Goal: Task Accomplishment & Management: Manage account settings

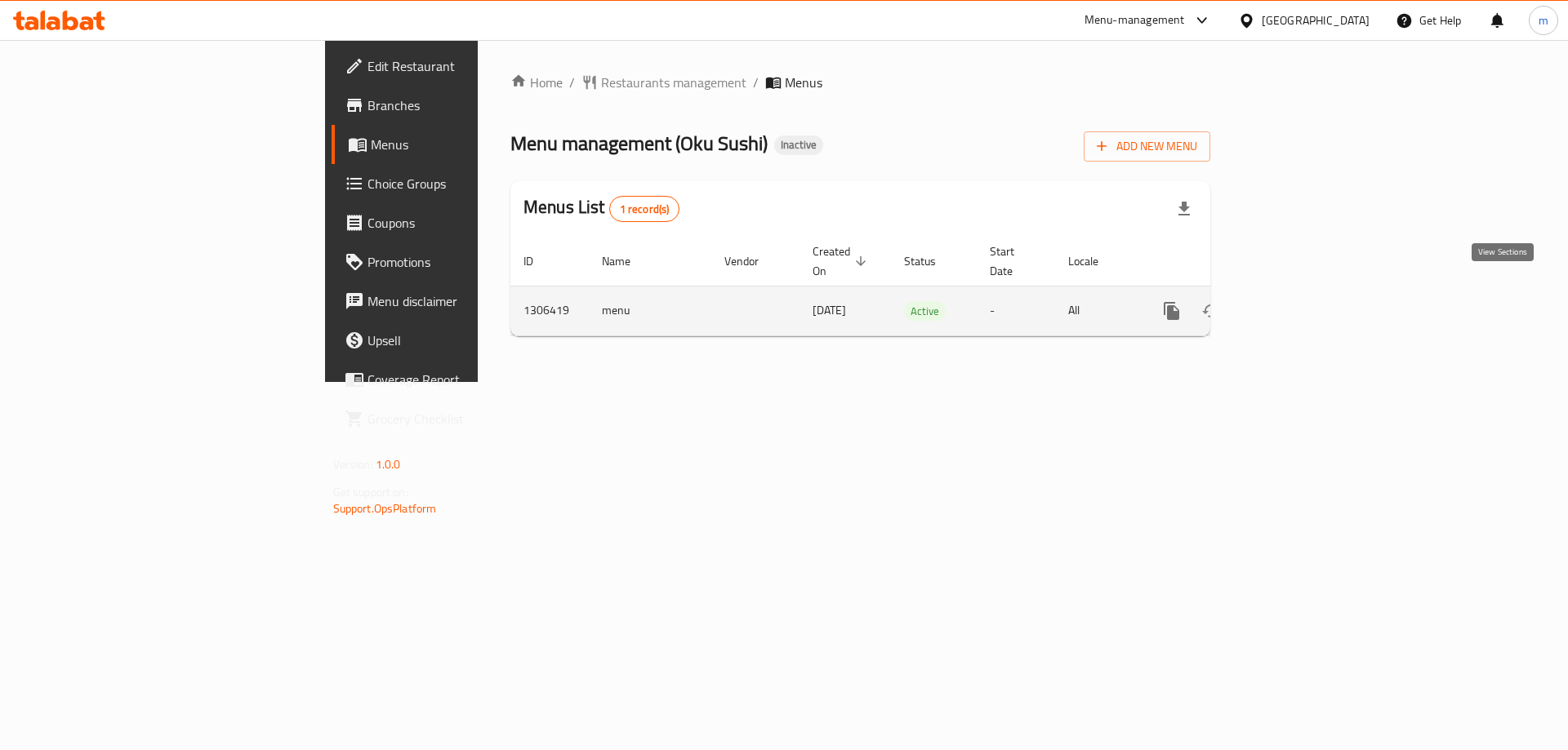
click at [1309, 291] on link "enhanced table" at bounding box center [1289, 311] width 39 height 39
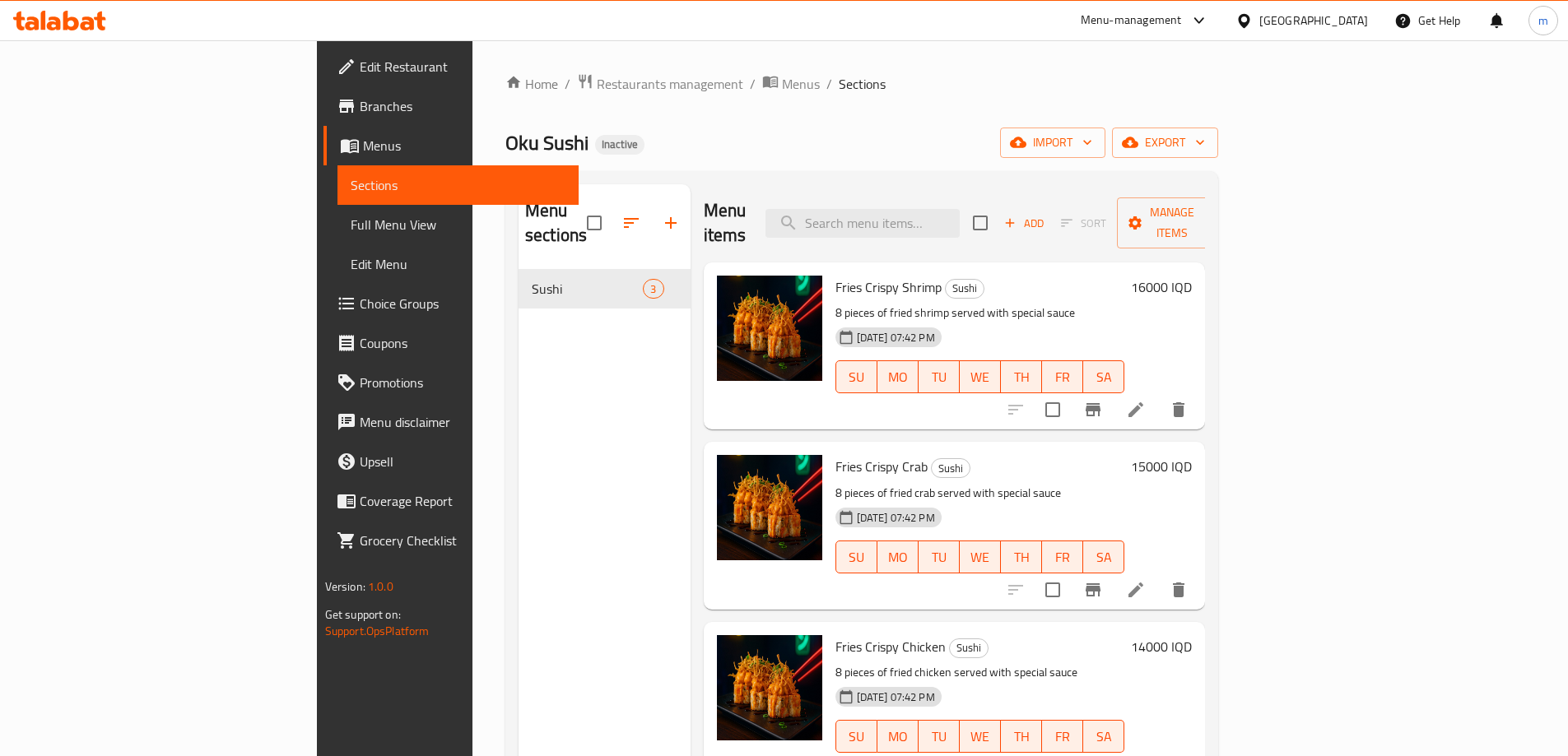
click at [351, 269] on span "Edit Menu" at bounding box center [458, 265] width 215 height 20
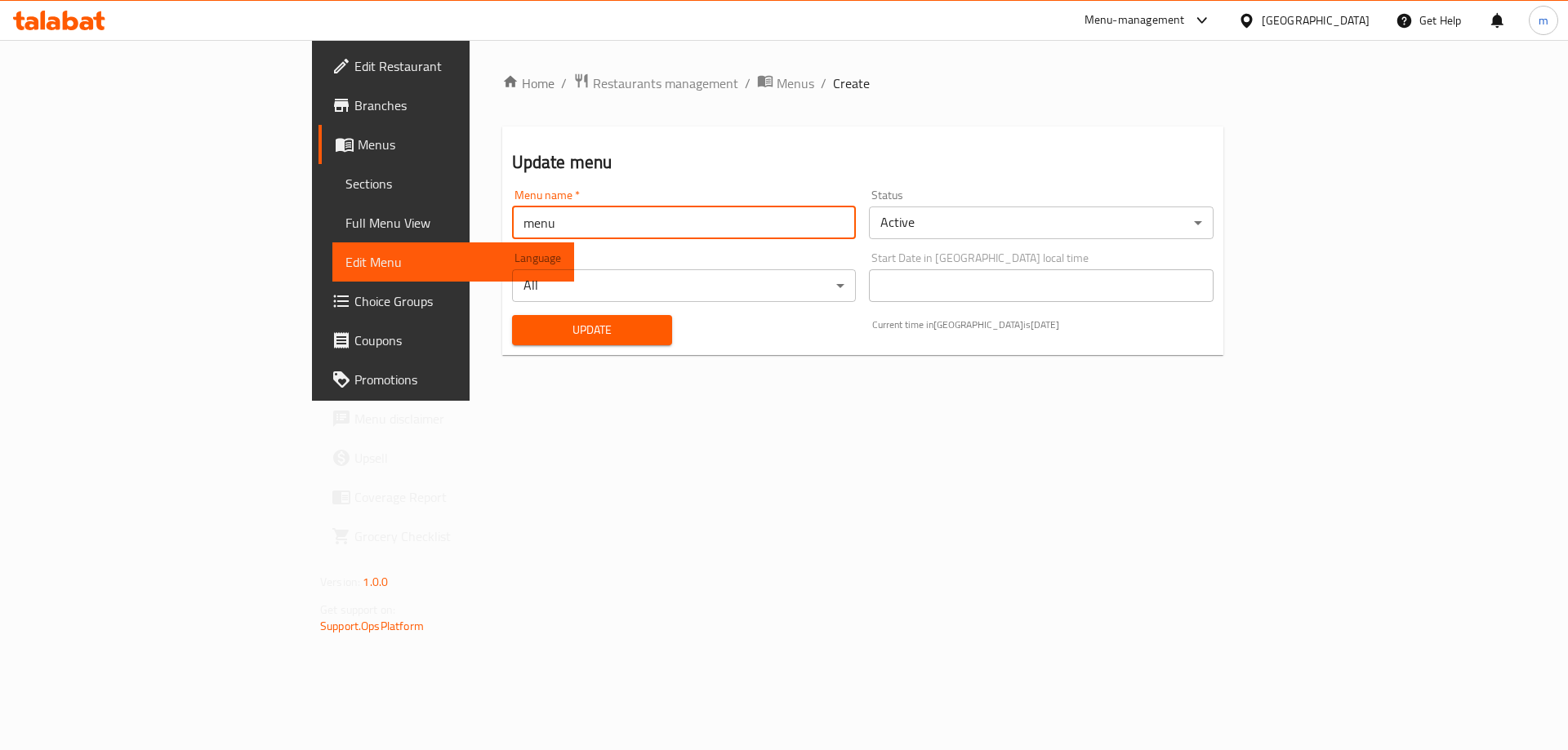
drag, startPoint x: 377, startPoint y: 229, endPoint x: 238, endPoint y: 226, distance: 139.0
click at [312, 226] on div "Edit Restaurant Branches Menus Sections Full Menu View Edit Menu Choice Groups …" at bounding box center [783, 221] width 944 height 361
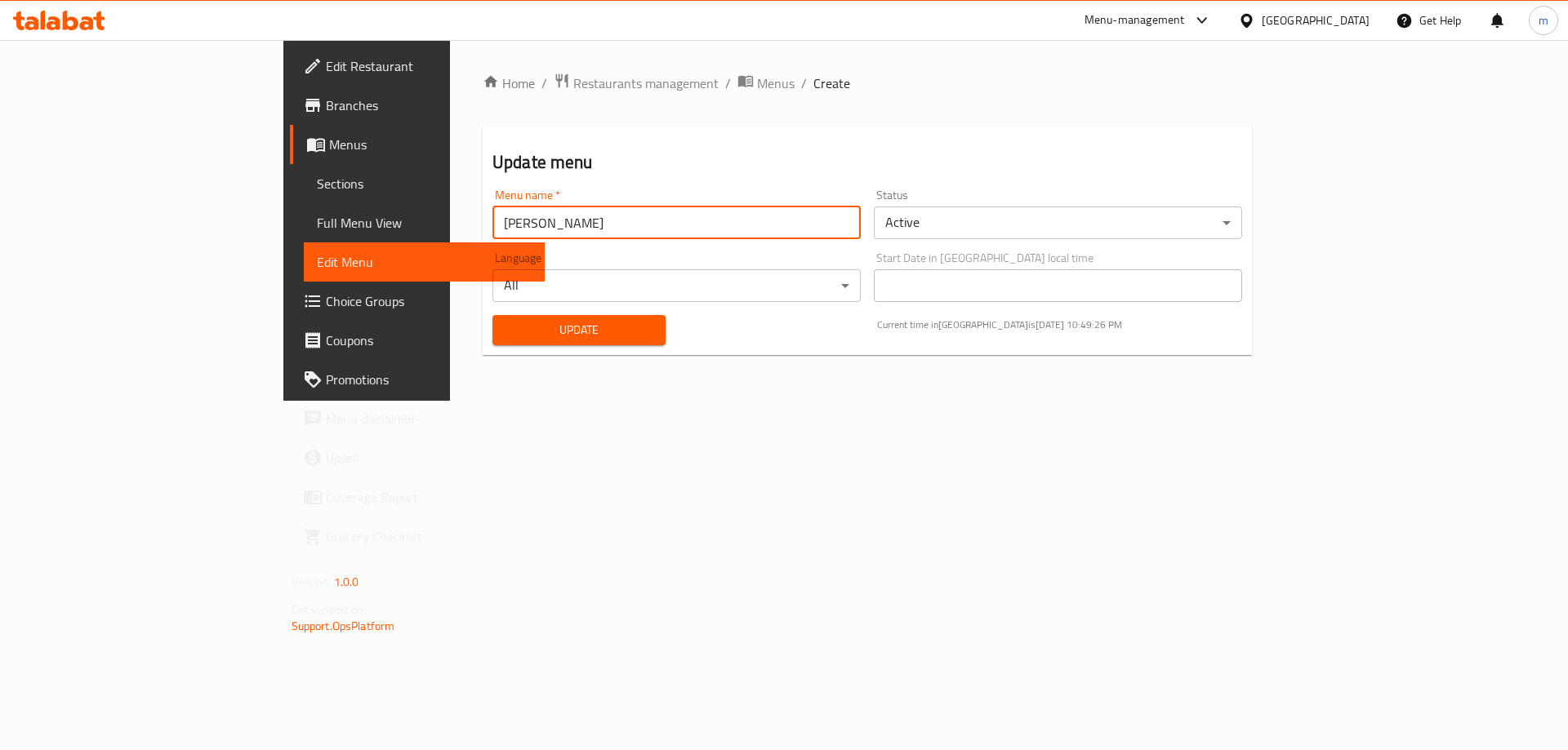
drag, startPoint x: 397, startPoint y: 223, endPoint x: 476, endPoint y: 229, distance: 79.2
click at [492, 229] on input "Maryam-Sakar-Amar" at bounding box center [676, 222] width 368 height 33
type input "[PERSON_NAME]"
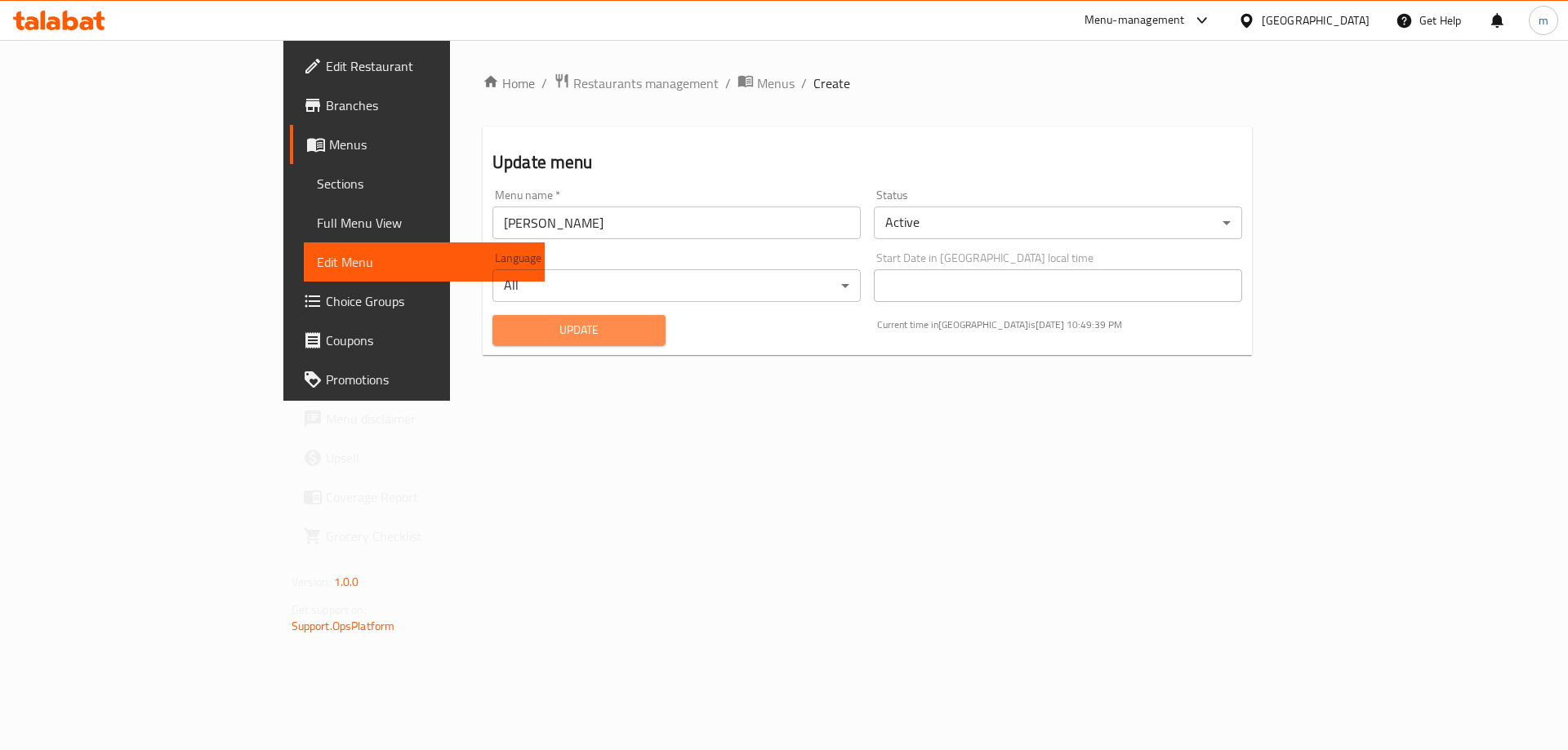
click at [505, 321] on span "Update" at bounding box center [579, 329] width 147 height 21
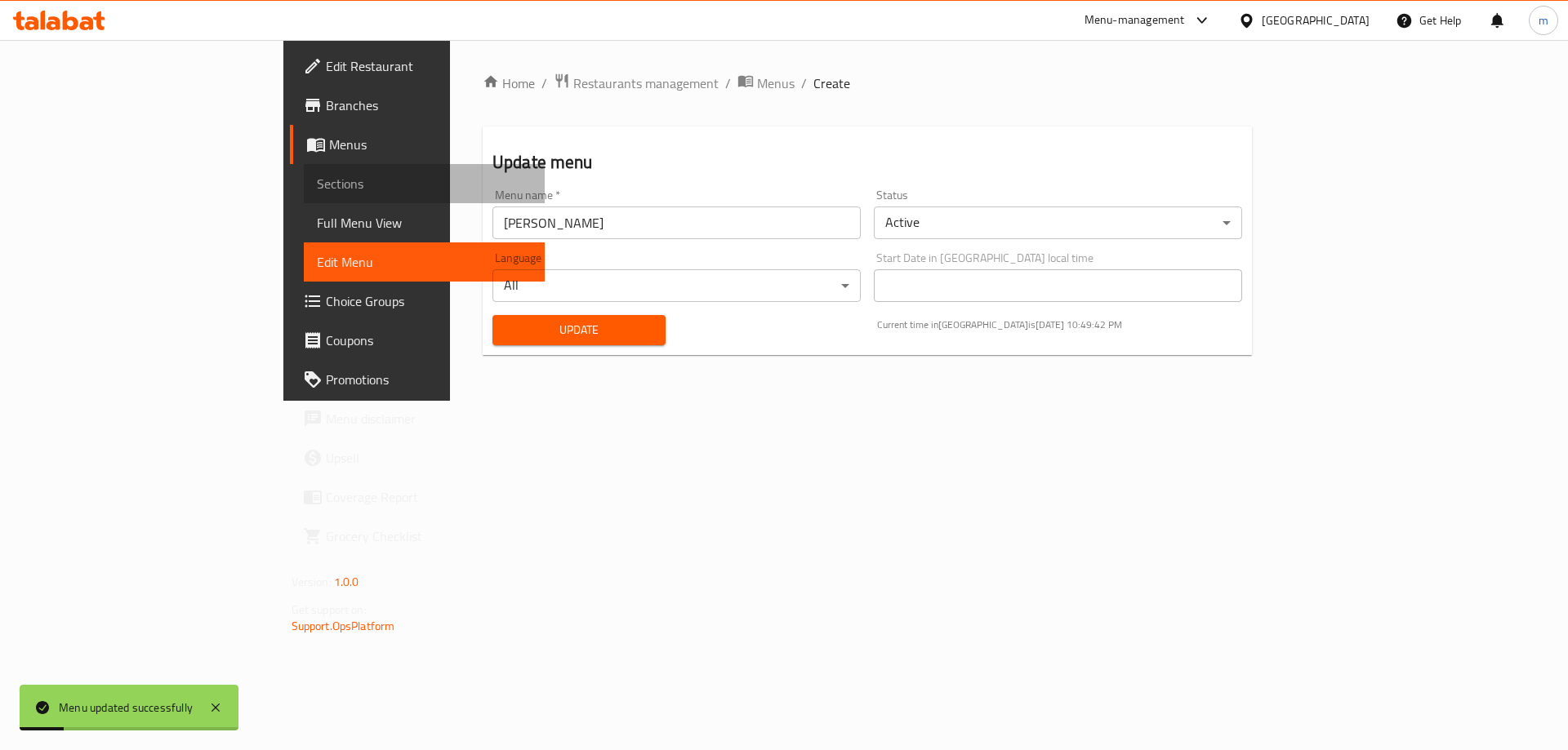
click at [317, 186] on span "Sections" at bounding box center [424, 184] width 215 height 20
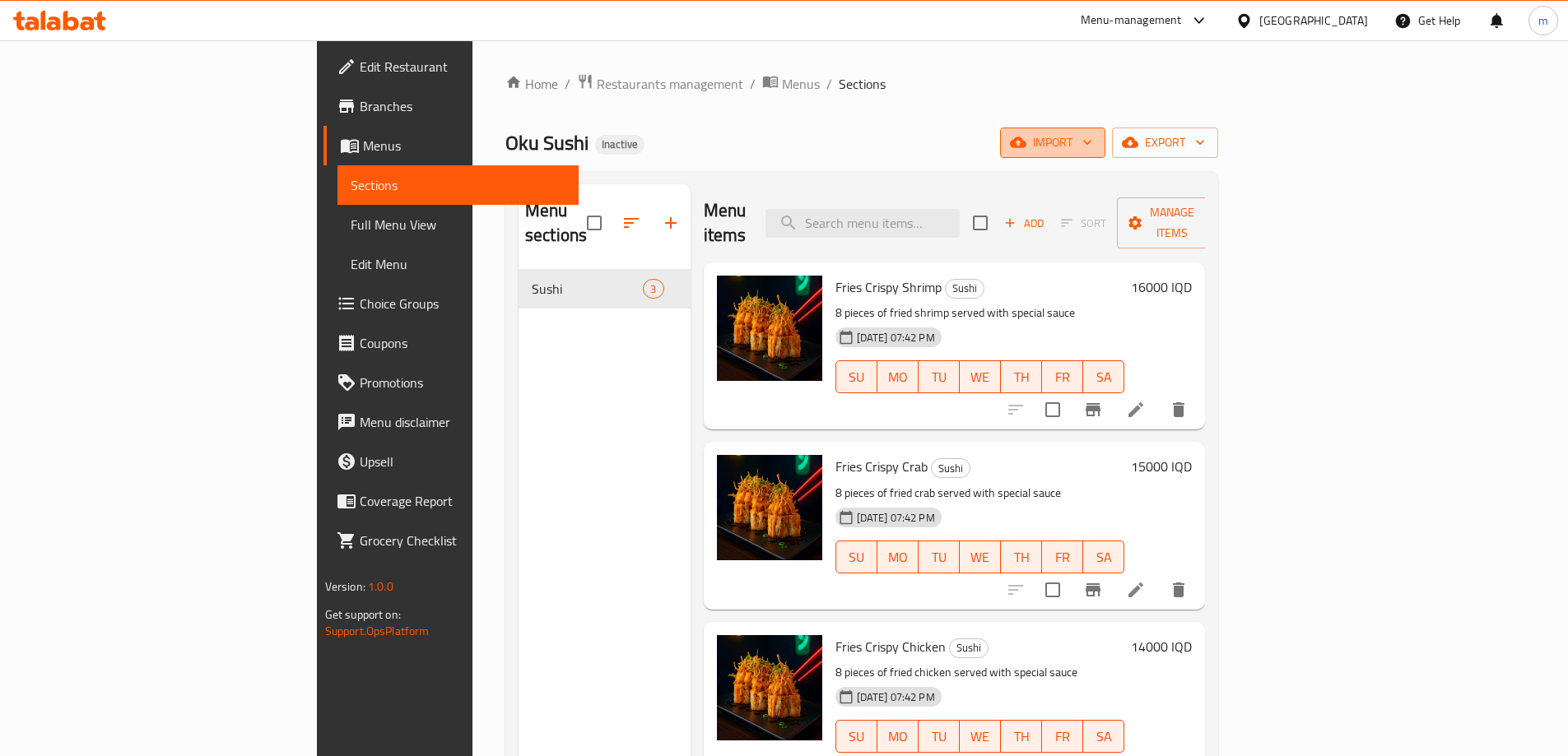
click at [1026, 149] on icon "button" at bounding box center [1018, 142] width 16 height 16
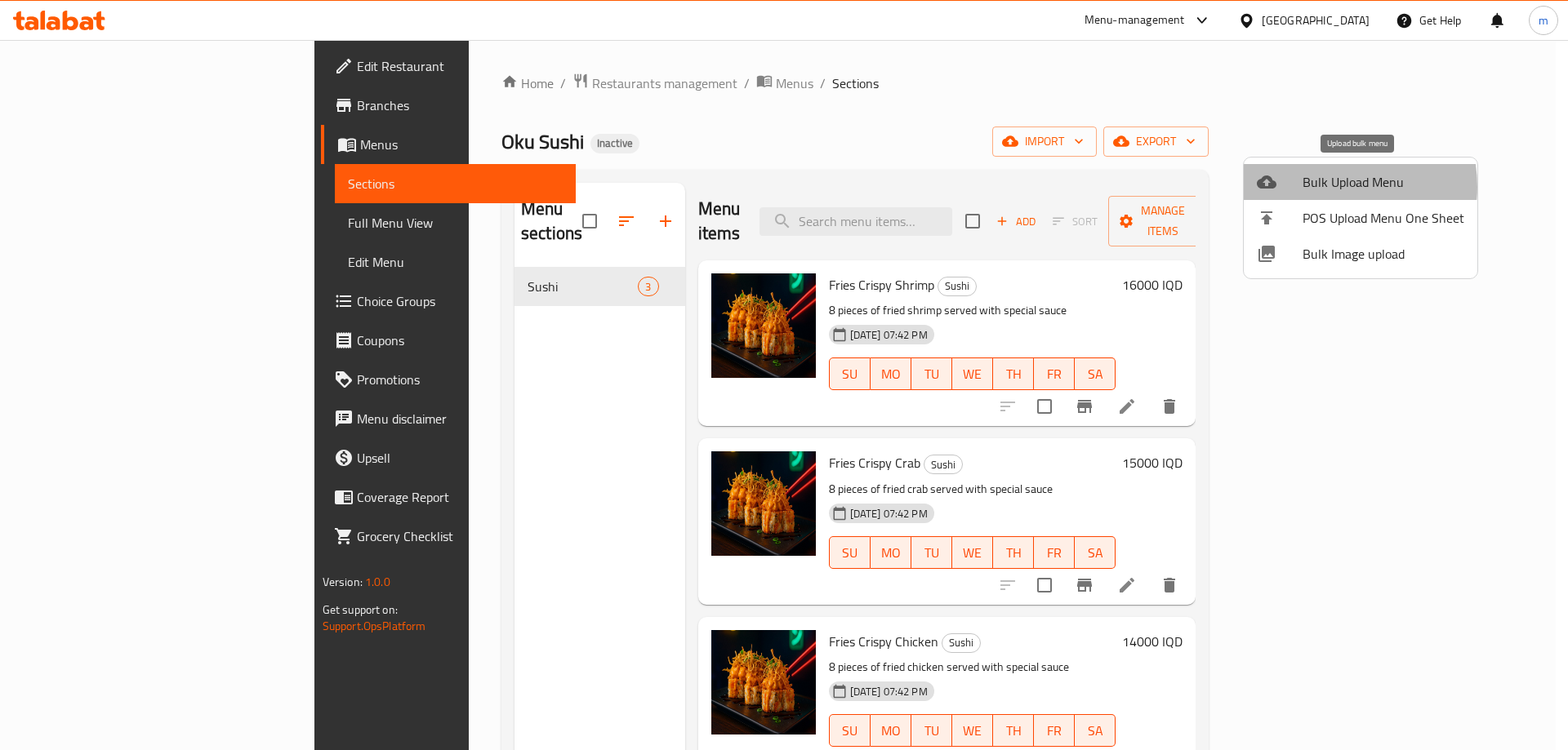
click at [1321, 187] on span "Bulk Upload Menu" at bounding box center [1383, 182] width 162 height 20
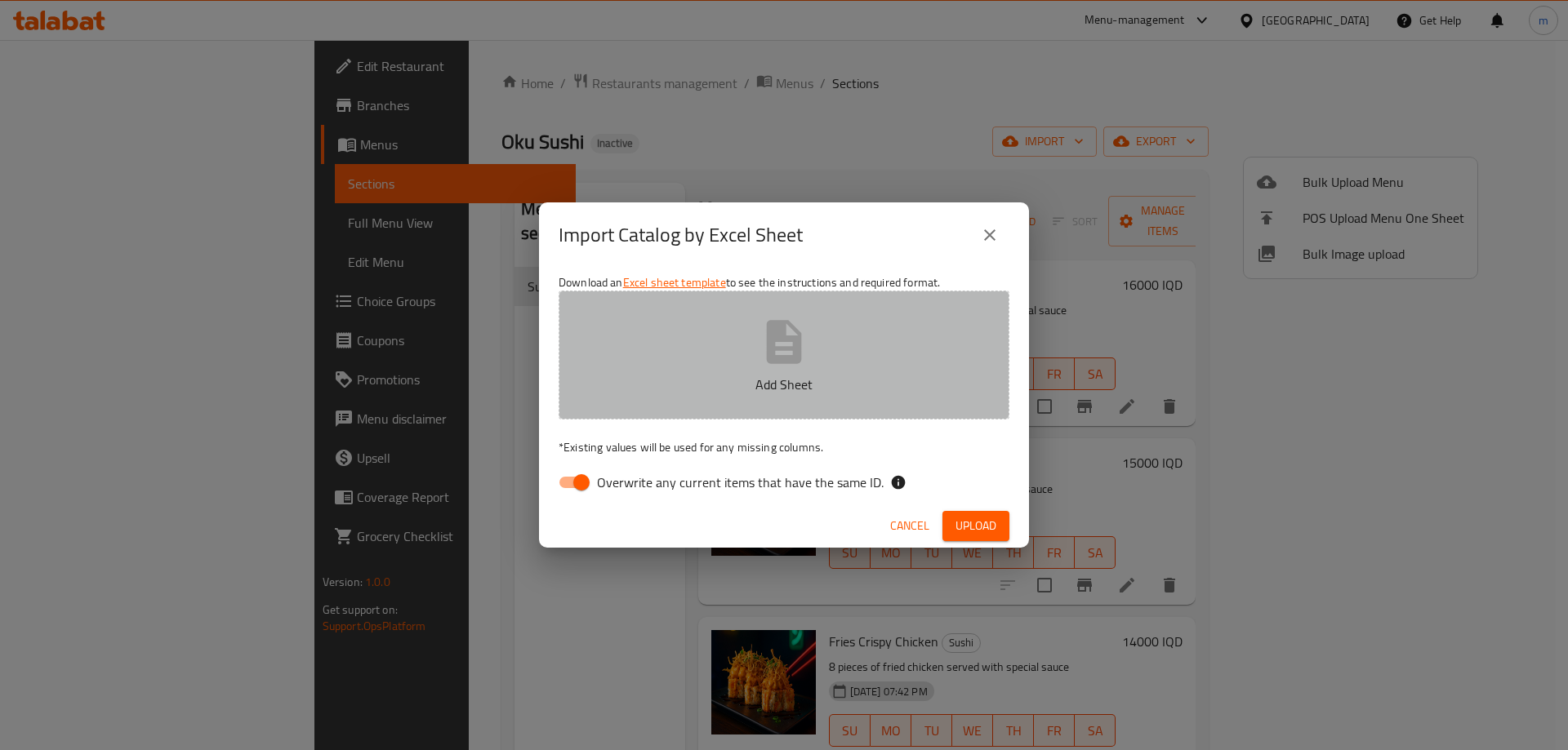
click at [684, 378] on p "Add Sheet" at bounding box center [784, 385] width 400 height 20
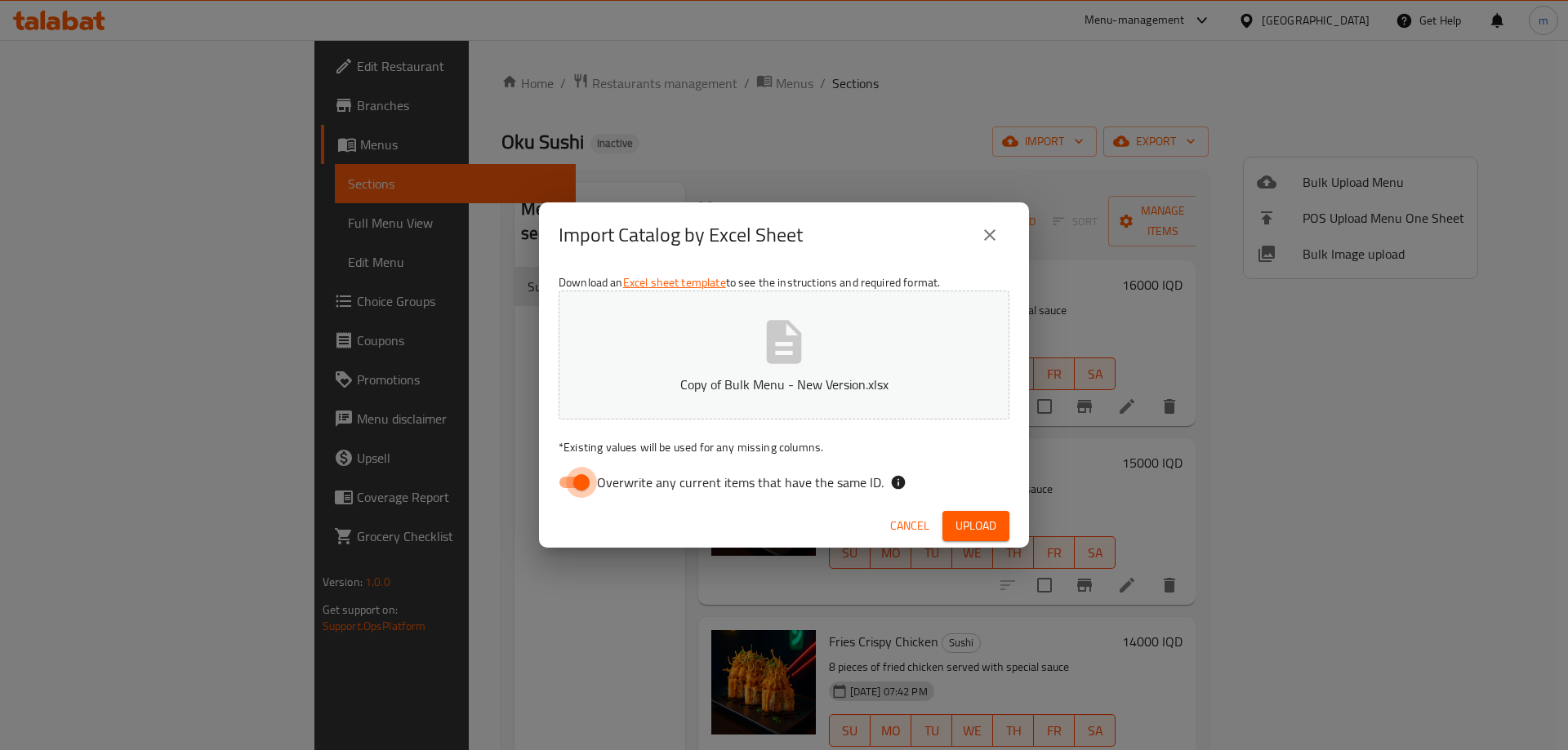
click at [568, 475] on input "Overwrite any current items that have the same ID." at bounding box center [581, 482] width 93 height 31
checkbox input "false"
click at [951, 529] on button "Upload" at bounding box center [975, 526] width 67 height 30
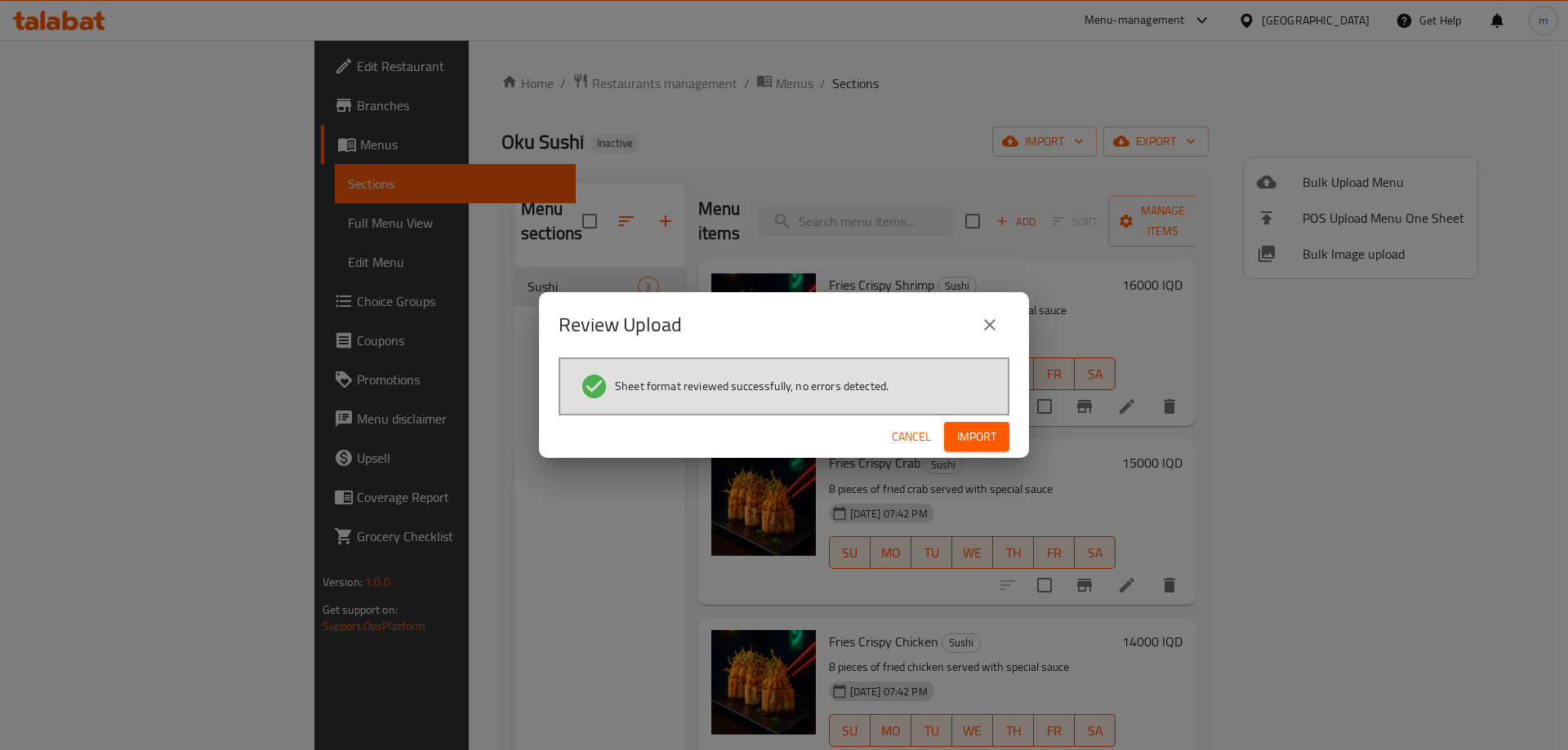
click at [988, 443] on span "Import" at bounding box center [977, 437] width 39 height 21
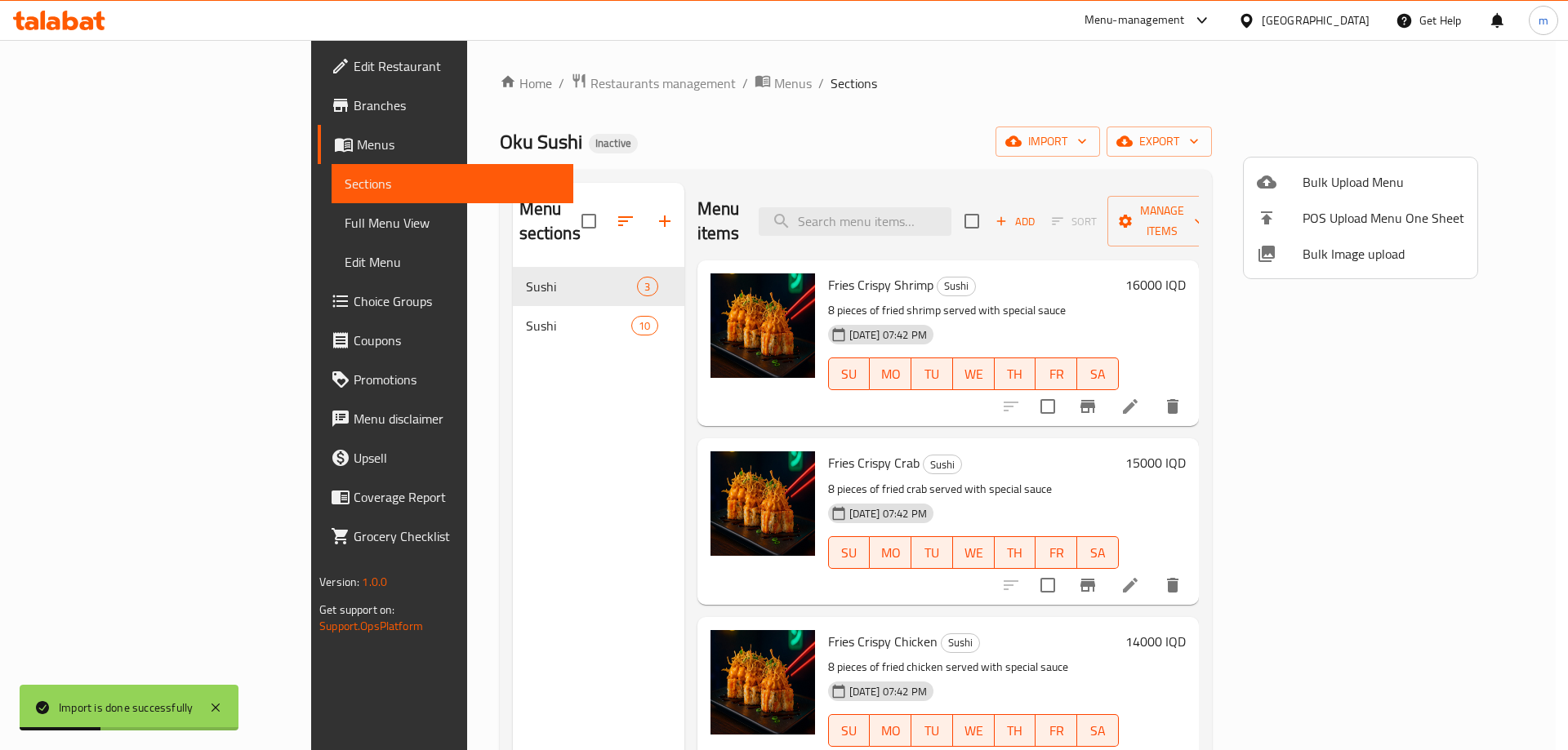
click at [399, 300] on div at bounding box center [784, 375] width 1568 height 750
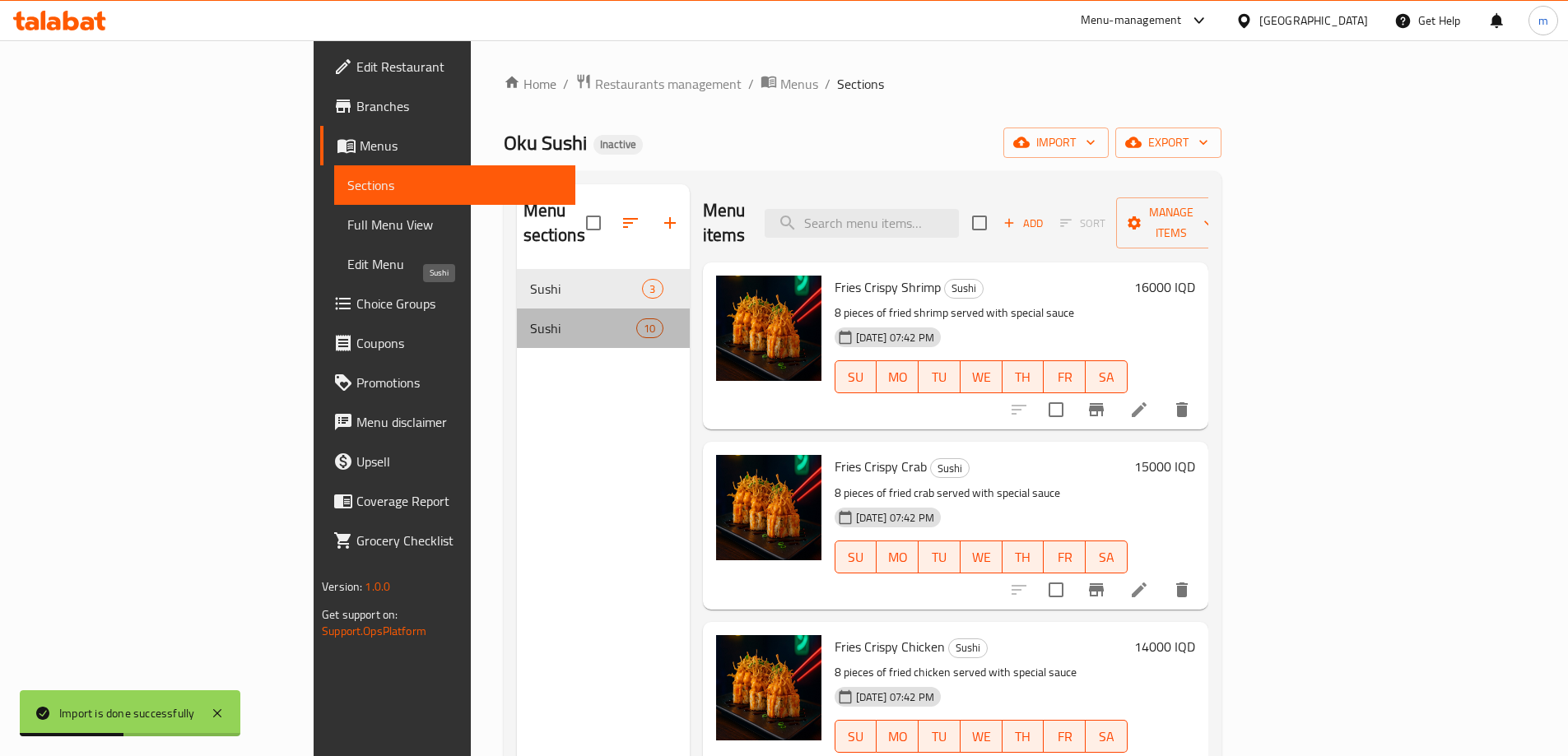
click at [530, 319] on span "Sushi" at bounding box center [583, 328] width 107 height 20
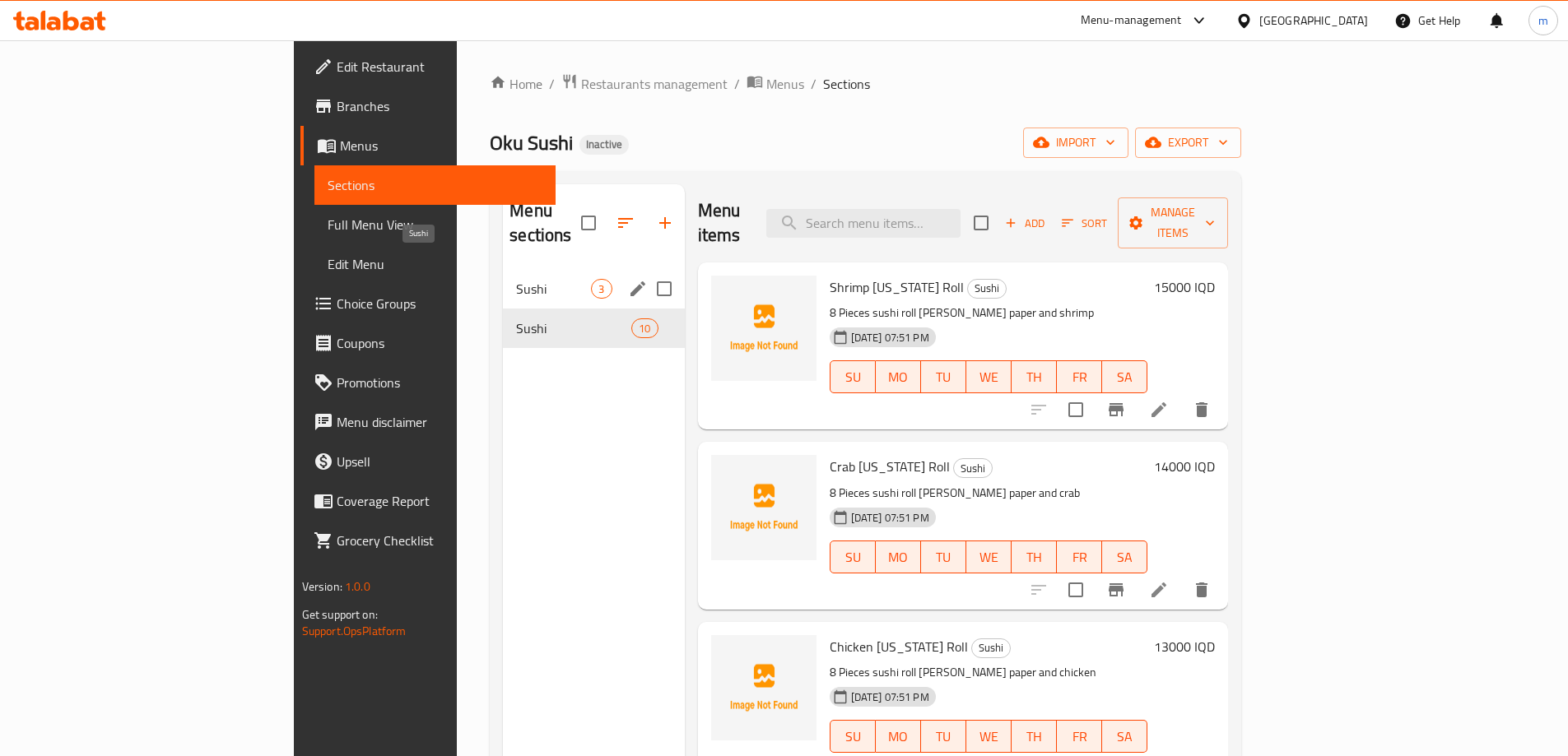
click at [516, 279] on span "Sushi" at bounding box center [553, 289] width 75 height 20
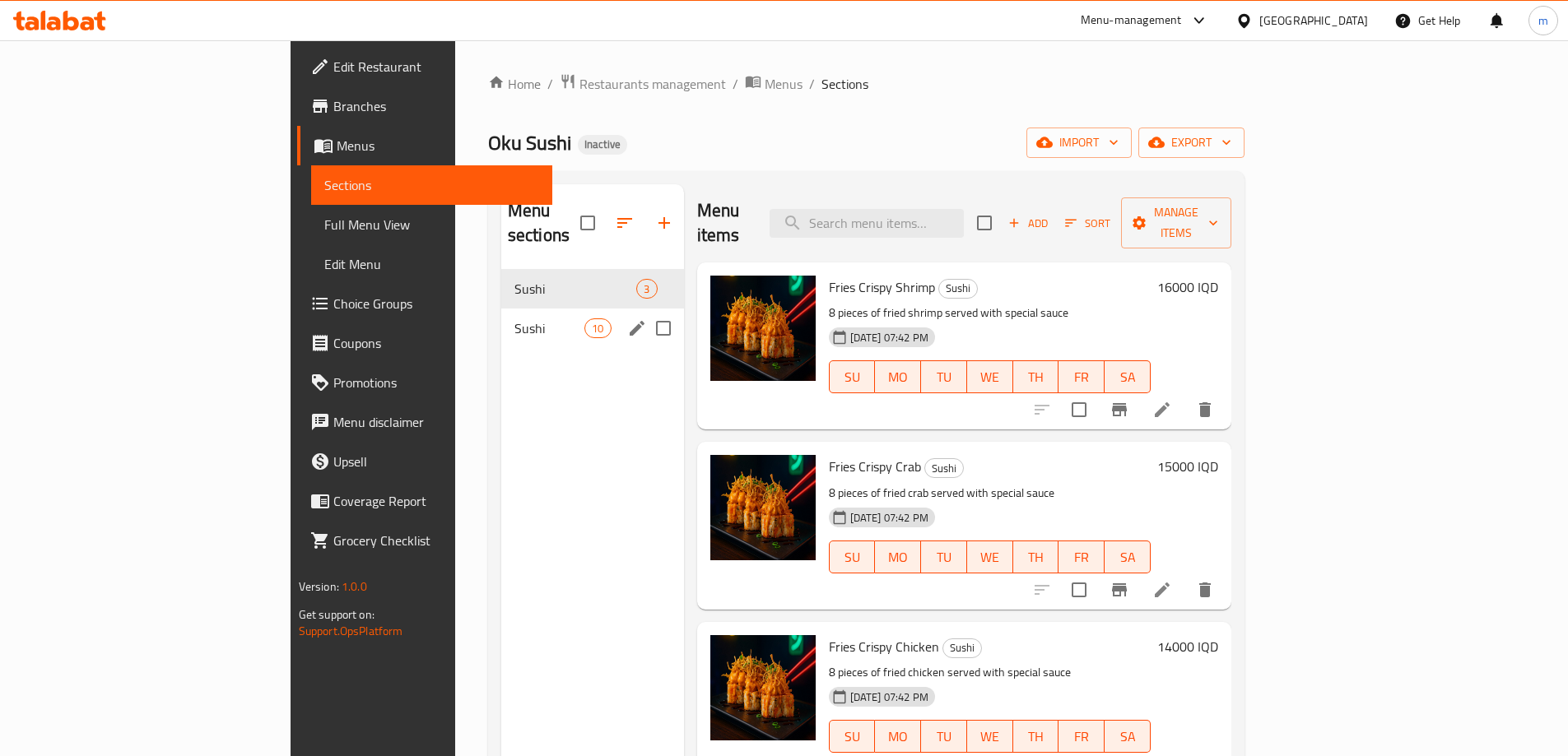
click at [515, 319] on span "Sushi" at bounding box center [550, 328] width 70 height 20
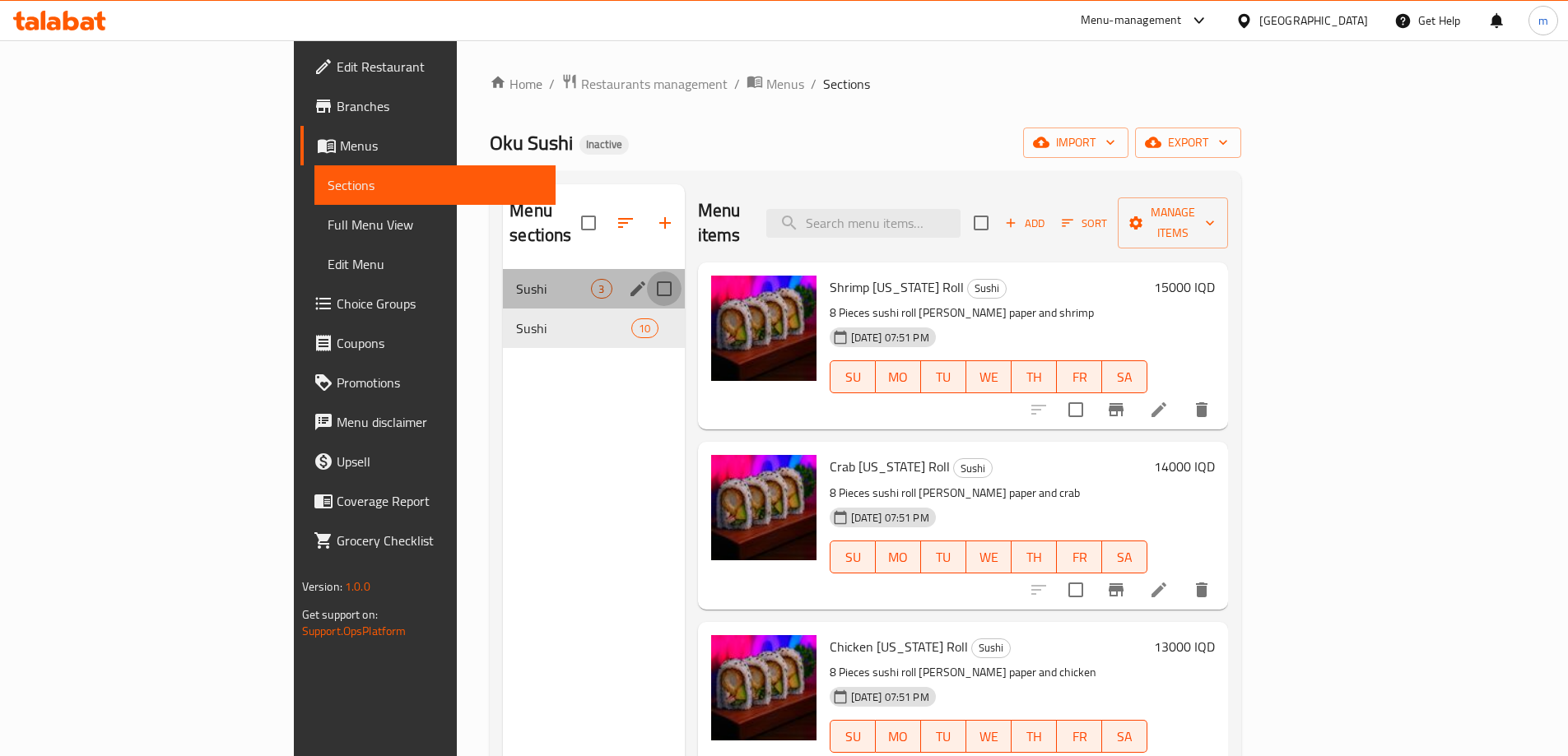
click at [647, 272] on input "Menu sections" at bounding box center [664, 289] width 34 height 34
checkbox input "true"
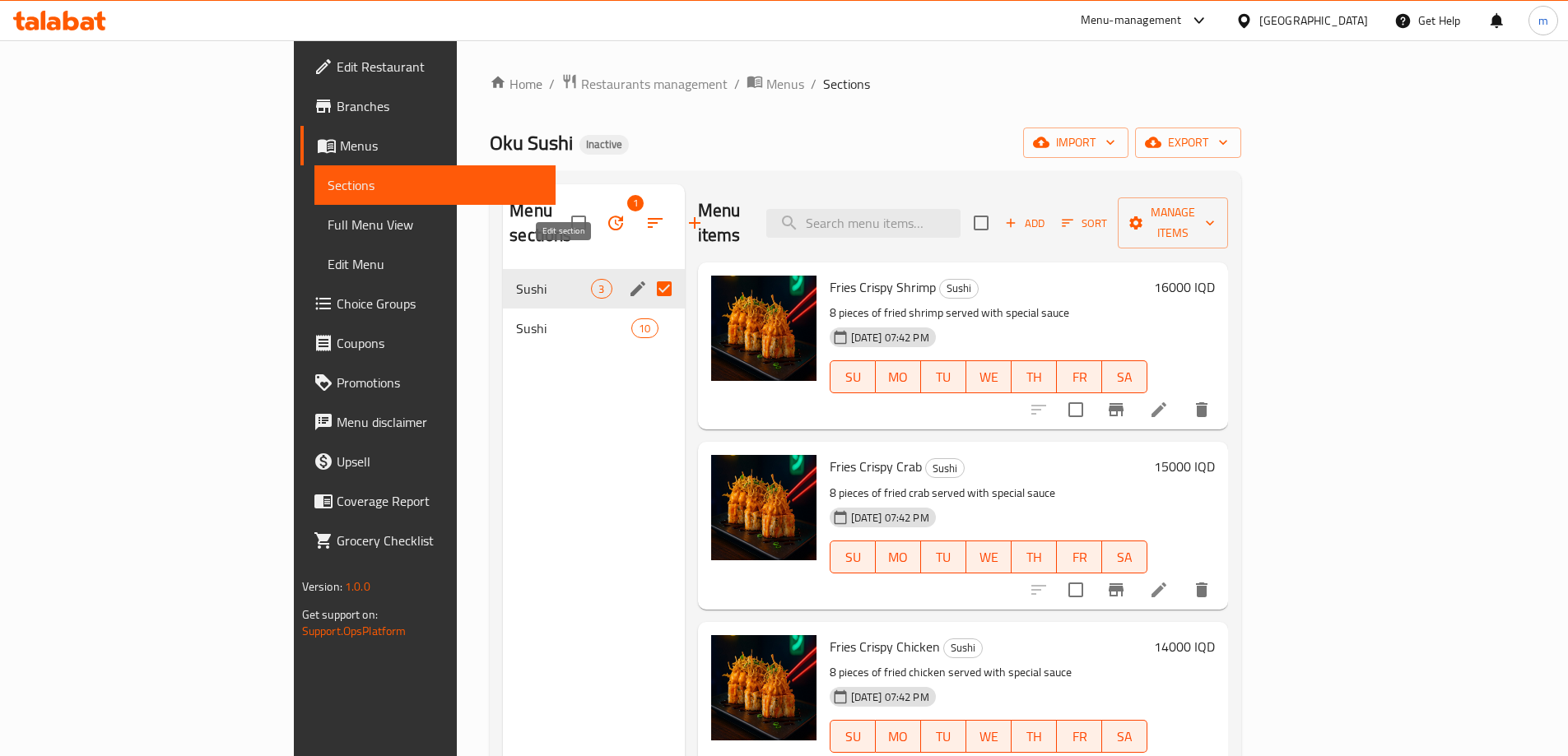
click at [630, 282] on icon "edit" at bounding box center [637, 289] width 14 height 14
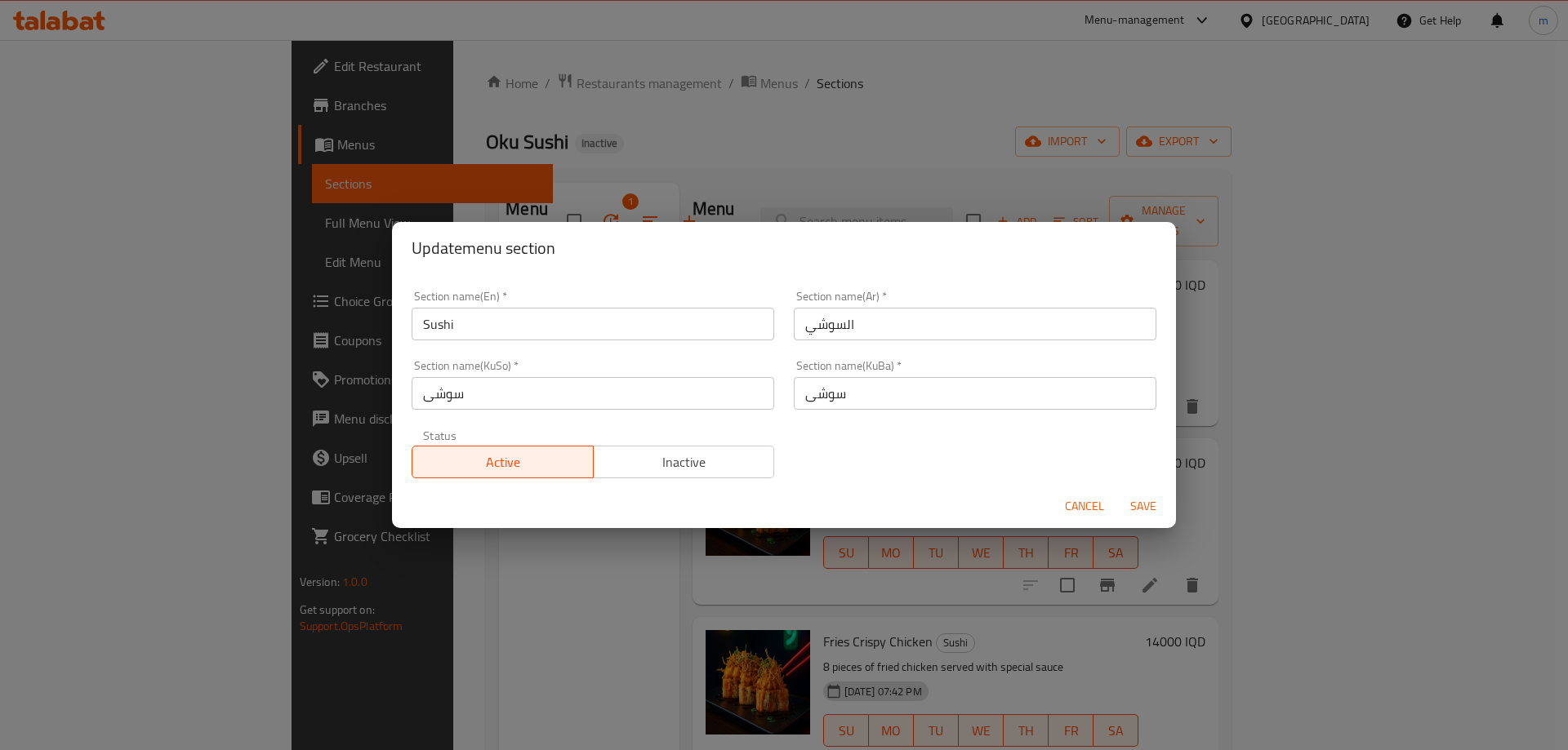
click at [1056, 504] on div "Cancel Save" at bounding box center [784, 506] width 784 height 43
click at [1086, 504] on span "Cancel" at bounding box center [1084, 506] width 39 height 21
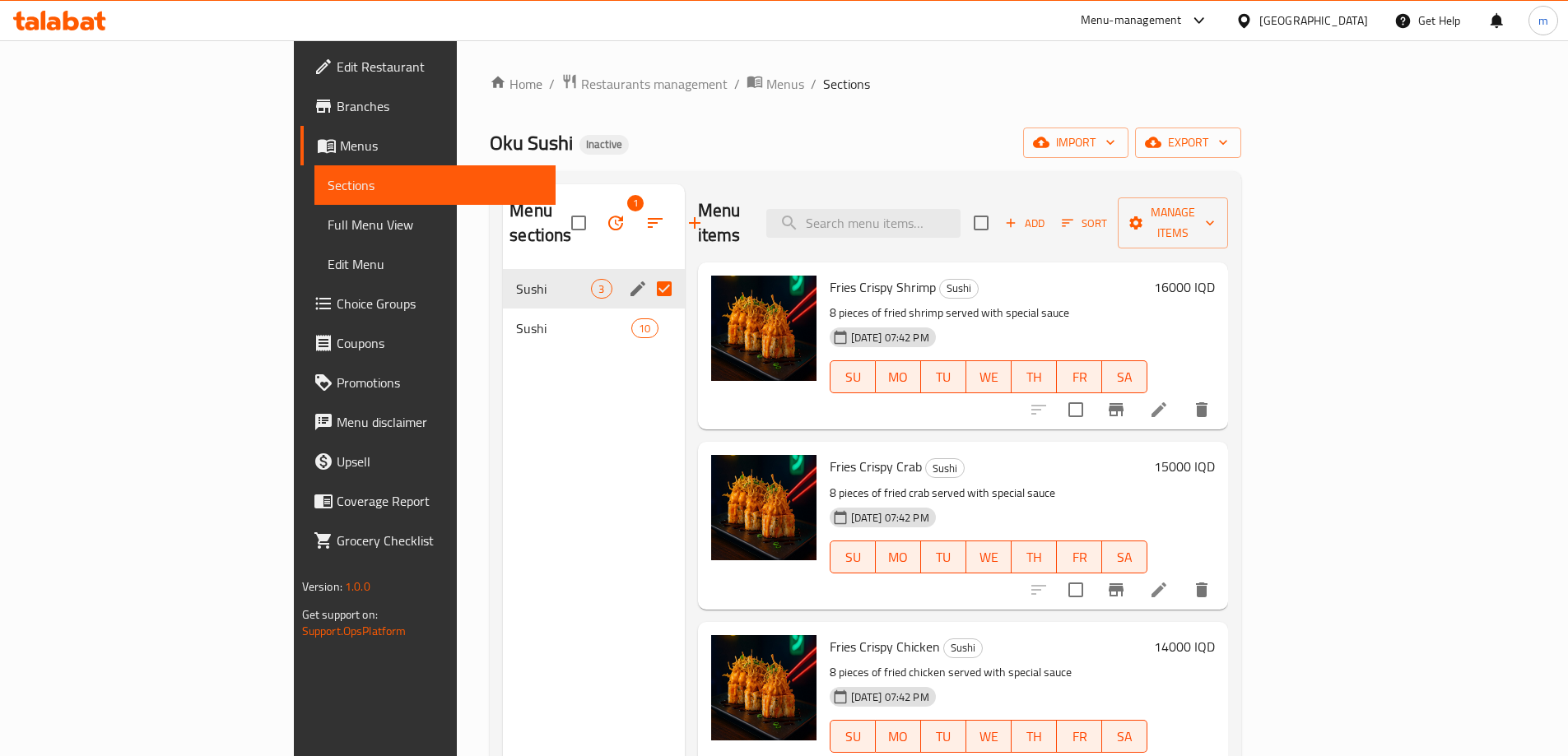
click at [606, 213] on icon "button" at bounding box center [616, 223] width 20 height 20
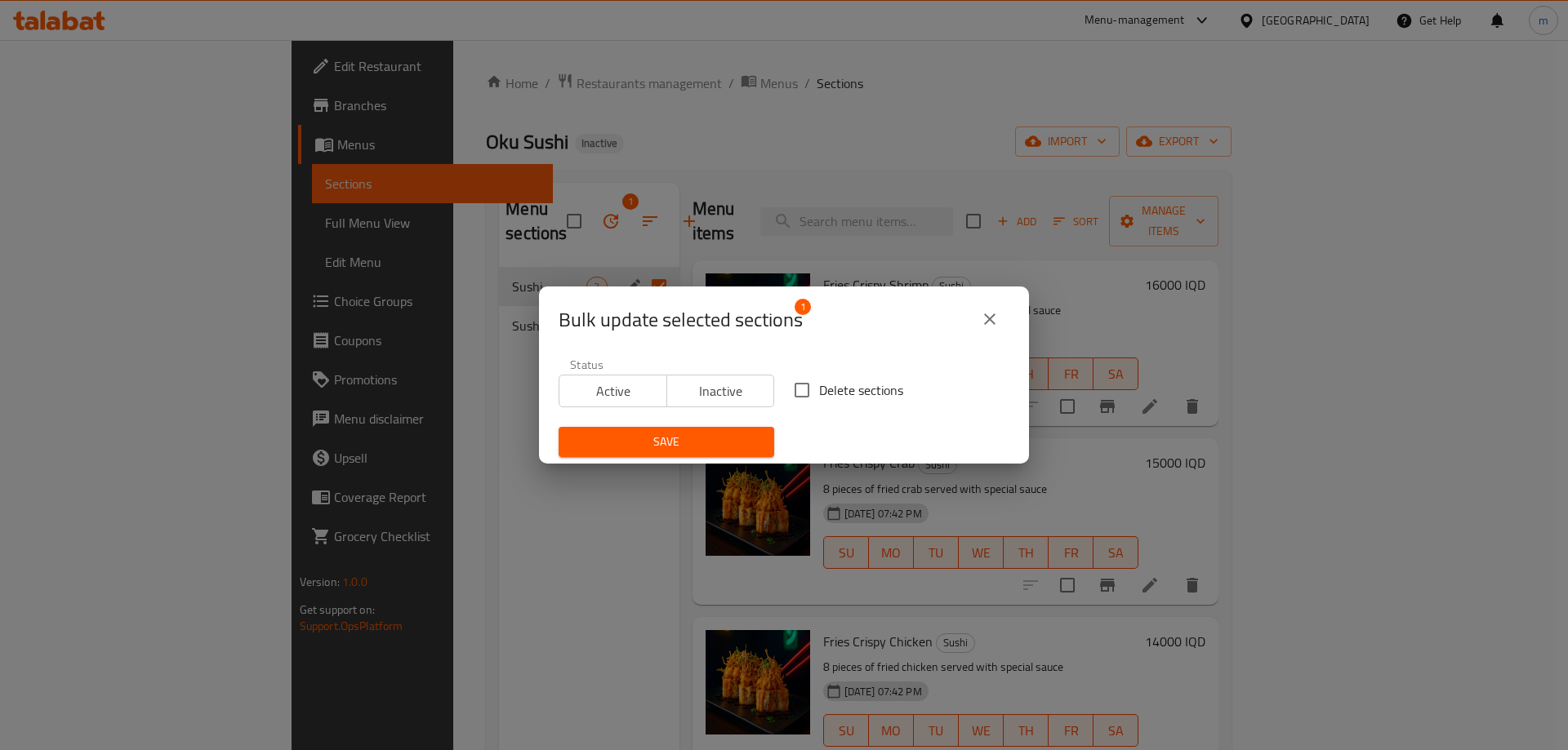
click at [1000, 312] on button "close" at bounding box center [989, 320] width 39 height 39
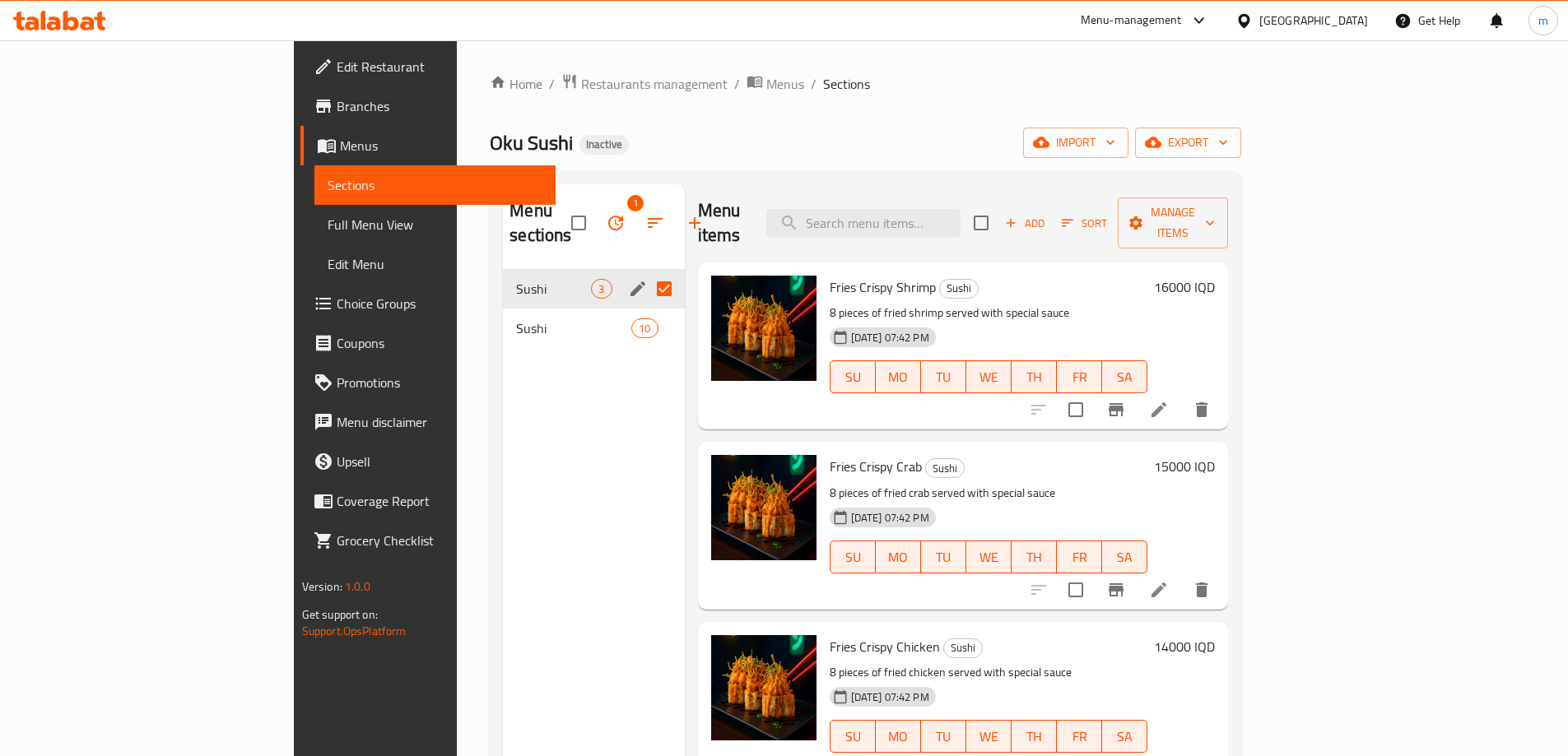
click at [1223, 208] on div "Menu items Add Sort Manage items" at bounding box center [963, 223] width 531 height 78
click at [998, 208] on input "checkbox" at bounding box center [981, 223] width 34 height 34
checkbox input "true"
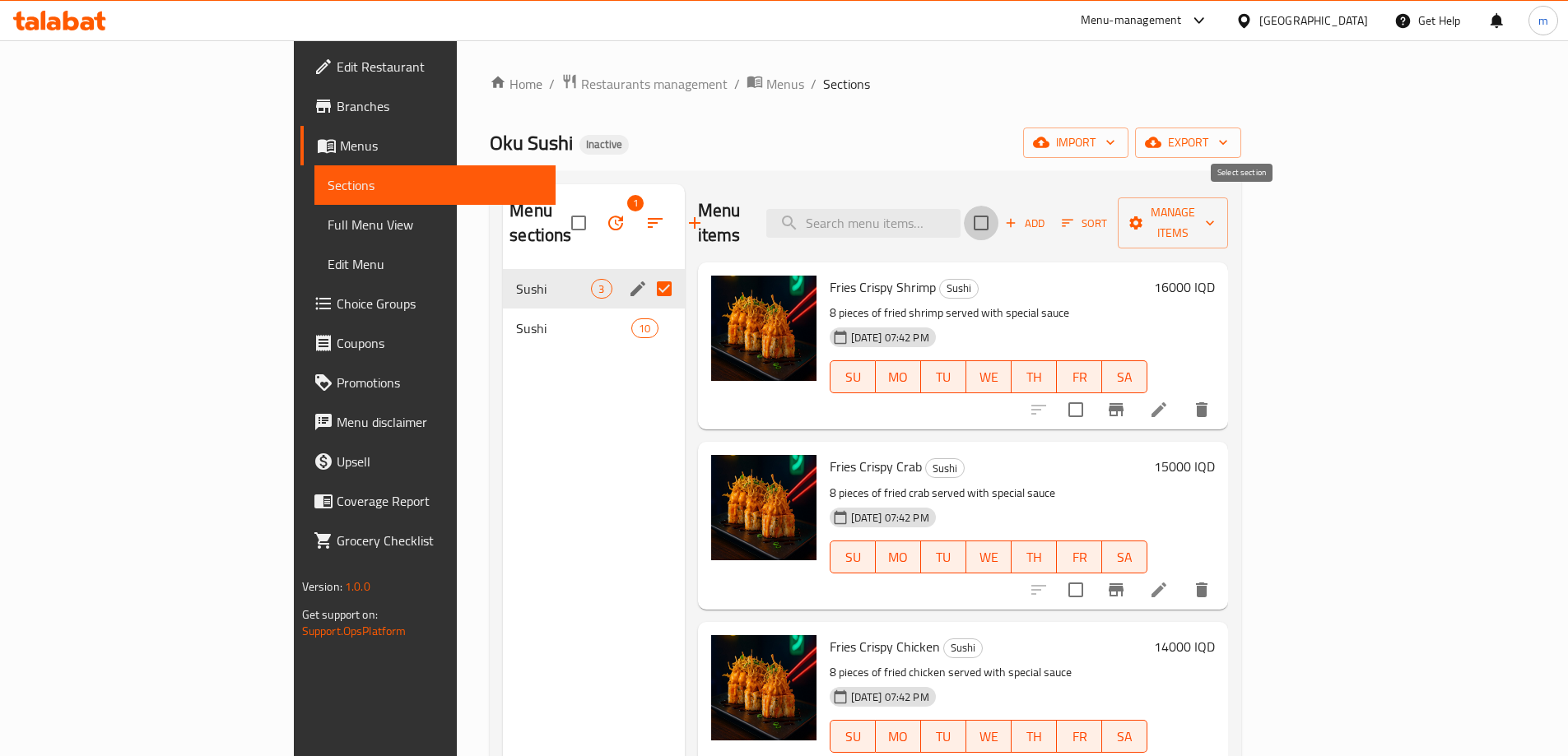
checkbox input "true"
click at [1215, 208] on span "Manage items" at bounding box center [1172, 223] width 84 height 41
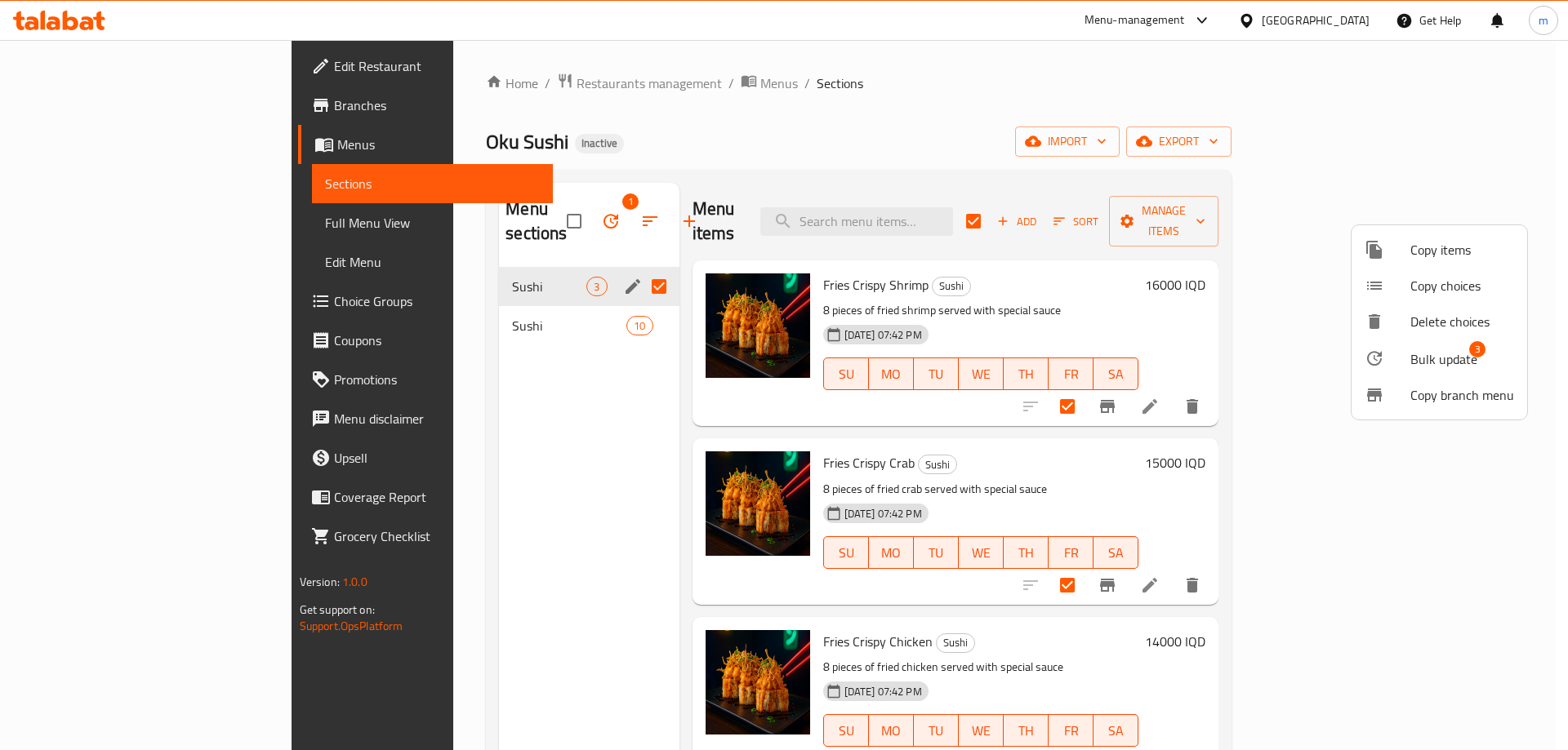
click at [1428, 367] on span "Bulk update" at bounding box center [1443, 359] width 67 height 20
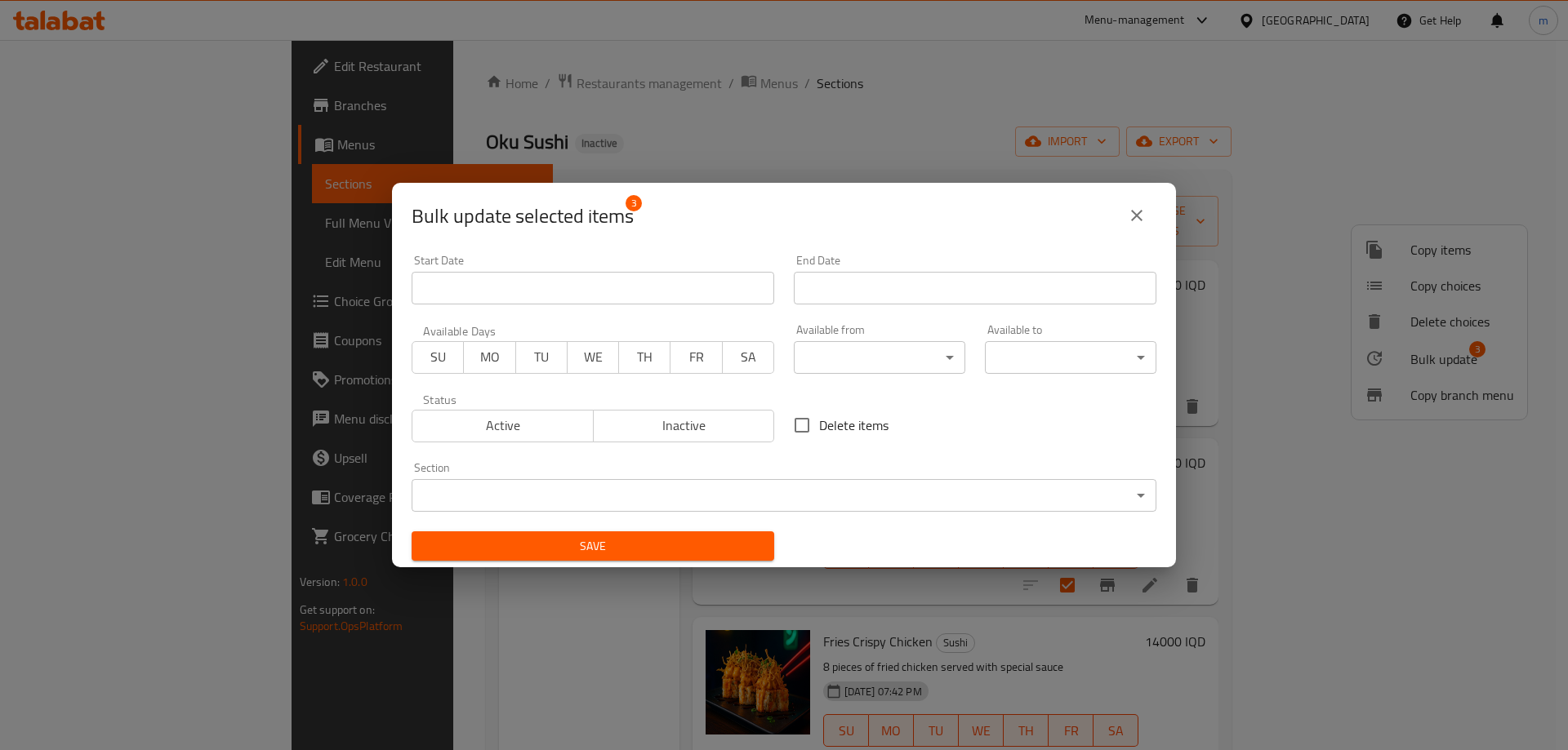
click at [590, 479] on body "​ Menu-management Iraq Get Help m Edit Restaurant Branches Menus Sections Full …" at bounding box center [784, 396] width 1568 height 711
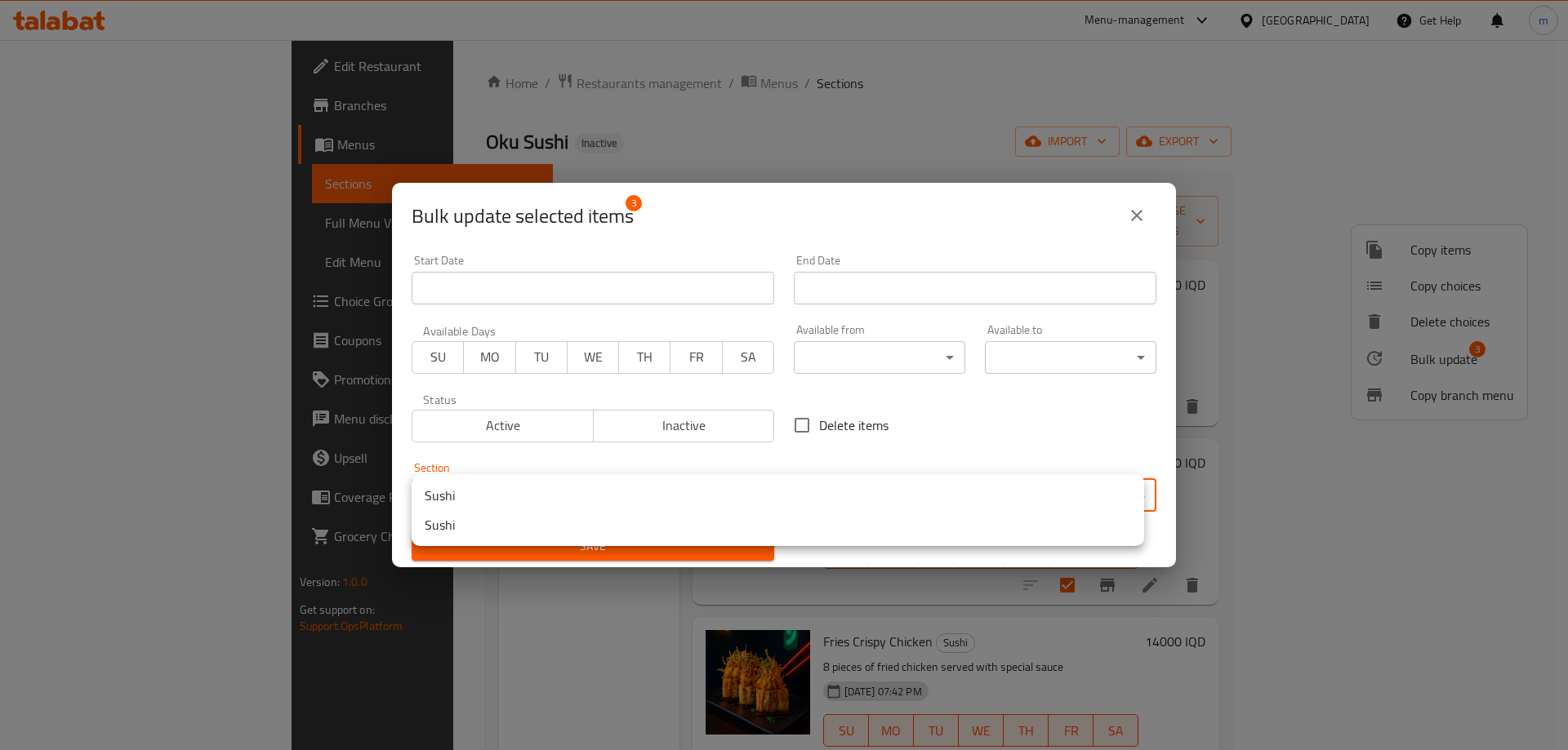
click at [533, 526] on li "Sushi" at bounding box center [778, 525] width 732 height 29
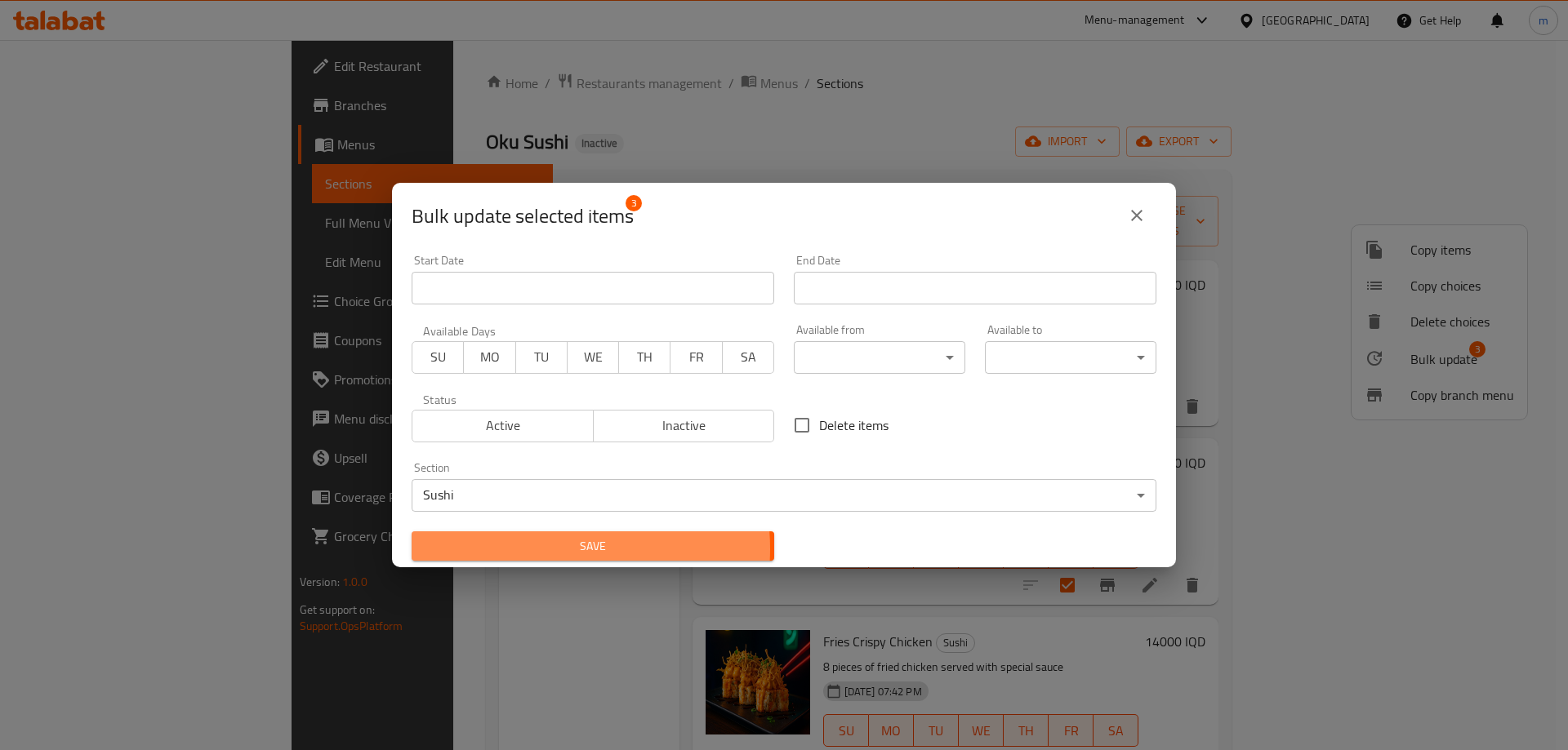
click at [543, 549] on span "Save" at bounding box center [593, 546] width 337 height 21
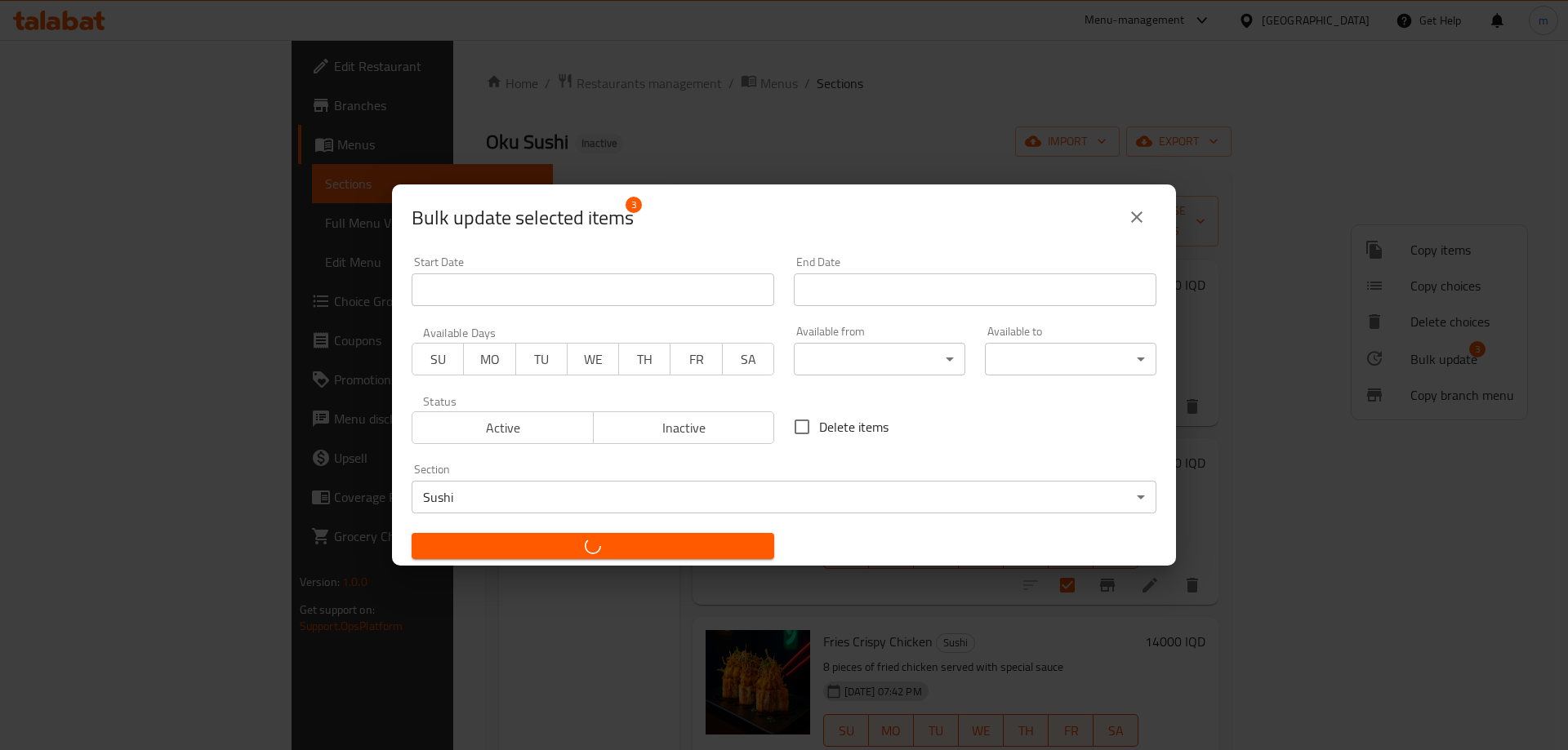
checkbox input "false"
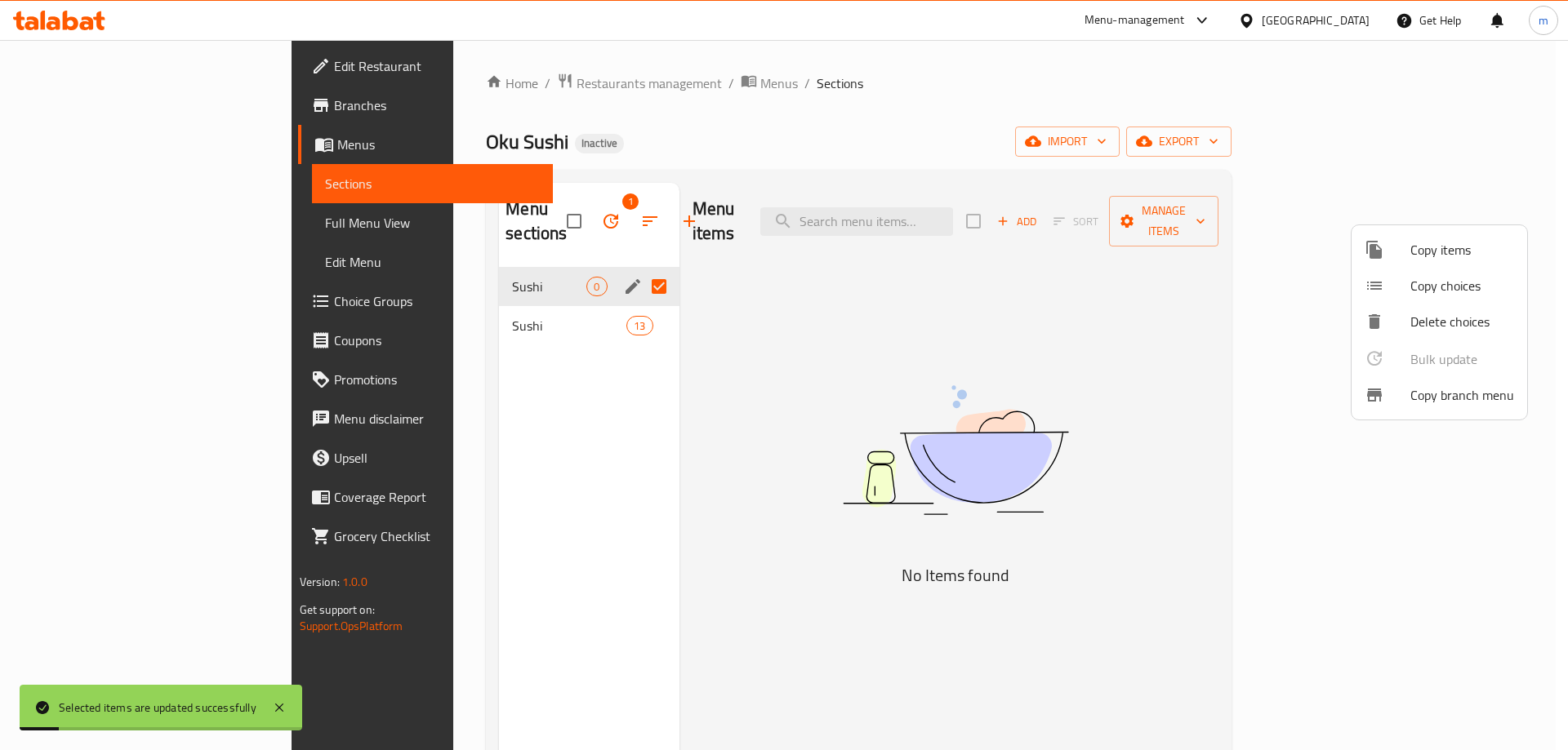
click at [412, 308] on div at bounding box center [784, 375] width 1568 height 750
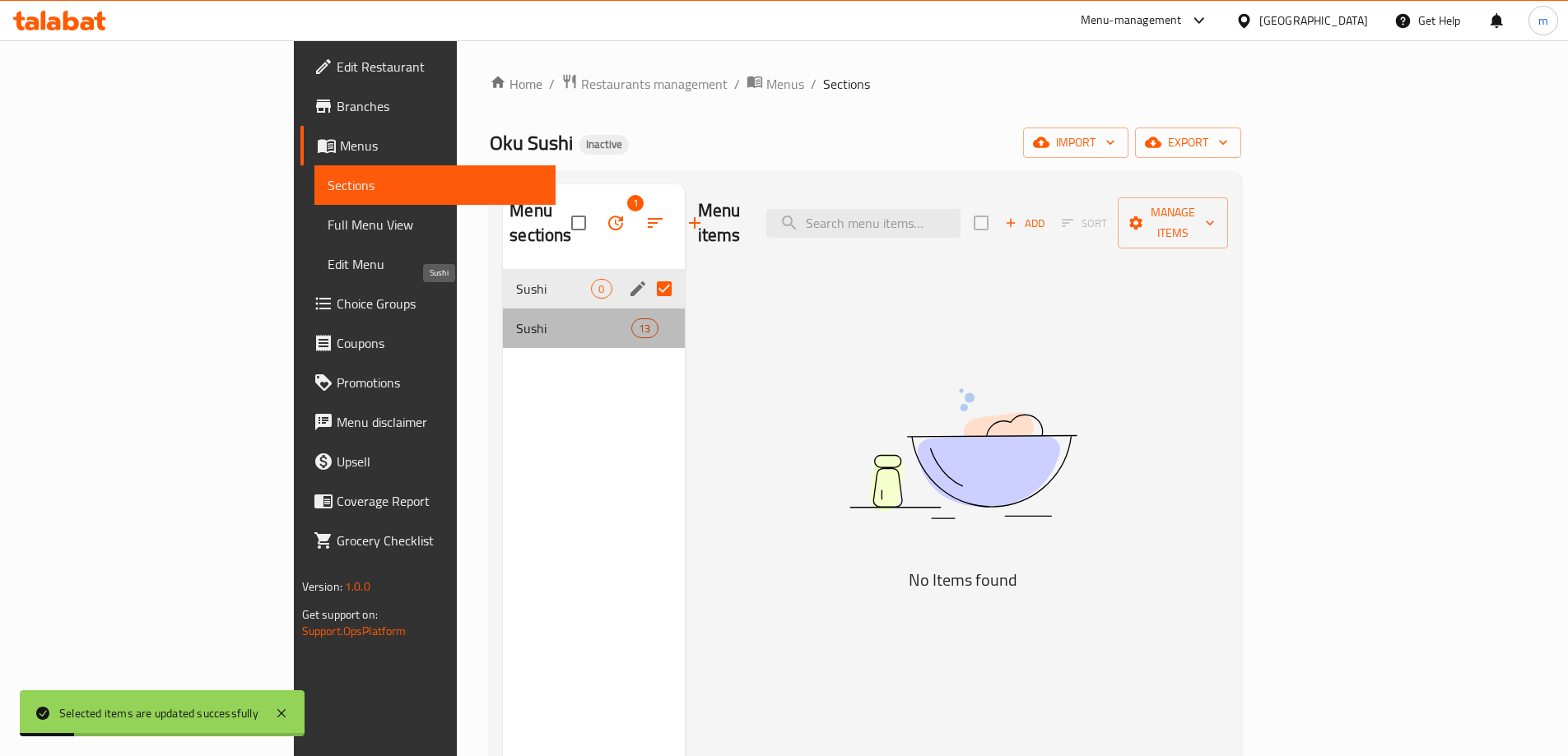
click at [516, 319] on span "Sushi" at bounding box center [573, 328] width 115 height 20
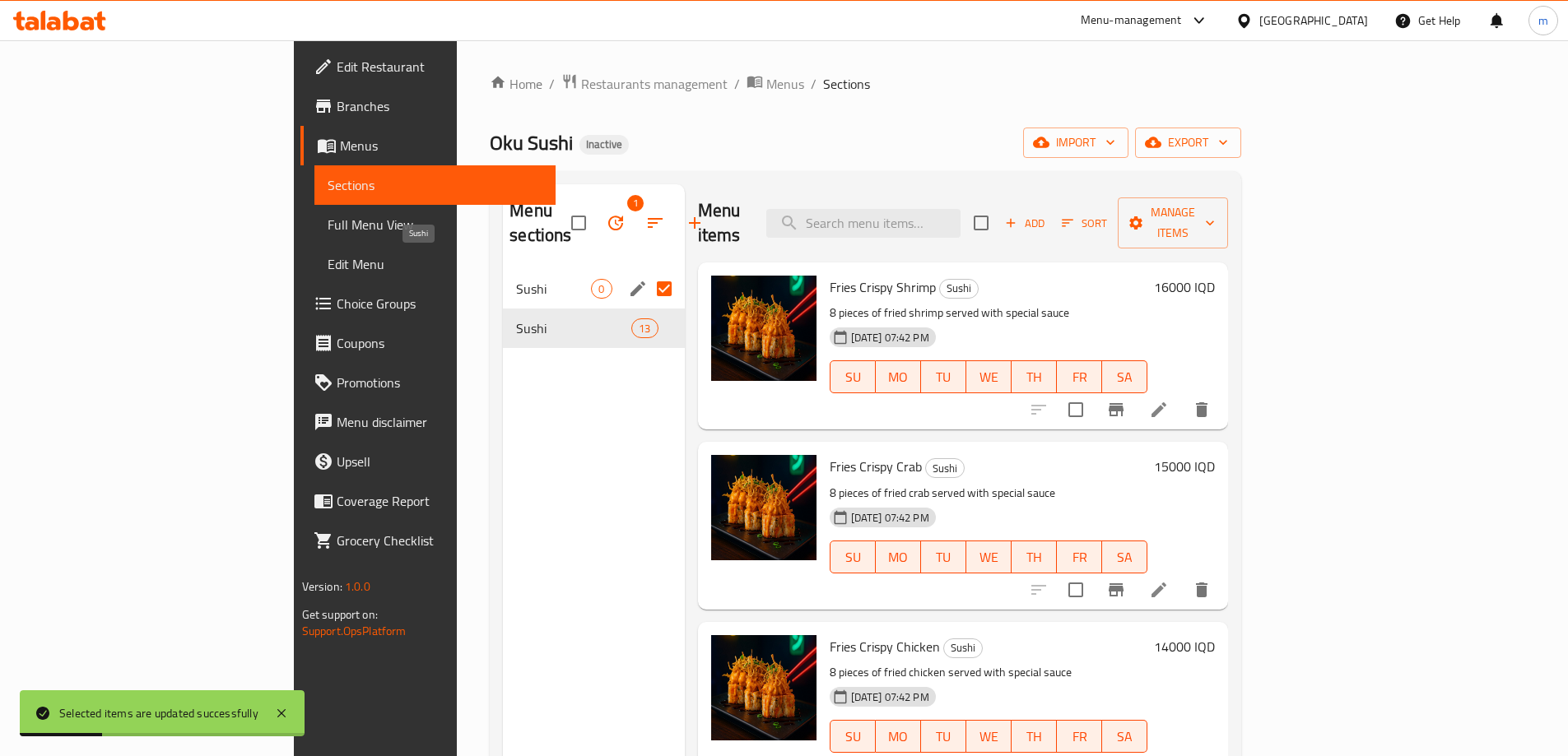
click at [516, 279] on span "Sushi" at bounding box center [553, 289] width 75 height 20
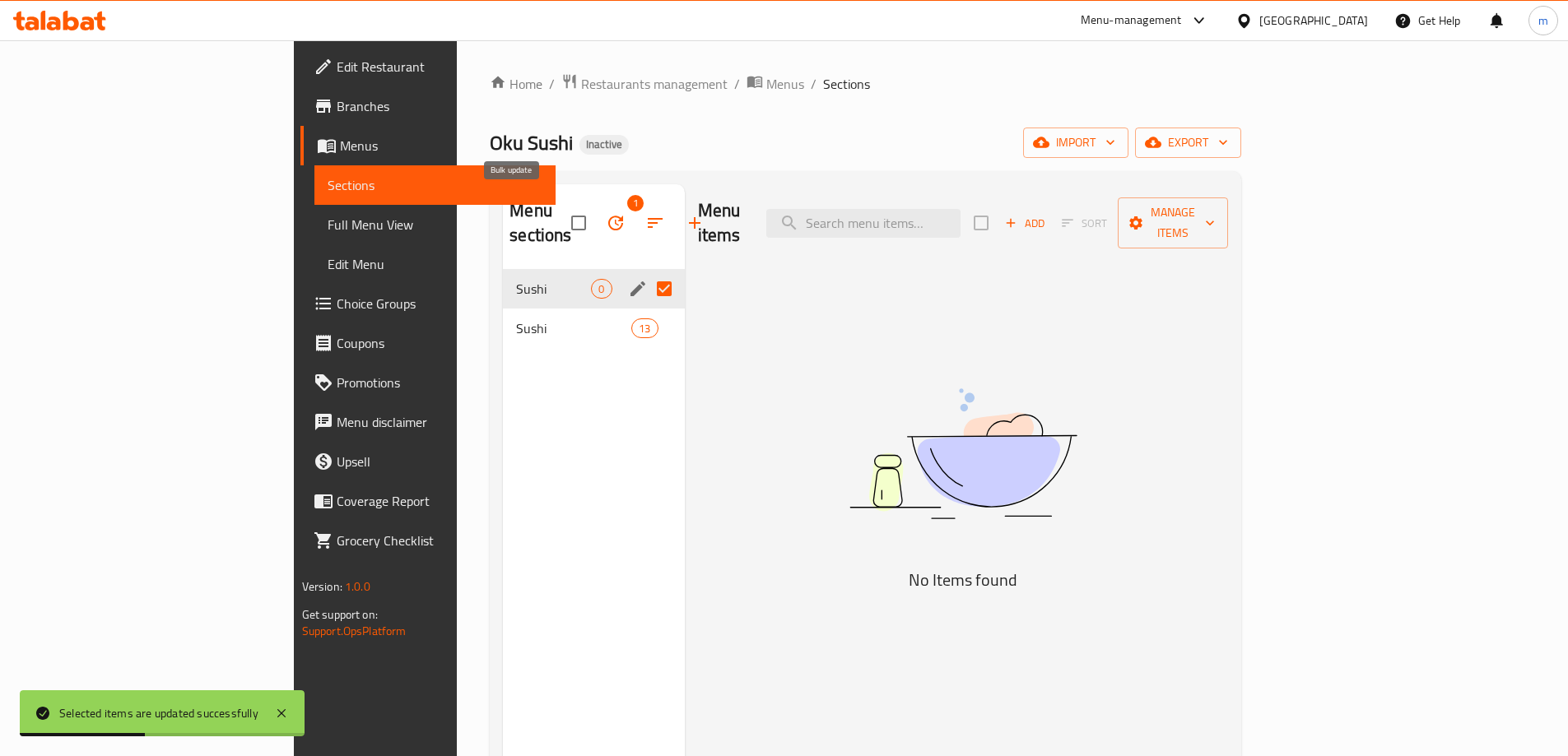
click at [608, 216] on icon "button" at bounding box center [616, 223] width 14 height 14
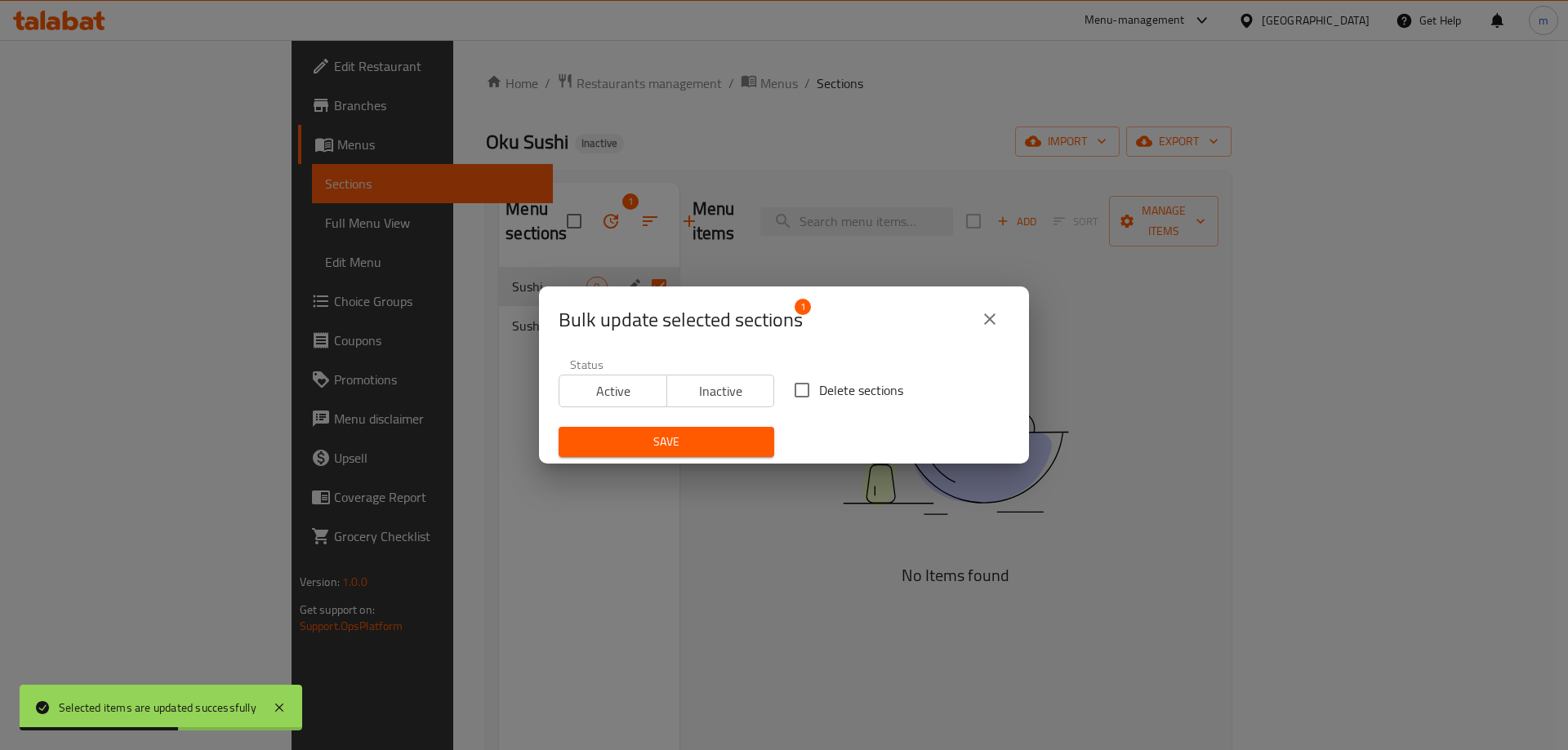
click at [849, 398] on span "Delete sections" at bounding box center [861, 390] width 84 height 20
click at [819, 398] on input "Delete sections" at bounding box center [802, 390] width 34 height 34
checkbox input "true"
click at [730, 432] on span "Save" at bounding box center [666, 442] width 189 height 21
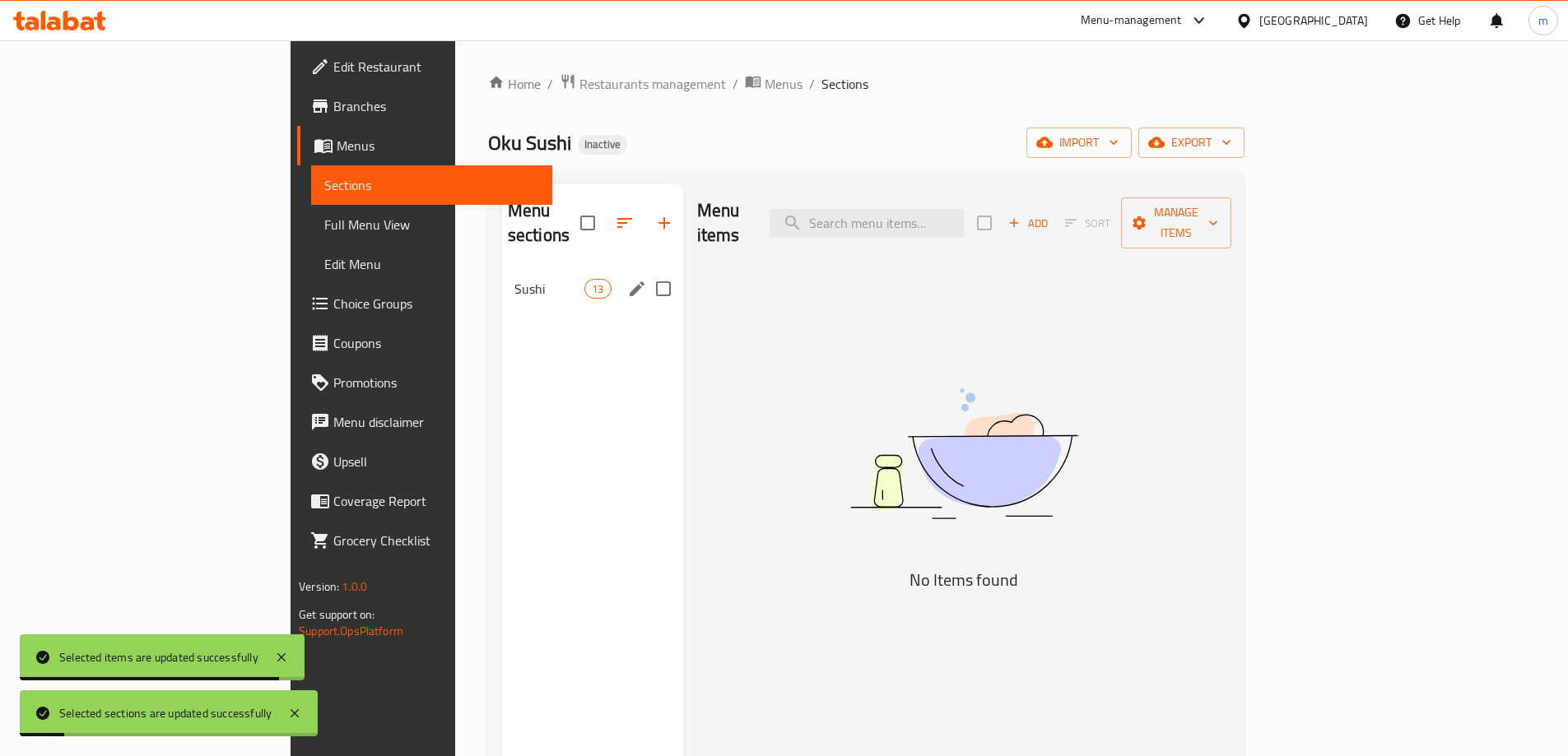
click at [515, 279] on span "Sushi" at bounding box center [550, 289] width 70 height 20
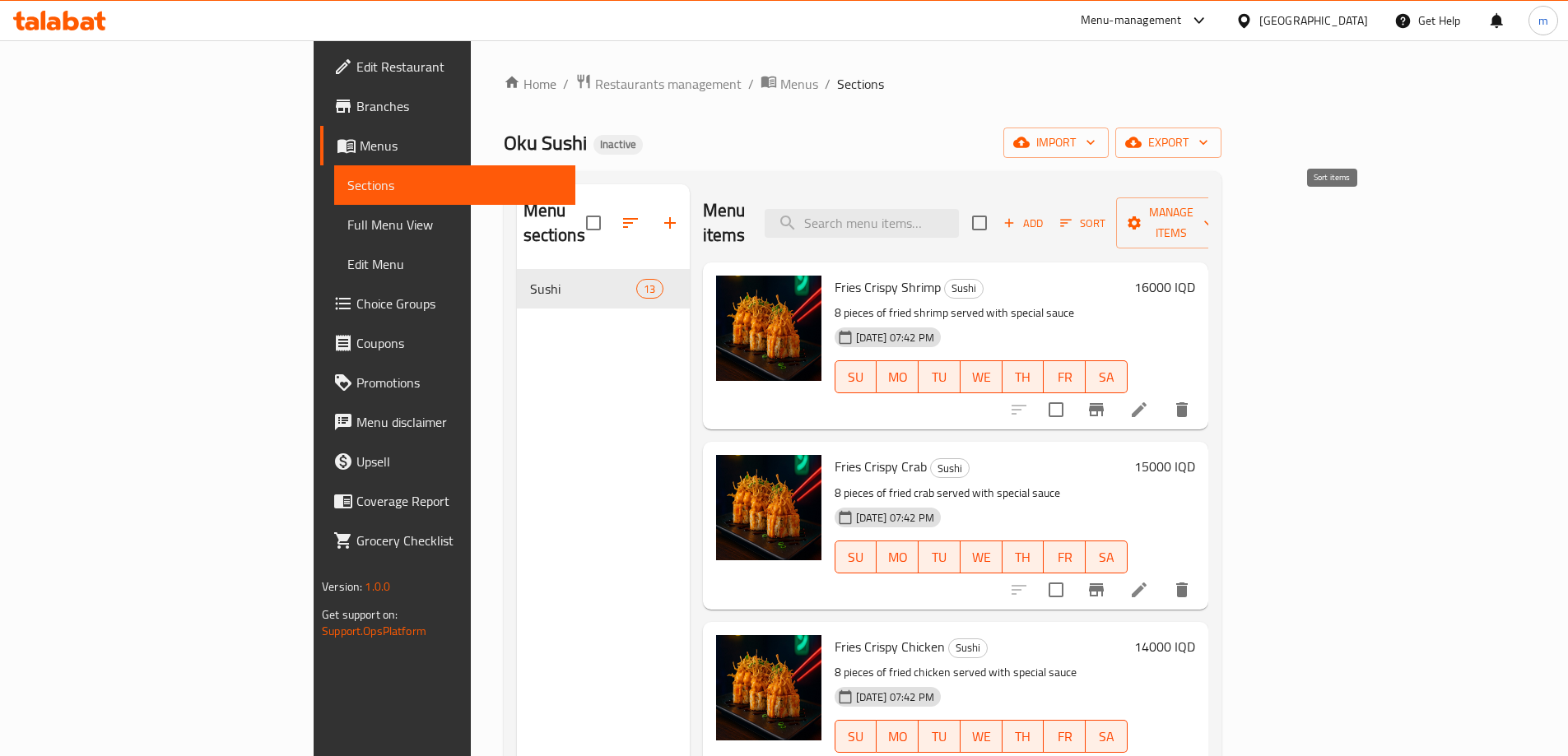
click at [1110, 216] on button "Sort" at bounding box center [1082, 223] width 53 height 25
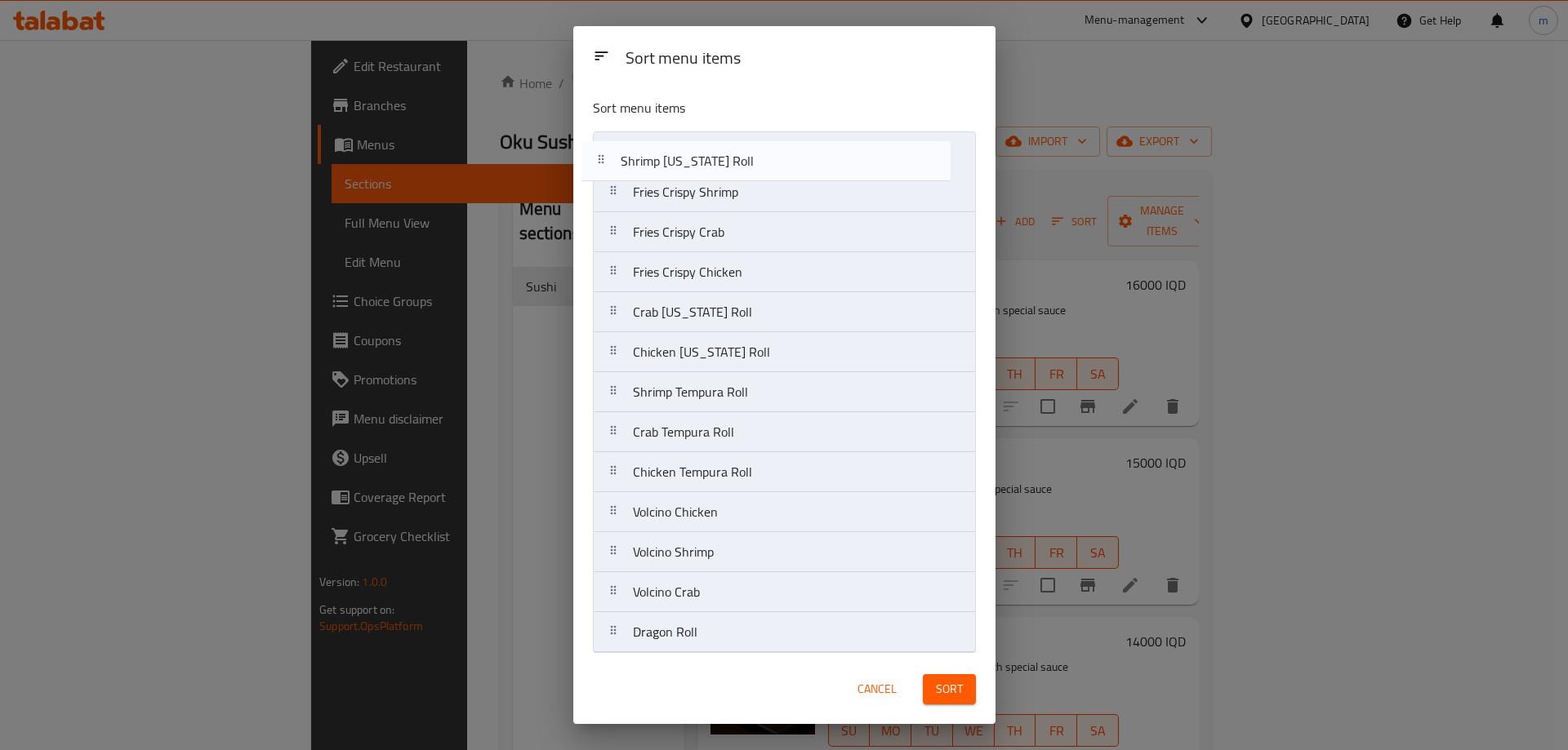
drag, startPoint x: 694, startPoint y: 280, endPoint x: 680, endPoint y: 164, distance: 116.8
click at [680, 164] on nav "Fries Crispy Shrimp Fries Crispy Crab Fries Crispy Chicken Shrimp California Ro…" at bounding box center [784, 392] width 383 height 521
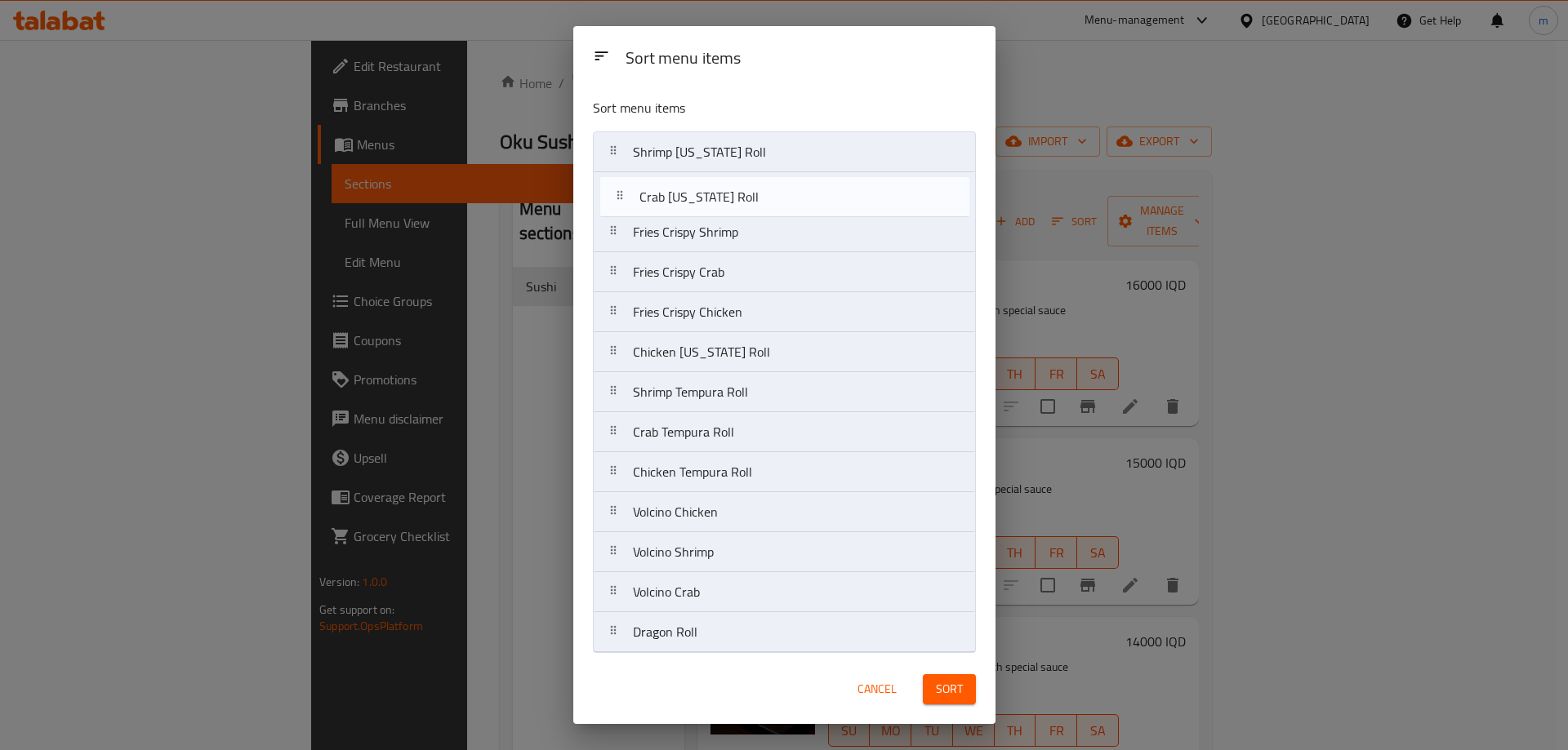
drag, startPoint x: 690, startPoint y: 322, endPoint x: 694, endPoint y: 206, distance: 116.1
click at [694, 206] on nav "Shrimp California Roll Fries Crispy Shrimp Fries Crispy Crab Fries Crispy Chick…" at bounding box center [784, 392] width 383 height 521
drag, startPoint x: 676, startPoint y: 357, endPoint x: 682, endPoint y: 234, distance: 123.1
click at [682, 228] on nav "Shrimp California Roll Crab California Roll Fries Crispy Shrimp Fries Crispy Cr…" at bounding box center [784, 392] width 383 height 521
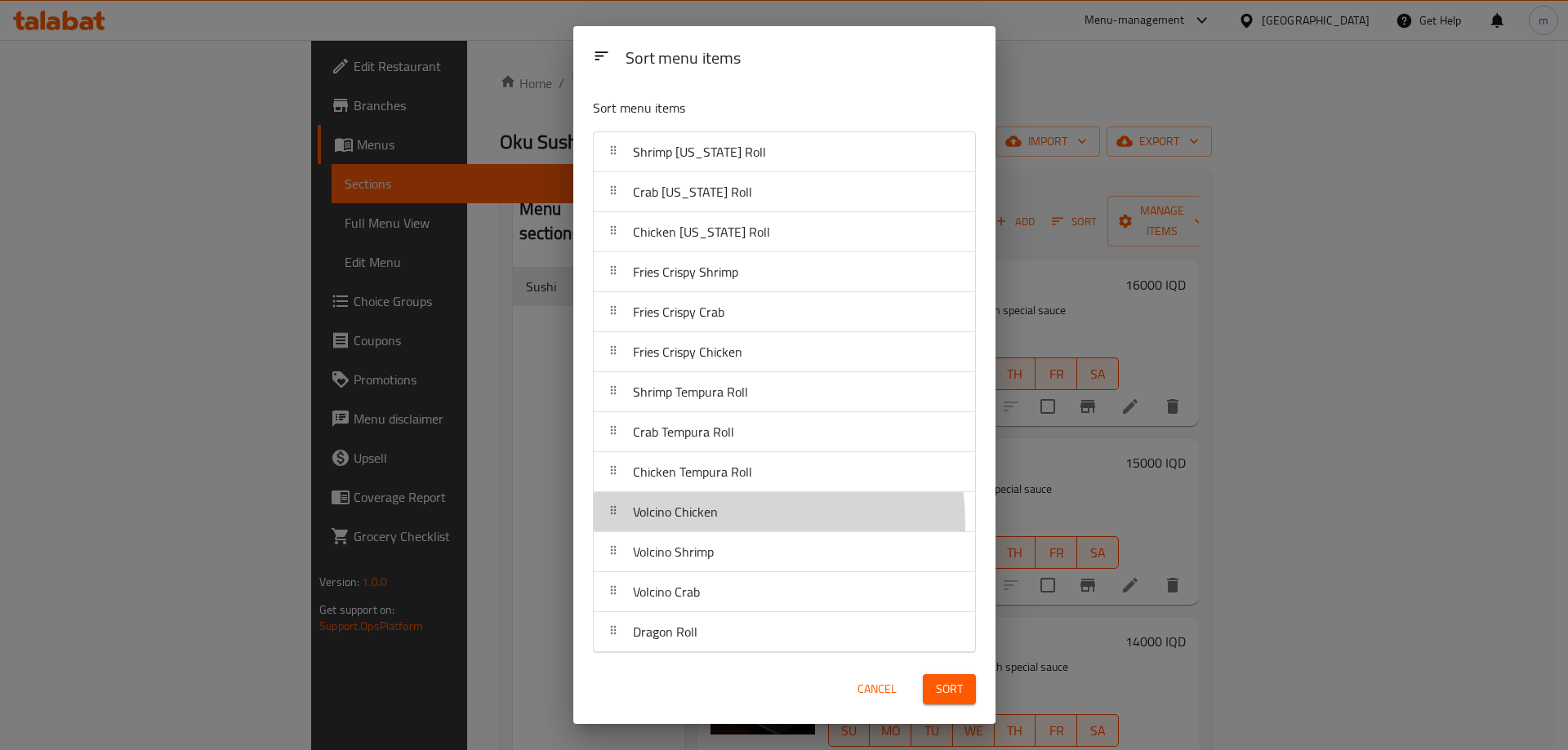
scroll to position [1, 0]
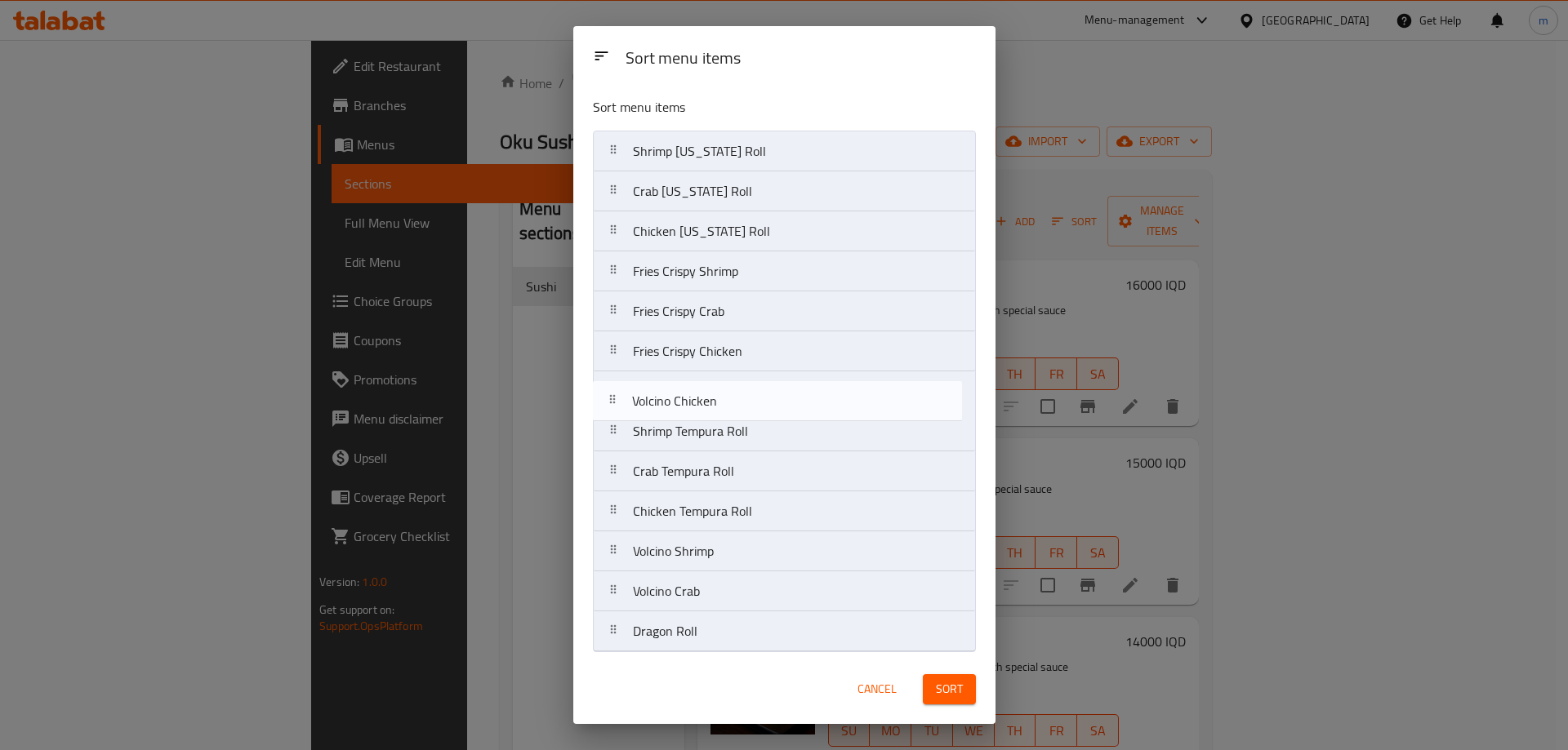
drag, startPoint x: 691, startPoint y: 521, endPoint x: 690, endPoint y: 408, distance: 113.0
click at [690, 408] on nav "Shrimp California Roll Crab California Roll Chicken California Roll Fries Crisp…" at bounding box center [784, 391] width 383 height 521
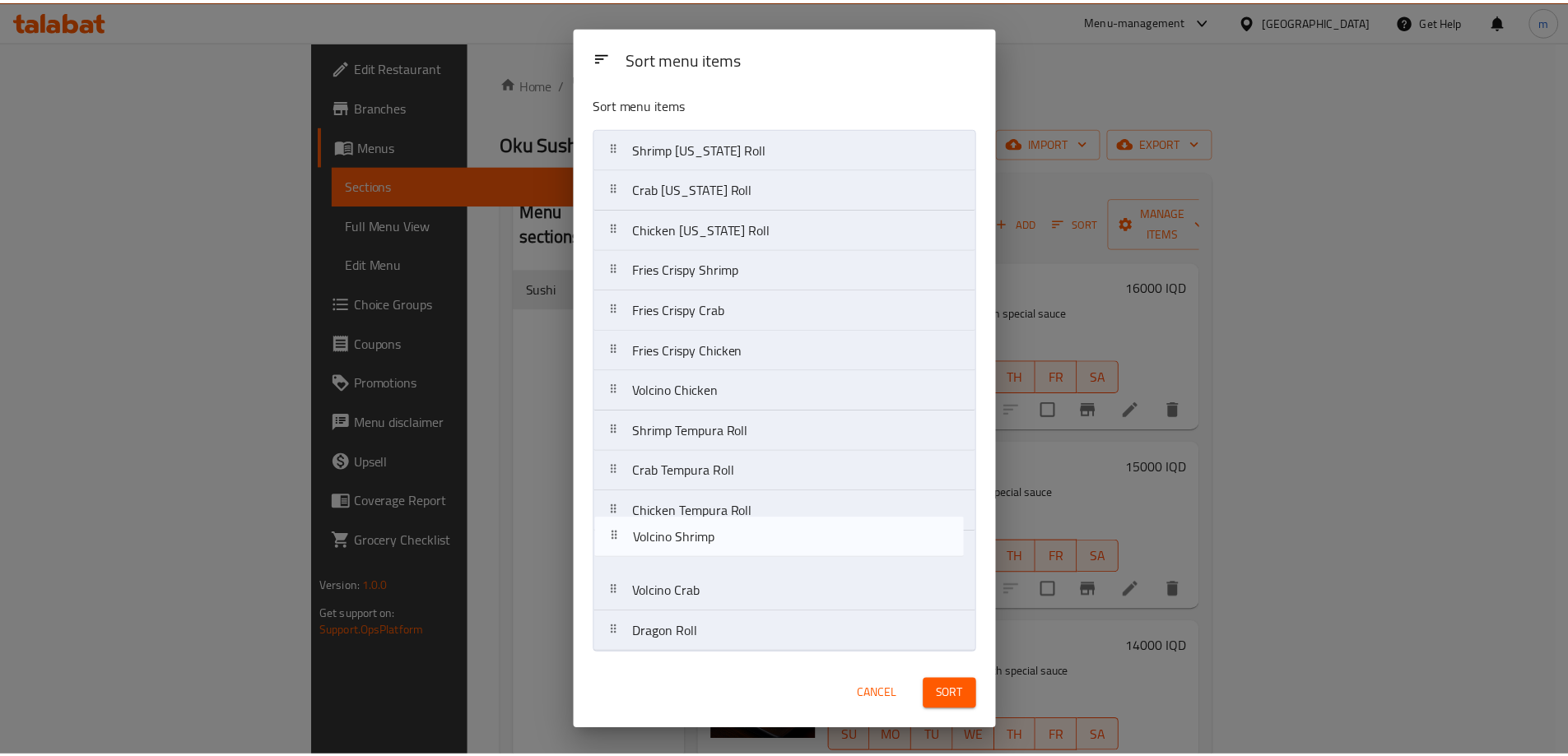
scroll to position [4, 0]
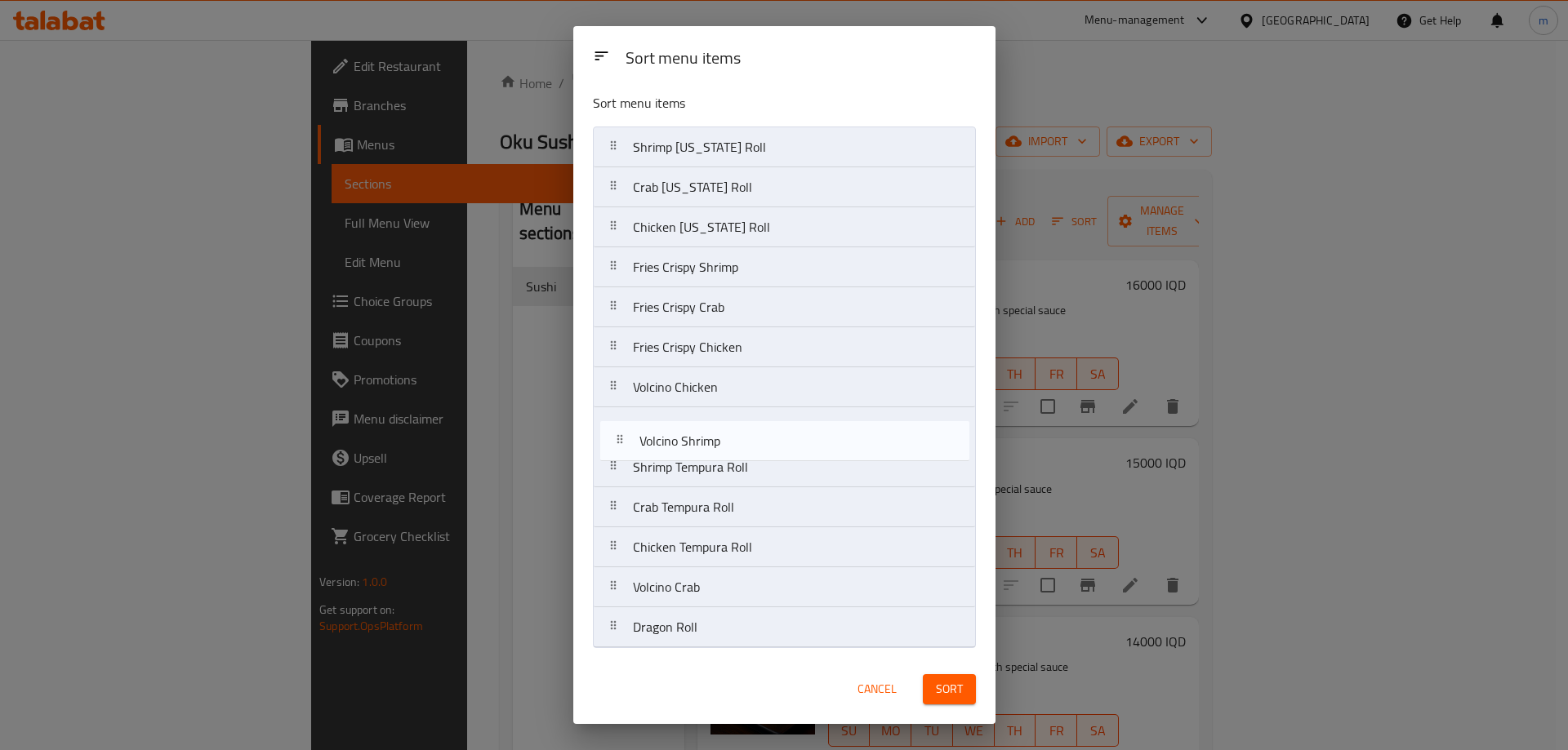
drag, startPoint x: 695, startPoint y: 566, endPoint x: 702, endPoint y: 447, distance: 119.2
click at [702, 447] on nav "Shrimp California Roll Crab California Roll Chicken California Roll Fries Crisp…" at bounding box center [784, 388] width 383 height 521
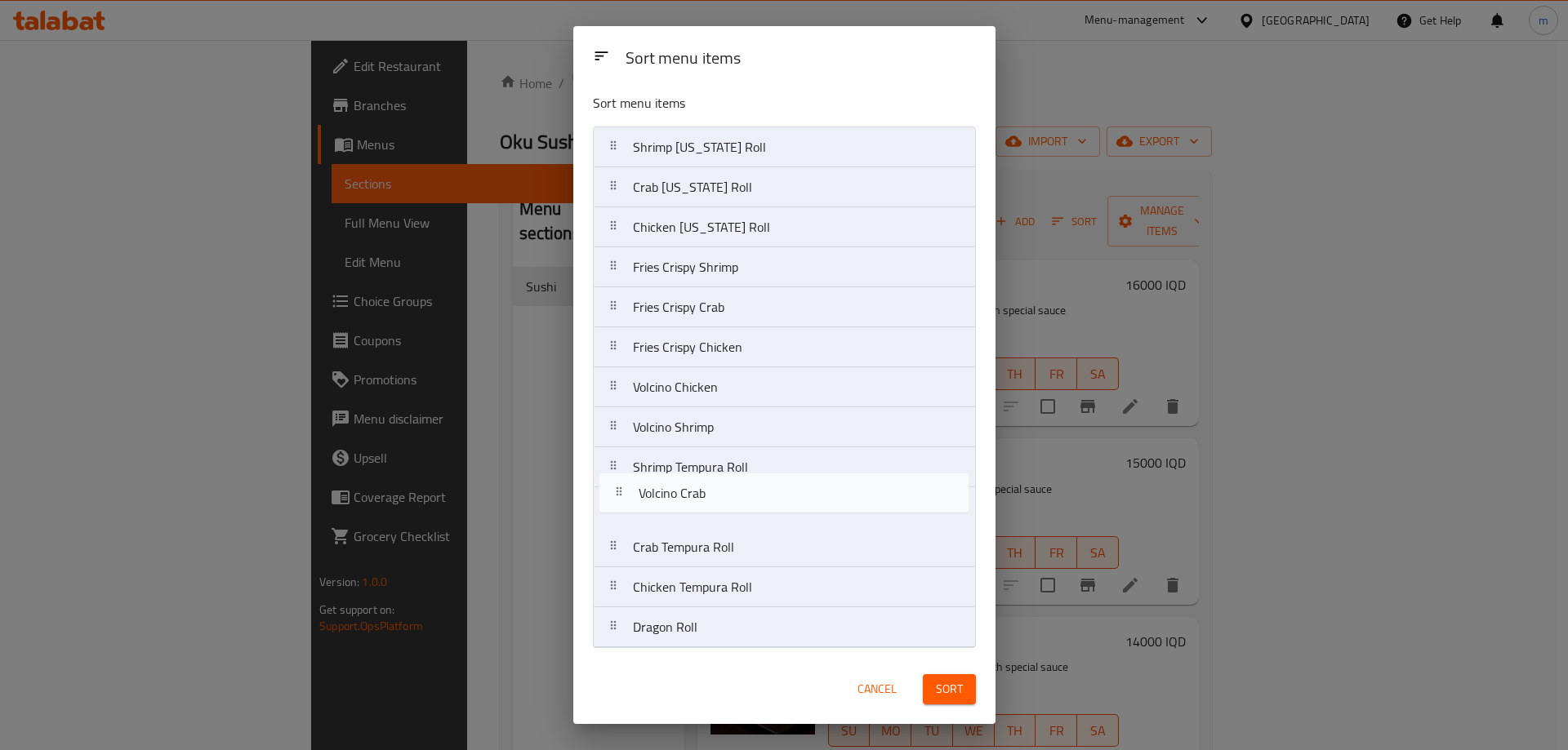
drag, startPoint x: 680, startPoint y: 590, endPoint x: 686, endPoint y: 479, distance: 111.2
click at [686, 480] on nav "Shrimp California Roll Crab California Roll Chicken California Roll Fries Crisp…" at bounding box center [784, 388] width 383 height 521
drag, startPoint x: 664, startPoint y: 646, endPoint x: 678, endPoint y: 521, distance: 125.8
click at [678, 521] on nav "Shrimp California Roll Crab California Roll Chicken California Roll Fries Crisp…" at bounding box center [784, 388] width 383 height 521
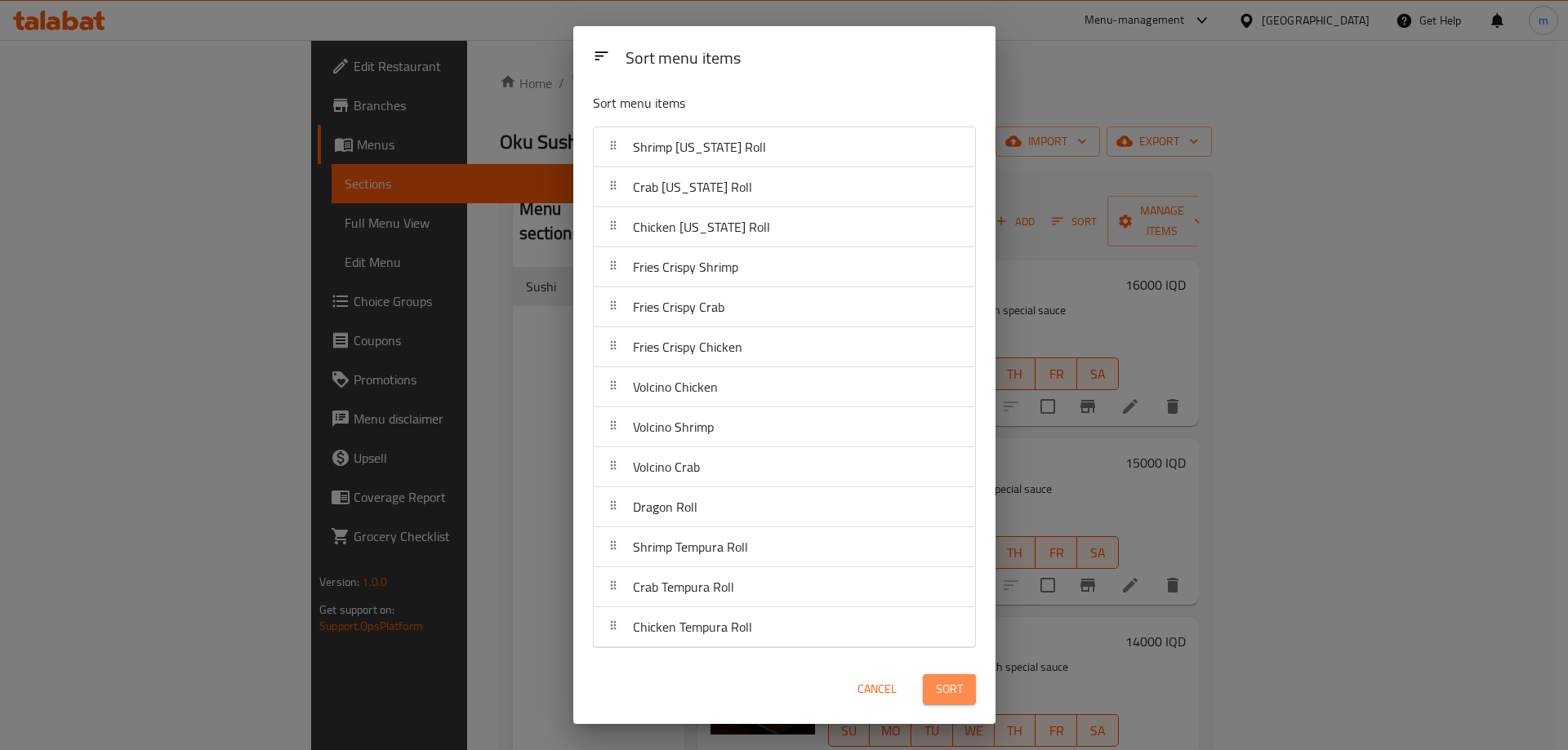
click at [945, 681] on span "Sort" at bounding box center [949, 689] width 27 height 21
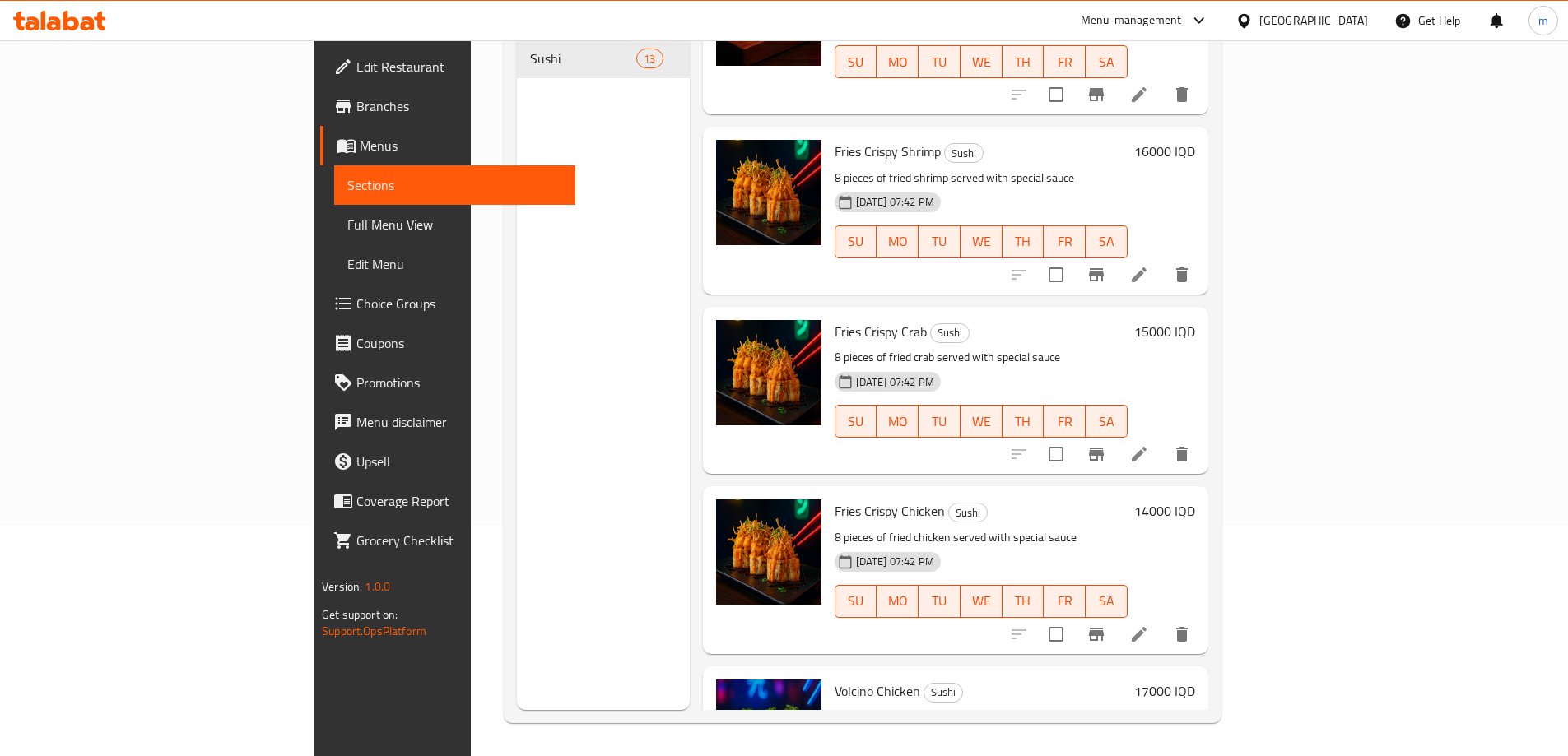
scroll to position [384, 0]
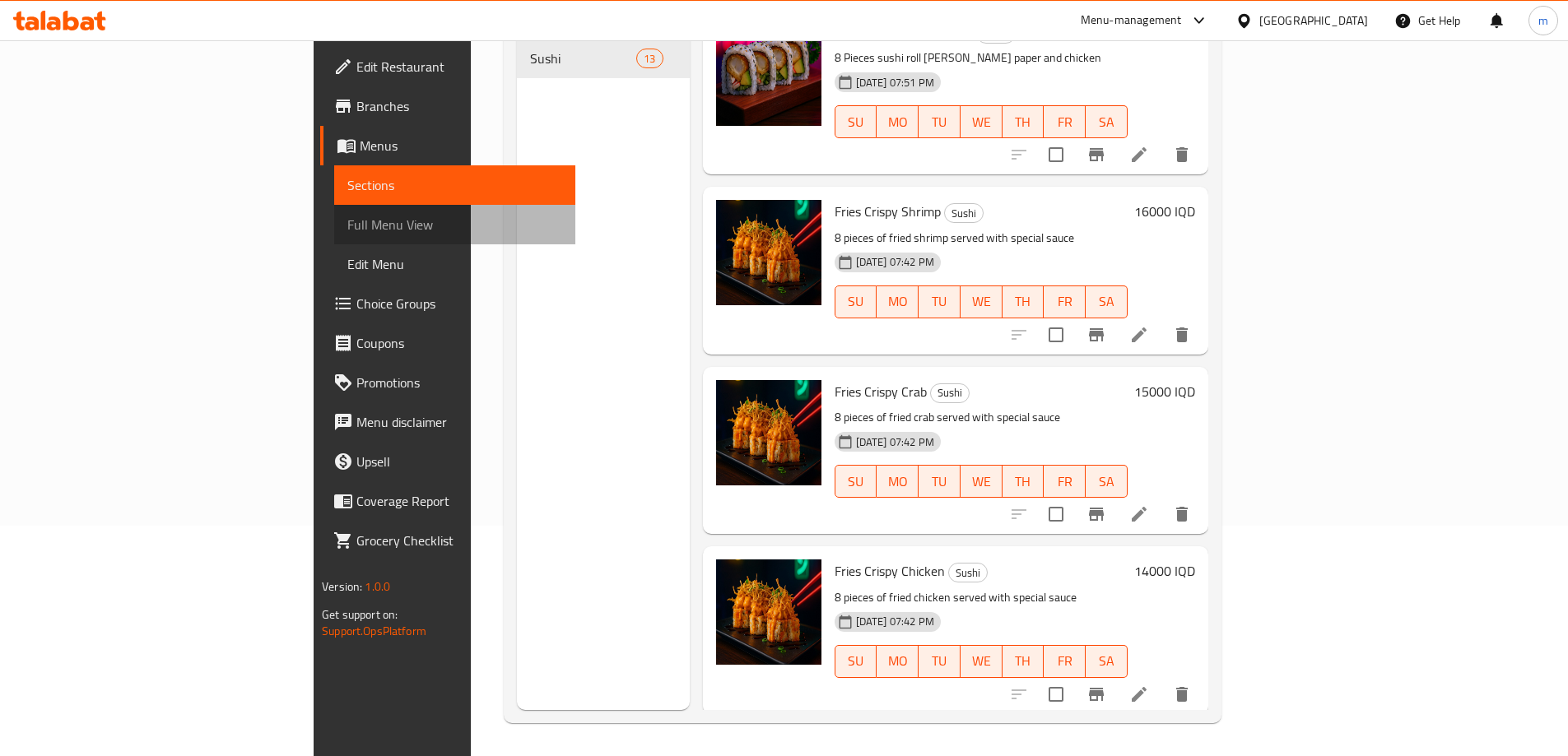
click at [347, 220] on span "Full Menu View" at bounding box center [455, 225] width 215 height 20
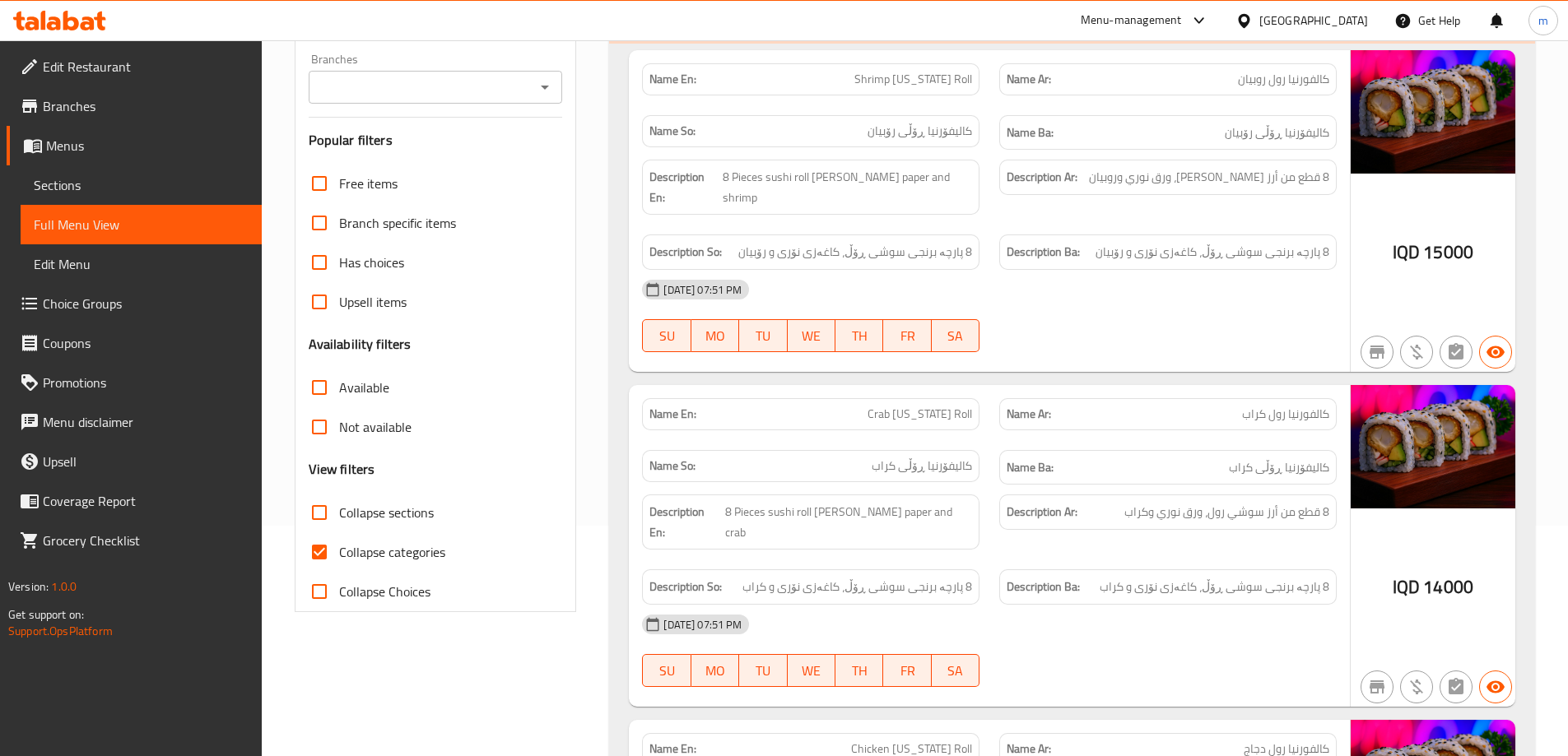
click at [146, 211] on link "Full Menu View" at bounding box center [141, 225] width 241 height 40
click at [164, 189] on span "Sections" at bounding box center [140, 185] width 215 height 20
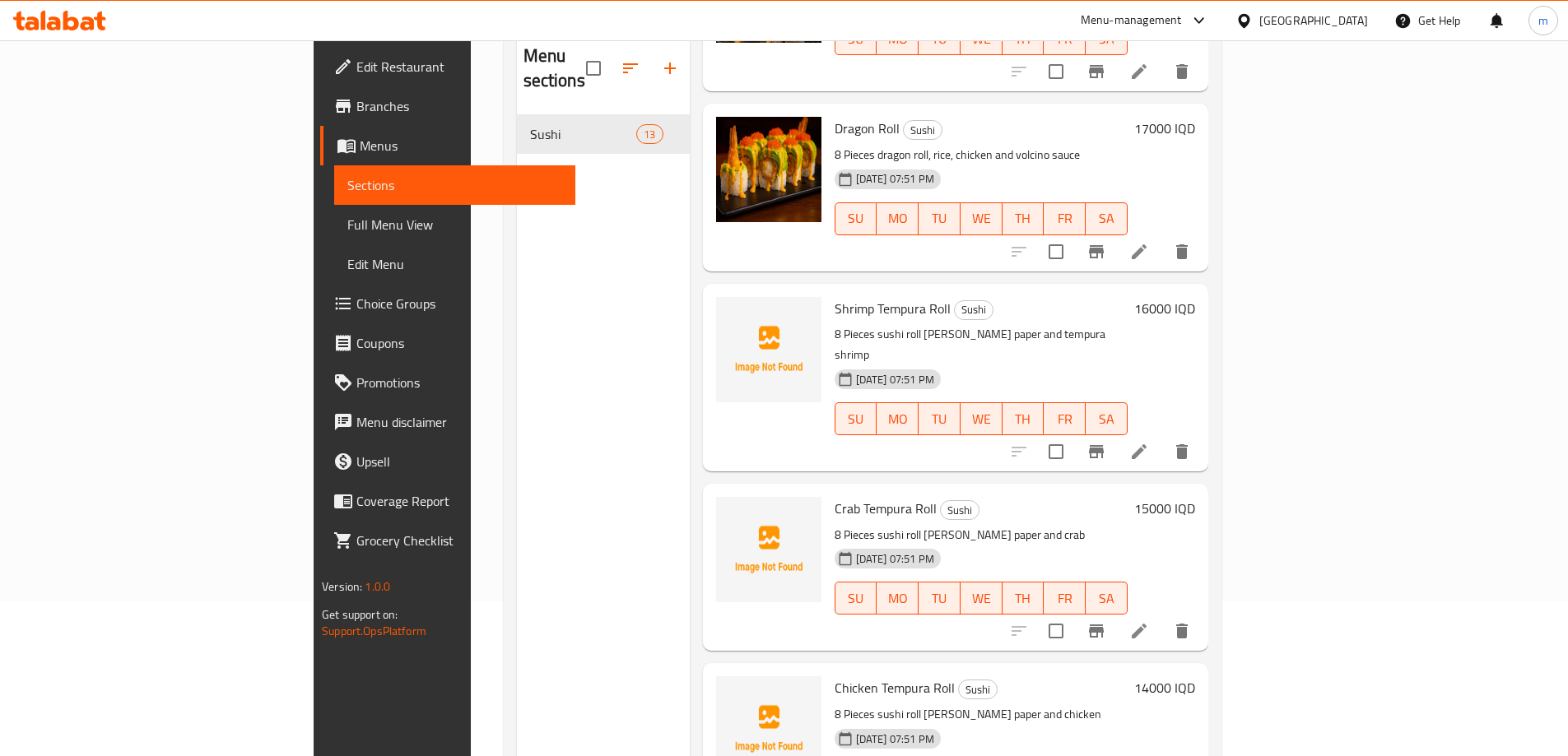
scroll to position [230, 0]
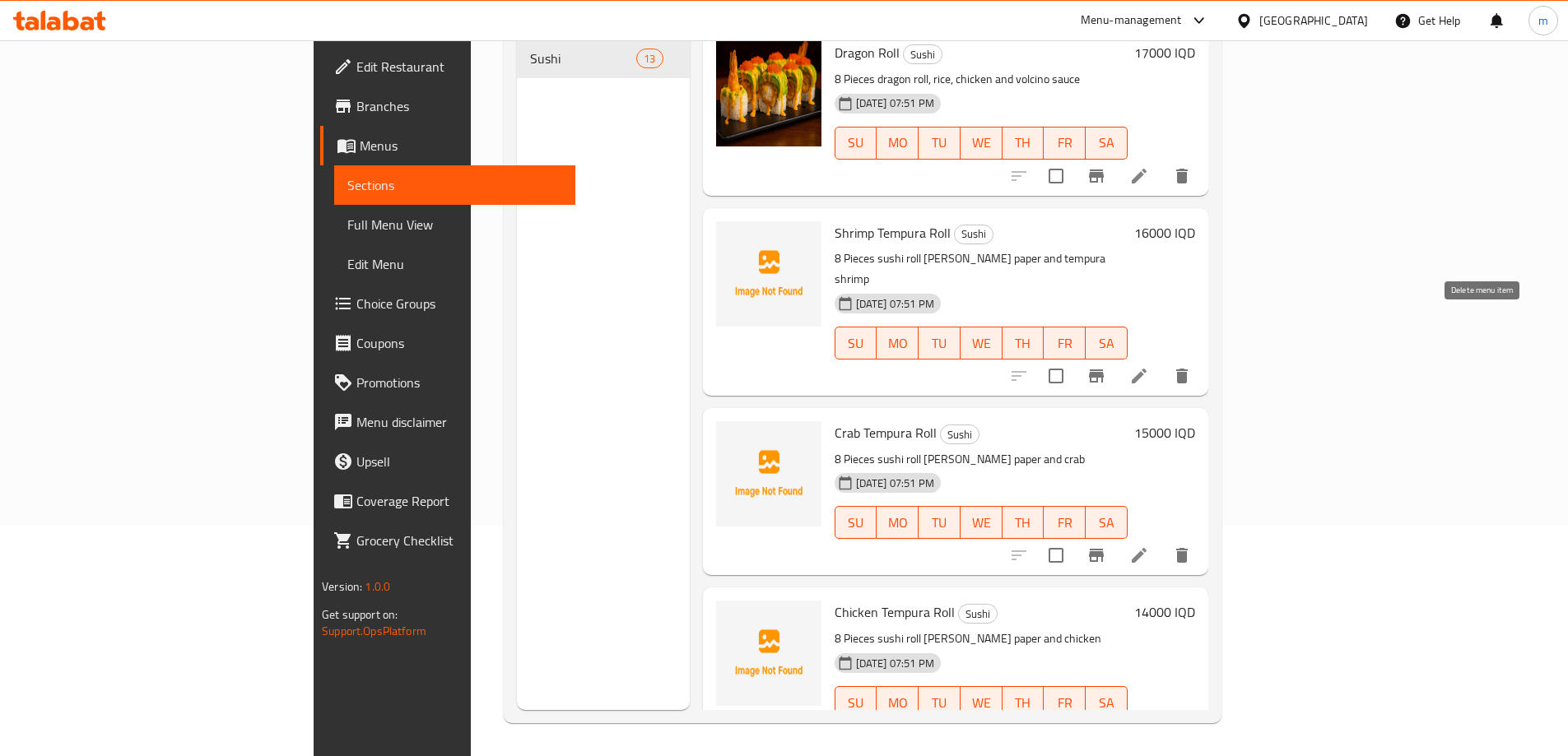
click at [1192, 366] on icon "delete" at bounding box center [1182, 376] width 20 height 20
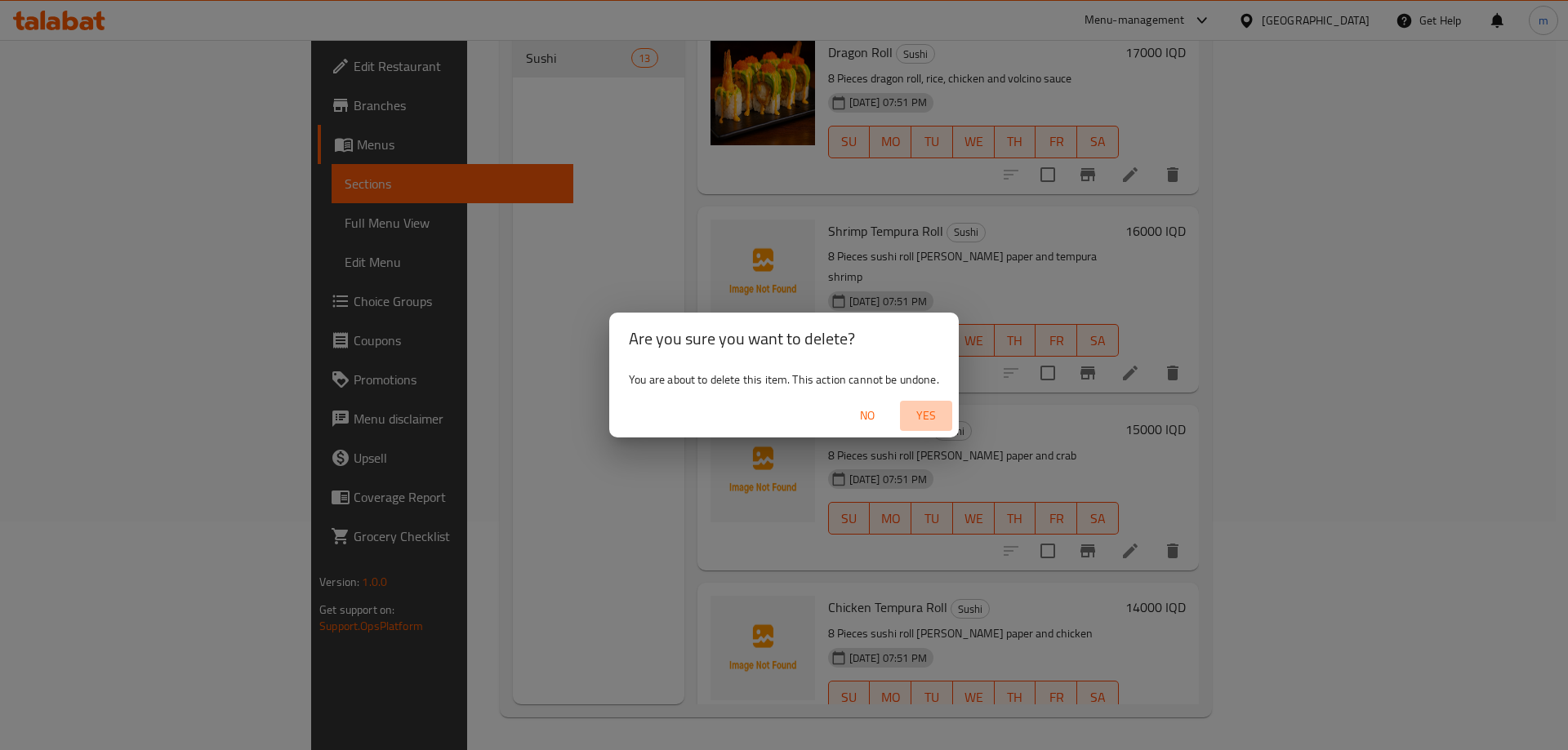
click at [918, 413] on span "Yes" at bounding box center [926, 415] width 39 height 21
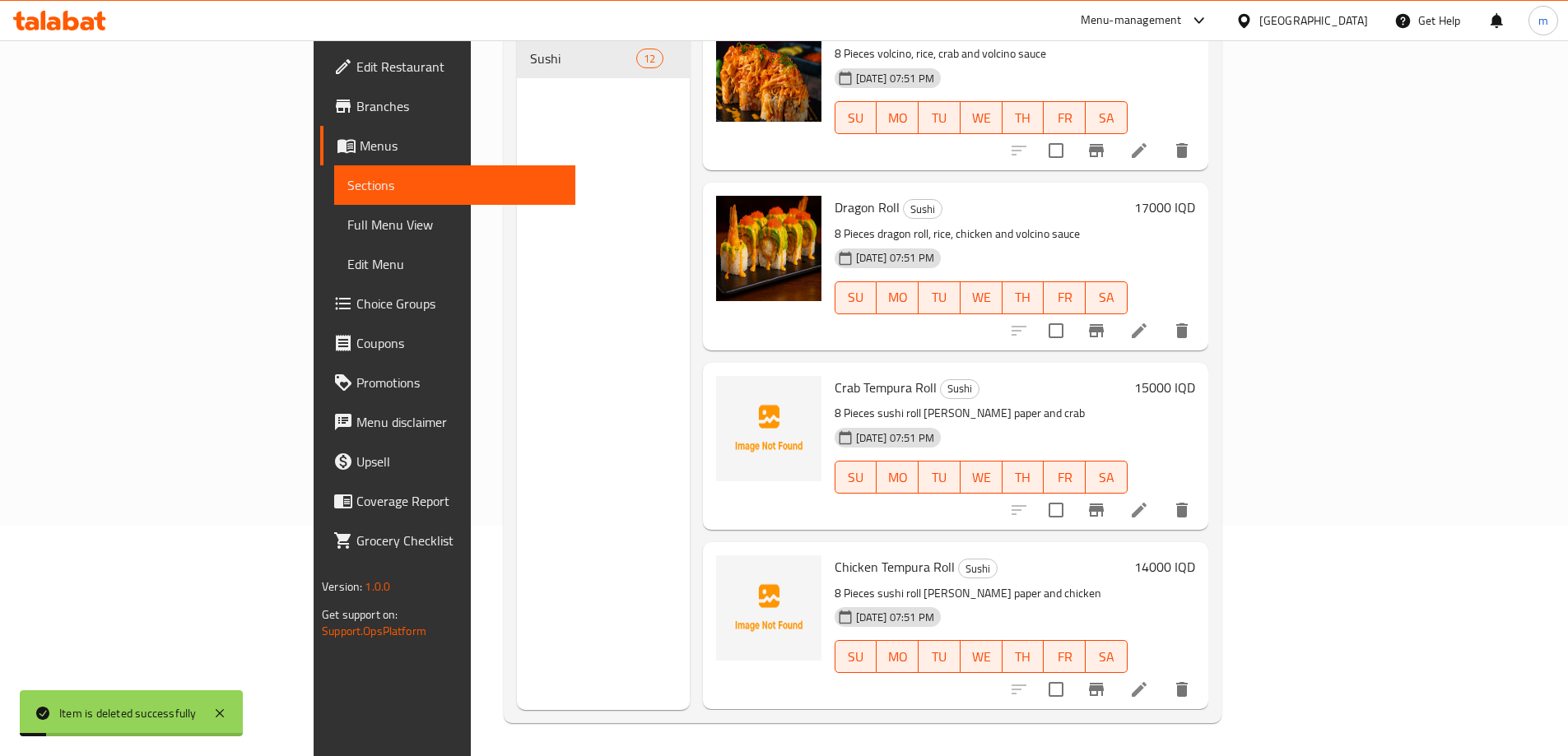
scroll to position [1442, 0]
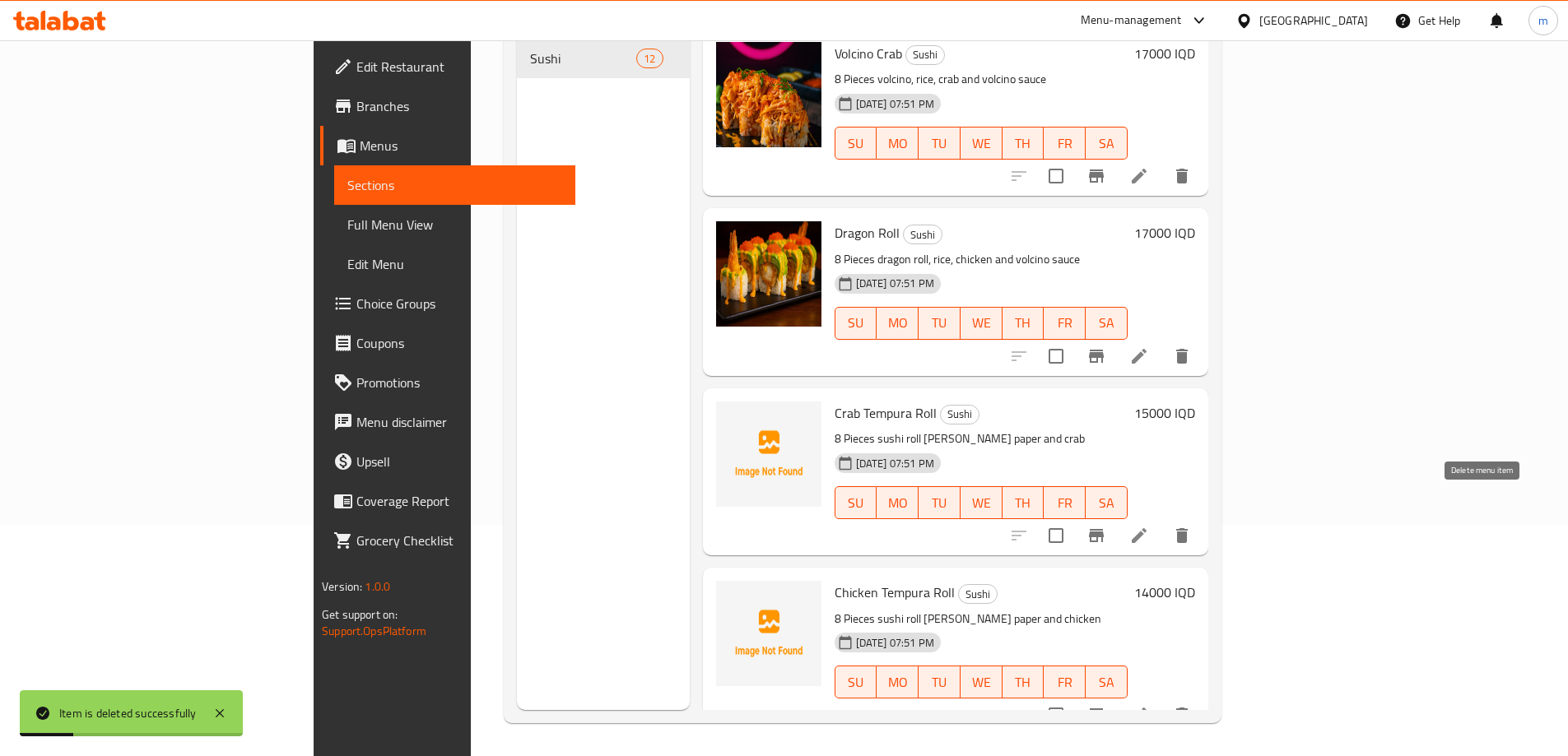
click at [1202, 516] on button "delete" at bounding box center [1182, 536] width 40 height 40
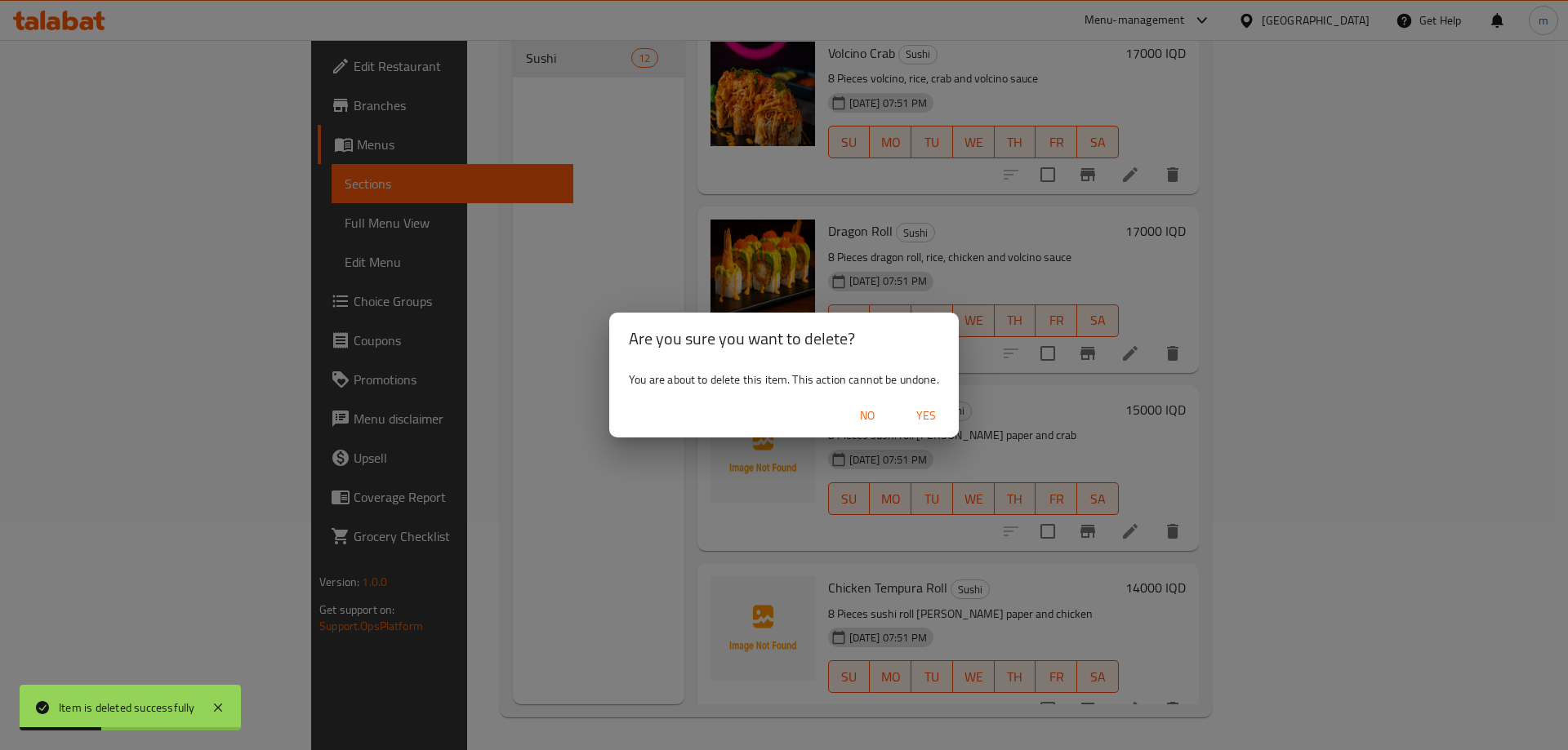
click at [924, 415] on span "Yes" at bounding box center [926, 415] width 39 height 21
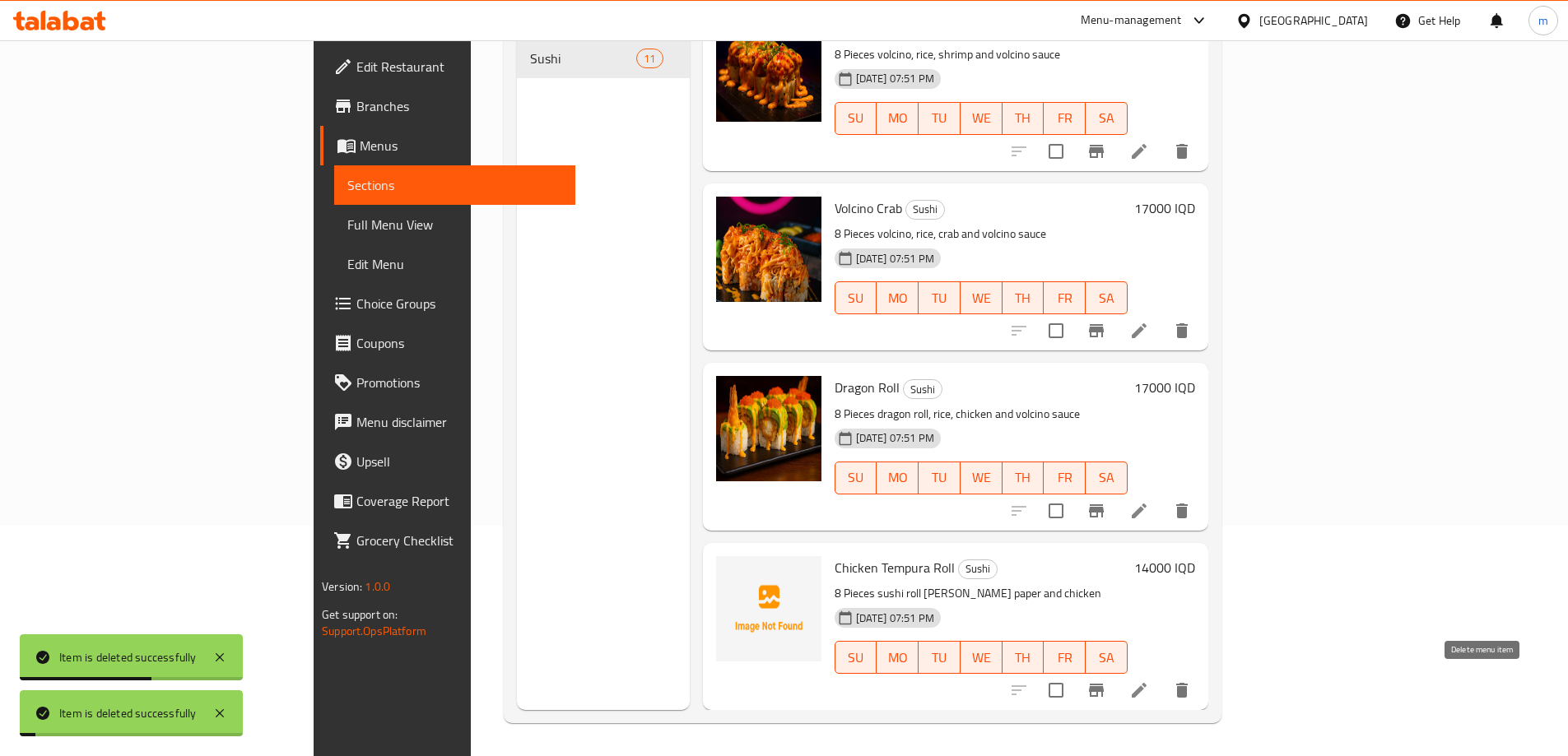
scroll to position [1263, 0]
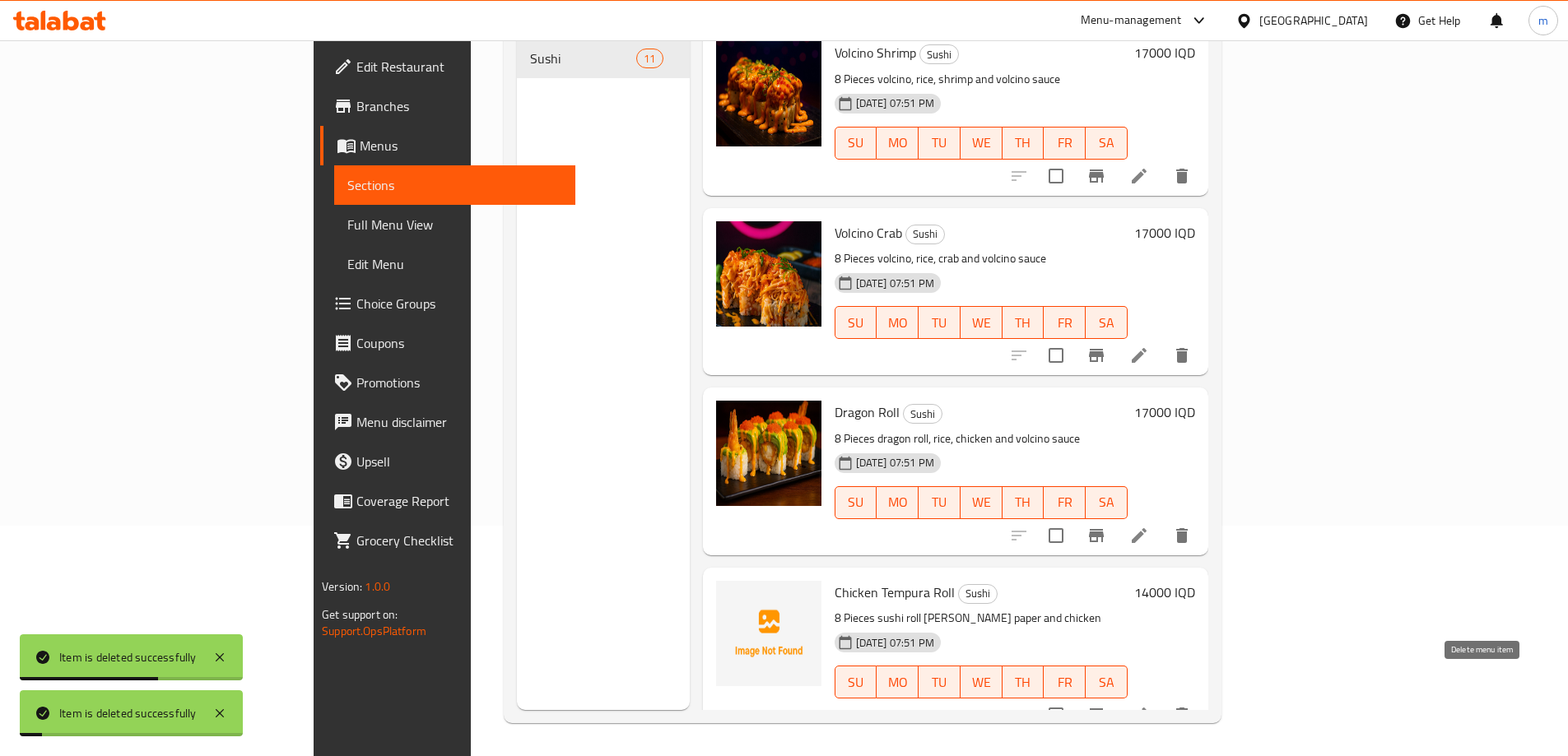
click at [1202, 696] on button "delete" at bounding box center [1182, 716] width 40 height 40
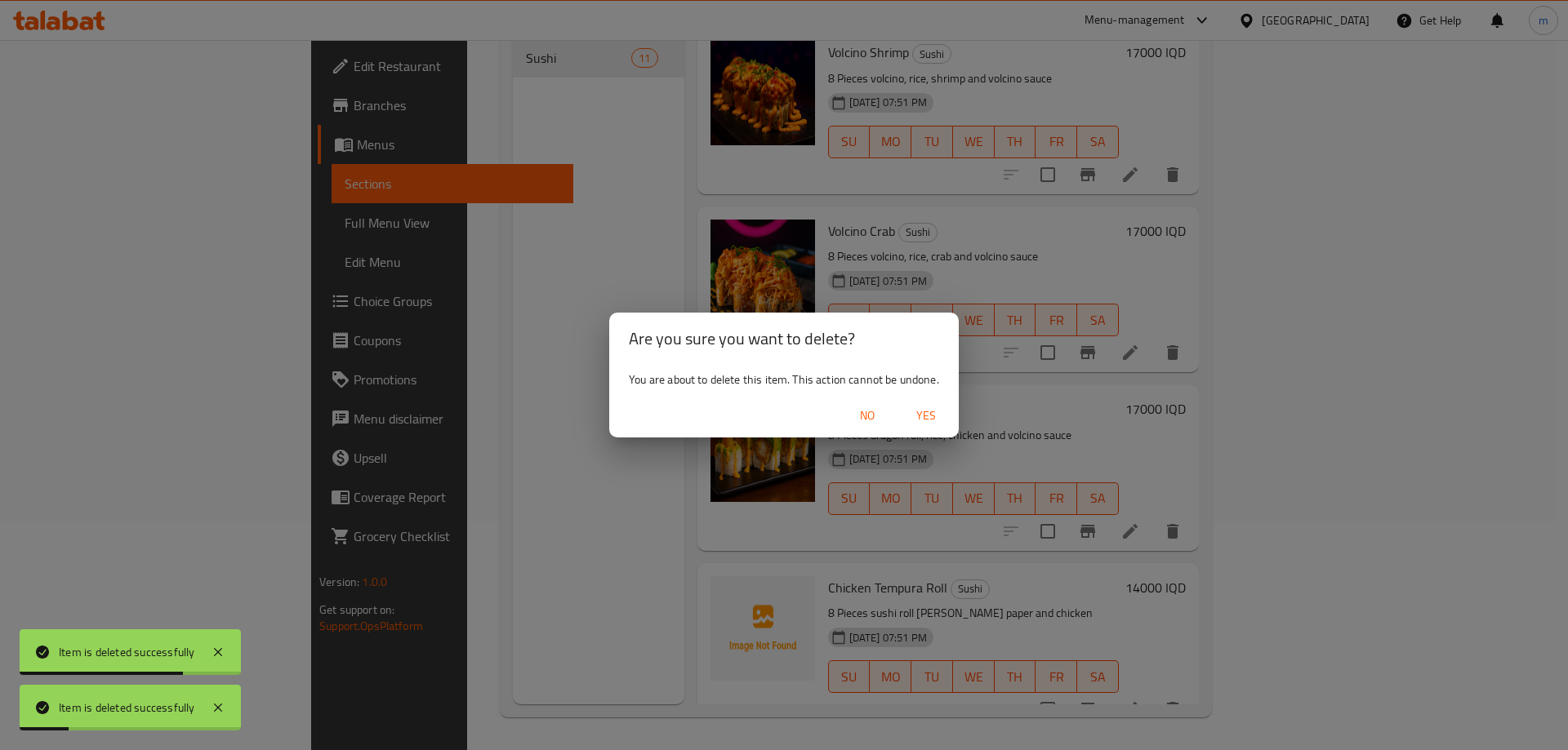
click at [929, 401] on button "Yes" at bounding box center [926, 416] width 53 height 30
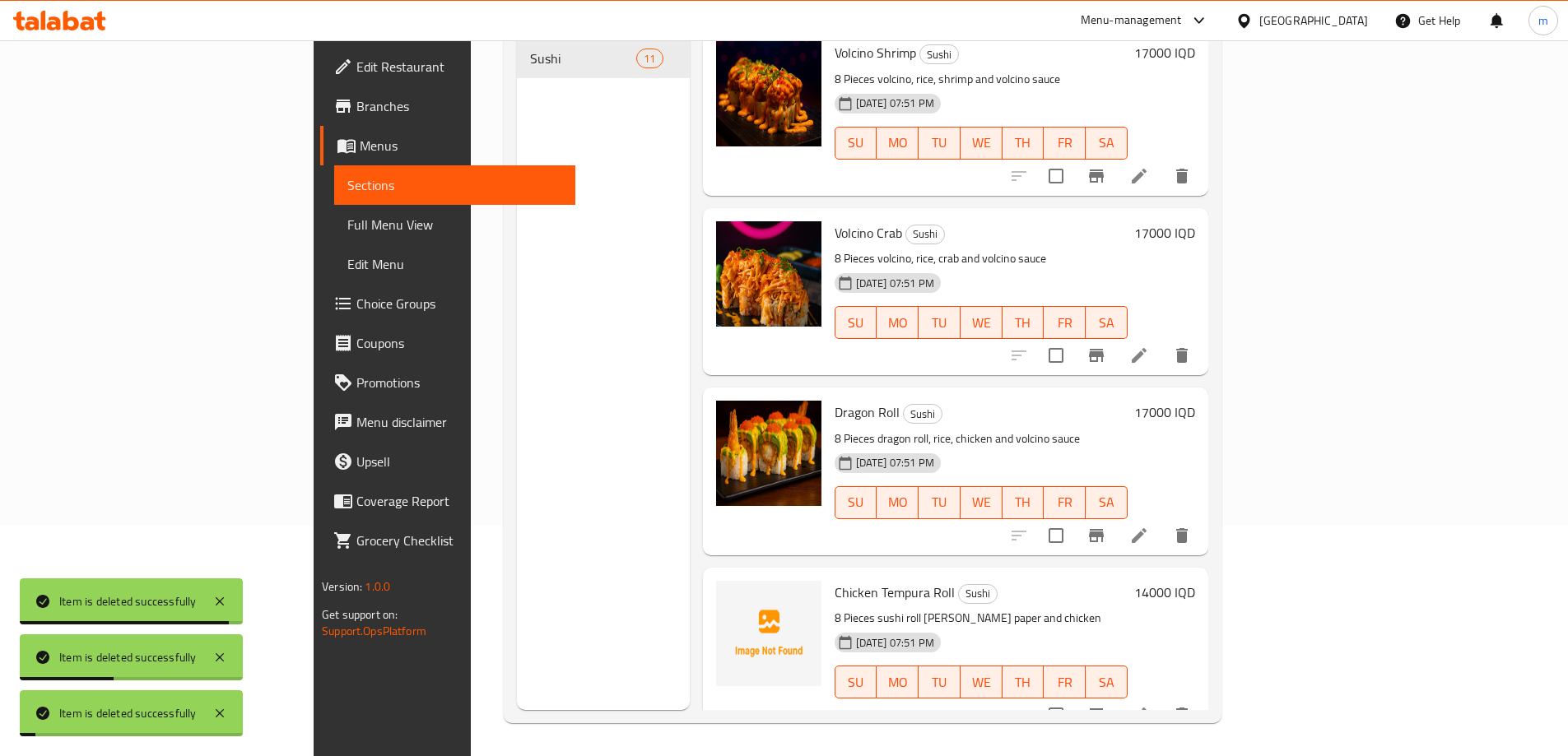
click at [347, 215] on span "Full Menu View" at bounding box center [455, 225] width 215 height 20
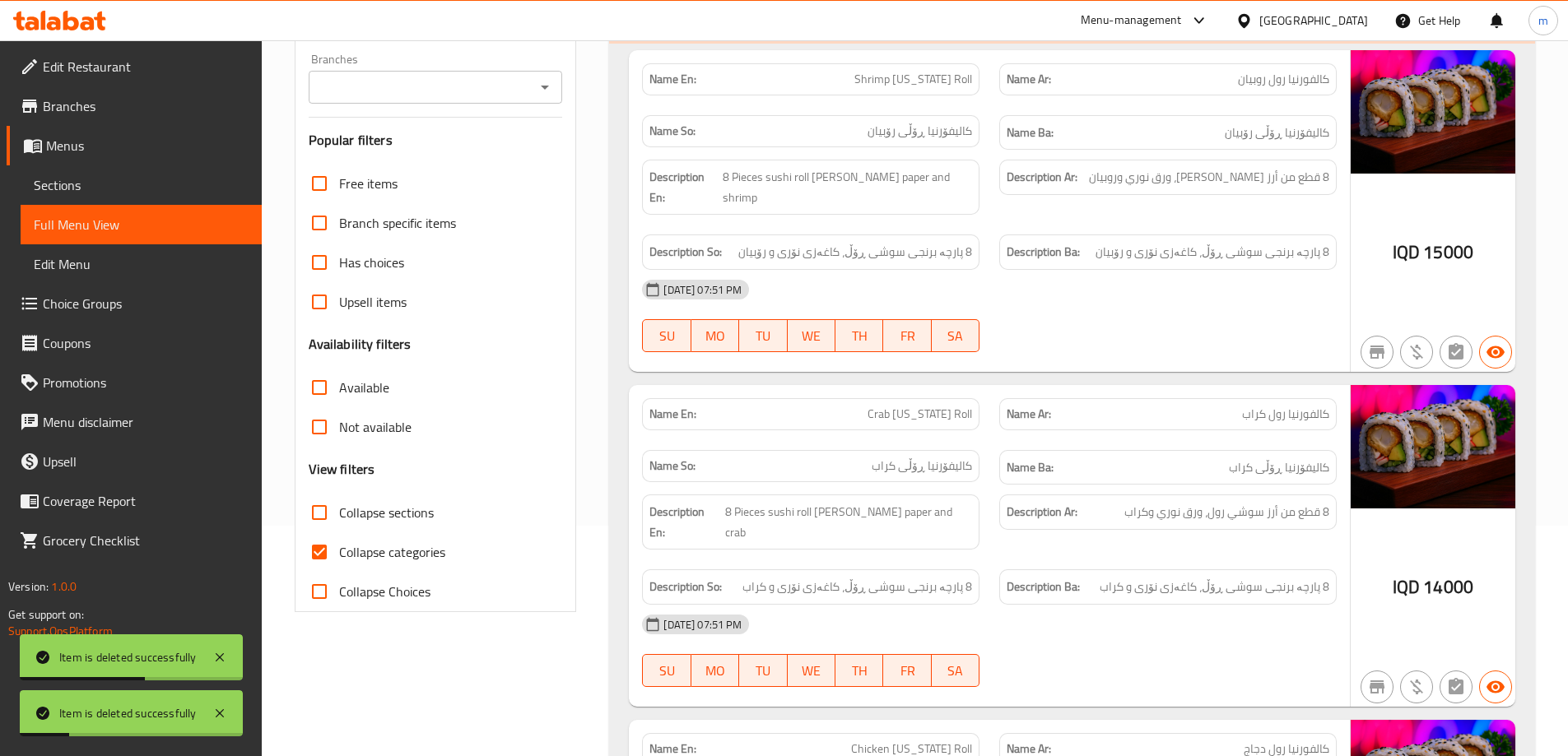
click at [447, 104] on div "Filter Branches Branches Popular filters Free items Branch specific items Has c…" at bounding box center [436, 309] width 283 height 608
click at [433, 99] on div "Branches" at bounding box center [436, 87] width 255 height 33
click at [534, 79] on div at bounding box center [545, 87] width 22 height 23
click at [553, 84] on icon "Open" at bounding box center [545, 87] width 20 height 20
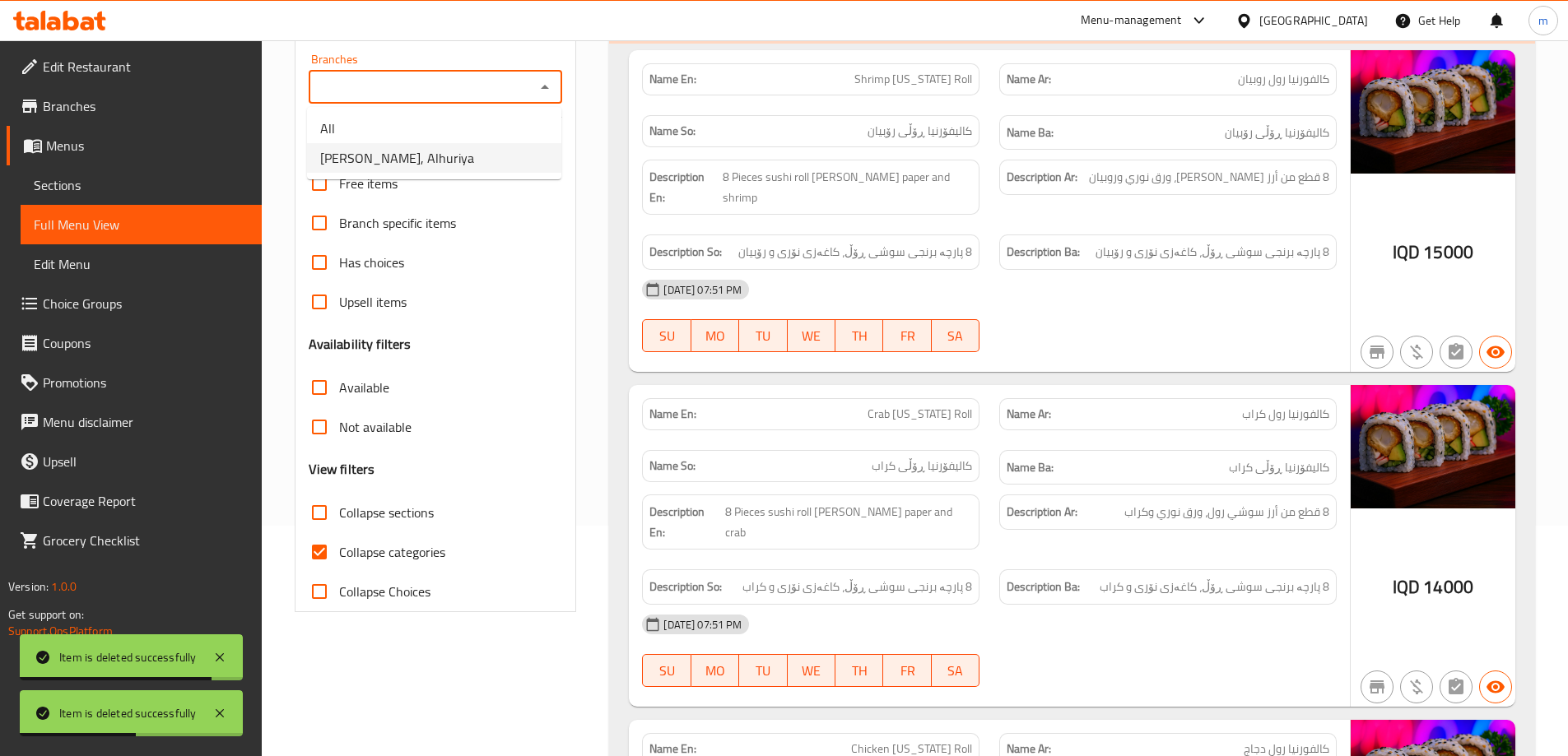
click at [373, 152] on span "[PERSON_NAME], Alhuriya" at bounding box center [397, 158] width 154 height 20
type input "[PERSON_NAME], Alhuriya"
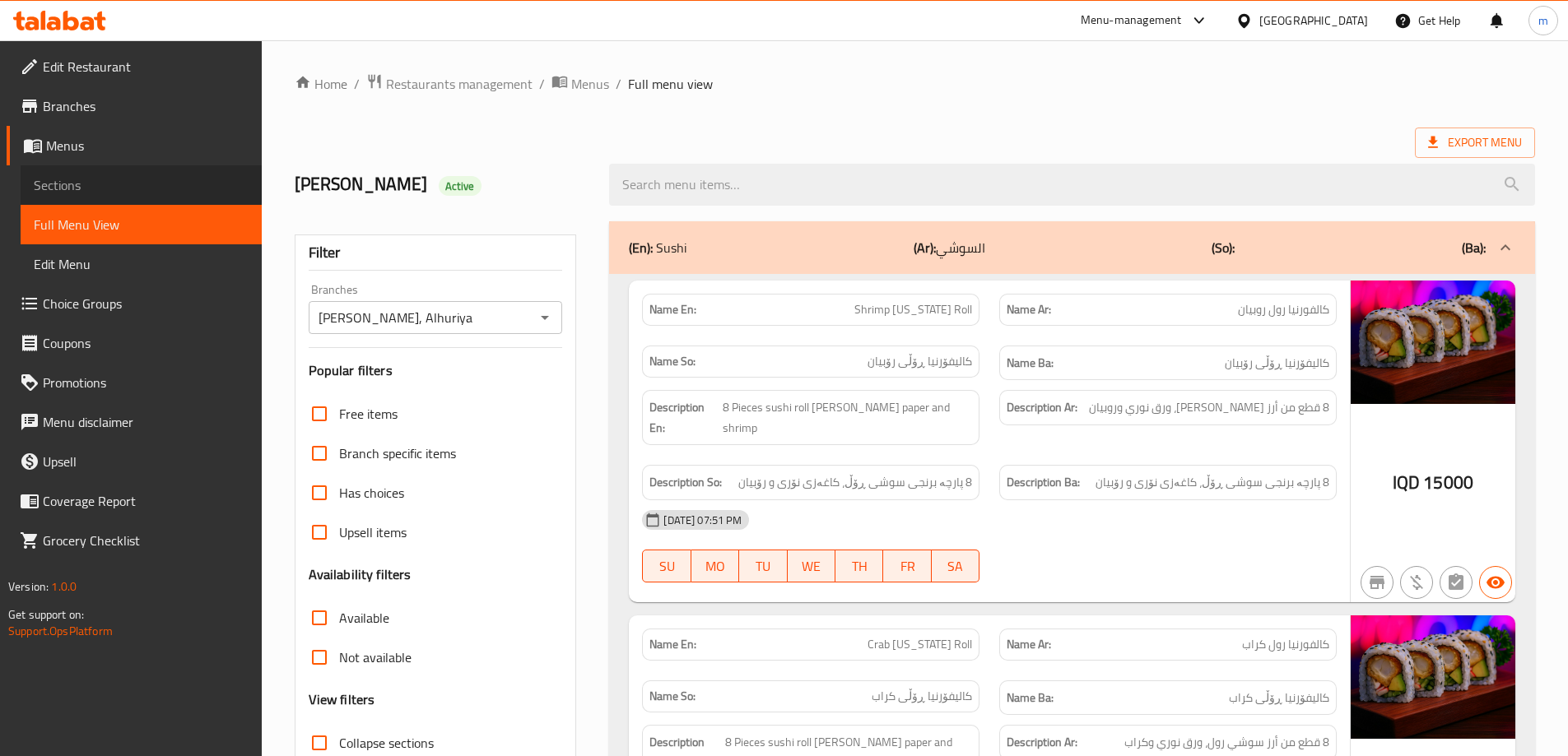
click at [98, 171] on link "Sections" at bounding box center [141, 185] width 241 height 40
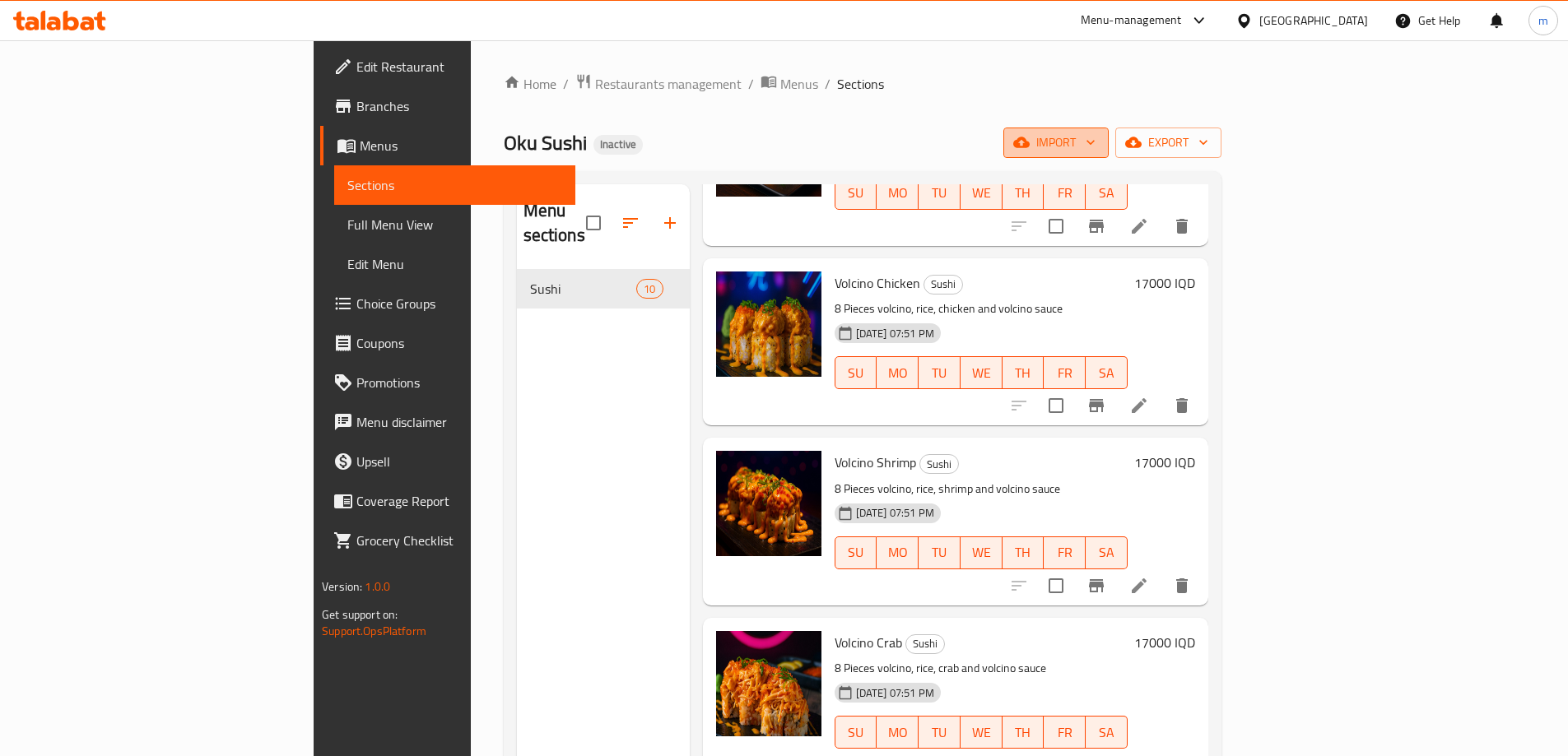
click at [1099, 136] on icon "button" at bounding box center [1090, 142] width 16 height 16
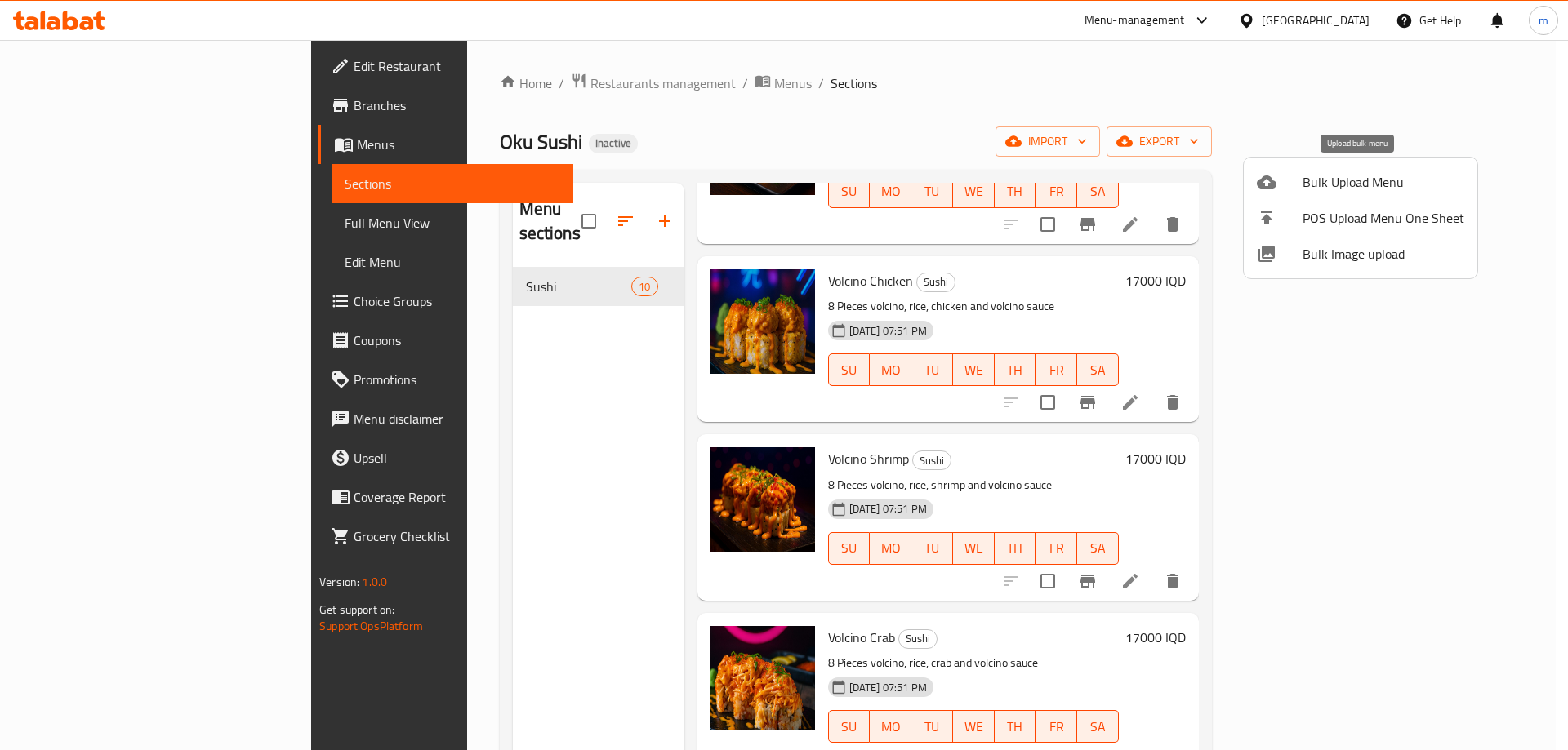
click at [1293, 179] on div at bounding box center [1279, 182] width 46 height 20
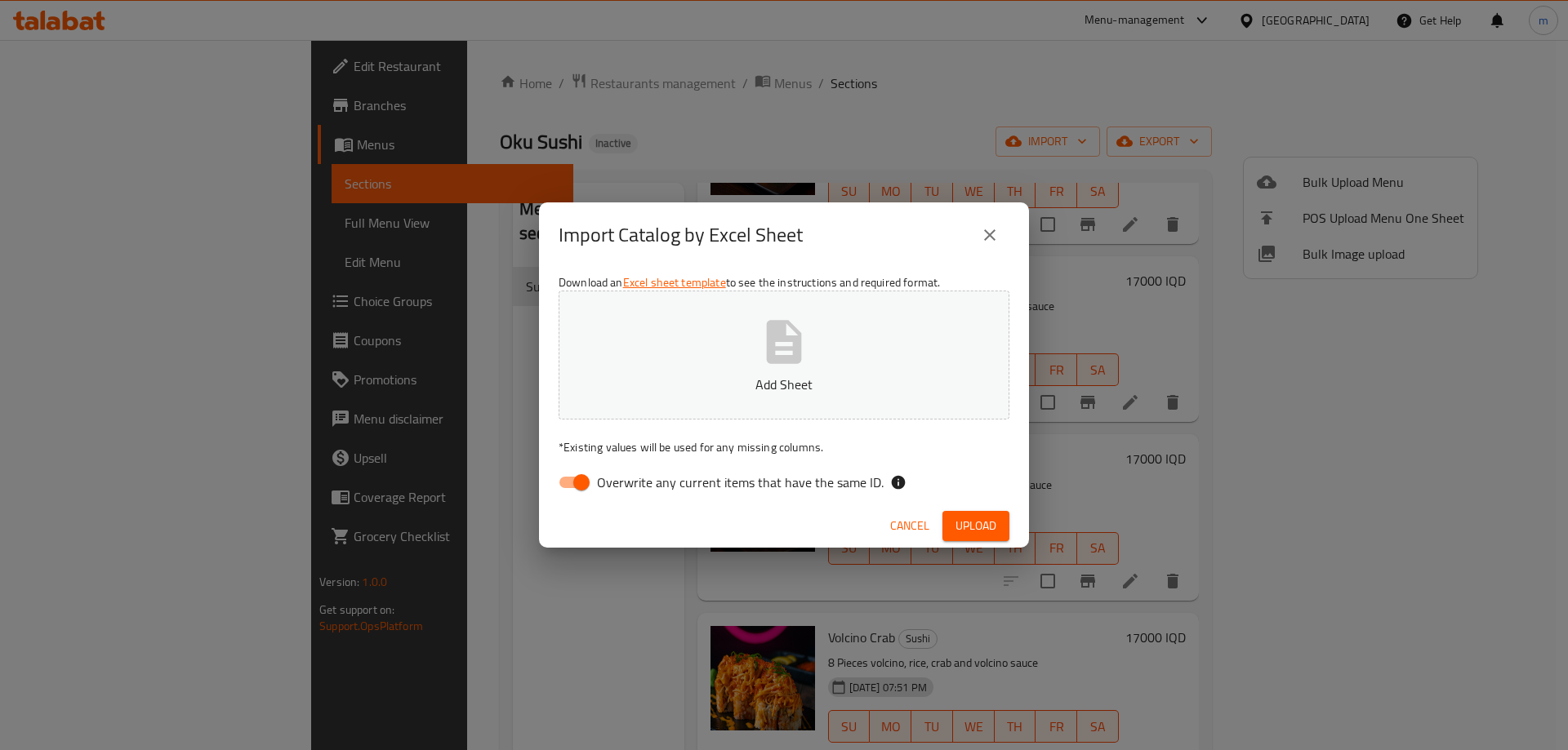
click at [800, 375] on p "Add Sheet" at bounding box center [784, 385] width 400 height 20
click at [585, 494] on input "Overwrite any current items that have the same ID." at bounding box center [581, 482] width 93 height 31
checkbox input "false"
click at [985, 524] on span "Upload" at bounding box center [976, 526] width 41 height 21
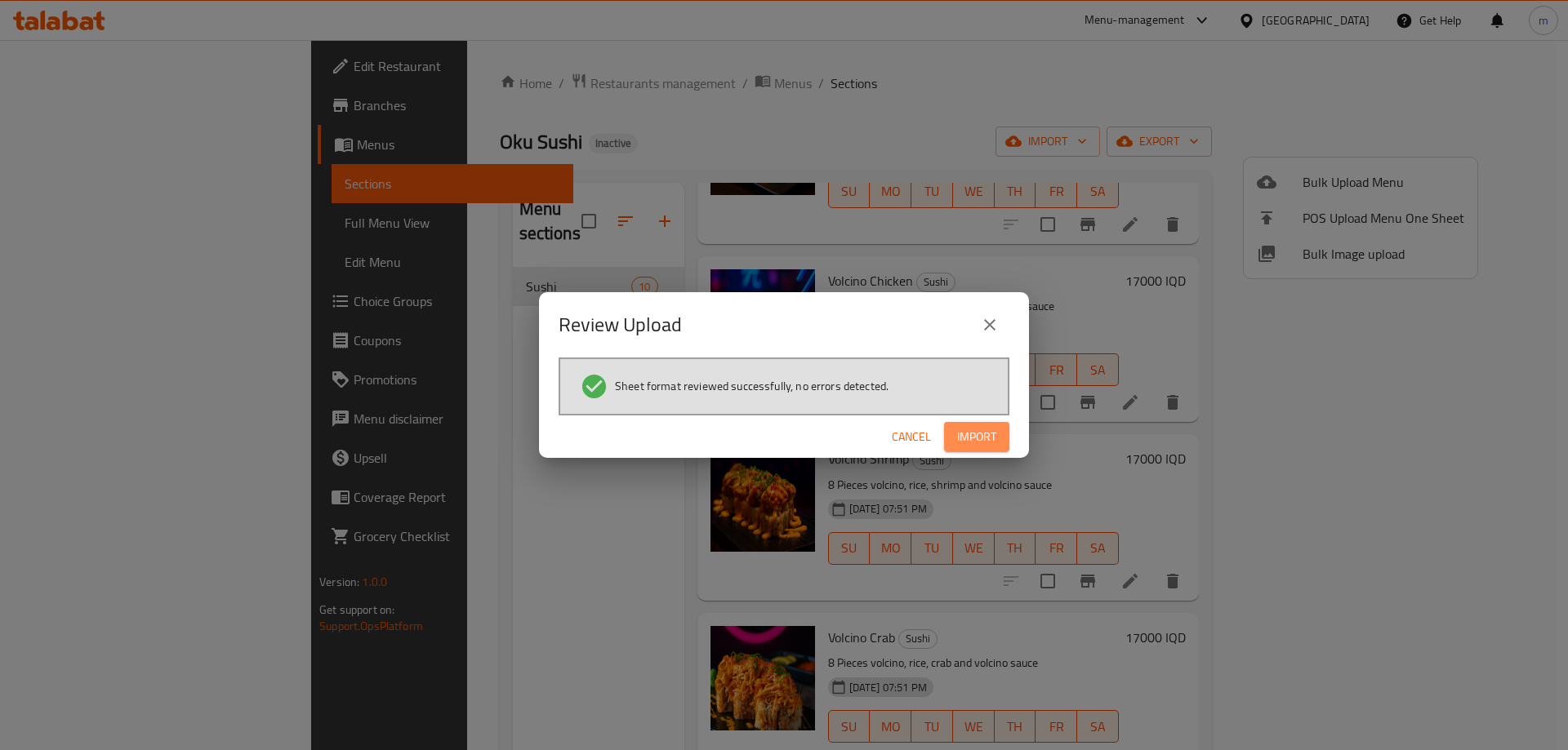
click at [991, 441] on span "Import" at bounding box center [977, 437] width 39 height 21
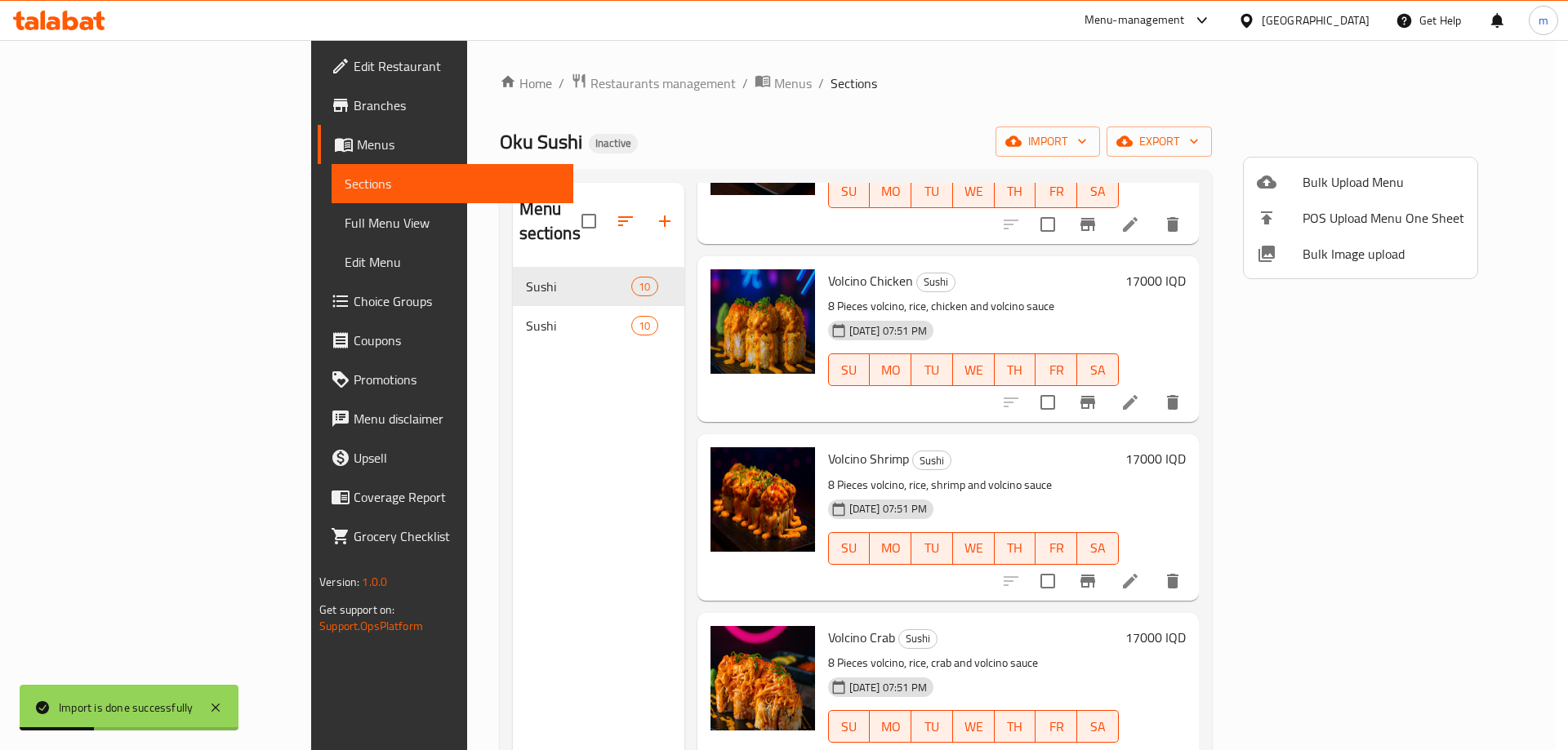
click at [374, 297] on div at bounding box center [784, 375] width 1568 height 750
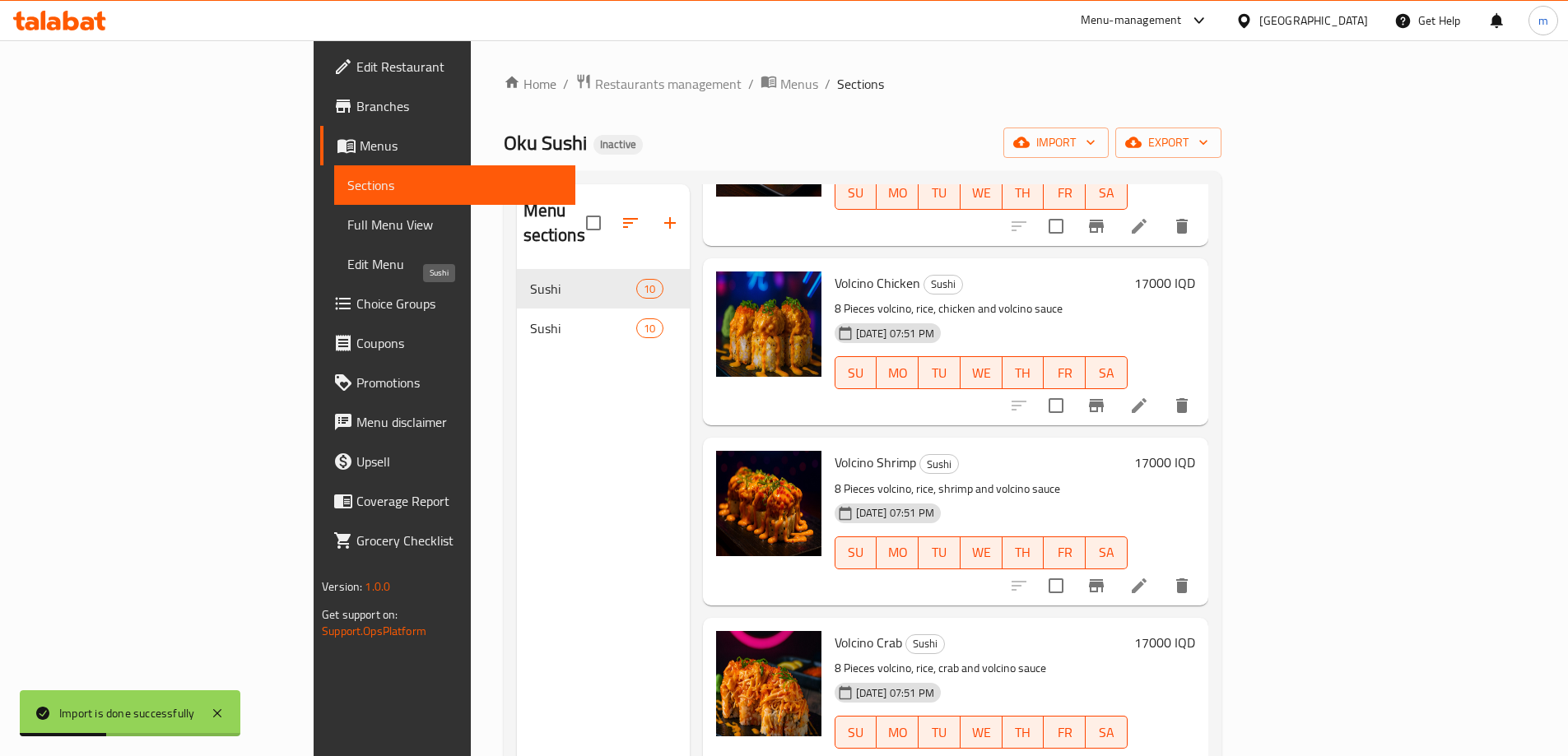
click at [530, 319] on span "Sushi" at bounding box center [583, 328] width 107 height 20
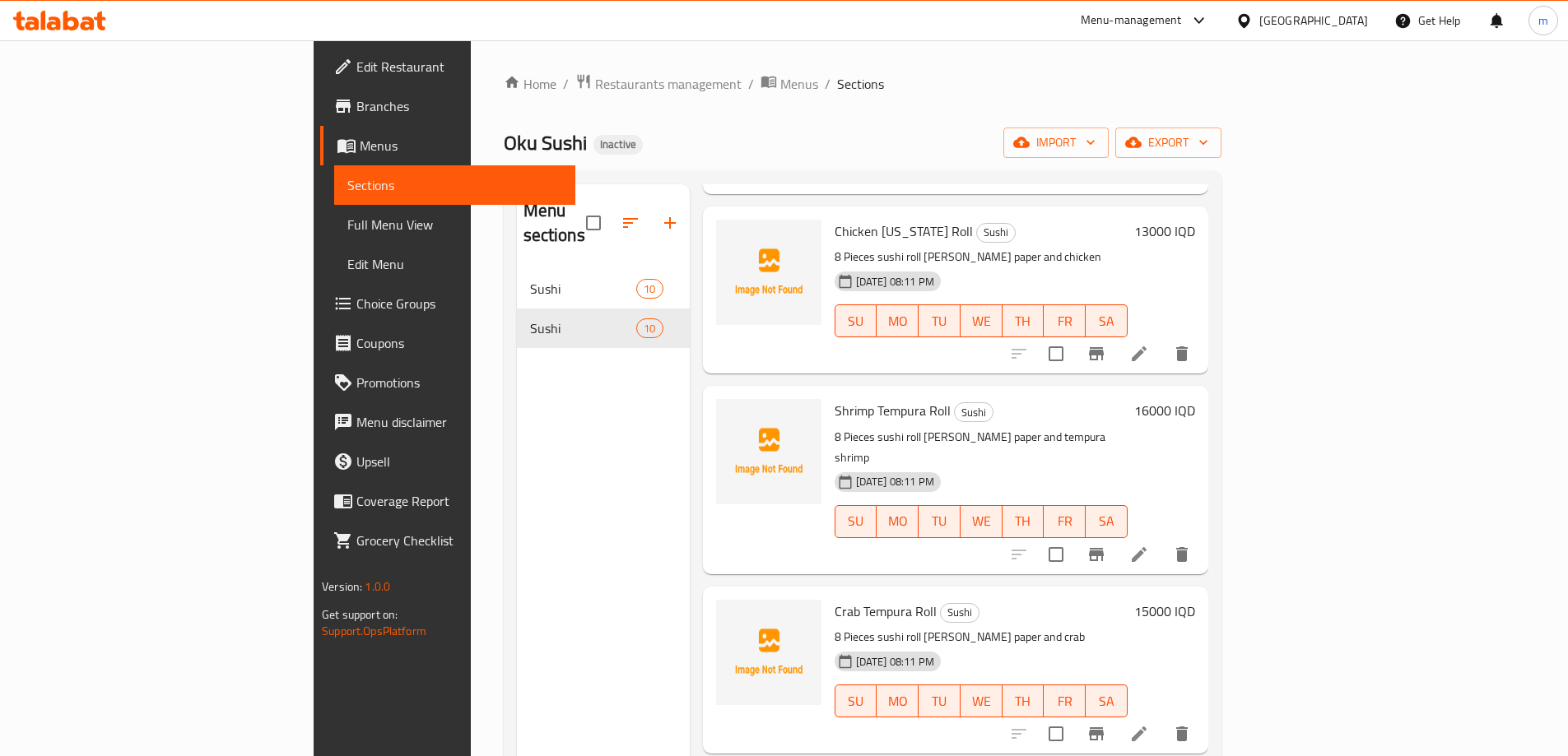
scroll to position [384, 0]
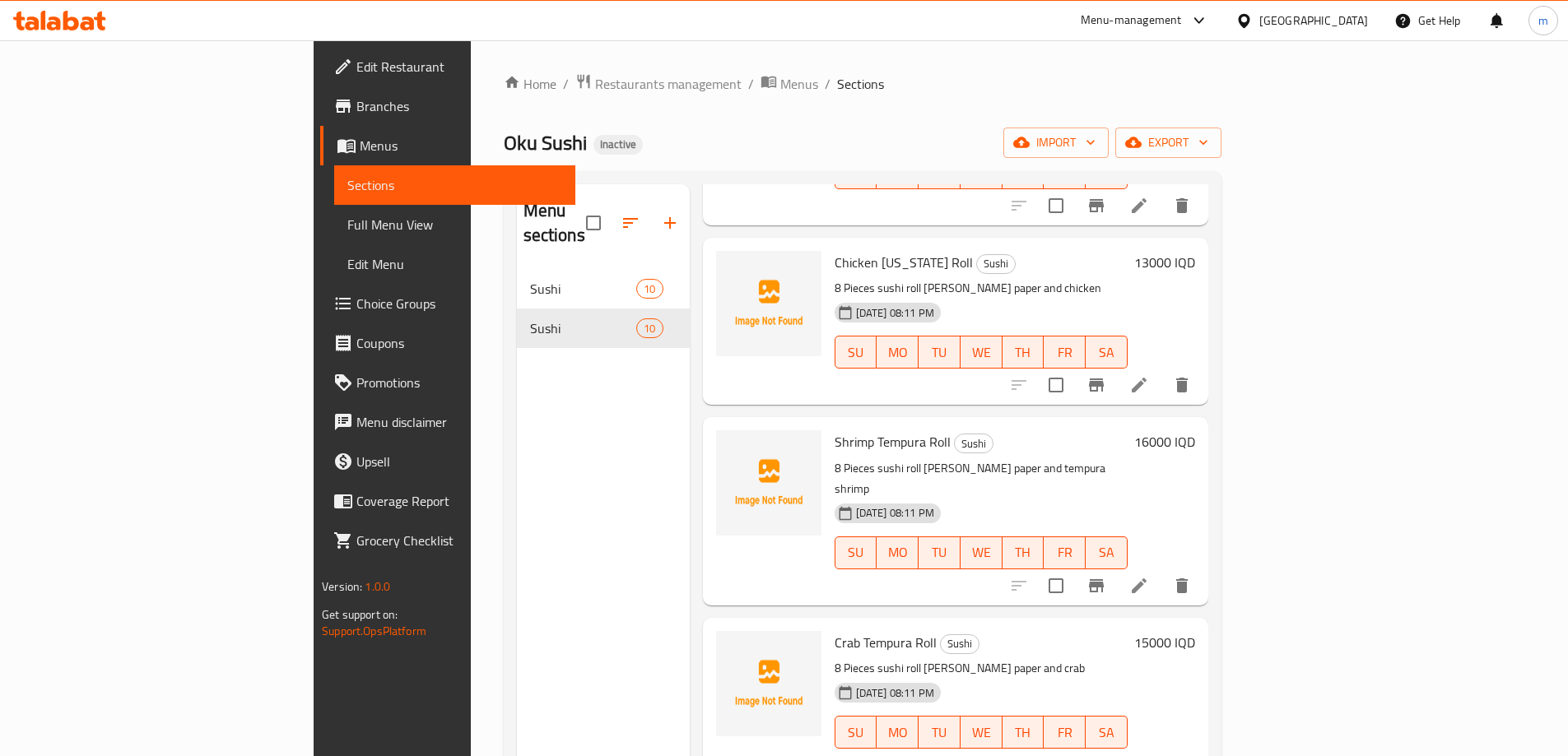
click at [1073, 569] on input "checkbox" at bounding box center [1056, 586] width 34 height 34
checkbox input "true"
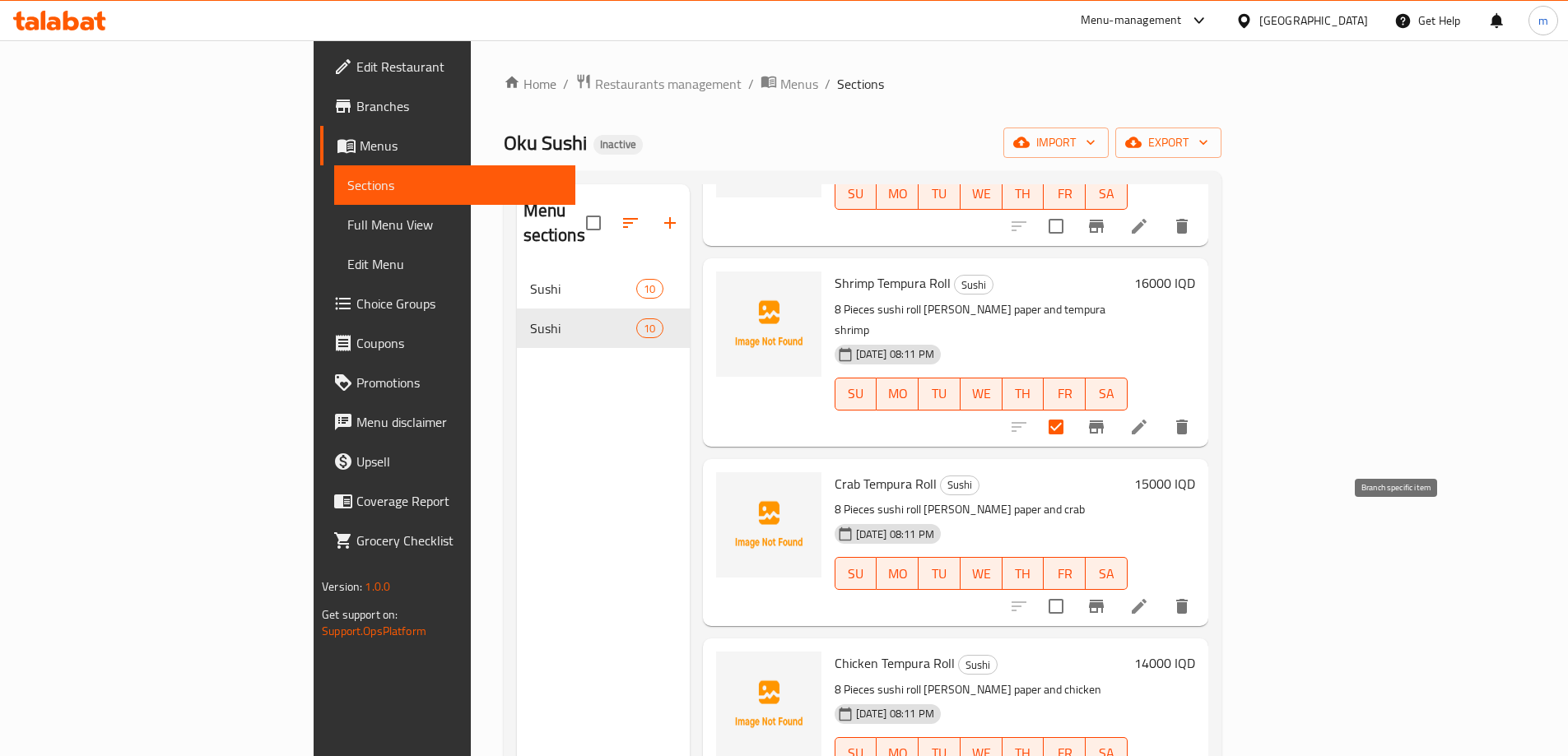
scroll to position [576, 0]
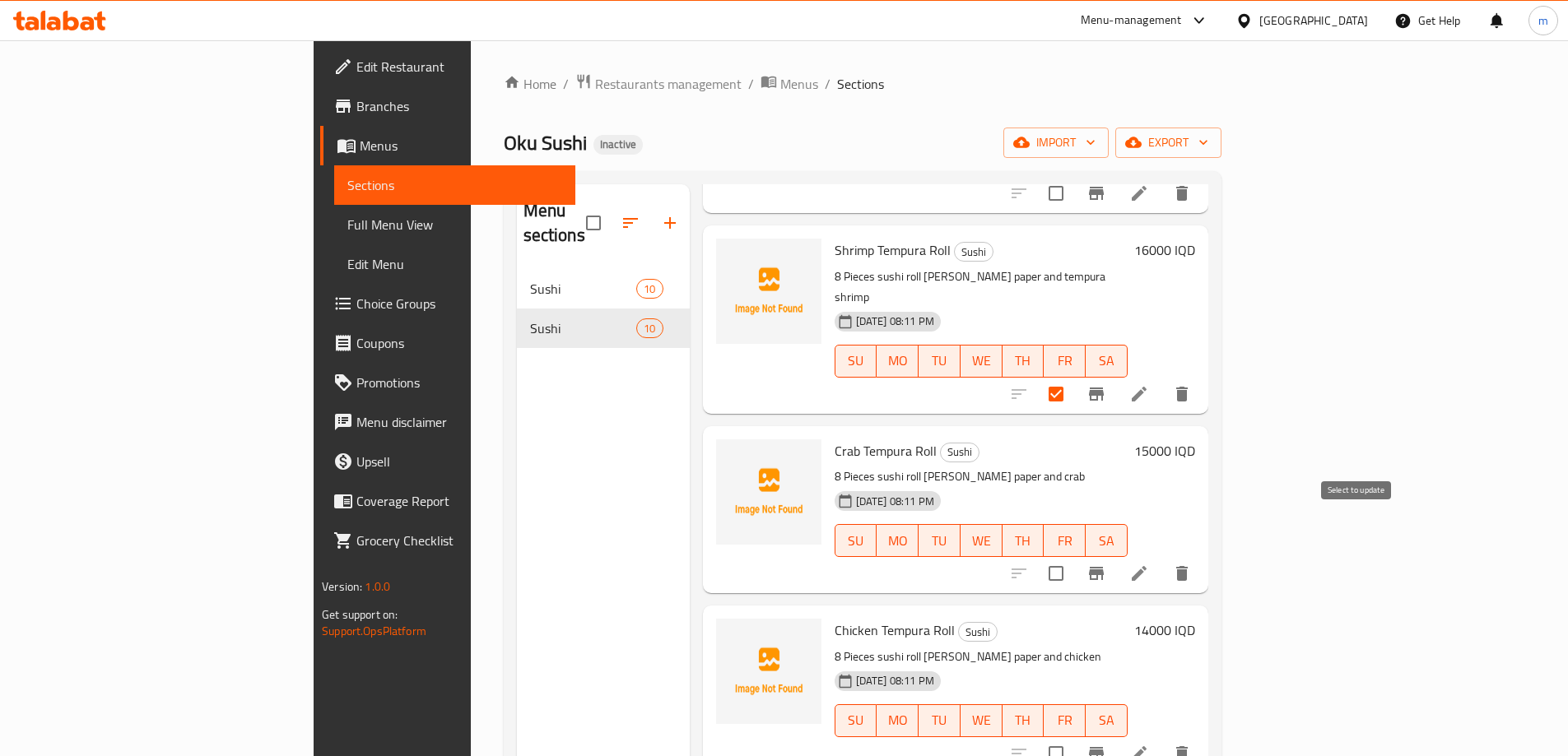
click at [1073, 556] on input "checkbox" at bounding box center [1056, 573] width 34 height 34
checkbox input "true"
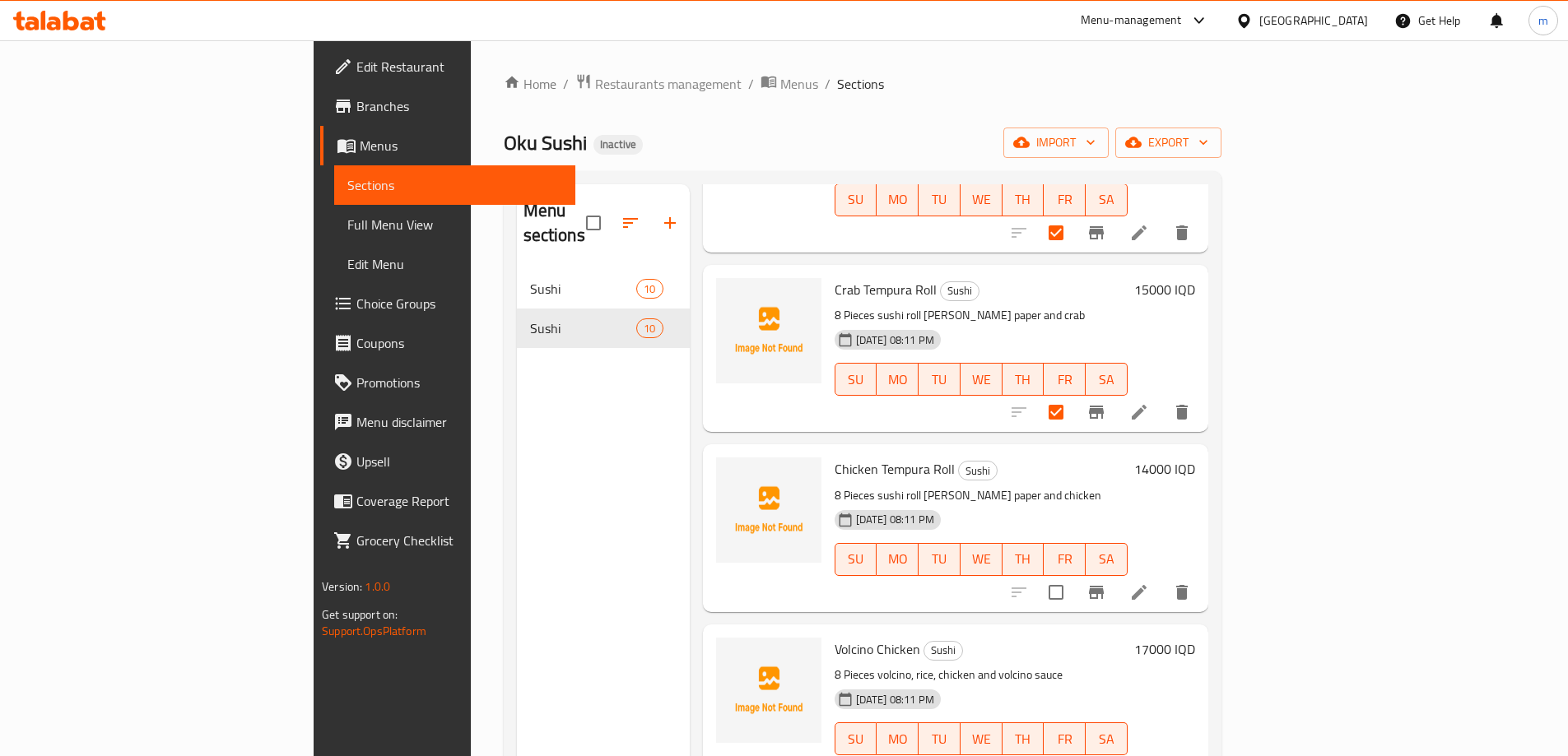
scroll to position [768, 0]
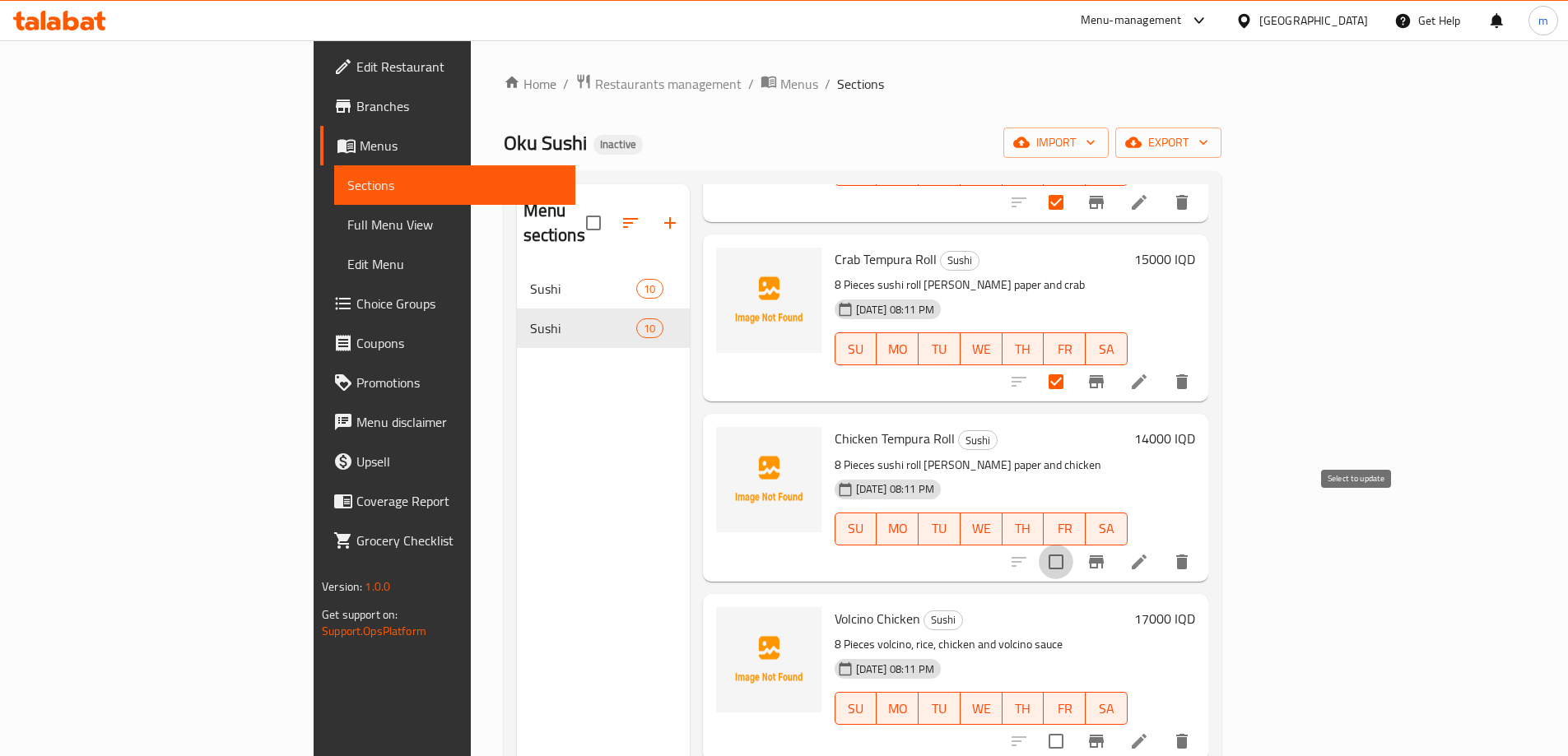
click at [1073, 544] on input "checkbox" at bounding box center [1056, 562] width 34 height 34
checkbox input "true"
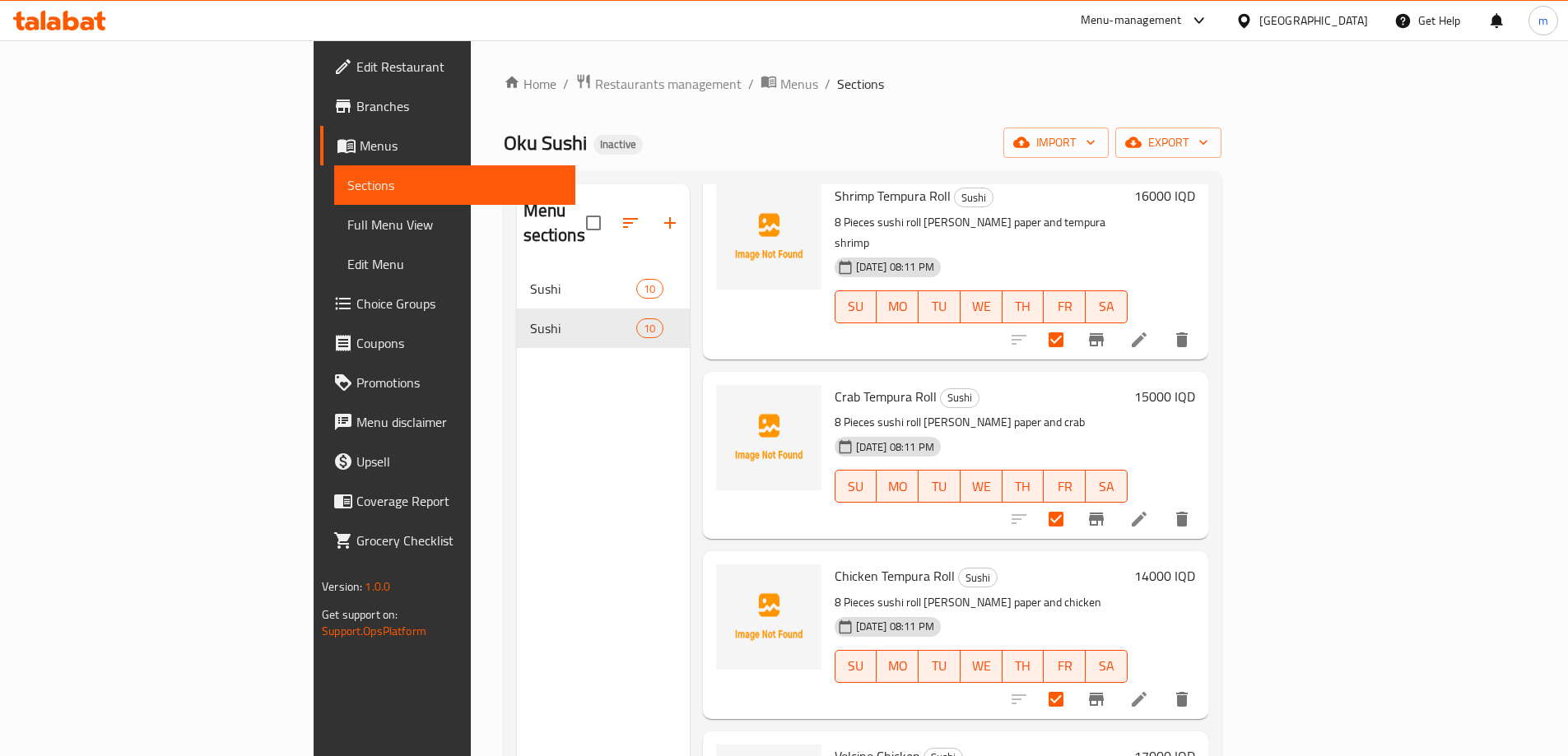
scroll to position [576, 0]
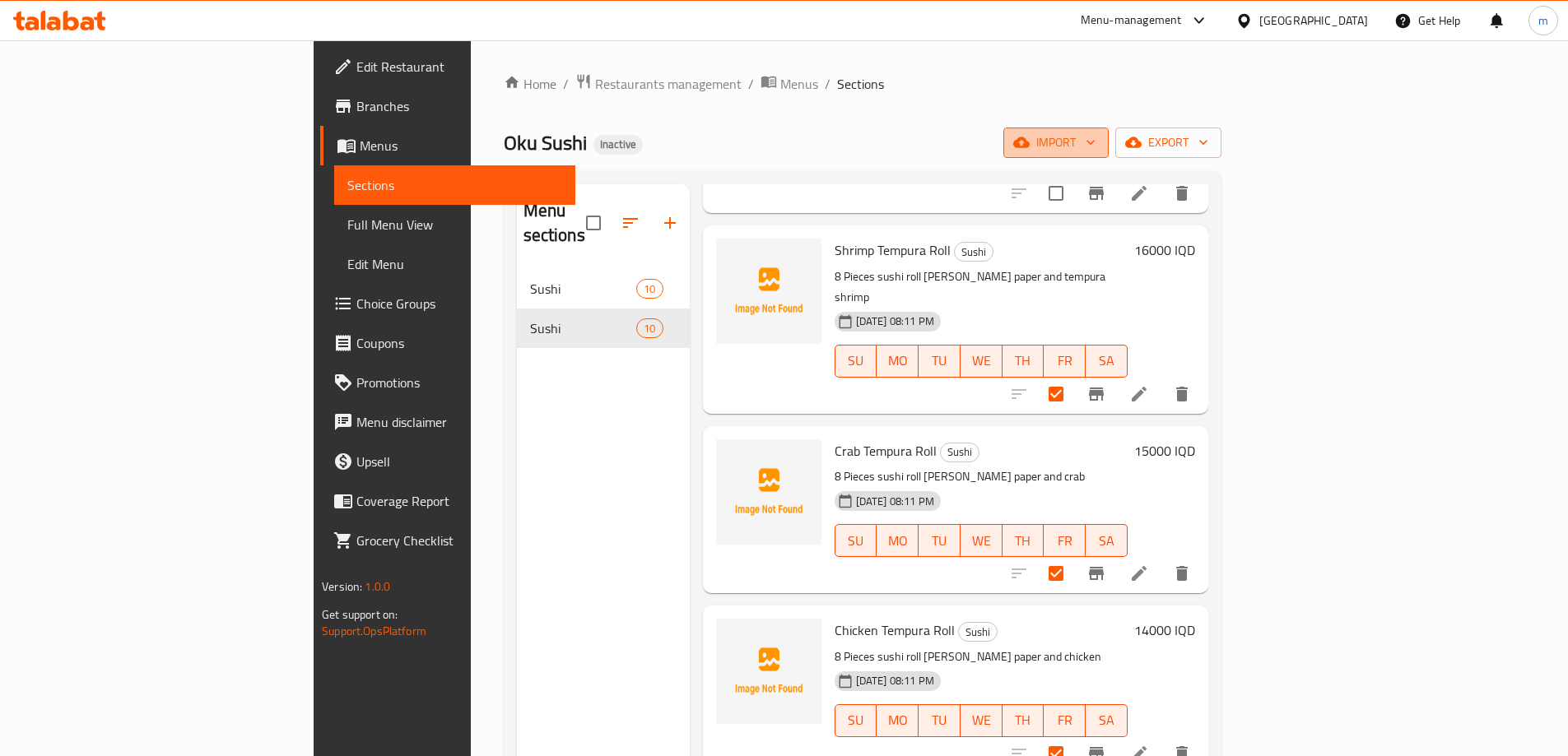
click at [1095, 149] on span "import" at bounding box center [1056, 142] width 79 height 21
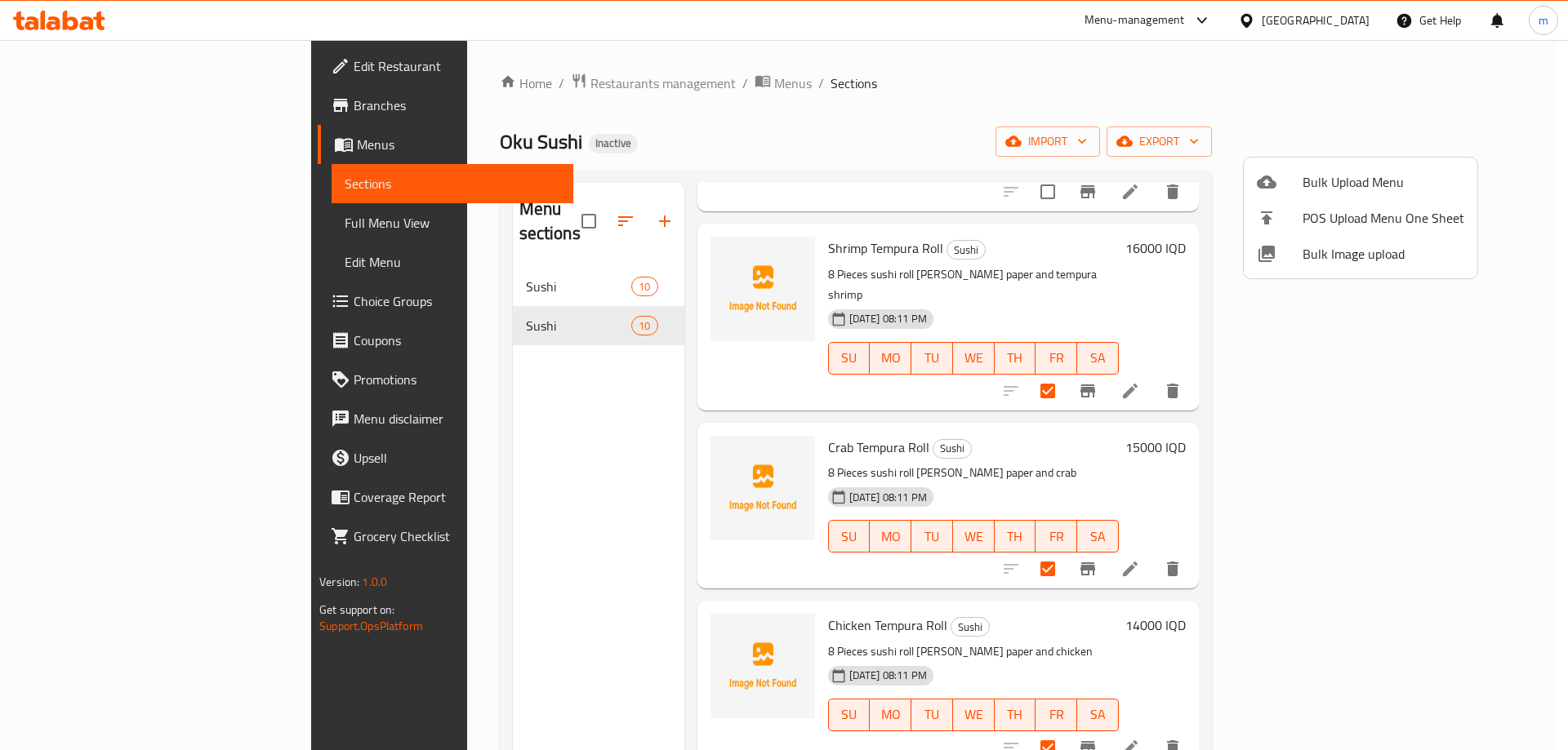
click at [1511, 300] on div at bounding box center [784, 375] width 1568 height 750
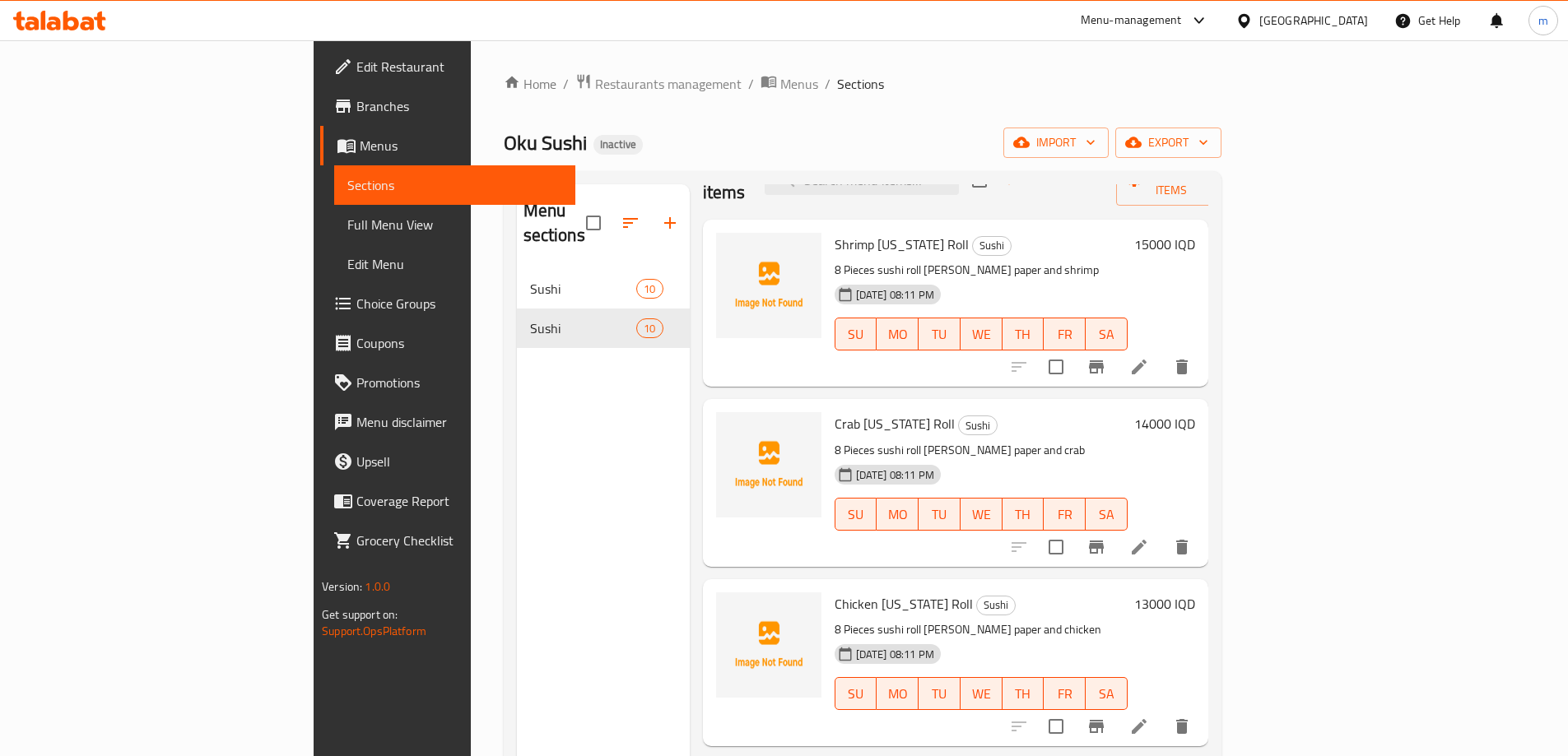
scroll to position [0, 0]
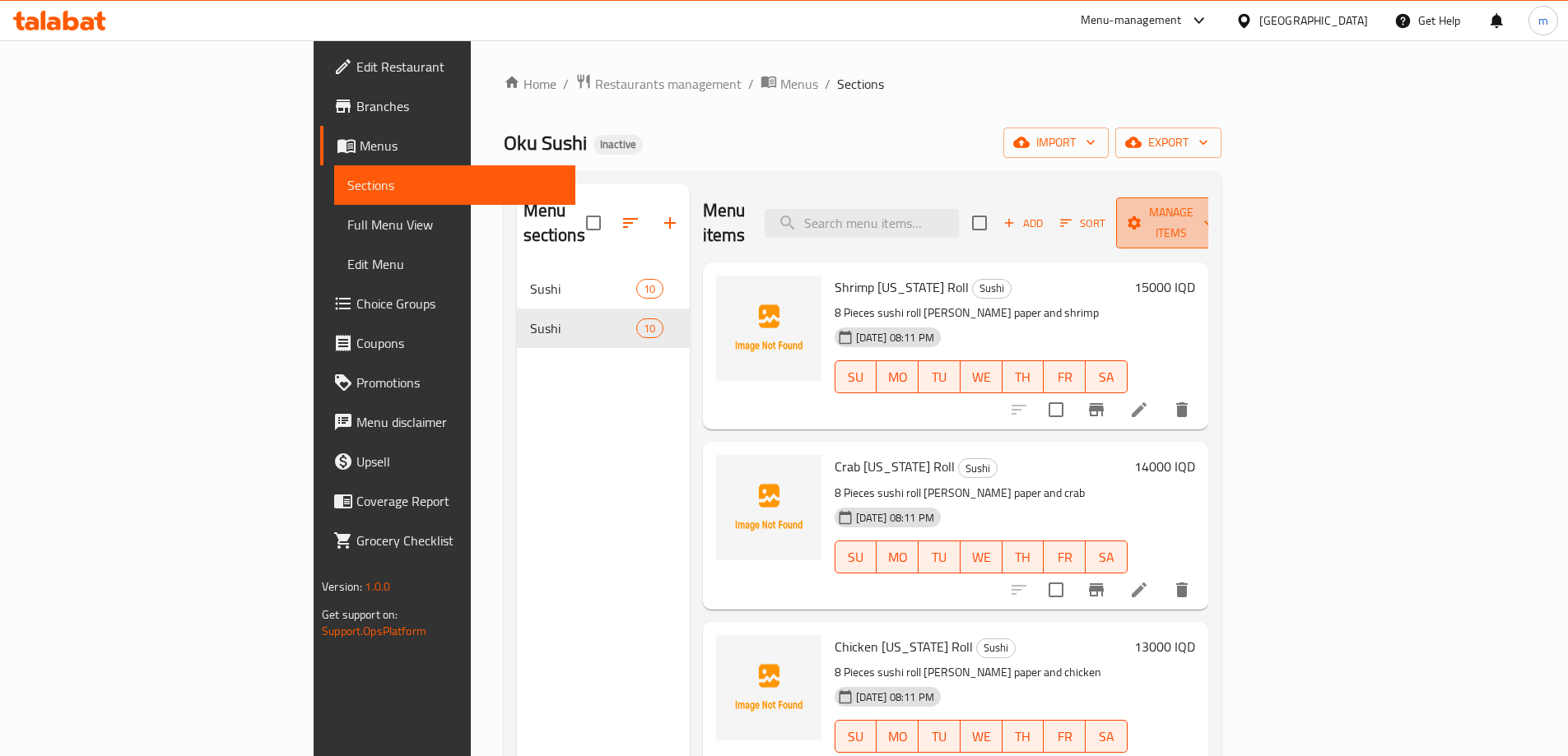
click at [1213, 218] on span "Manage items" at bounding box center [1171, 223] width 84 height 41
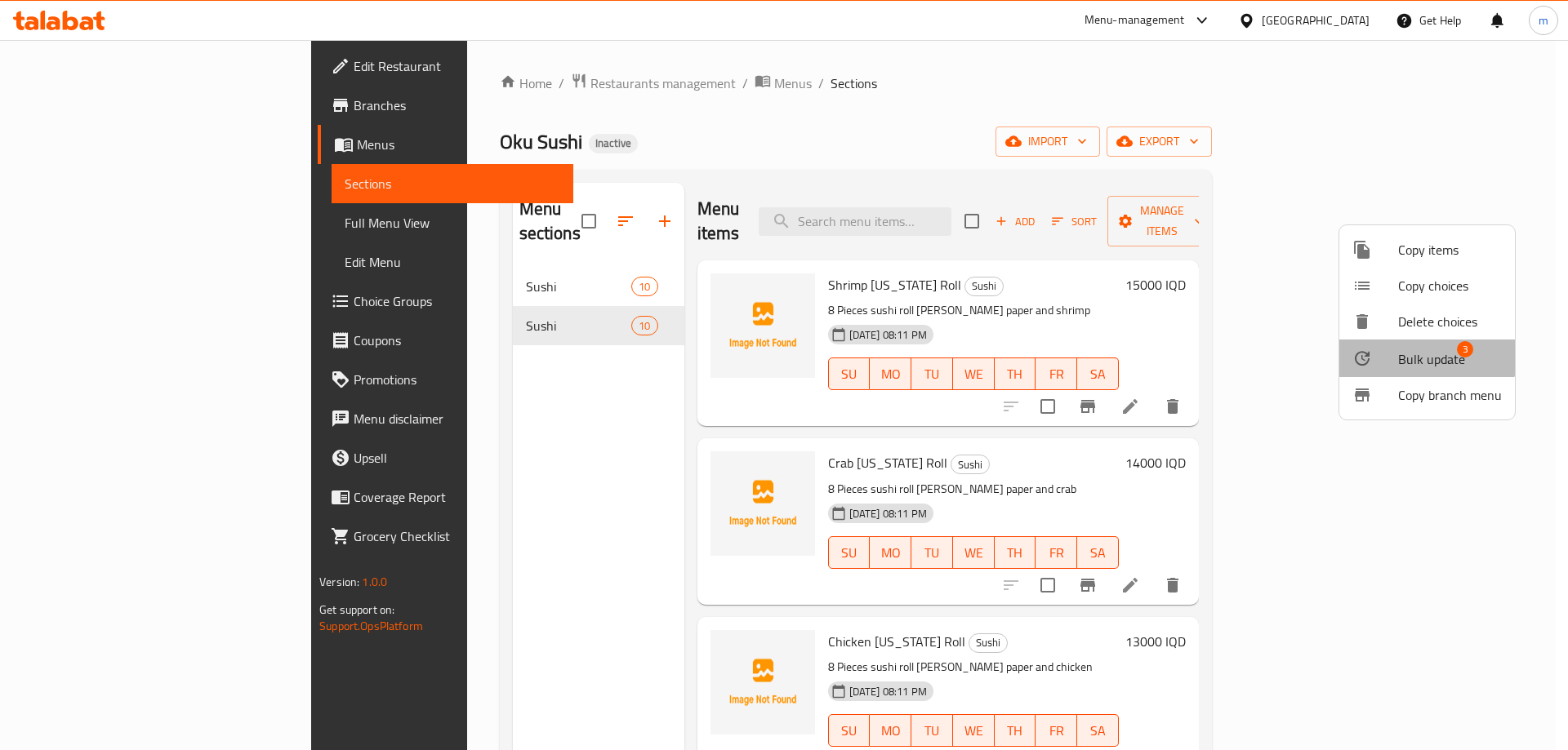
click at [1412, 353] on span "Bulk update" at bounding box center [1431, 359] width 67 height 20
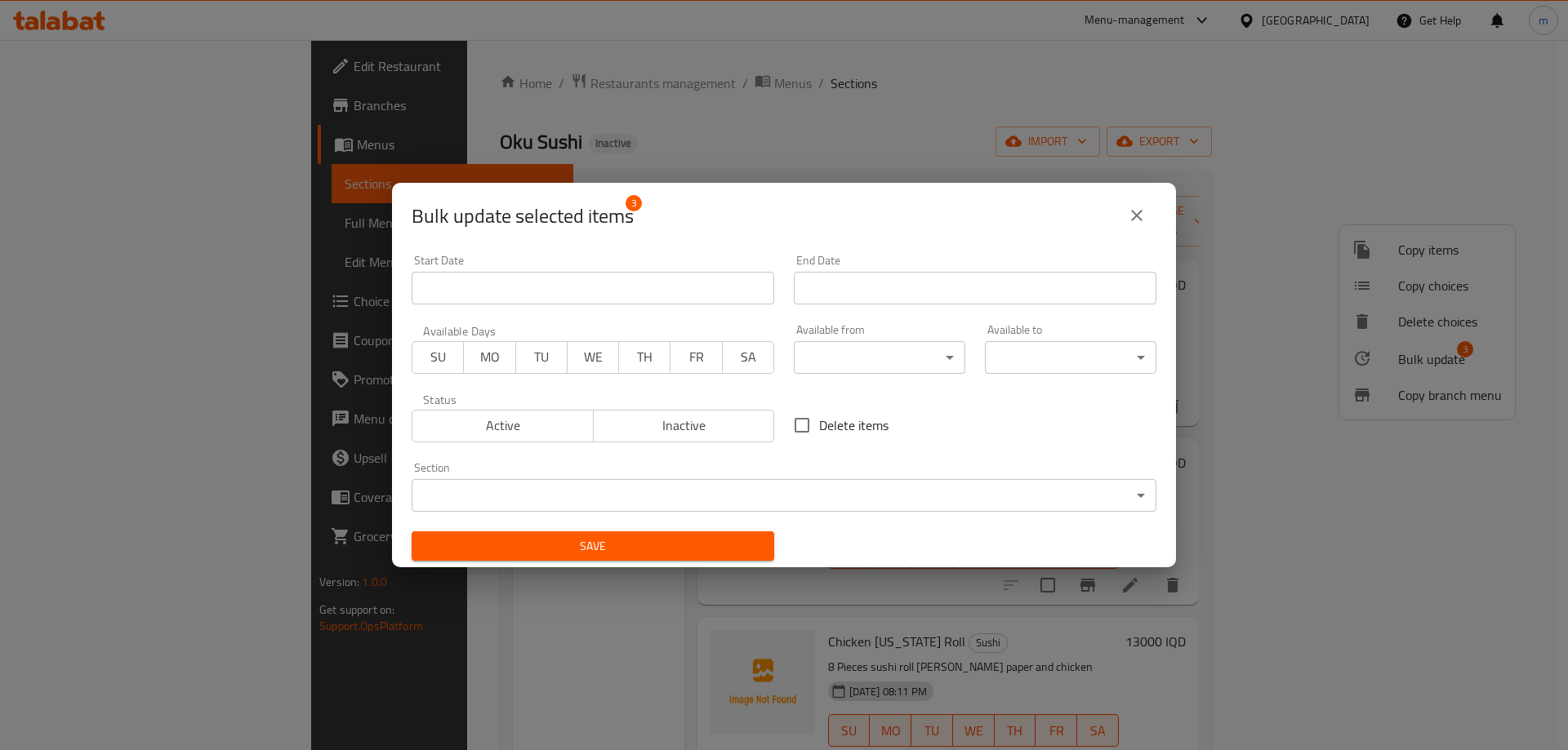
click at [650, 481] on body "​ Menu-management Iraq Get Help m Edit Restaurant Branches Menus Sections Full …" at bounding box center [784, 396] width 1568 height 711
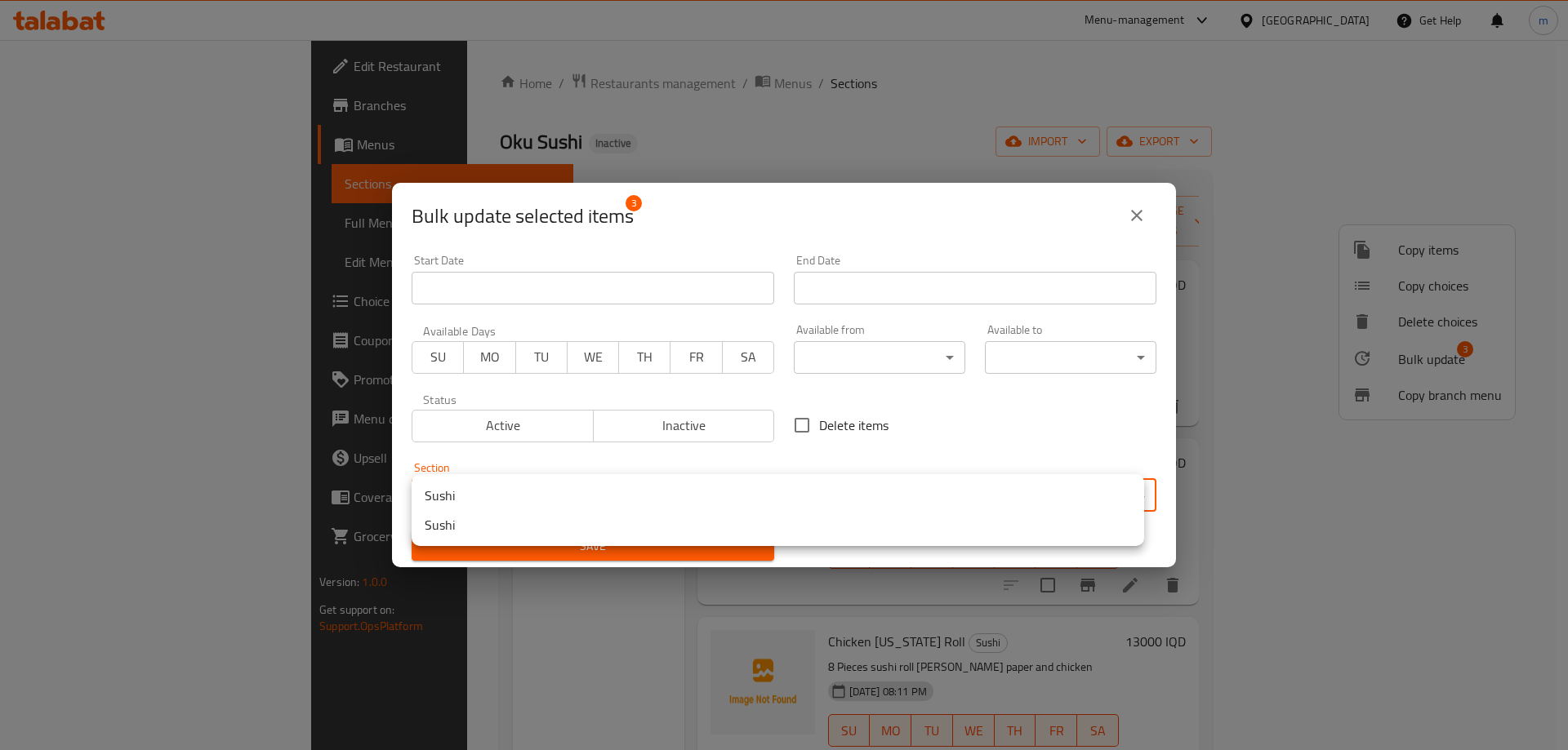
click at [539, 498] on li "Sushi" at bounding box center [778, 496] width 732 height 29
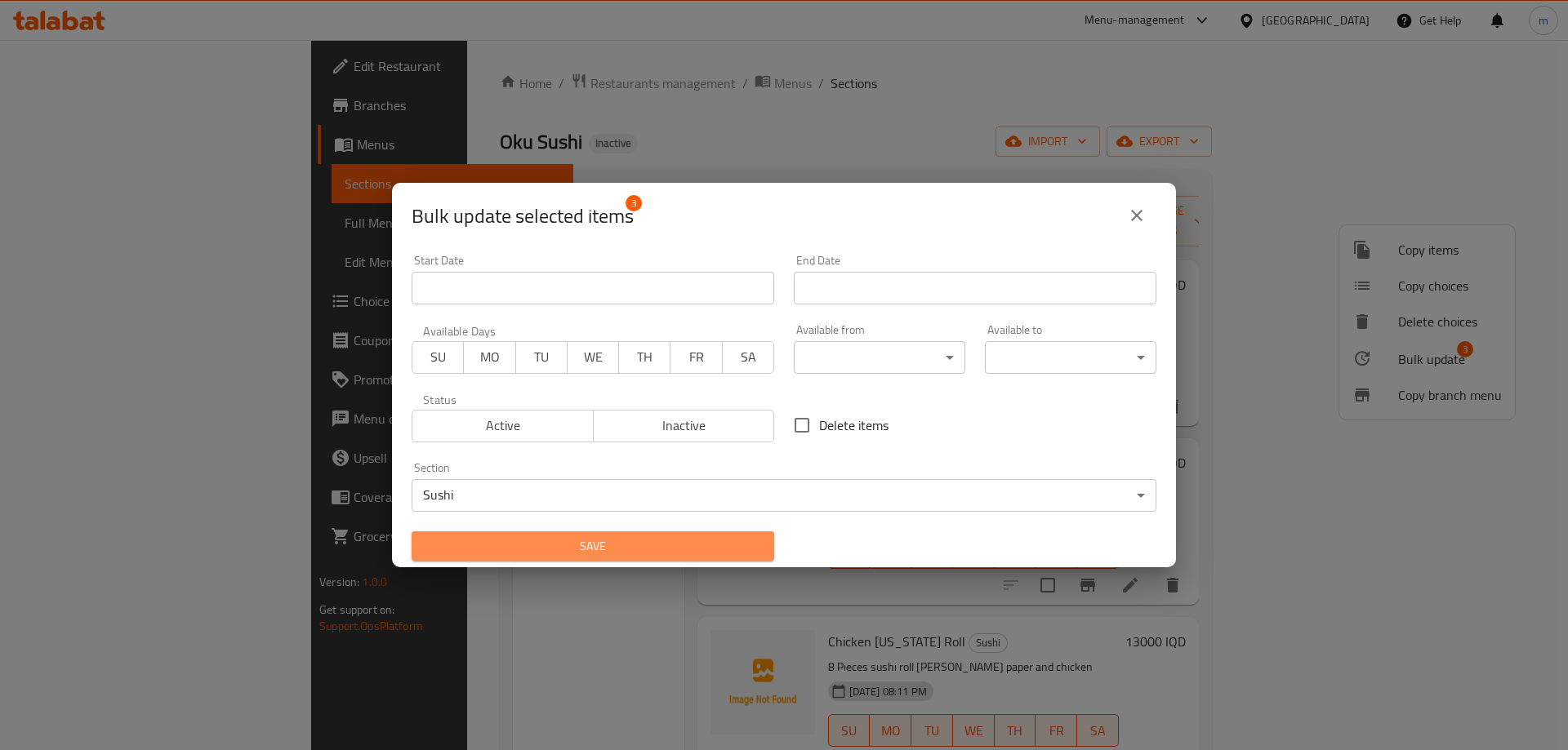
click at [630, 546] on span "Save" at bounding box center [593, 546] width 337 height 21
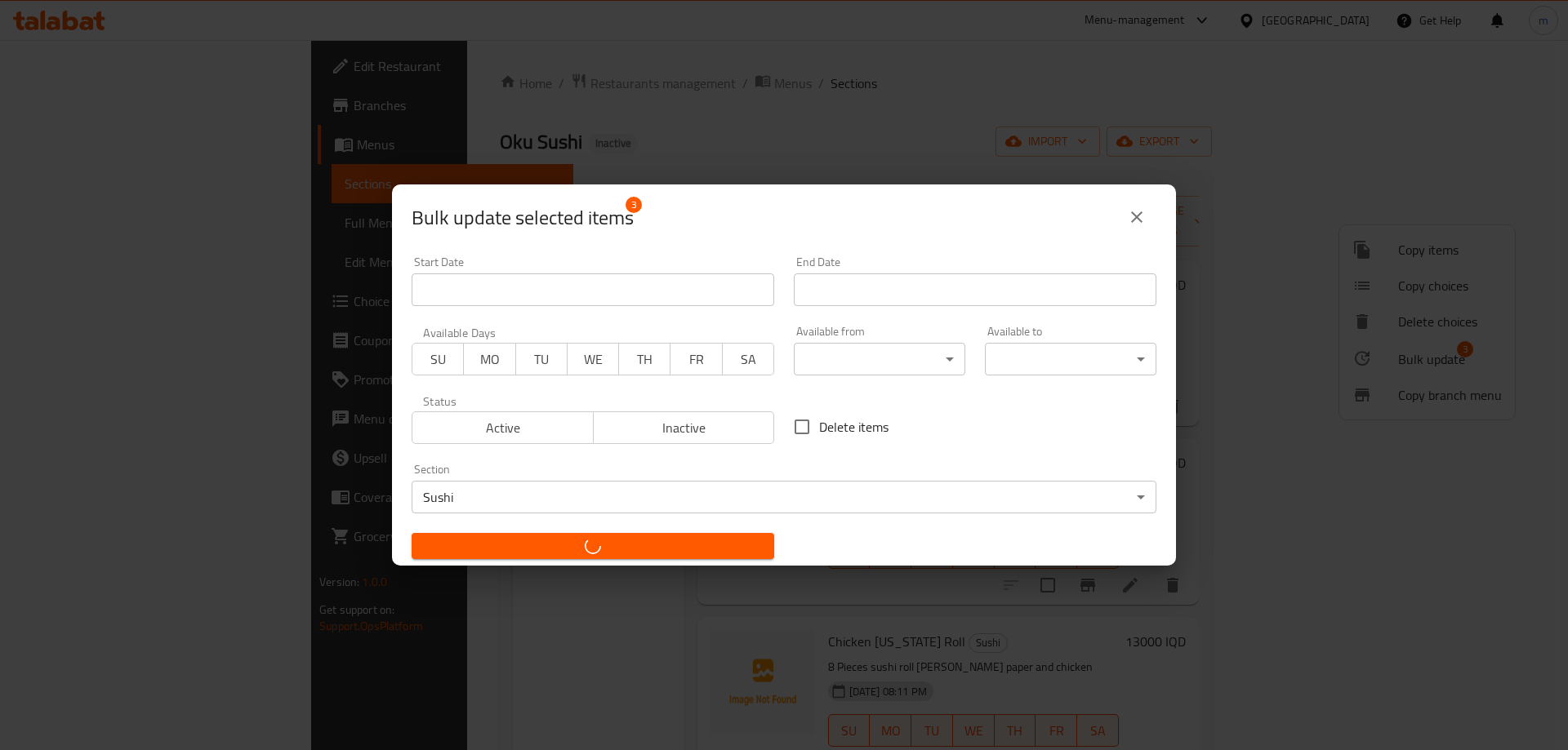
checkbox input "false"
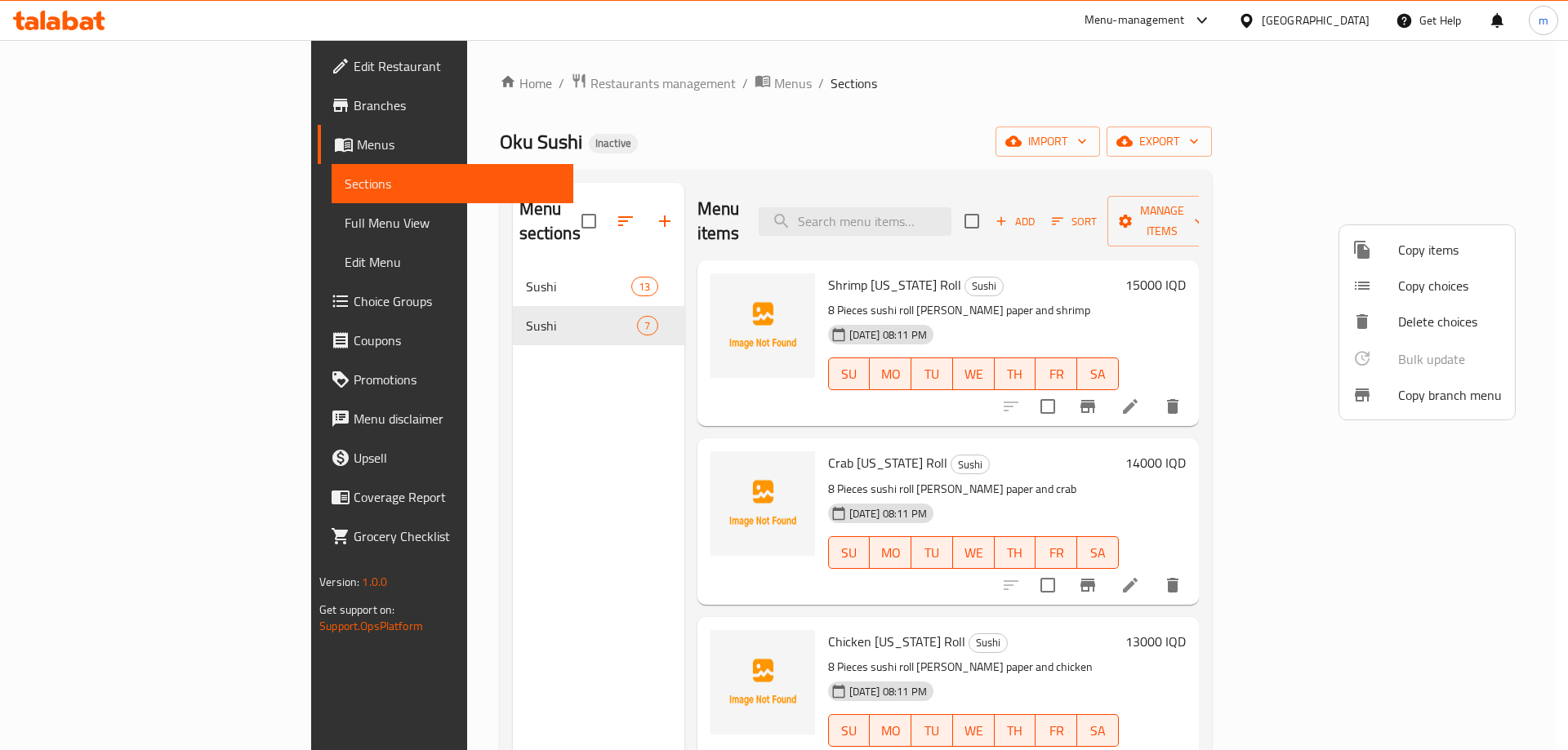
click at [481, 403] on div at bounding box center [784, 375] width 1568 height 750
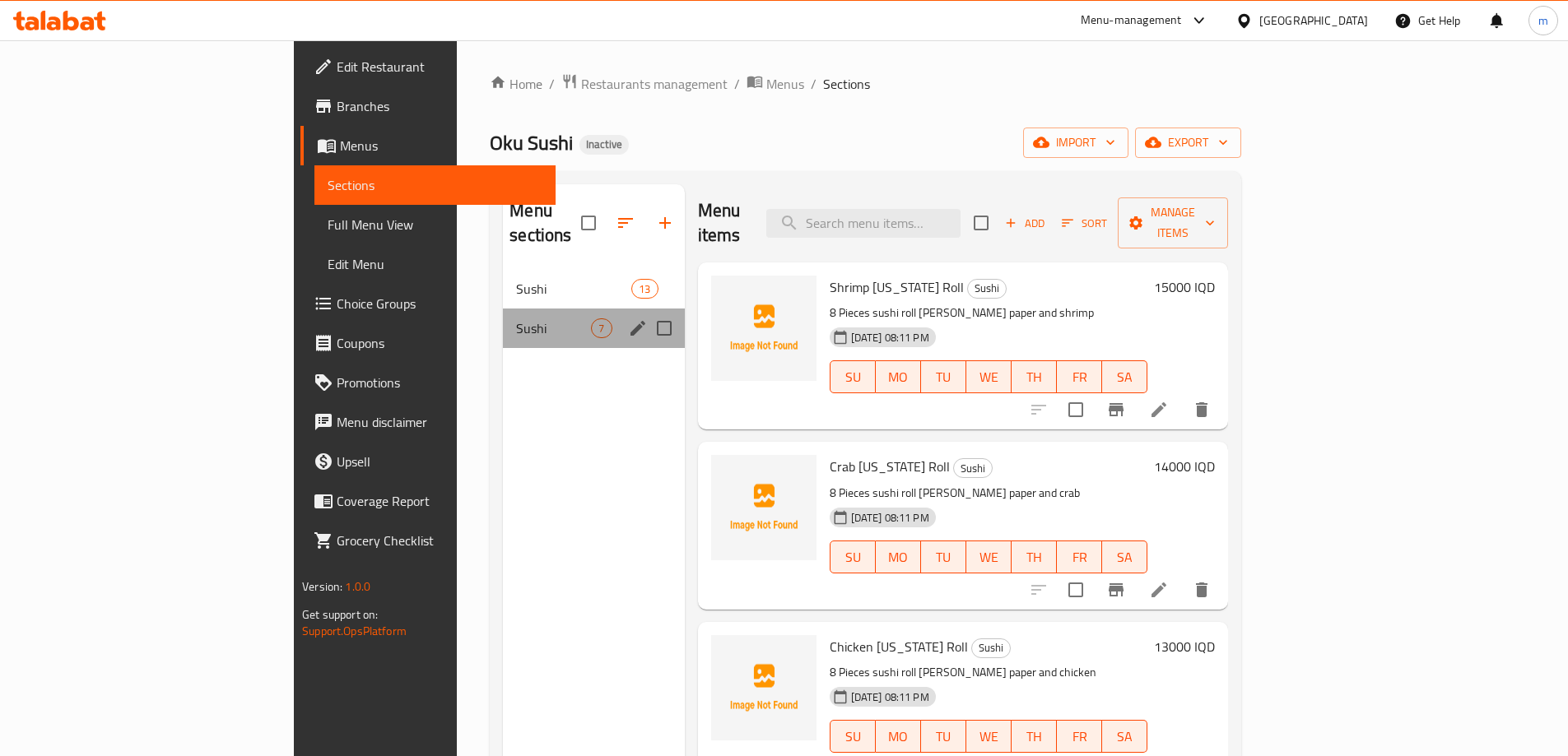
click at [503, 318] on div "Sushi 7" at bounding box center [593, 328] width 181 height 40
click at [647, 311] on input "Menu sections" at bounding box center [664, 328] width 34 height 34
checkbox input "true"
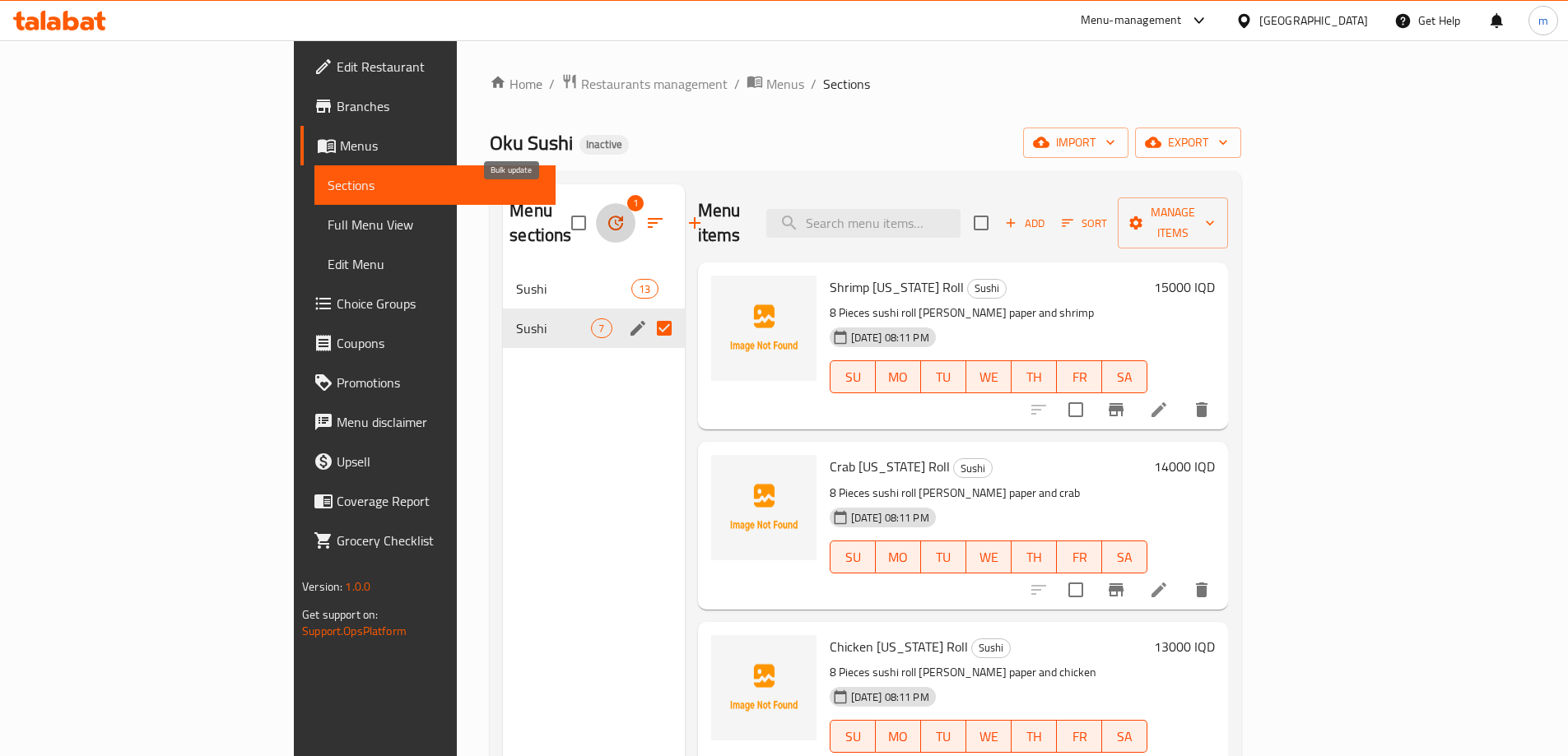
click at [606, 218] on icon "button" at bounding box center [616, 223] width 20 height 20
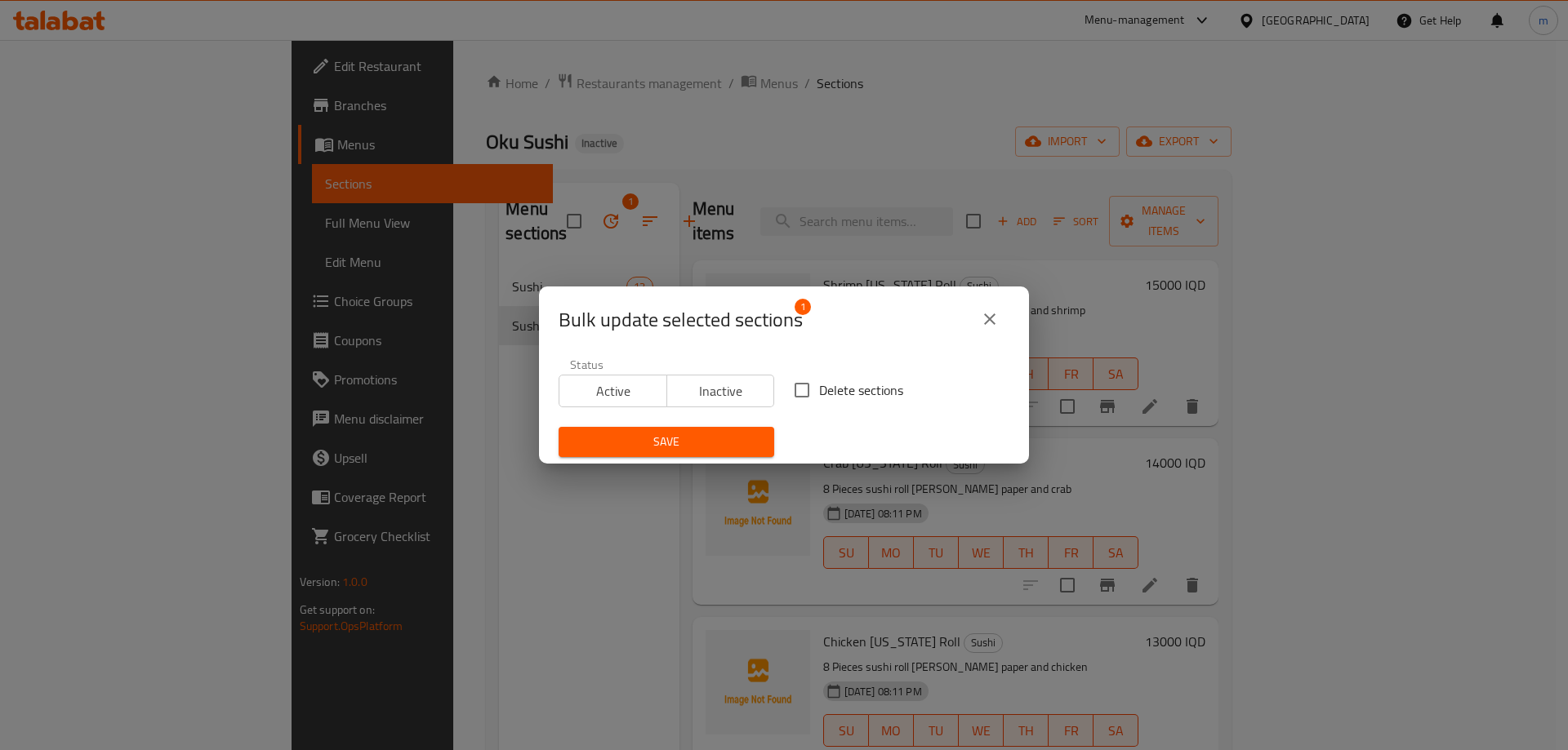
click at [830, 396] on span "Delete sections" at bounding box center [861, 390] width 84 height 20
click at [819, 396] on input "Delete sections" at bounding box center [802, 390] width 34 height 34
checkbox input "true"
click at [668, 438] on span "Save" at bounding box center [666, 442] width 189 height 21
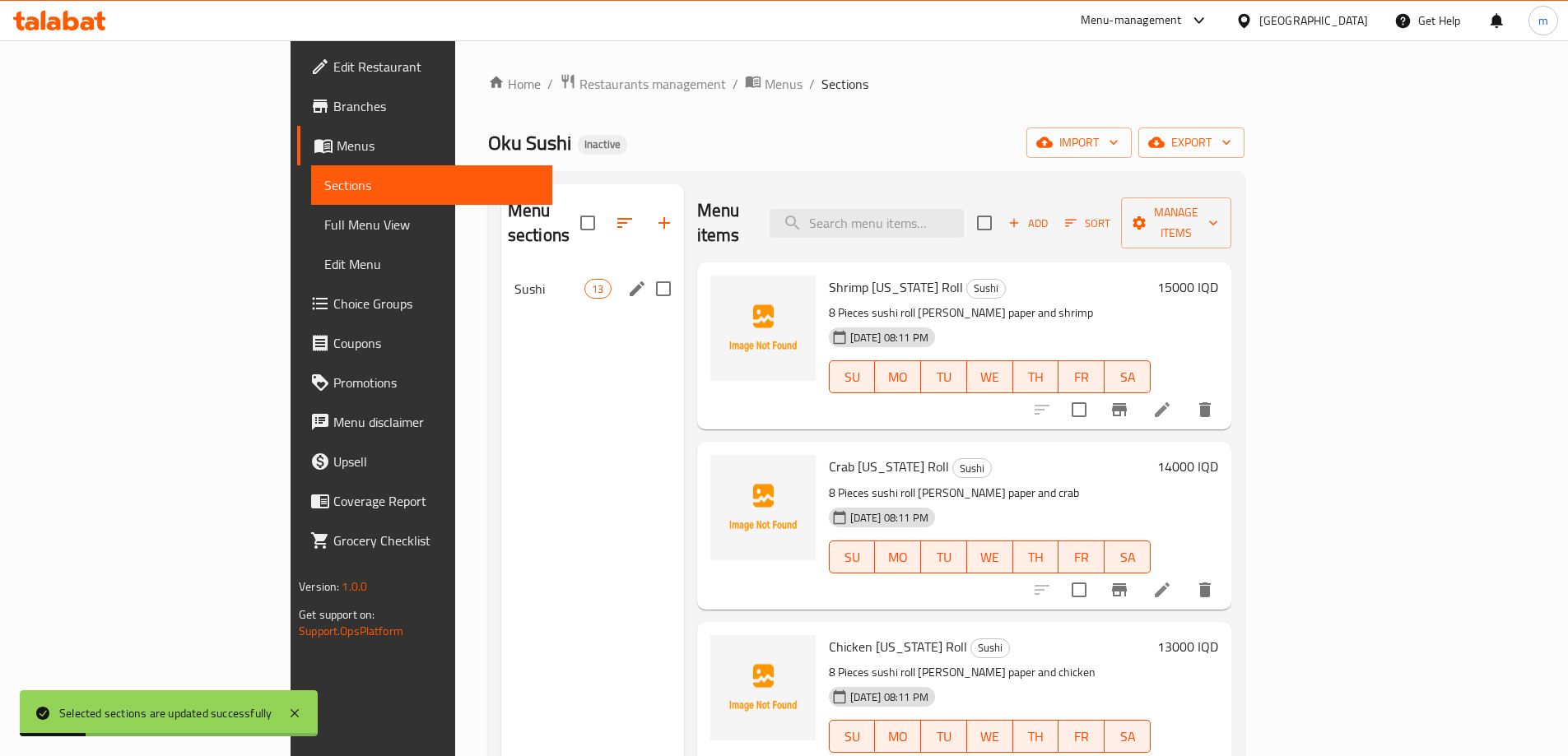
click at [515, 279] on span "Sushi" at bounding box center [550, 289] width 70 height 20
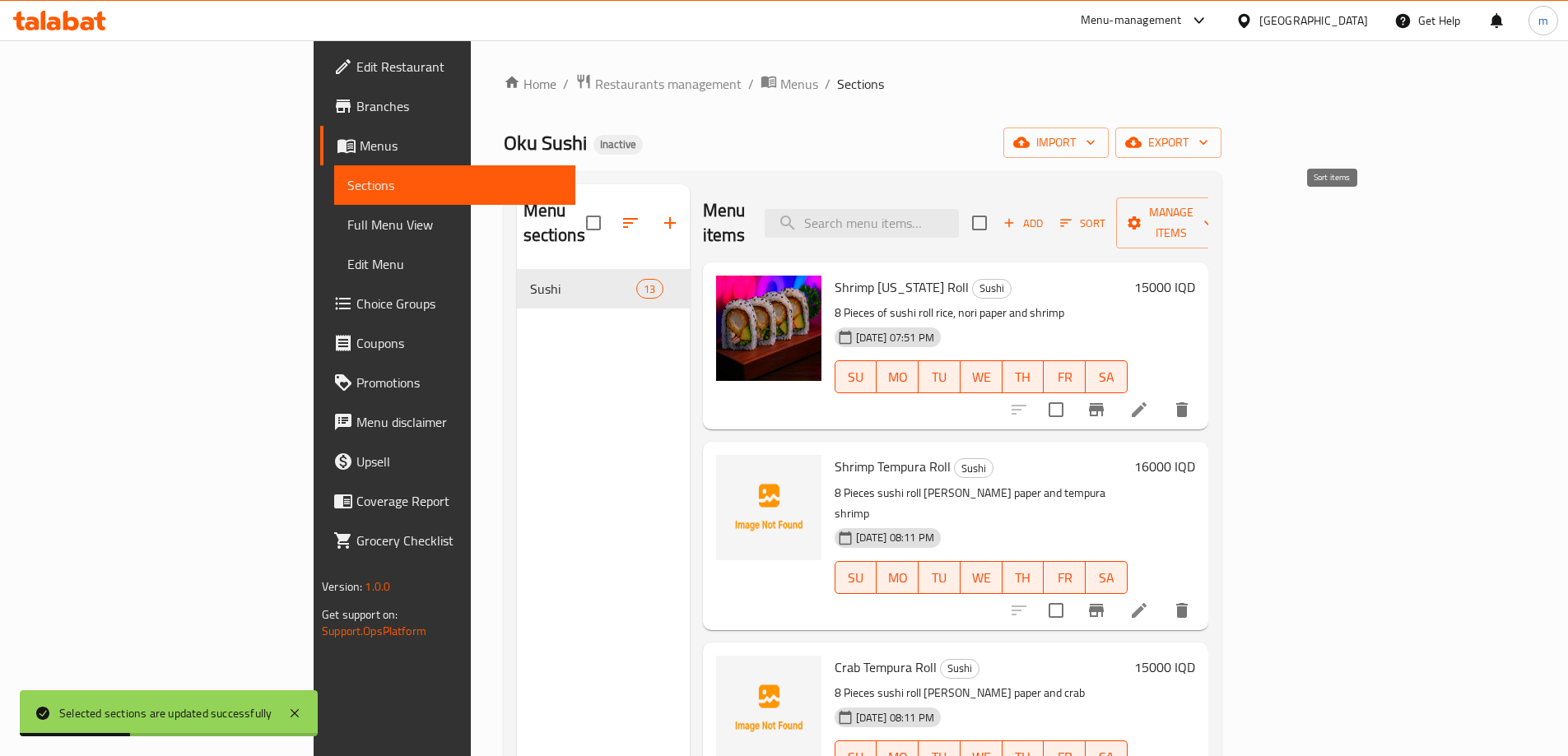
click at [1105, 214] on span "Sort" at bounding box center [1083, 223] width 45 height 19
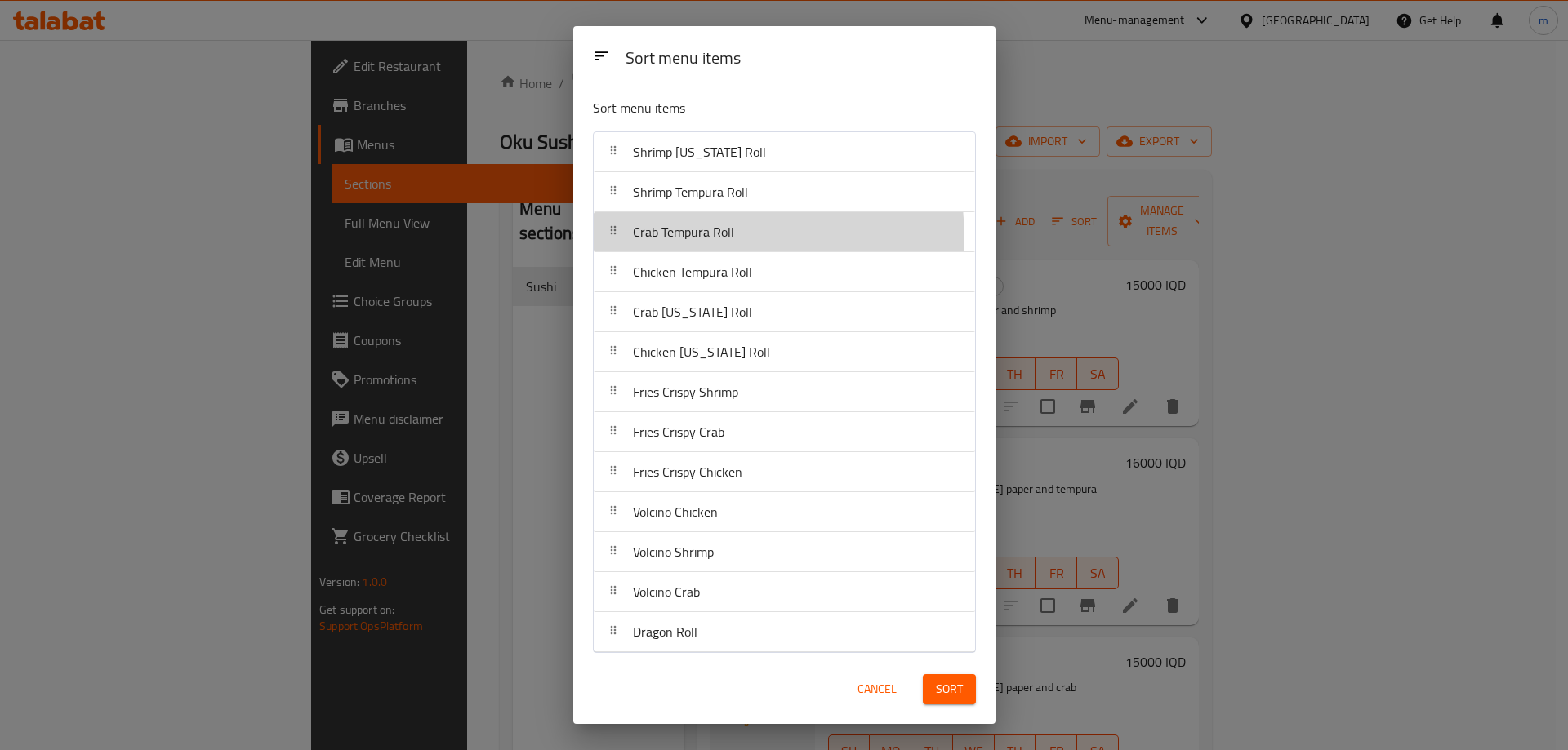
click at [693, 243] on span "Crab Tempura Roll" at bounding box center [683, 231] width 101 height 24
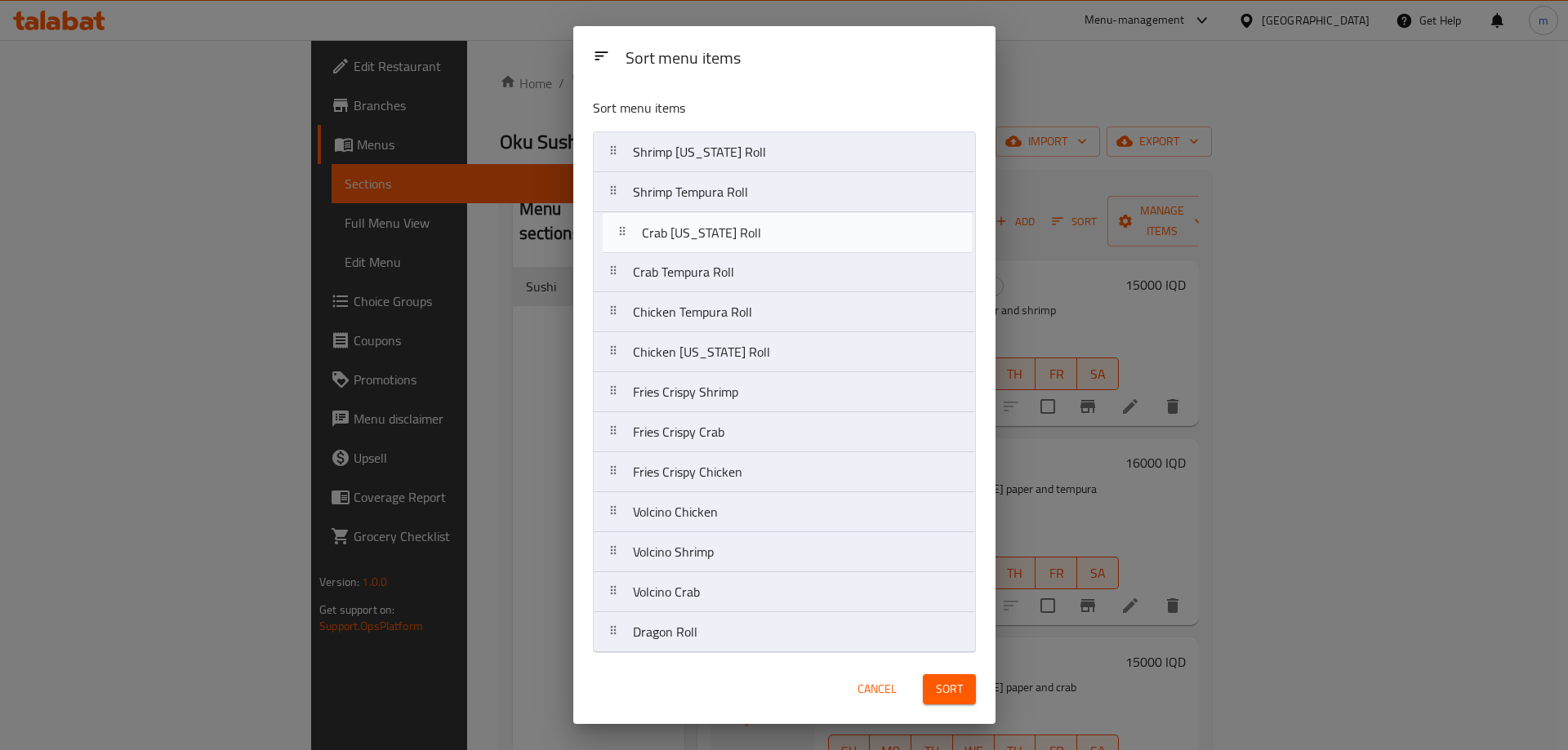
drag, startPoint x: 673, startPoint y: 310, endPoint x: 679, endPoint y: 229, distance: 81.2
click at [679, 229] on nav "Shrimp California Roll Shrimp Tempura Roll Crab Tempura Roll Chicken Tempura Ro…" at bounding box center [784, 392] width 383 height 521
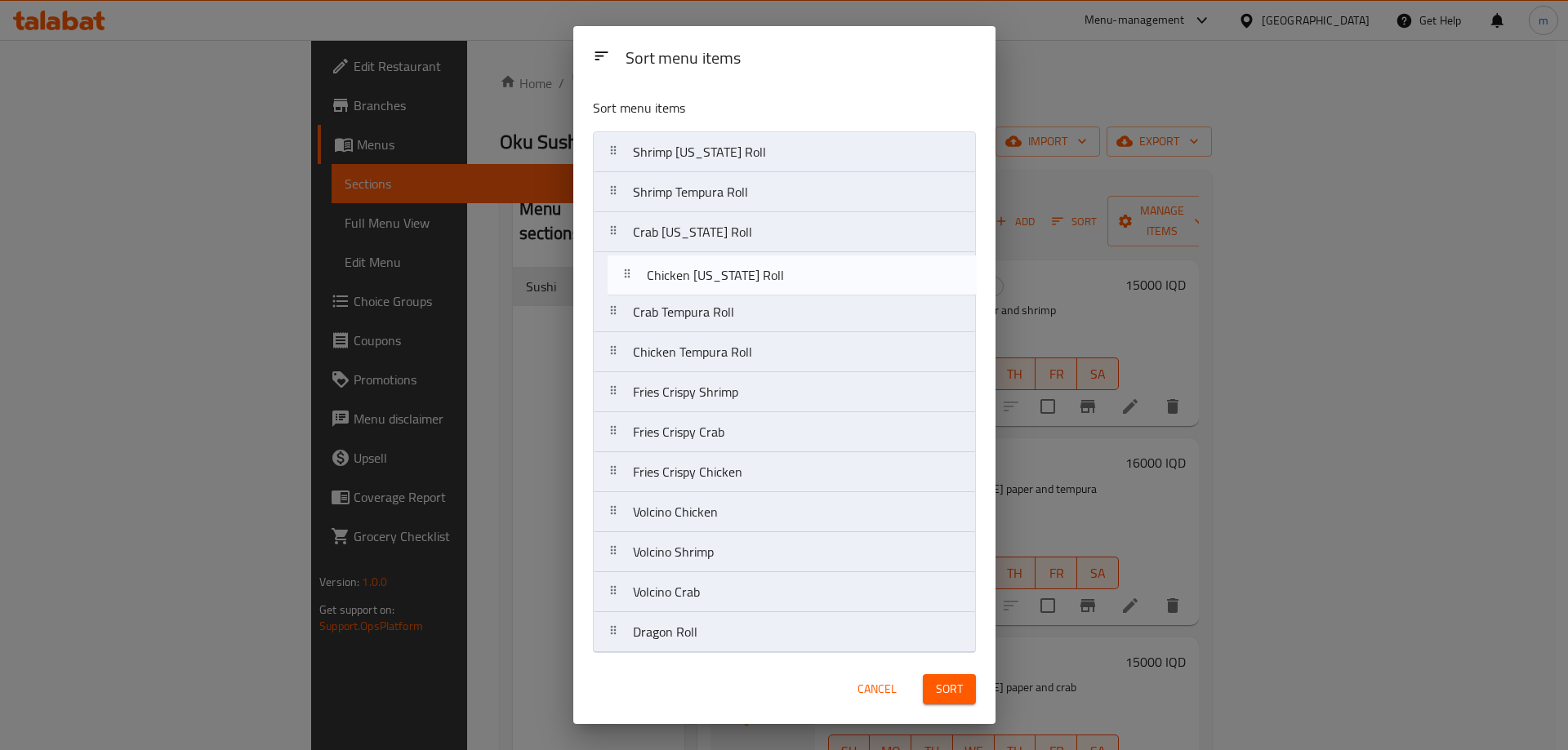
drag, startPoint x: 674, startPoint y: 351, endPoint x: 684, endPoint y: 267, distance: 84.6
click at [684, 267] on nav "Shrimp California Roll Shrimp Tempura Roll Crab California Roll Crab Tempura Ro…" at bounding box center [784, 392] width 383 height 521
drag, startPoint x: 706, startPoint y: 189, endPoint x: 702, endPoint y: 284, distance: 95.1
click at [702, 283] on nav "Shrimp California Roll Shrimp Tempura Roll Crab California Roll Chicken Califor…" at bounding box center [784, 392] width 383 height 521
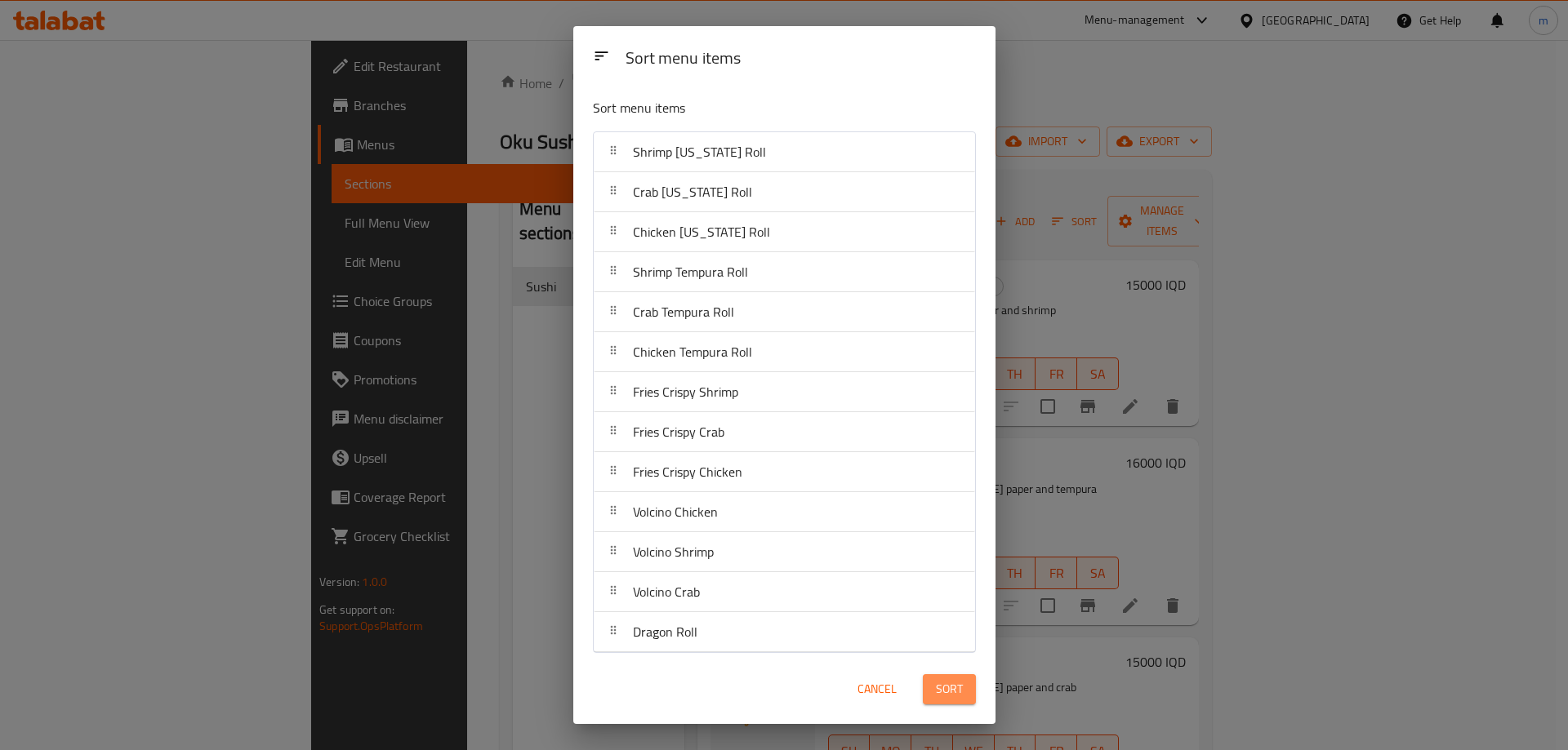
click at [942, 689] on span "Sort" at bounding box center [949, 689] width 27 height 21
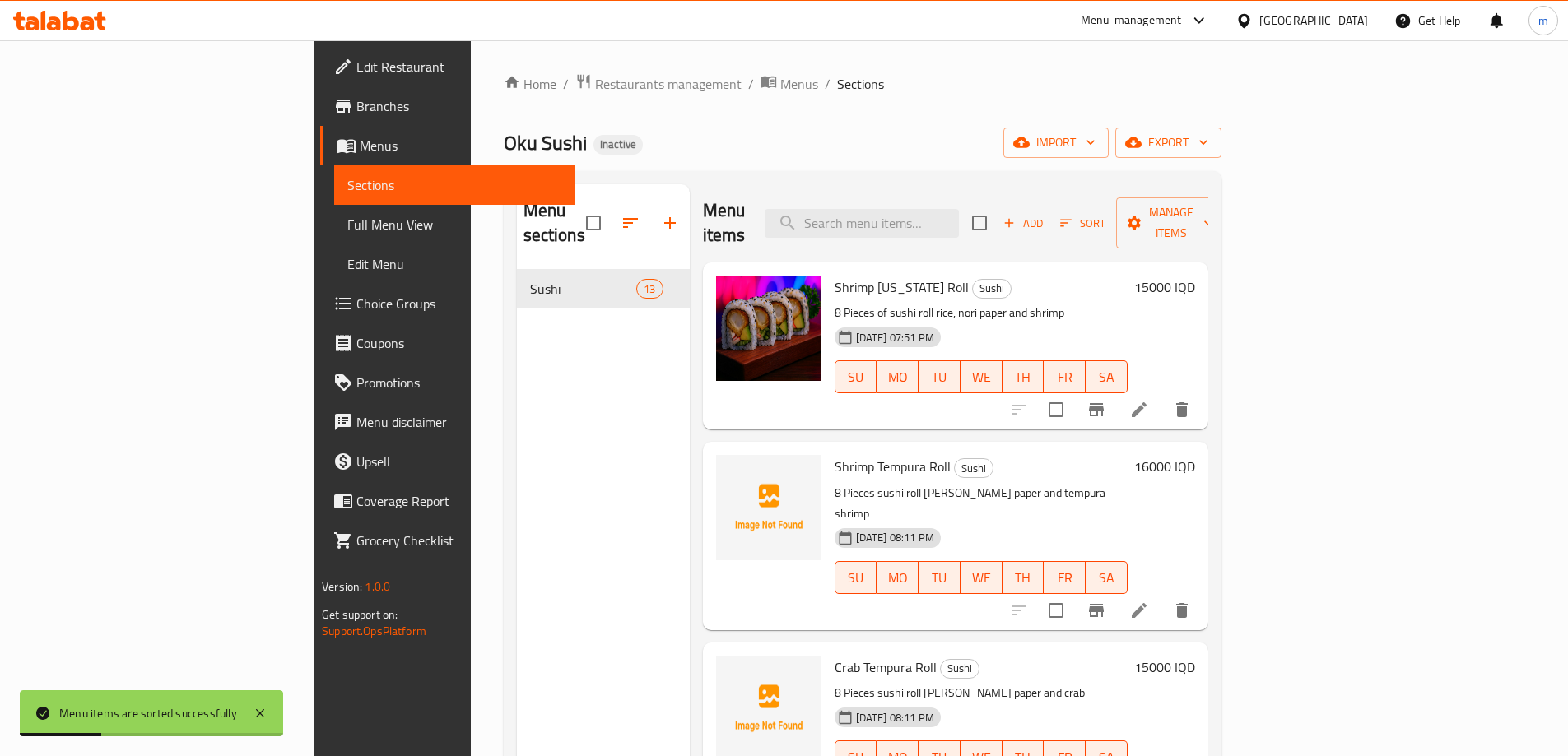
click at [347, 223] on span "Full Menu View" at bounding box center [455, 225] width 215 height 20
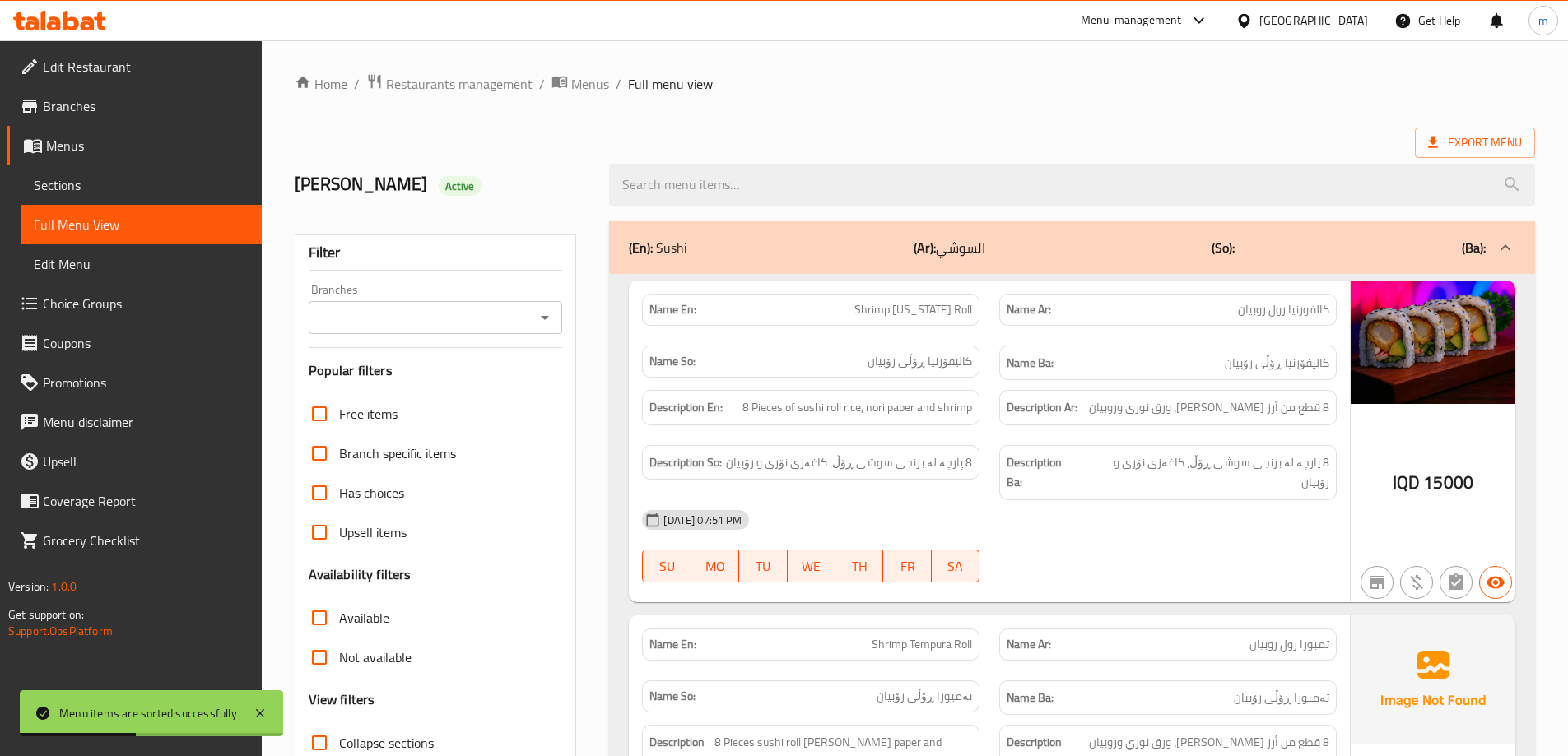
click at [478, 310] on input "Branches" at bounding box center [421, 318] width 217 height 23
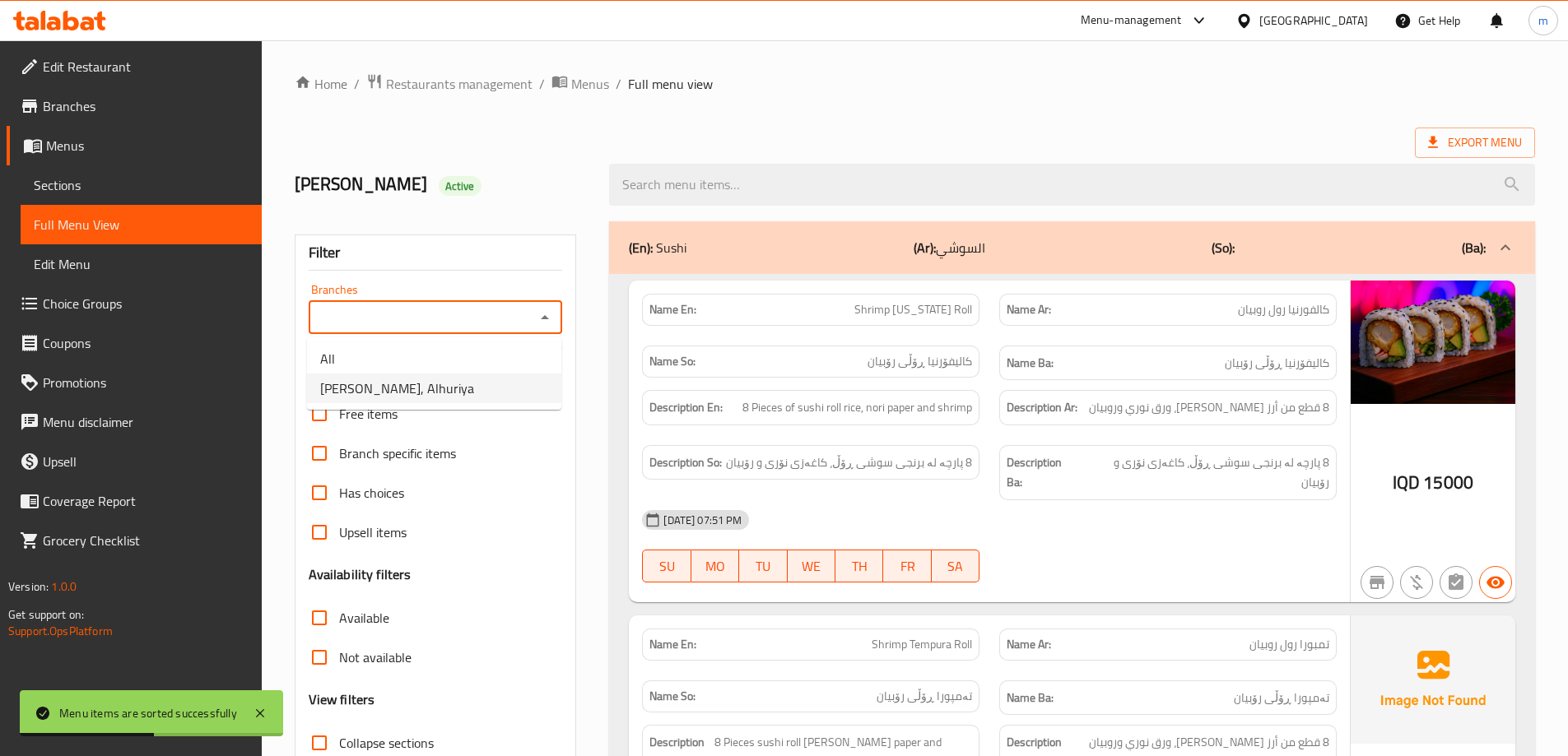
click at [397, 382] on span "[PERSON_NAME], Alhuriya" at bounding box center [397, 389] width 154 height 20
type input "[PERSON_NAME], Alhuriya"
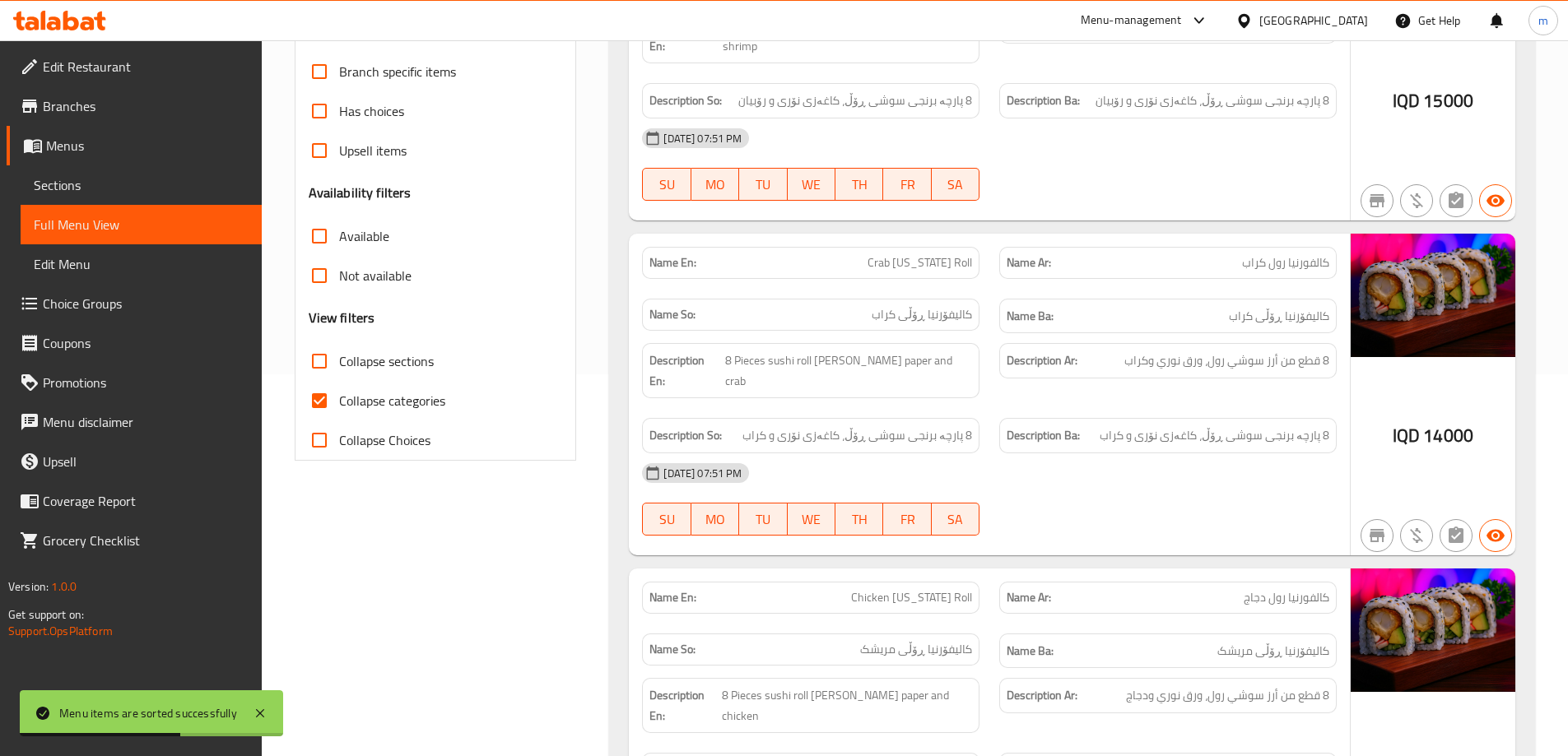
scroll to position [384, 0]
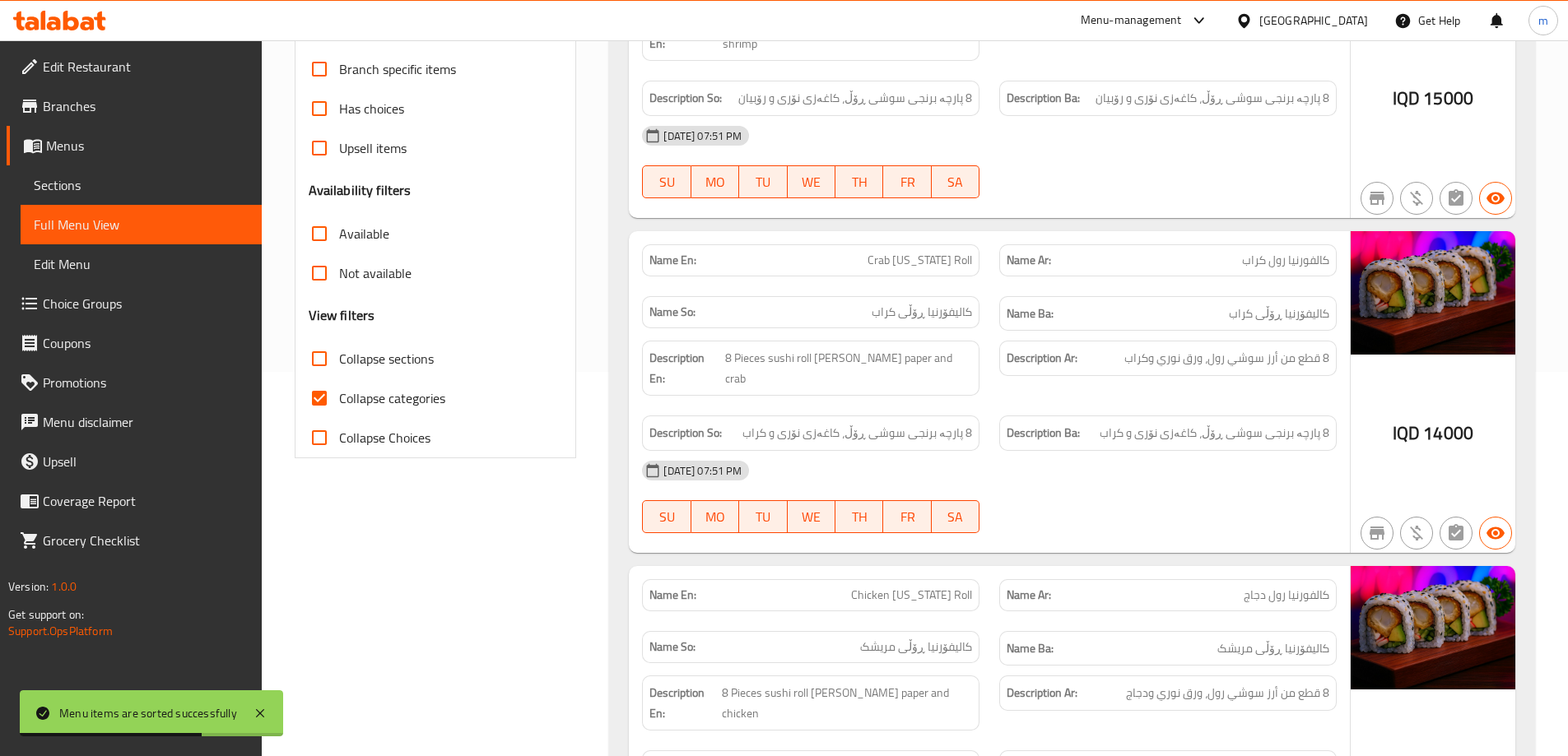
click at [364, 390] on span "Collapse categories" at bounding box center [392, 399] width 106 height 20
click at [339, 390] on input "Collapse categories" at bounding box center [320, 399] width 40 height 40
checkbox input "false"
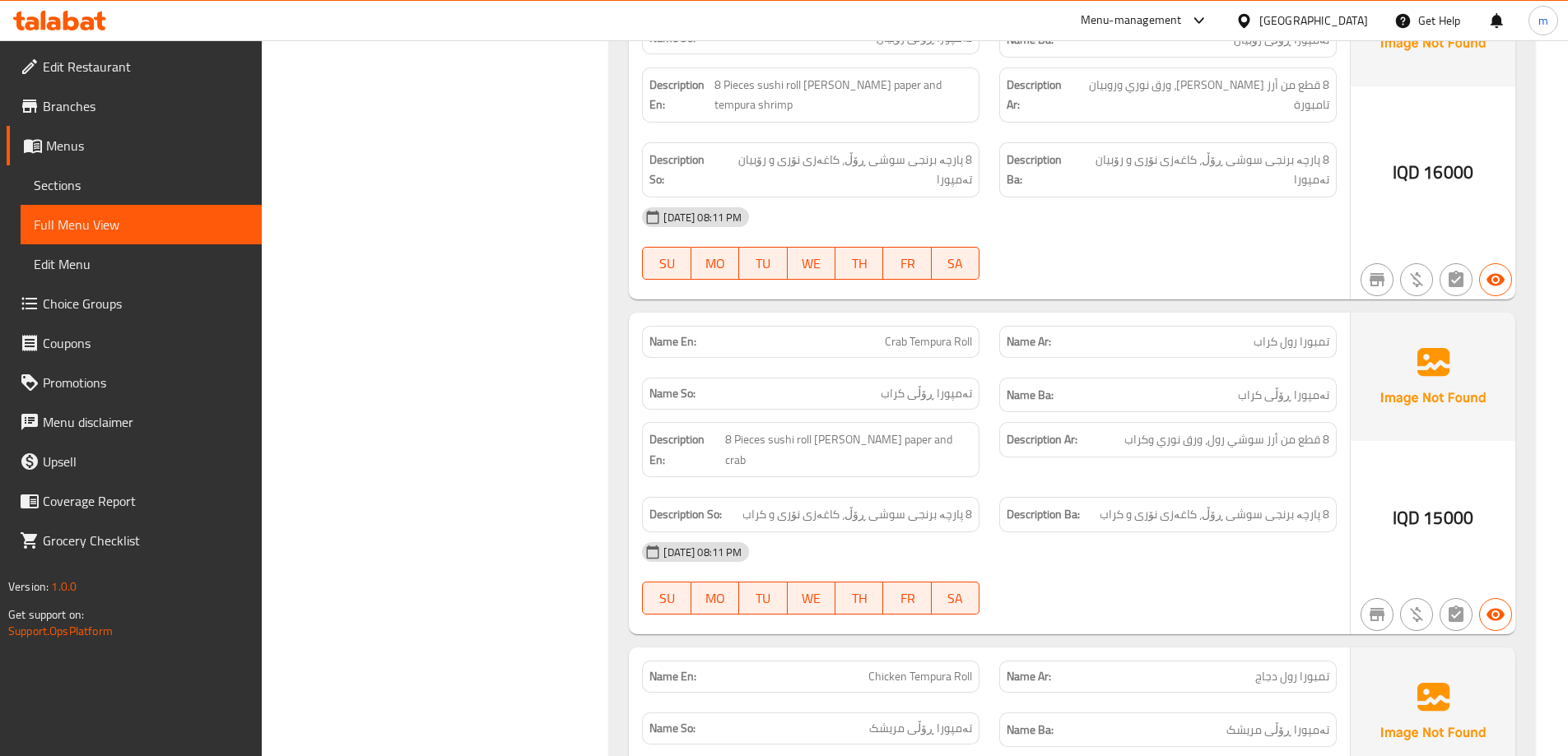
scroll to position [1344, 0]
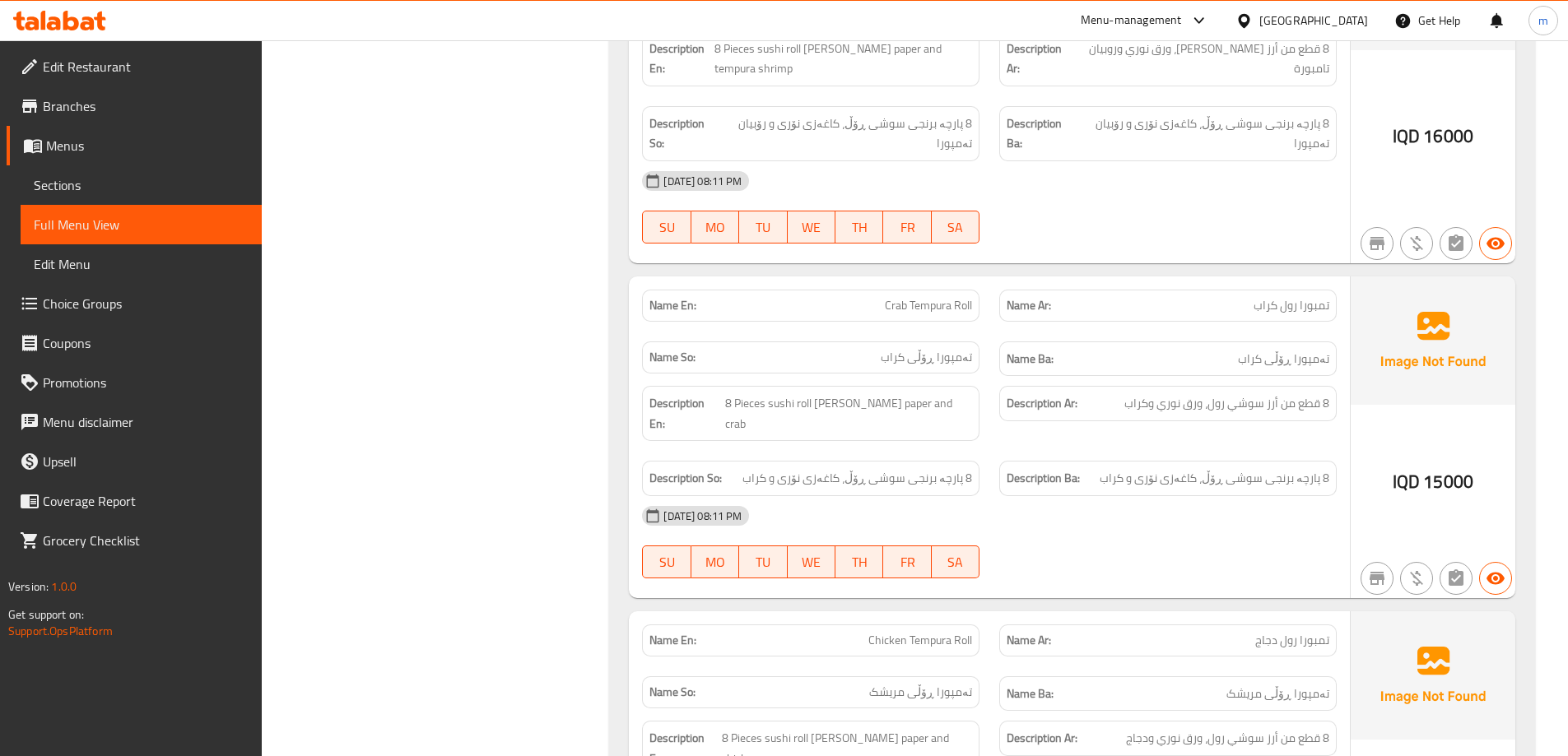
click at [89, 195] on link "Sections" at bounding box center [141, 185] width 241 height 40
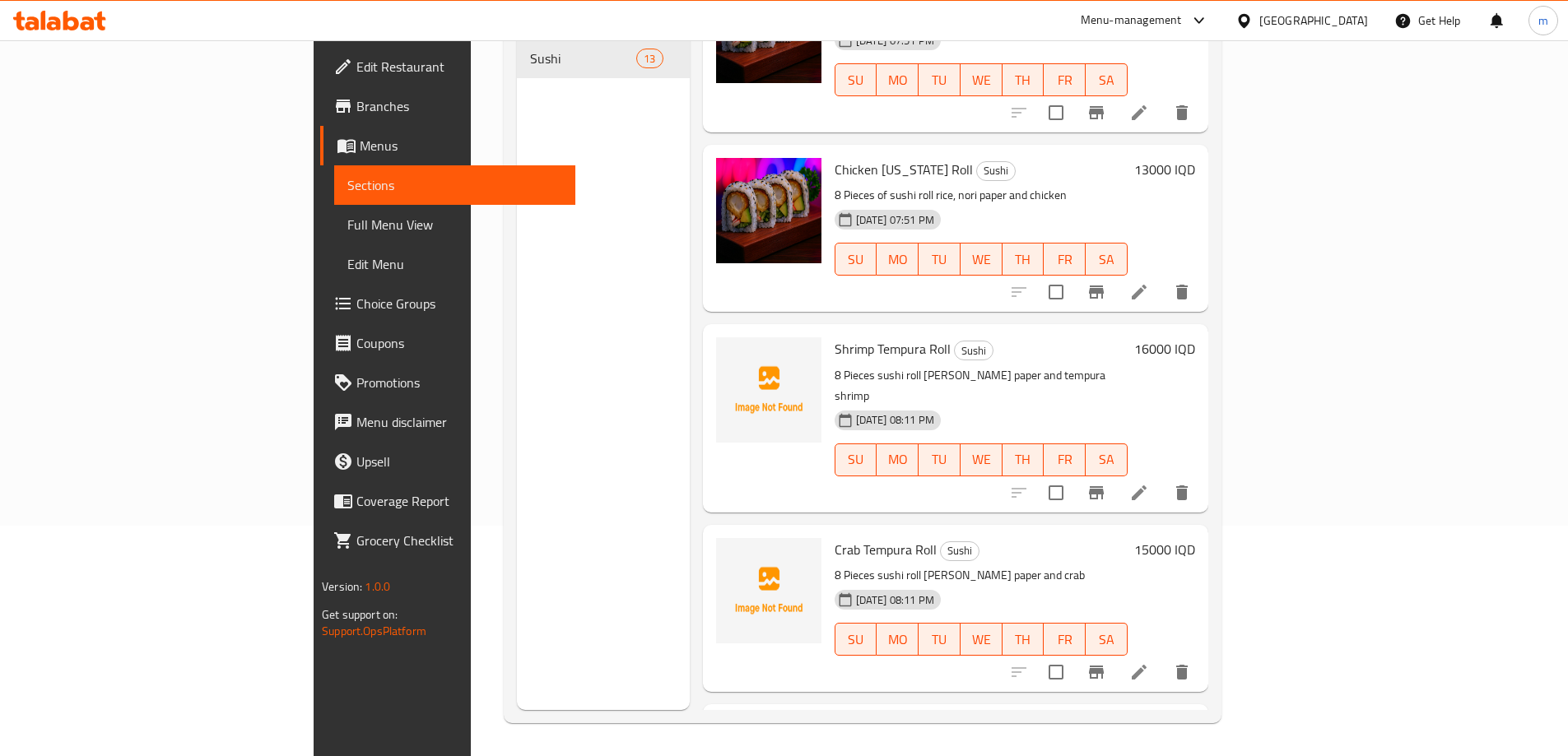
scroll to position [384, 0]
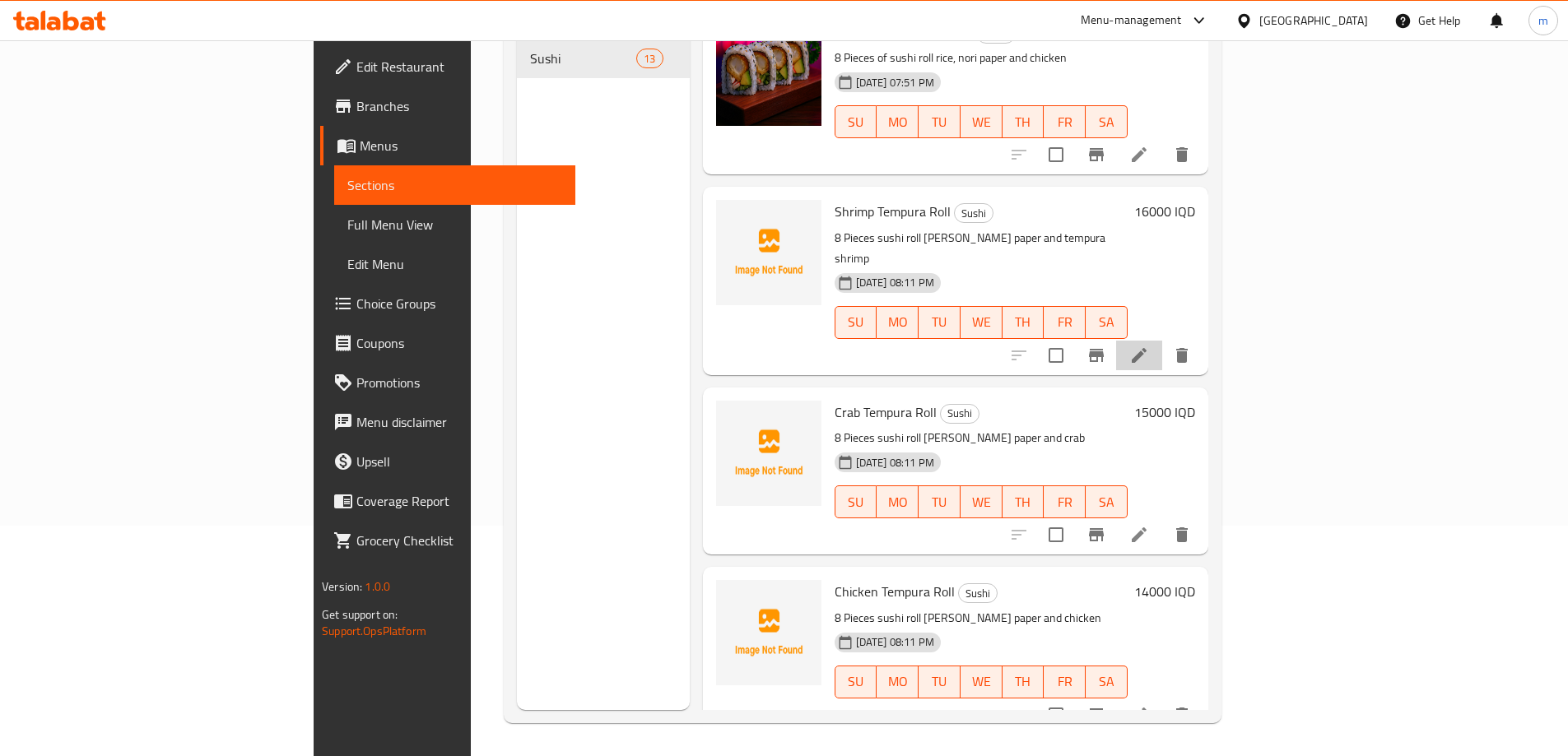
click at [1162, 341] on li at bounding box center [1139, 356] width 46 height 30
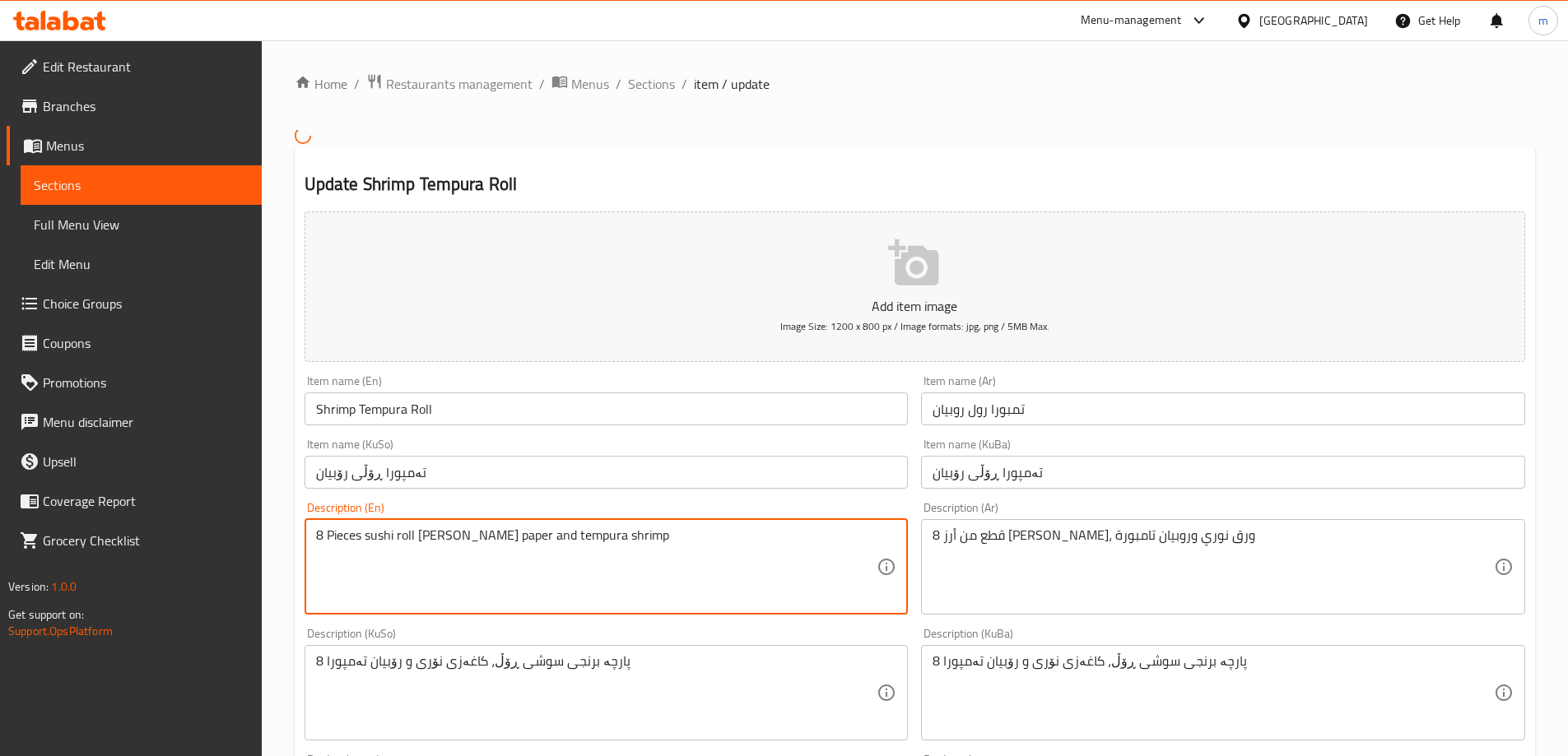
click at [361, 537] on textarea "8 Pieces sushi roll rice, nori paper and tempura shrimp" at bounding box center [597, 566] width 562 height 78
type textarea "8 Pieces of sushi roll rice, nori paper and tempura shrimp"
click at [547, 664] on textarea "8 پارچە برنجی سوشی ڕۆڵ، کاغەزی نۆری و رۆبیان تەمپورا" at bounding box center [597, 692] width 562 height 78
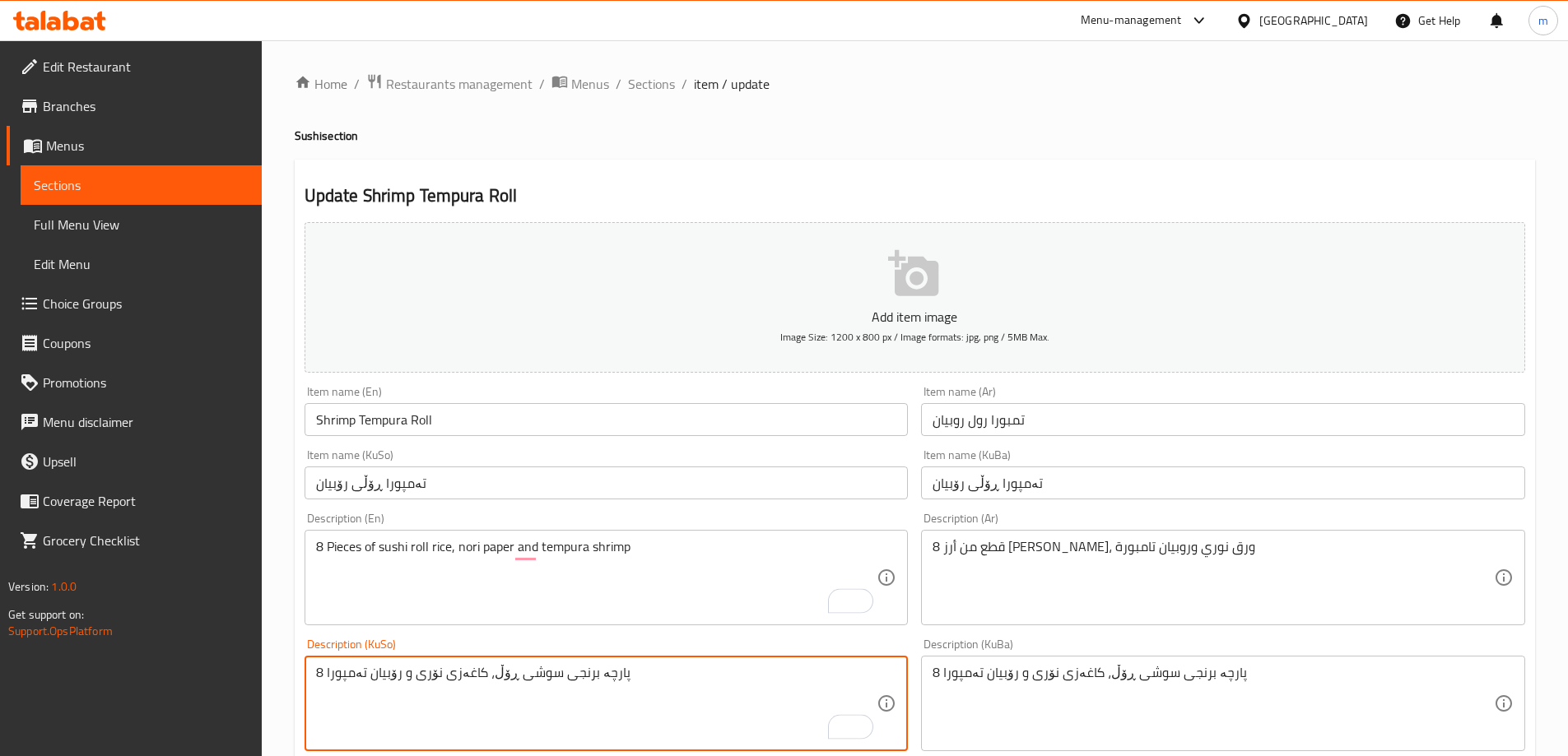
click at [579, 668] on textarea "8 پارچە برنجی سوشی ڕۆڵ، کاغەزی نۆری و رۆبیان تەمپورا" at bounding box center [597, 704] width 562 height 78
click at [583, 676] on textarea "8 پارچە برنجی سوشی ڕۆڵ، کاغەزی نۆری و رۆبیان تەمپورا" at bounding box center [597, 704] width 562 height 78
type textarea "8 پارچە لە برنجی سوشی ڕۆڵ، کاغەزی نۆری و رۆبیان تەمپورا"
click at [1201, 670] on textarea "8 پارچە برنجی سوشی ڕۆڵ، کاغەزی نۆری و رۆبیان تەمپورا" at bounding box center [1213, 704] width 562 height 78
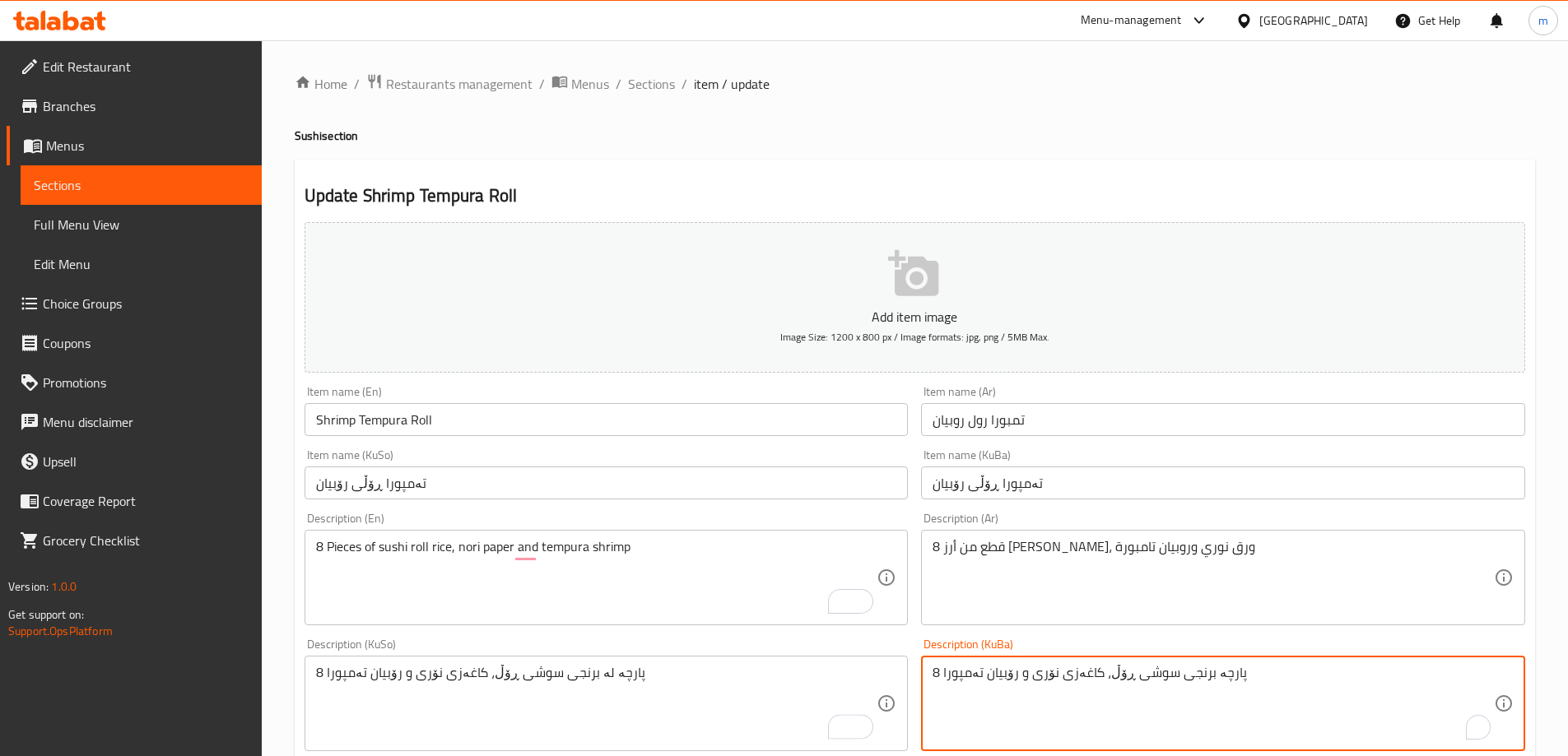
click at [1199, 672] on textarea "8 پارچە برنجی سوشی ڕۆڵ، کاغەزی نۆری و رۆبیان تەمپورا" at bounding box center [1213, 704] width 562 height 78
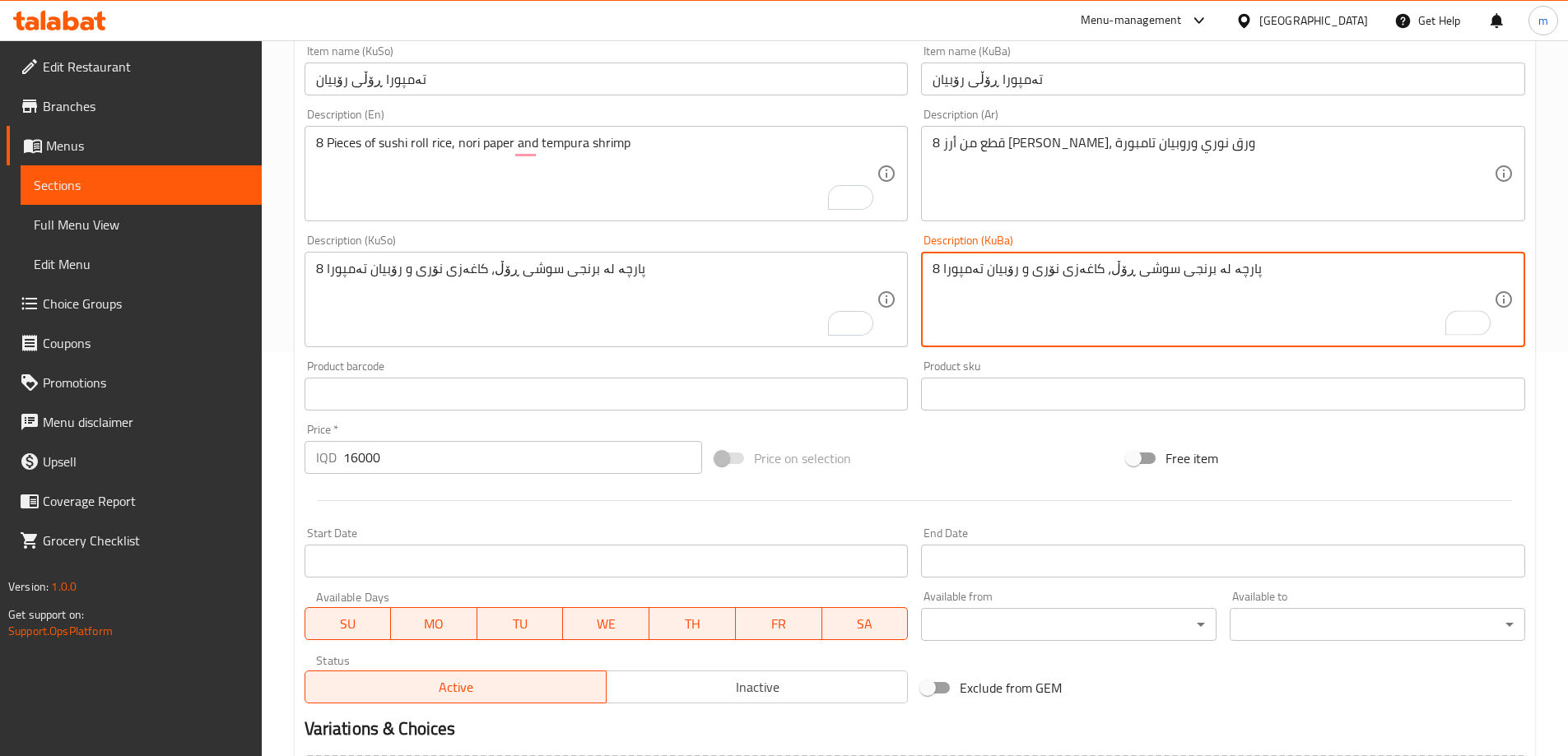
scroll to position [596, 0]
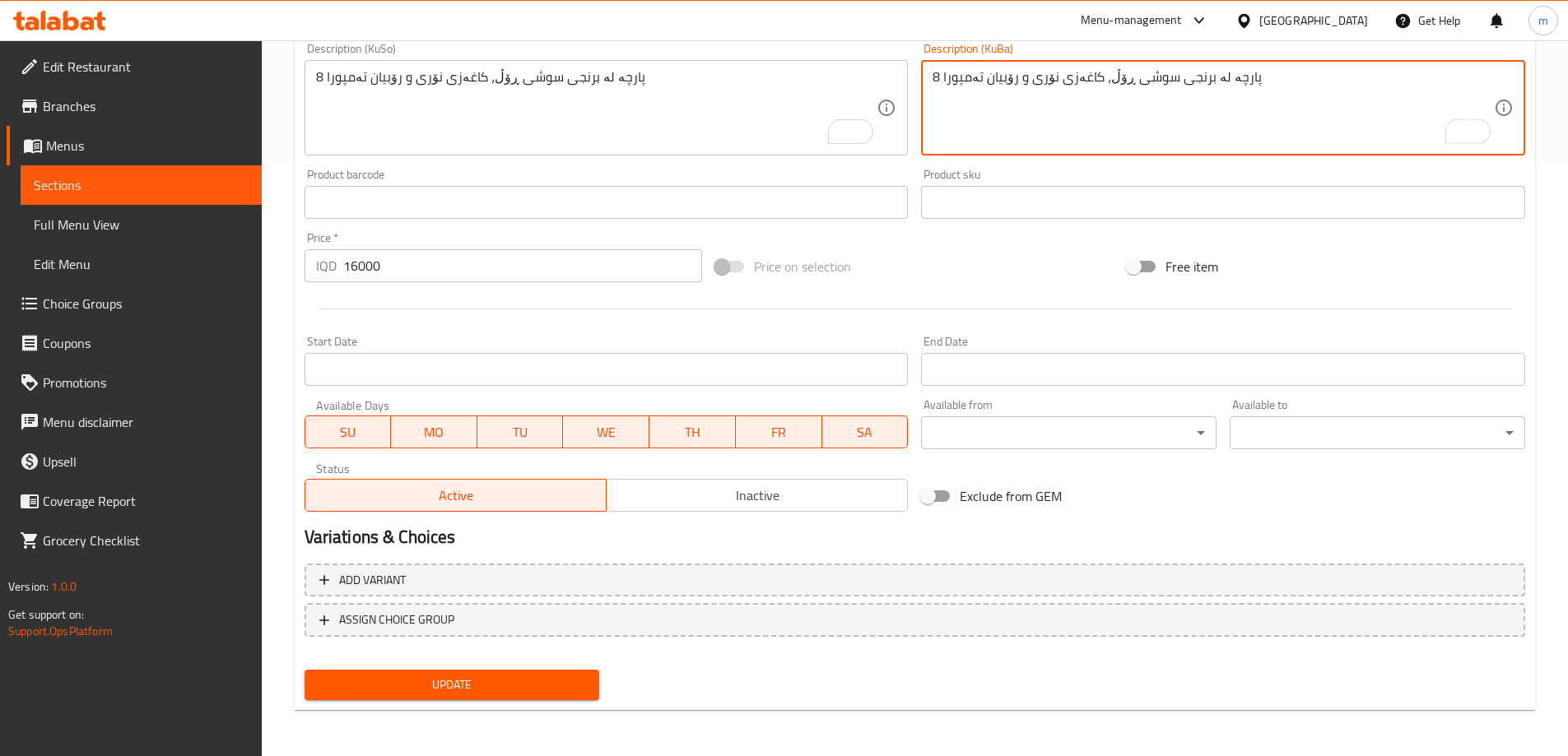
type textarea "8 پارچە لە برنجی سوشی ڕۆڵ، کاغەزی نۆری و رۆبیان تەمپورا"
click at [549, 699] on button "Update" at bounding box center [452, 685] width 295 height 31
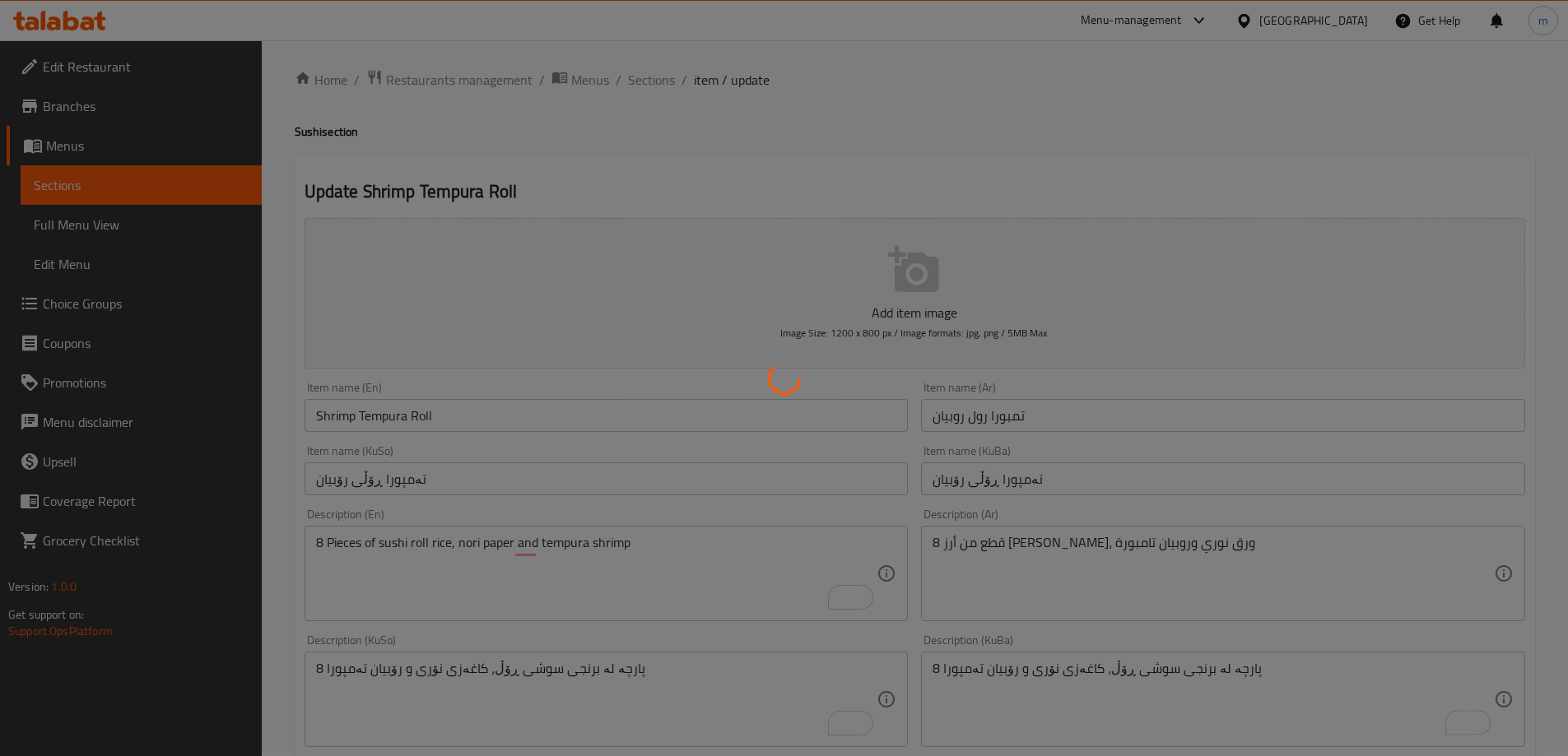
scroll to position [0, 0]
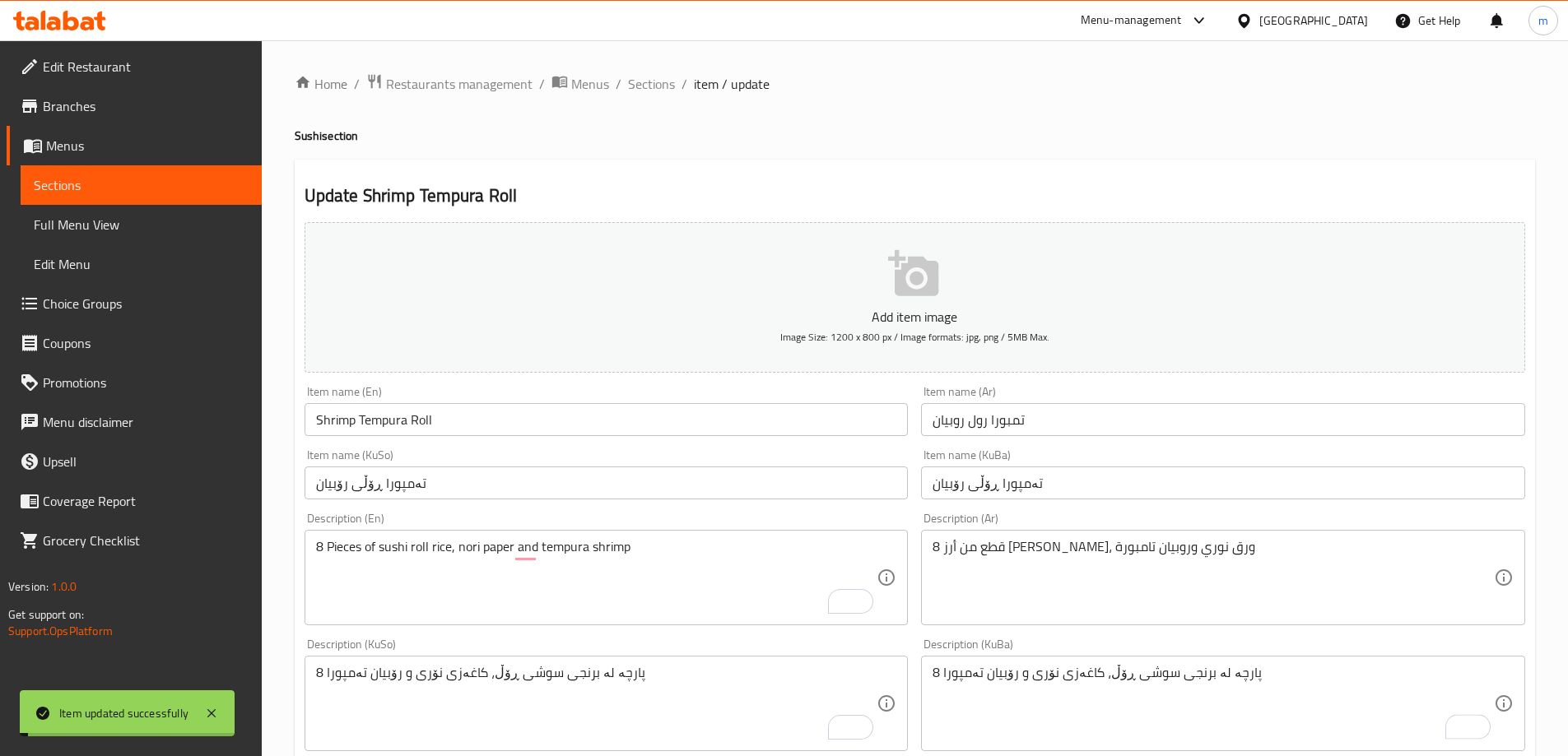
click at [639, 84] on span "Sections" at bounding box center [652, 84] width 47 height 20
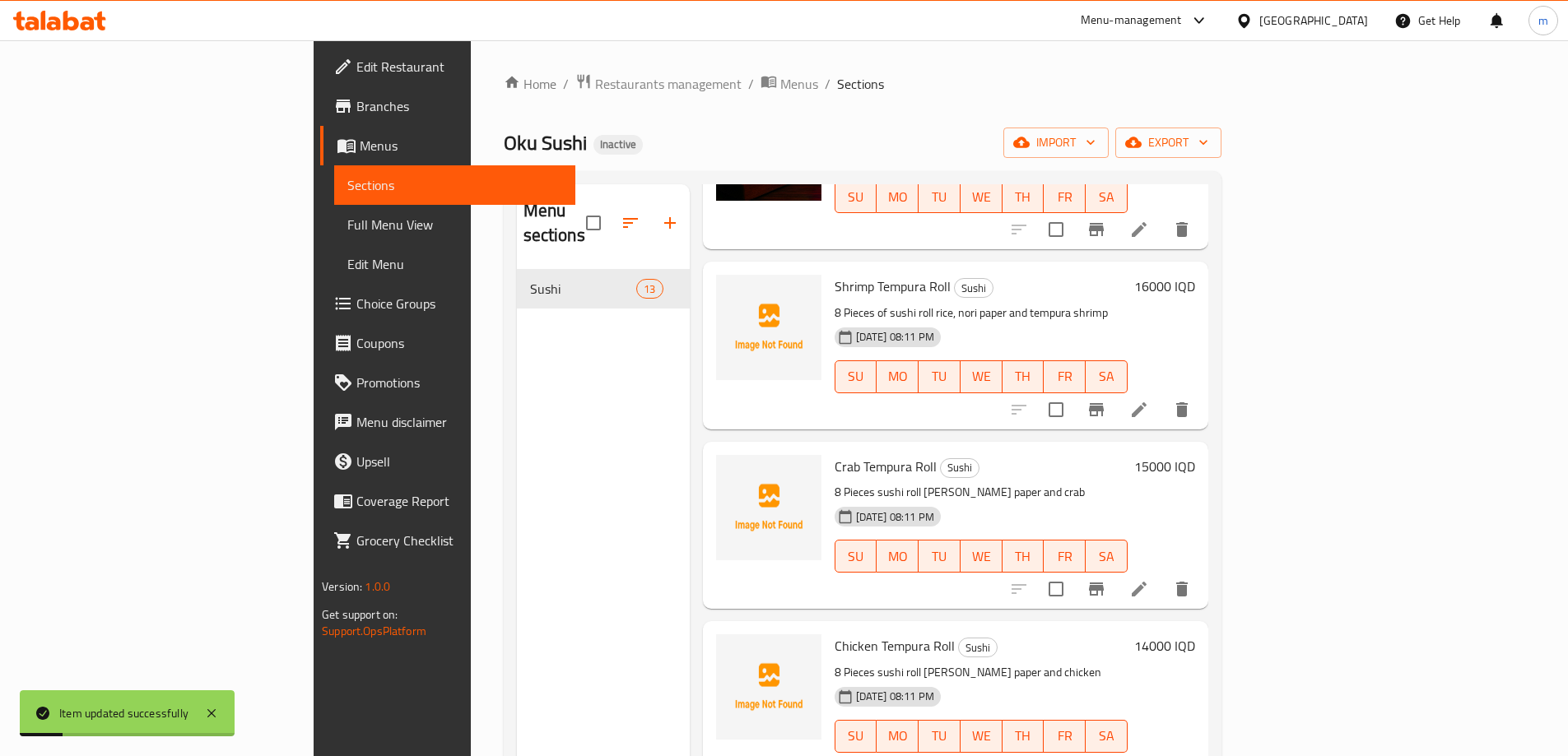
scroll to position [768, 0]
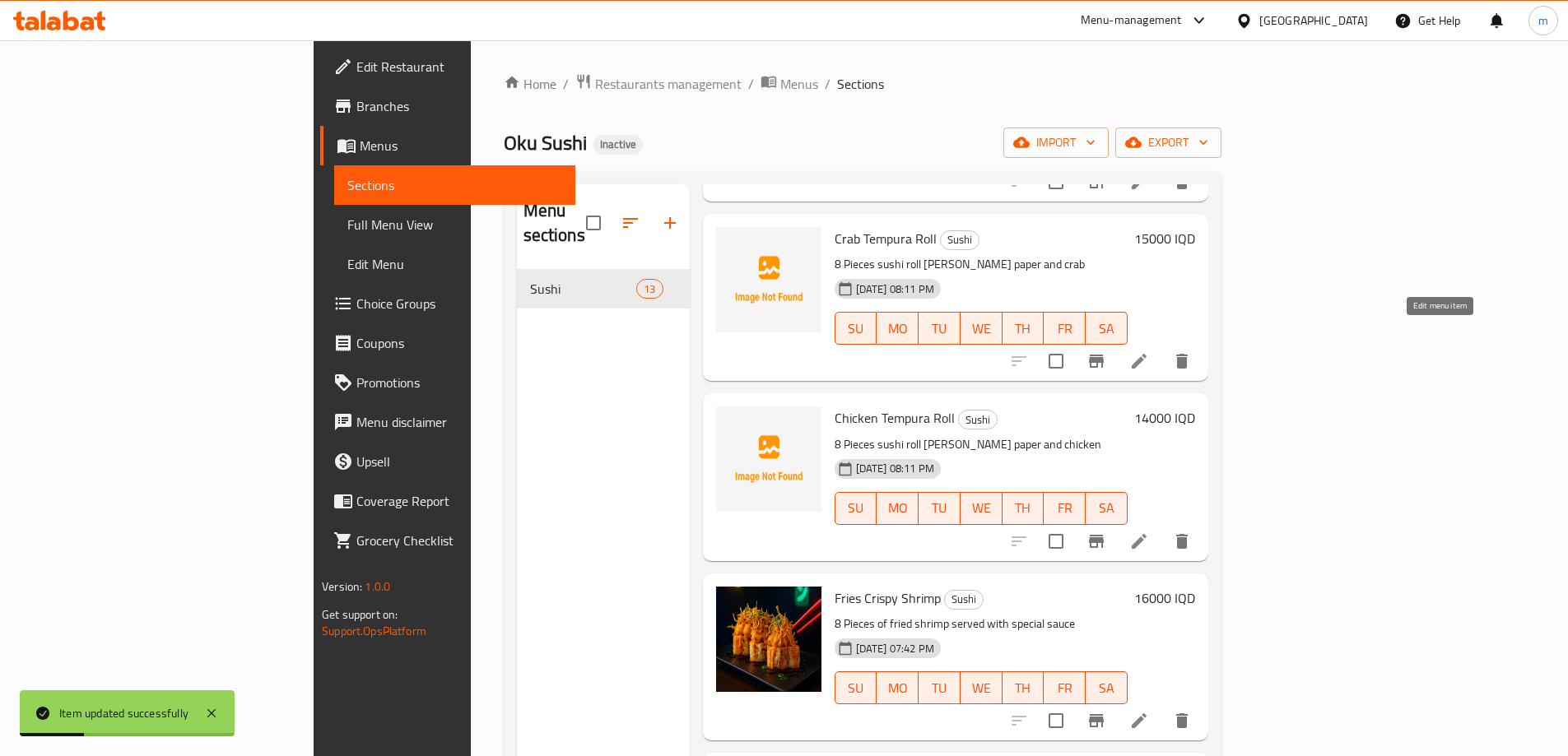
click at [1149, 351] on icon at bounding box center [1140, 361] width 20 height 20
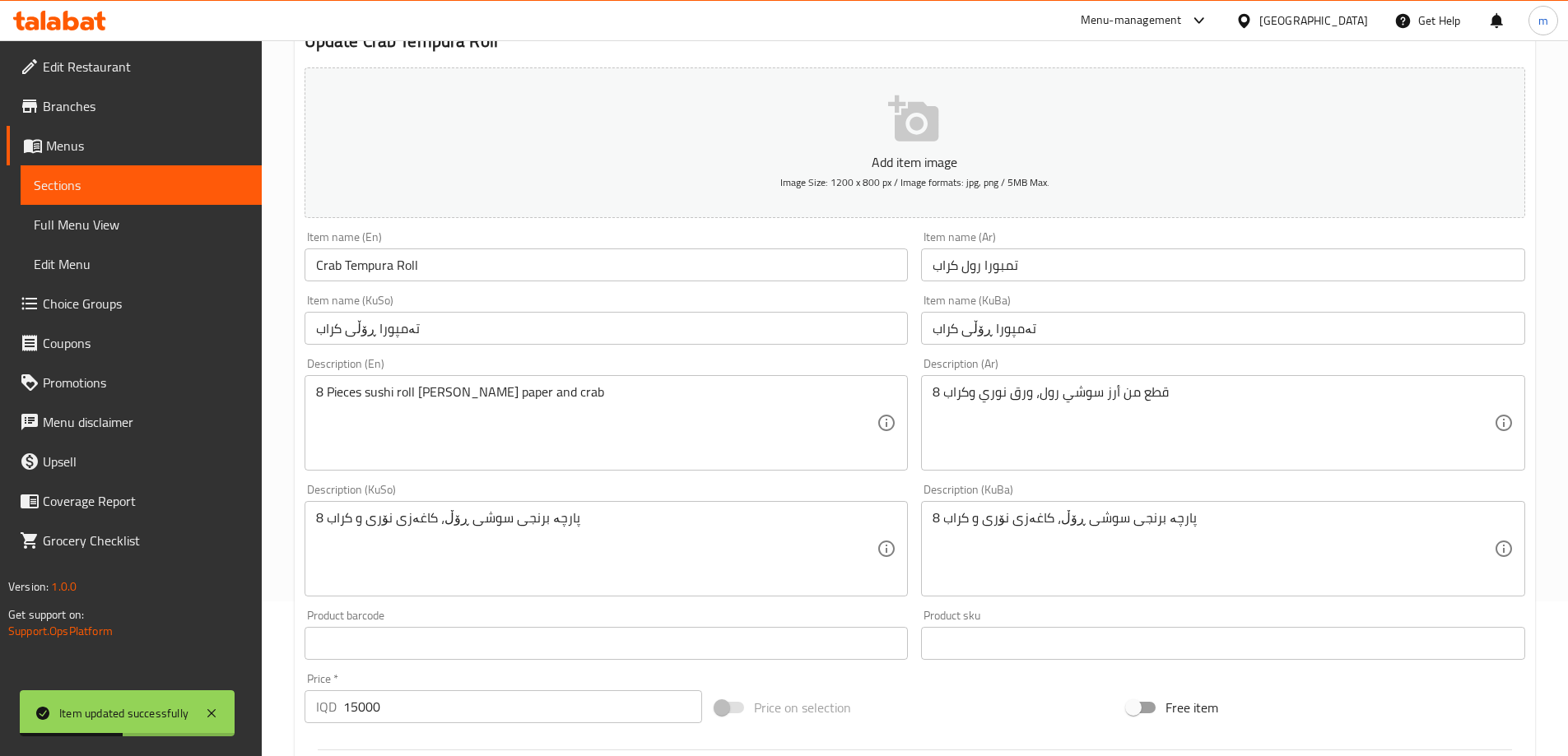
scroll to position [192, 0]
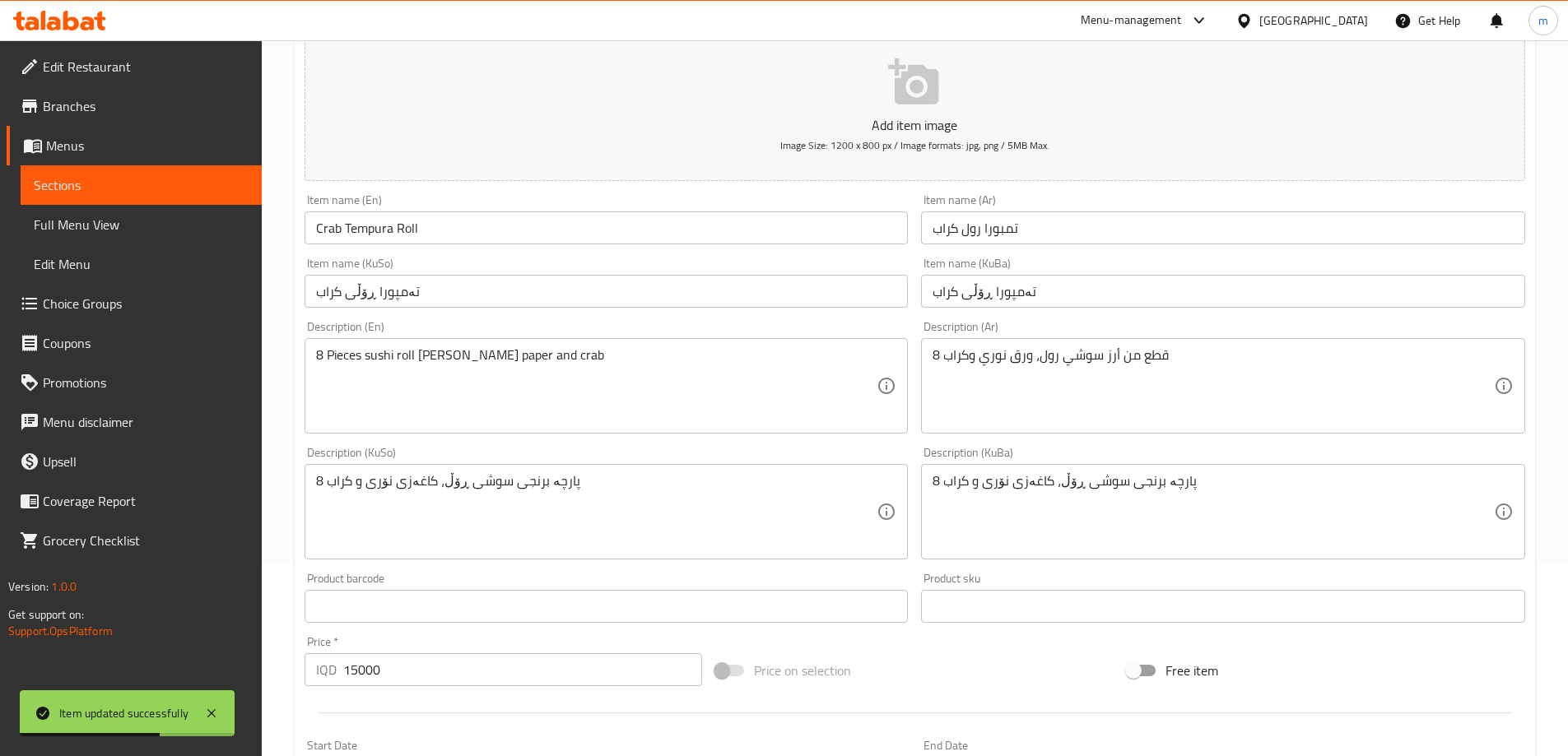
click at [363, 357] on textarea "8 Pieces sushi roll rice, nori paper and crab" at bounding box center [597, 386] width 562 height 78
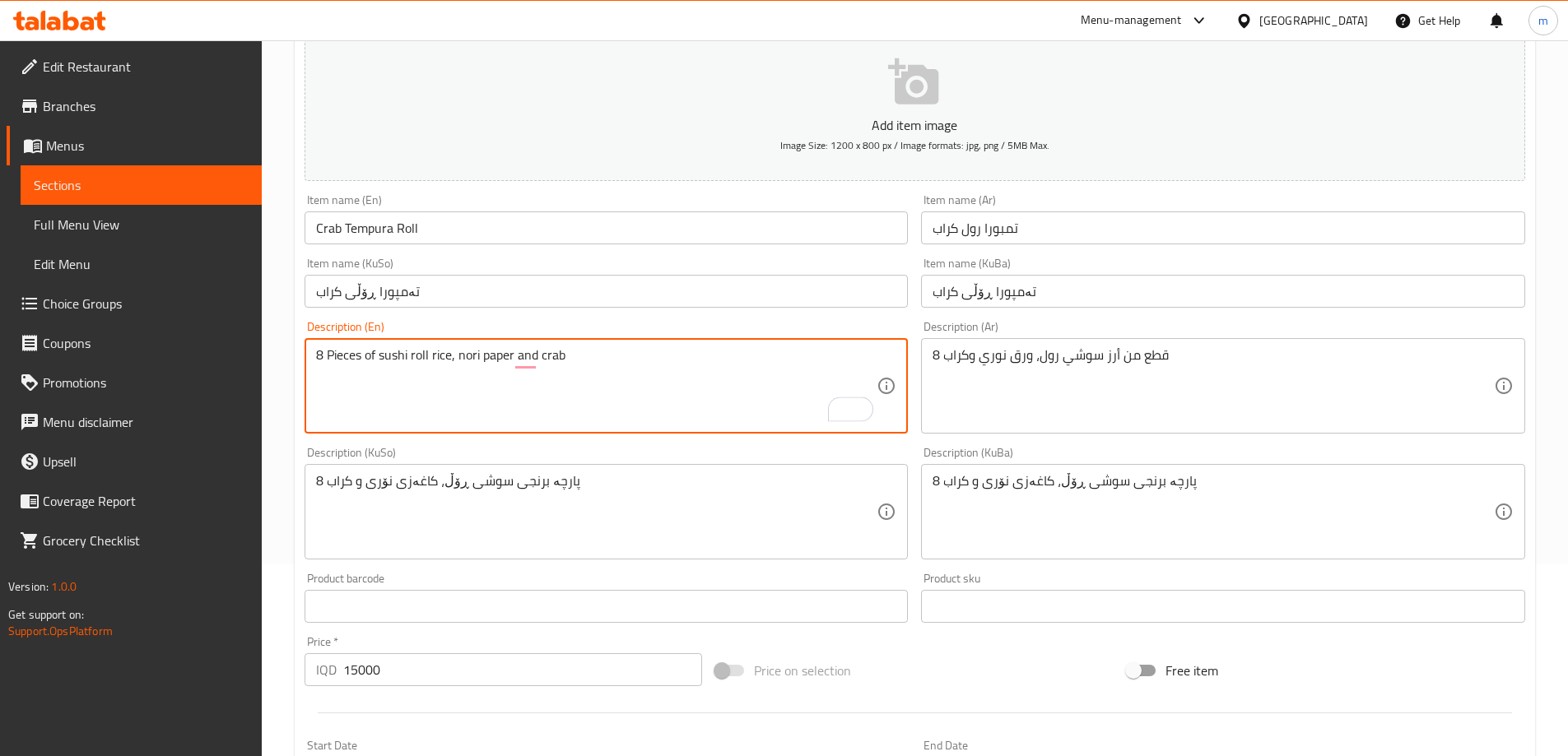
type textarea "8 Pieces of sushi roll rice, nori paper and crab"
click at [540, 482] on textarea "8 پارچە برنجی سوشی ڕۆڵ، کاغەزی نۆری و کراب" at bounding box center [597, 512] width 562 height 78
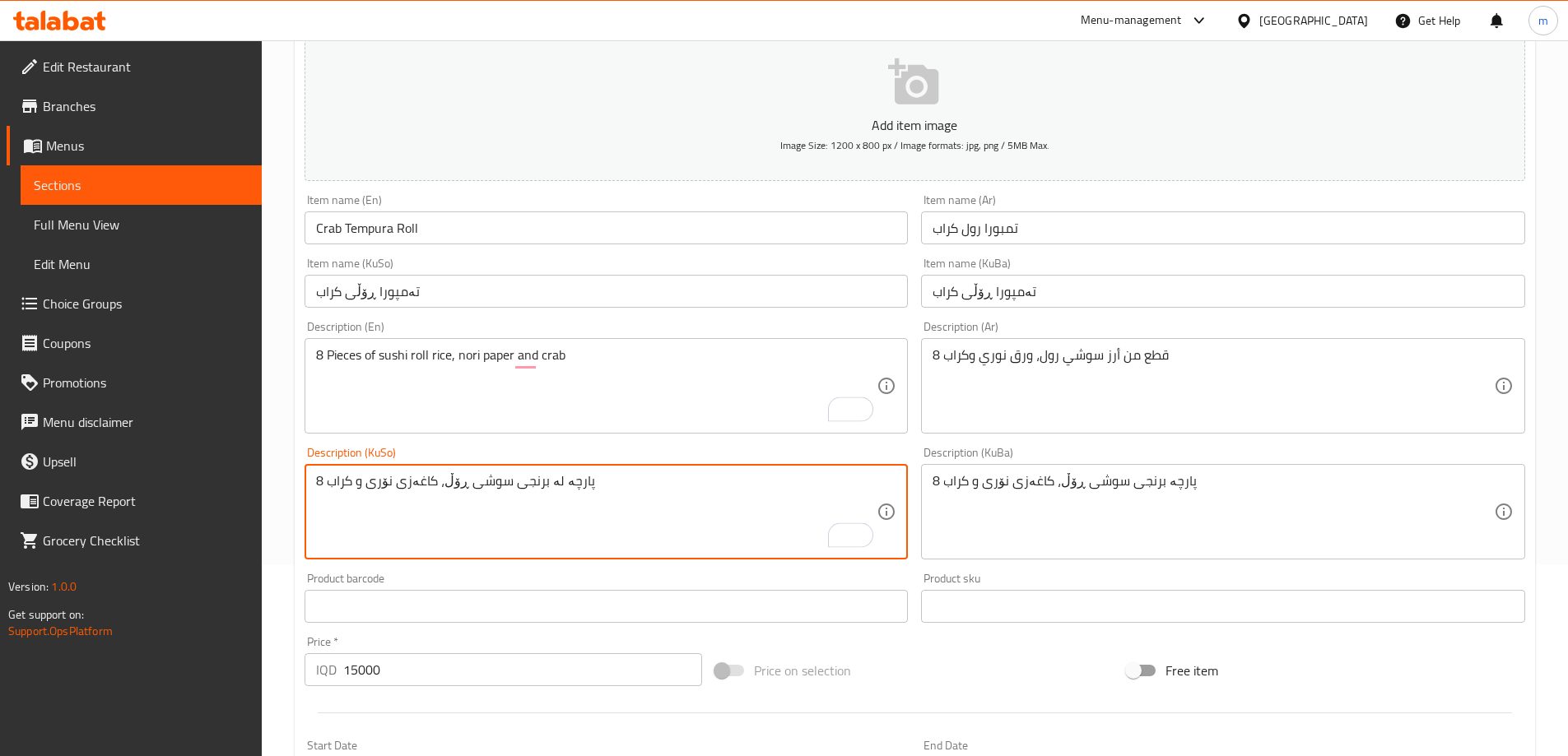
type textarea "8 پارچە لە برنجی سوشی ڕۆڵ، کاغەزی نۆری و کراب"
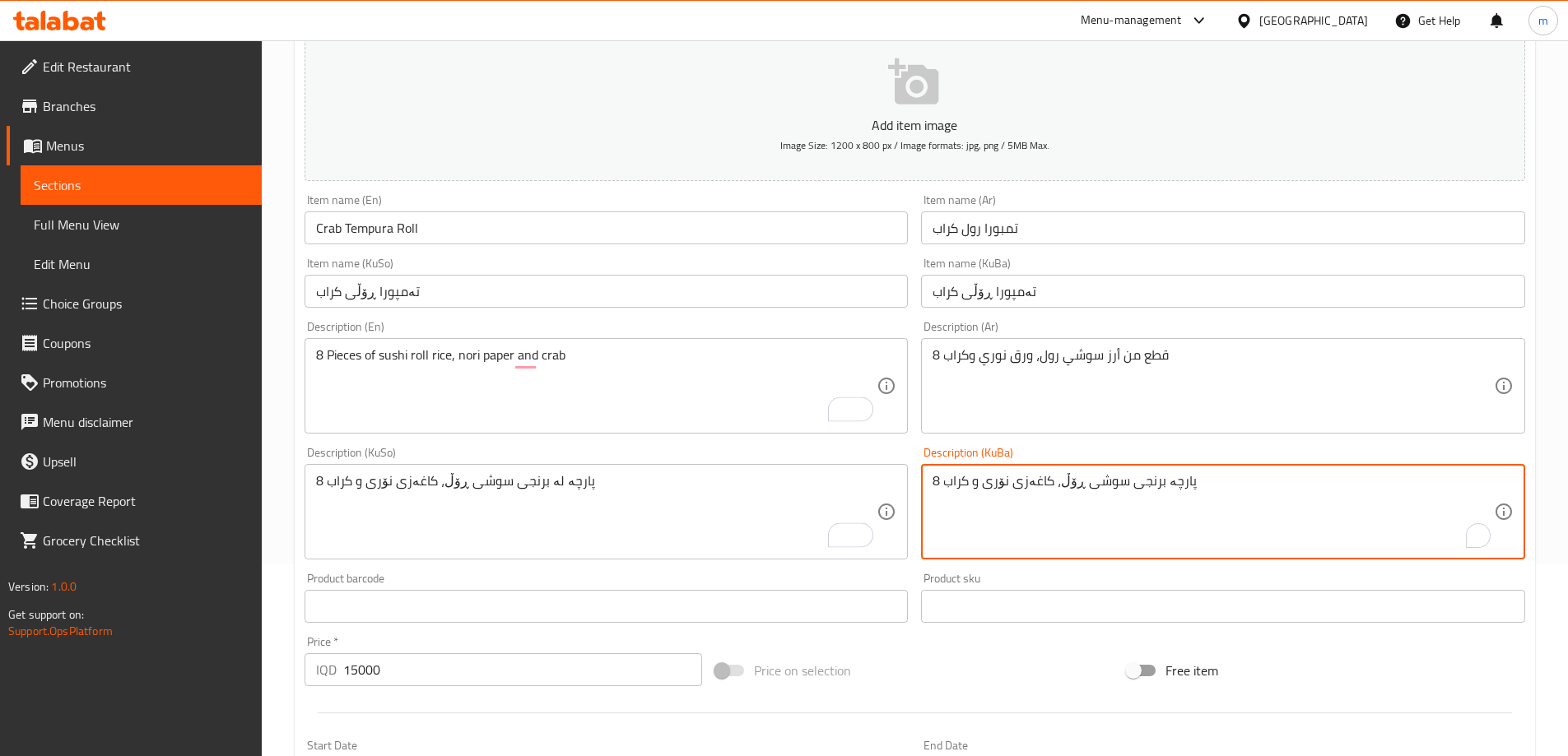
click at [1154, 479] on textarea "8 پارچە برنجی سوشی ڕۆڵ، کاغەزی نۆری و کراب" at bounding box center [1213, 512] width 562 height 78
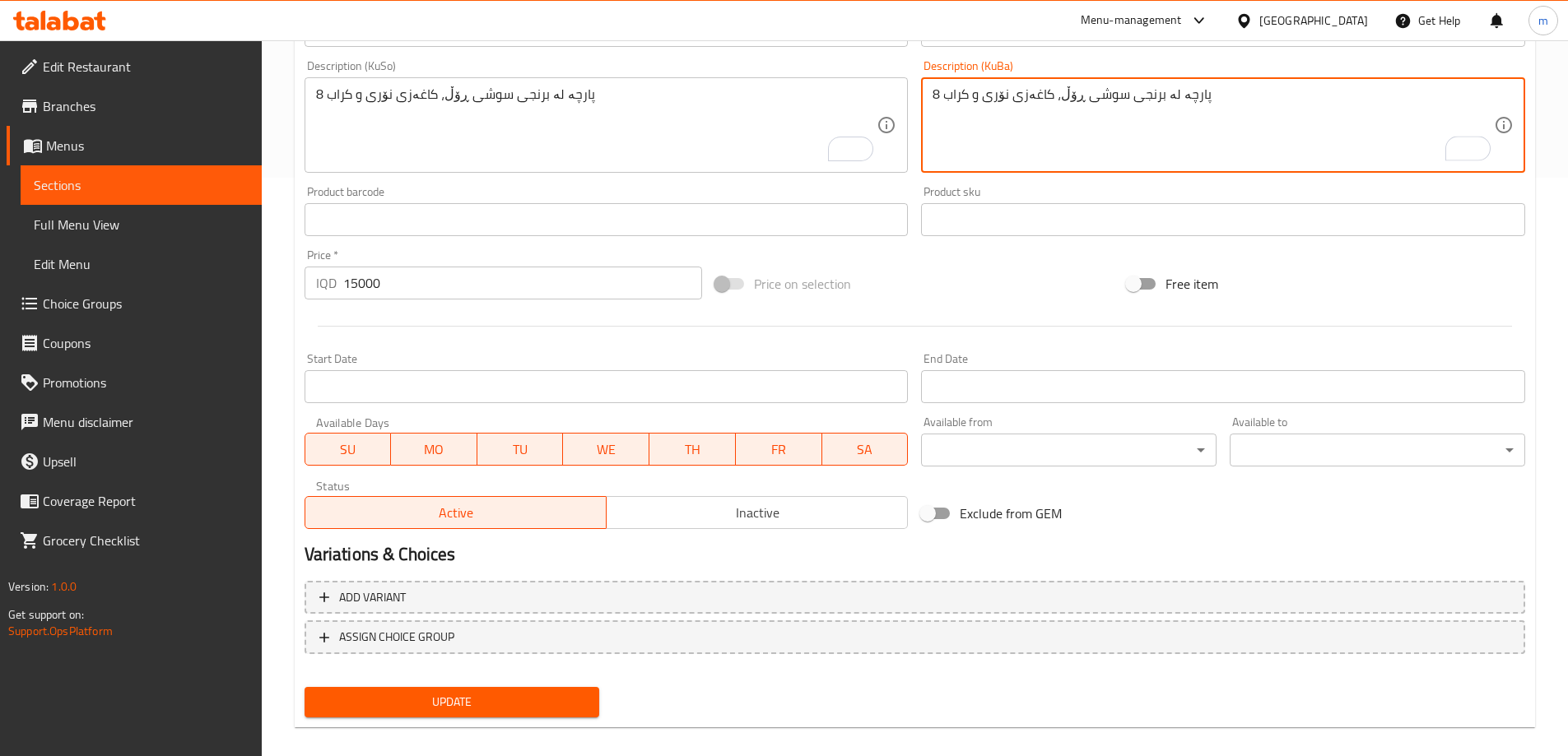
scroll to position [596, 0]
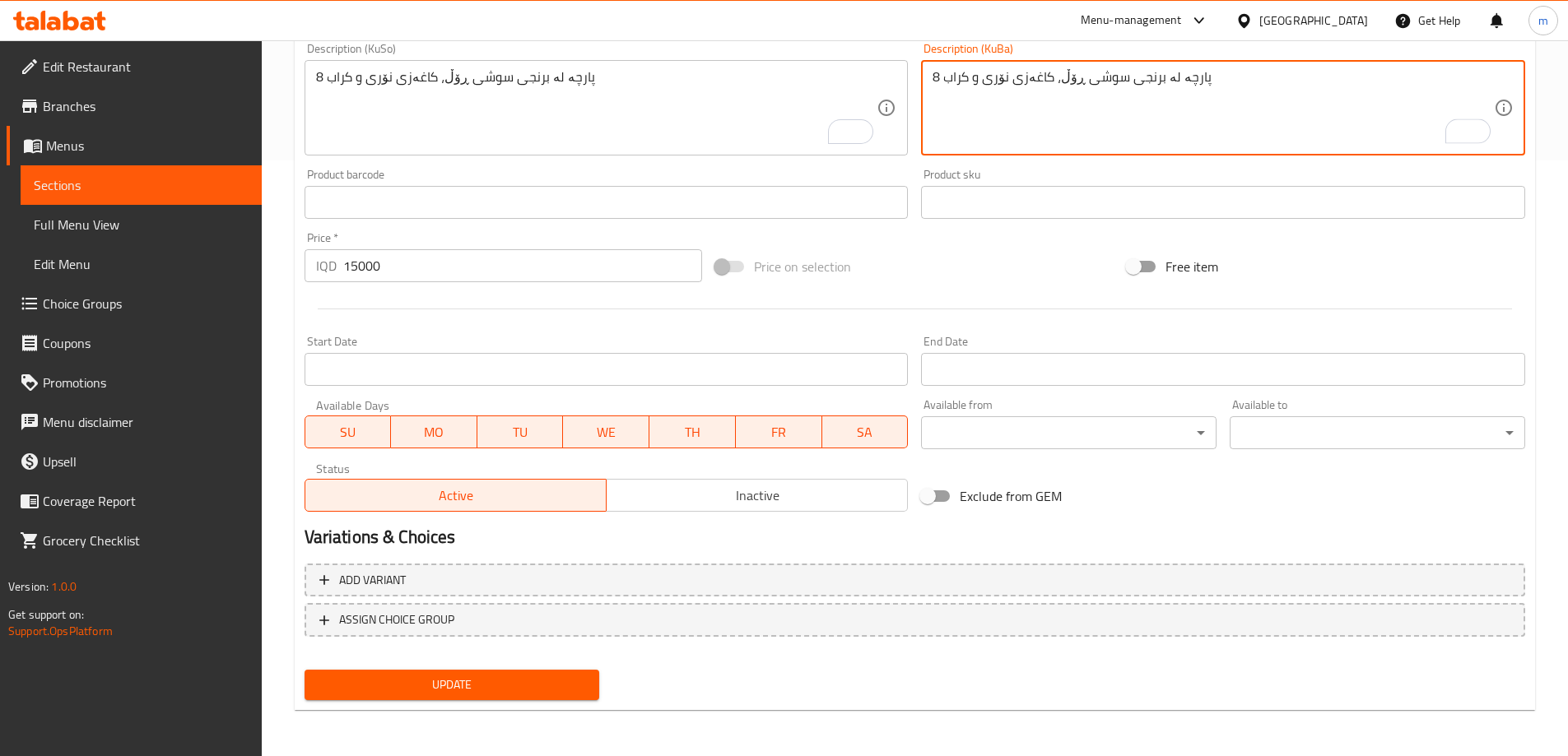
type textarea "8 پارچە لە برنجی سوشی ڕۆڵ، کاغەزی نۆری و کراب"
click at [560, 682] on span "Update" at bounding box center [452, 685] width 269 height 21
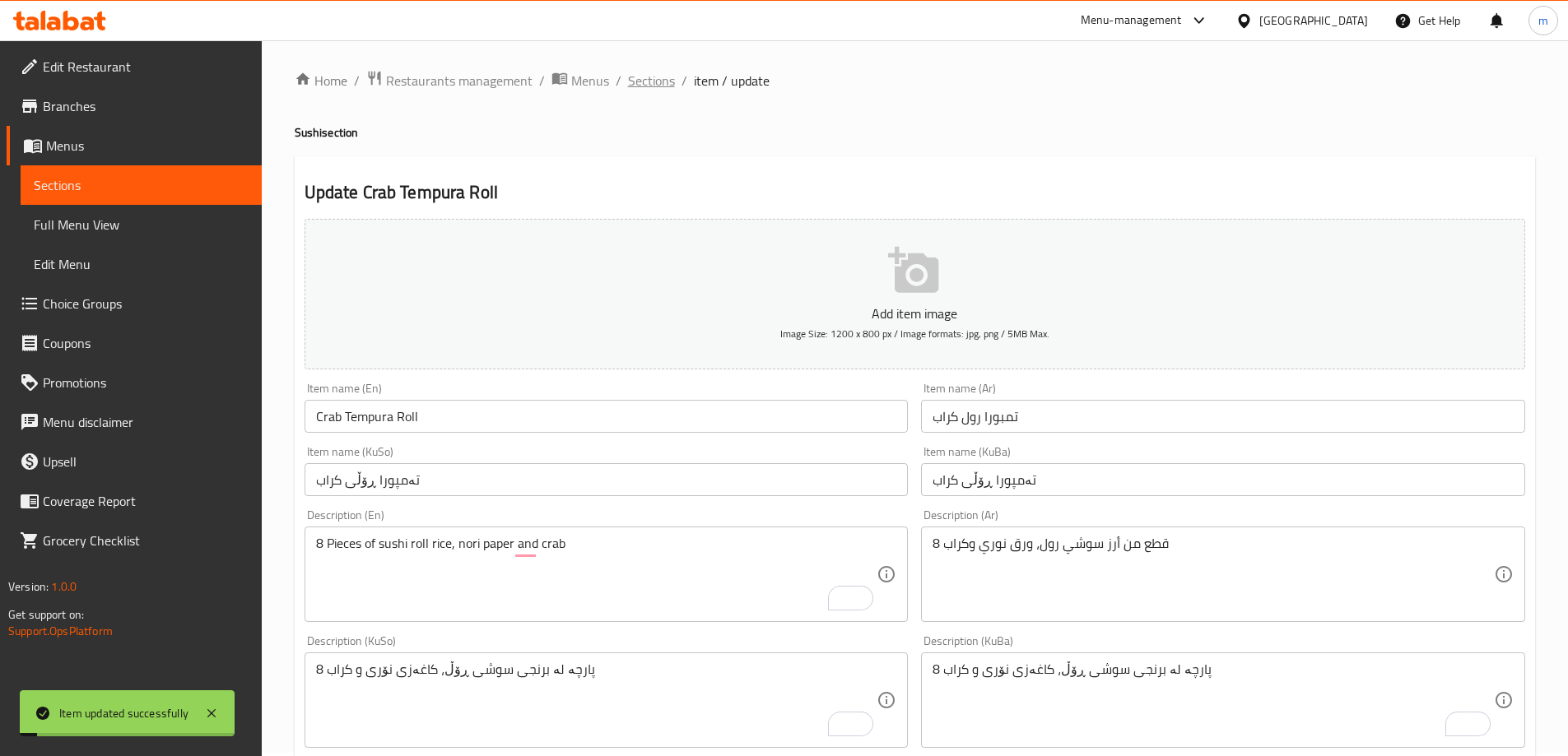
scroll to position [0, 0]
click at [664, 77] on span "Sections" at bounding box center [652, 84] width 47 height 20
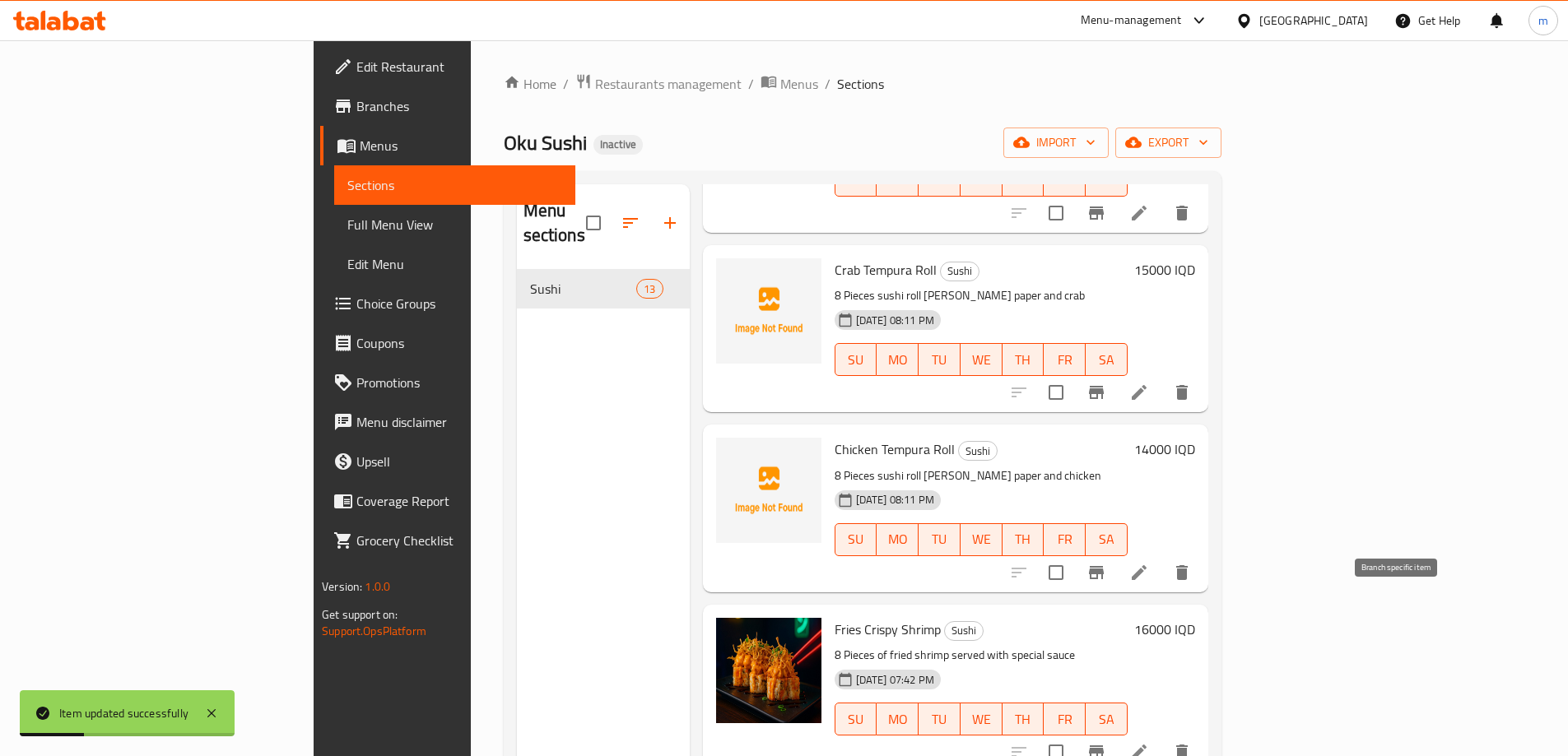
scroll to position [768, 0]
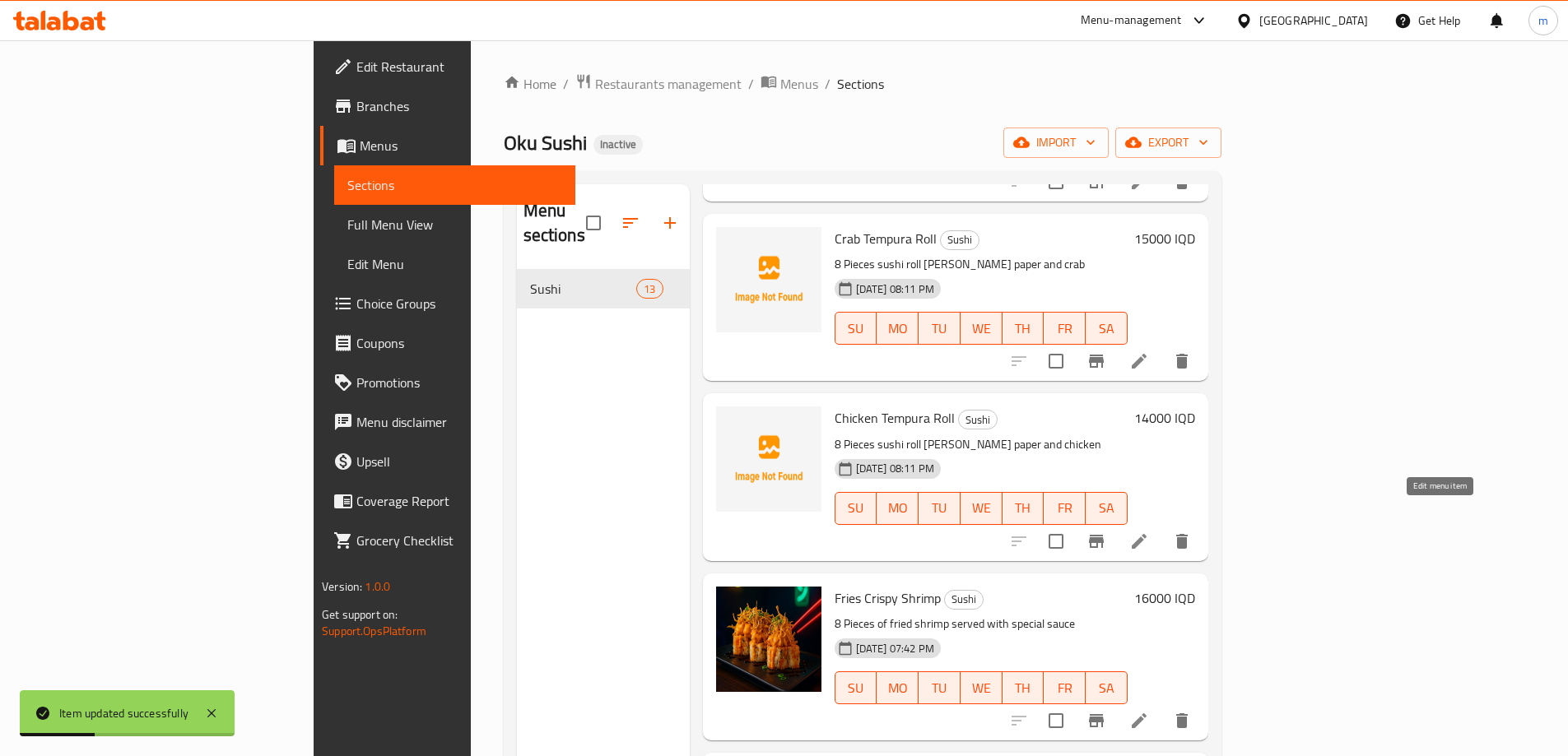
click at [1149, 532] on icon at bounding box center [1140, 542] width 20 height 20
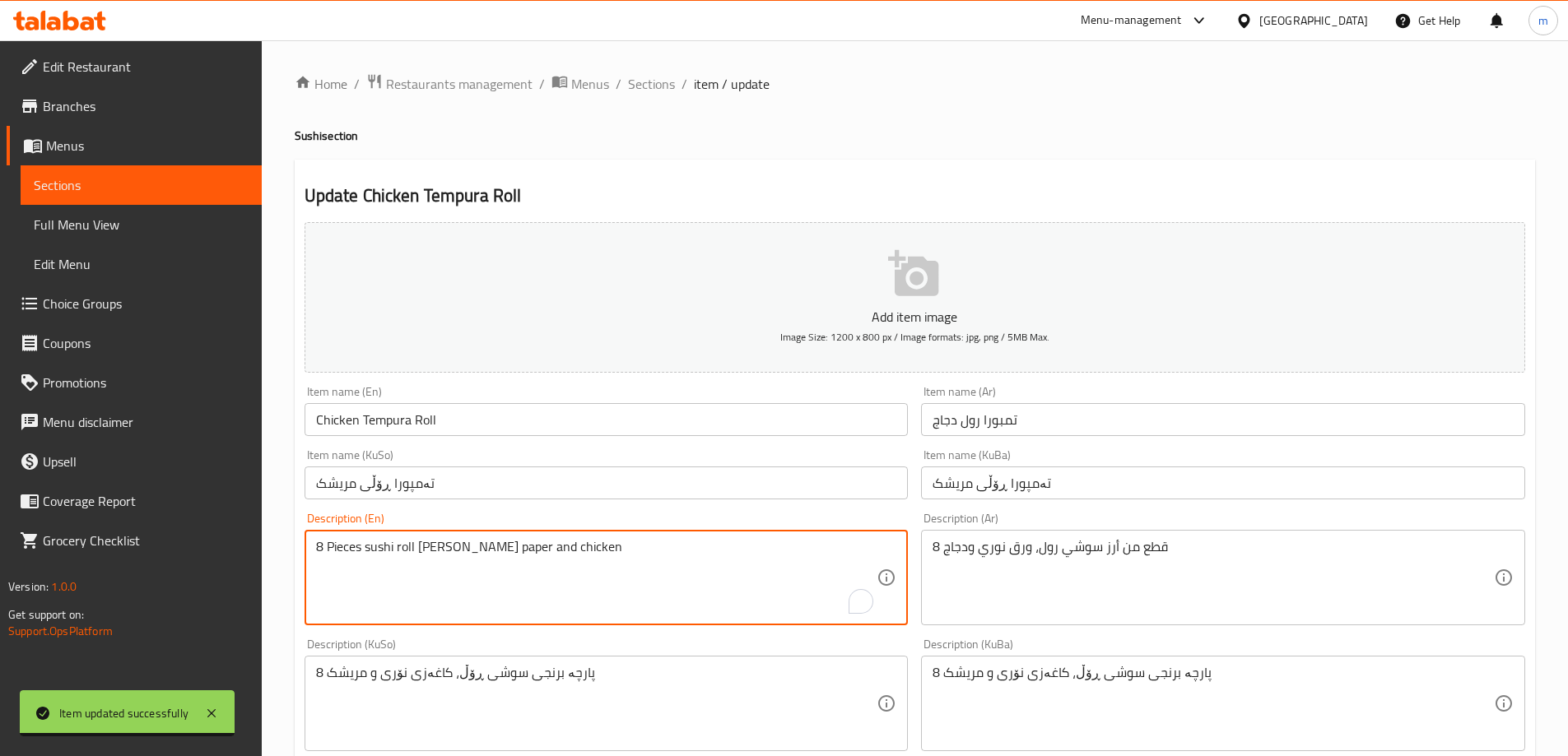
click at [362, 544] on textarea "8 Pieces sushi roll rice, nori paper and chicken" at bounding box center [597, 578] width 562 height 78
click at [365, 556] on textarea "8 Pieces sushi roll rice, nori paper and chicken" at bounding box center [597, 578] width 562 height 78
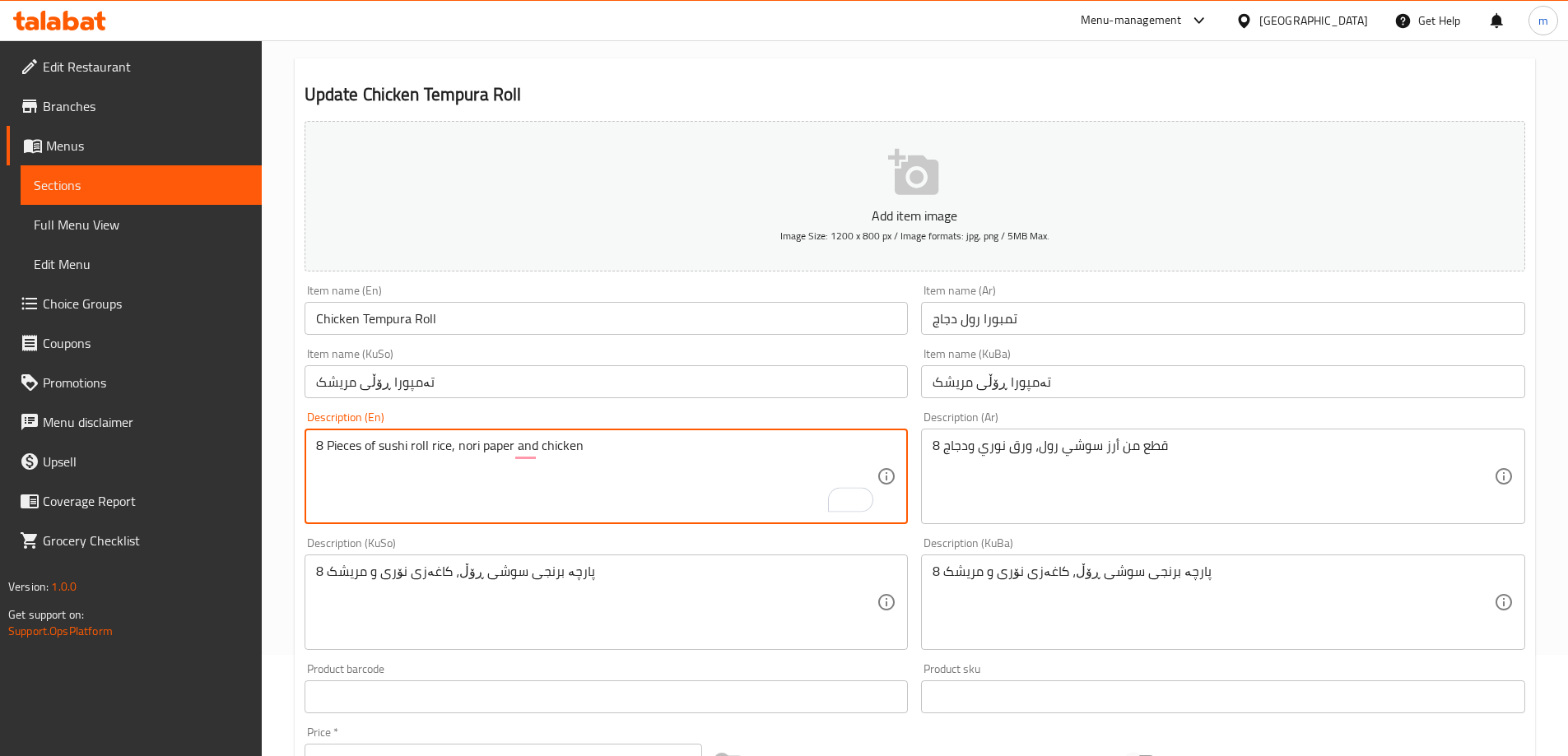
type textarea "8 Pieces of sushi roll rice, nori paper and chicken"
click at [1244, 583] on textarea "8 پارچە برنجی سوشی ڕۆڵ، کاغەزی نۆری و مریشک" at bounding box center [1213, 602] width 562 height 78
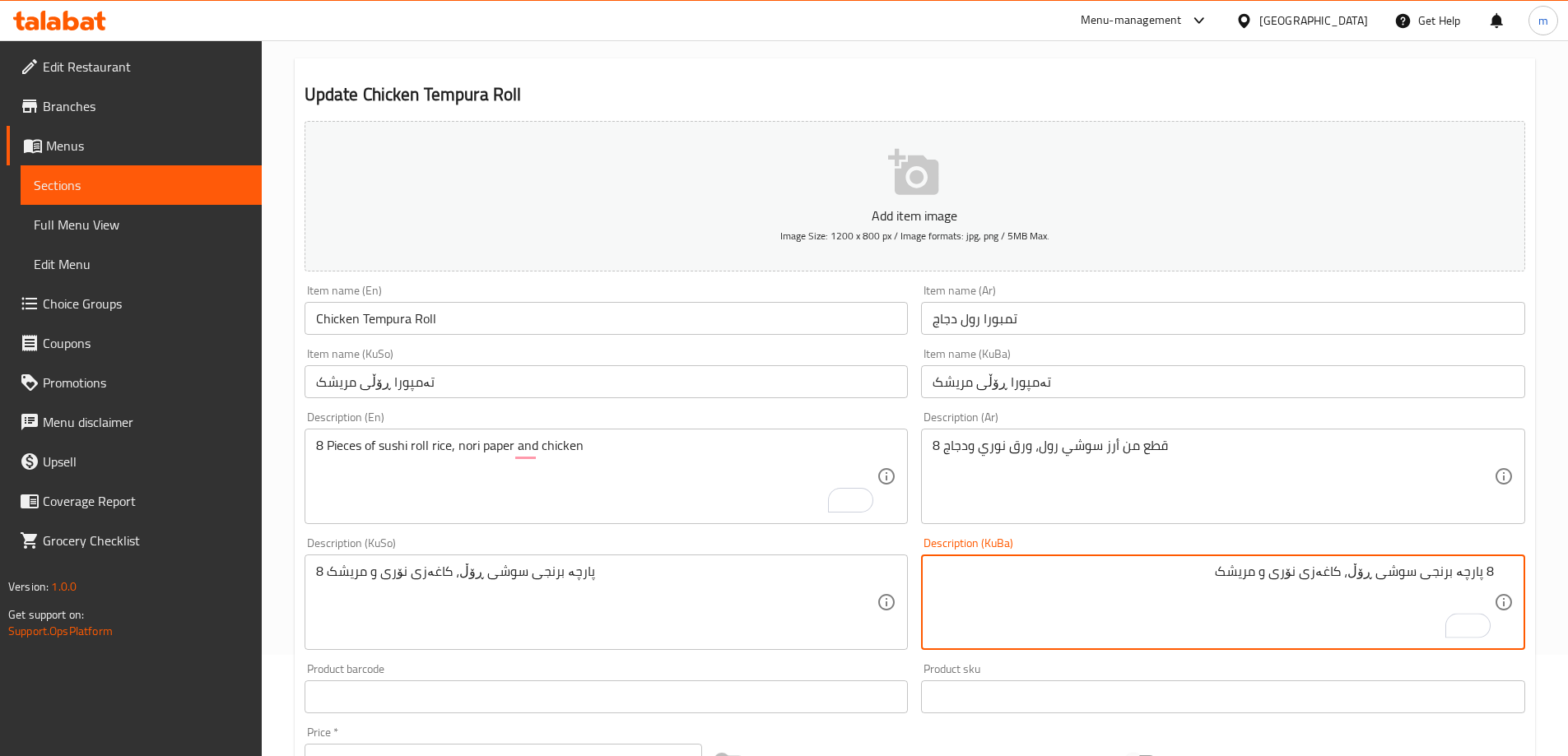
drag, startPoint x: 1458, startPoint y: 572, endPoint x: 1451, endPoint y: 595, distance: 24.0
click at [1458, 574] on textarea "8 پارچە برنجی سوشی ڕۆڵ، کاغەزی نۆری و مریشک" at bounding box center [1213, 602] width 562 height 78
click at [1426, 584] on textarea "8 پارچە لە برنجی سوشی ڕۆڵ، کاغەزی نۆری و مریشک" at bounding box center [1213, 602] width 562 height 78
click at [1424, 584] on textarea "8 پارچە لە برنجی سوشی ڕۆڵ، کاغەزی نۆری و مریشک" at bounding box center [1213, 602] width 562 height 78
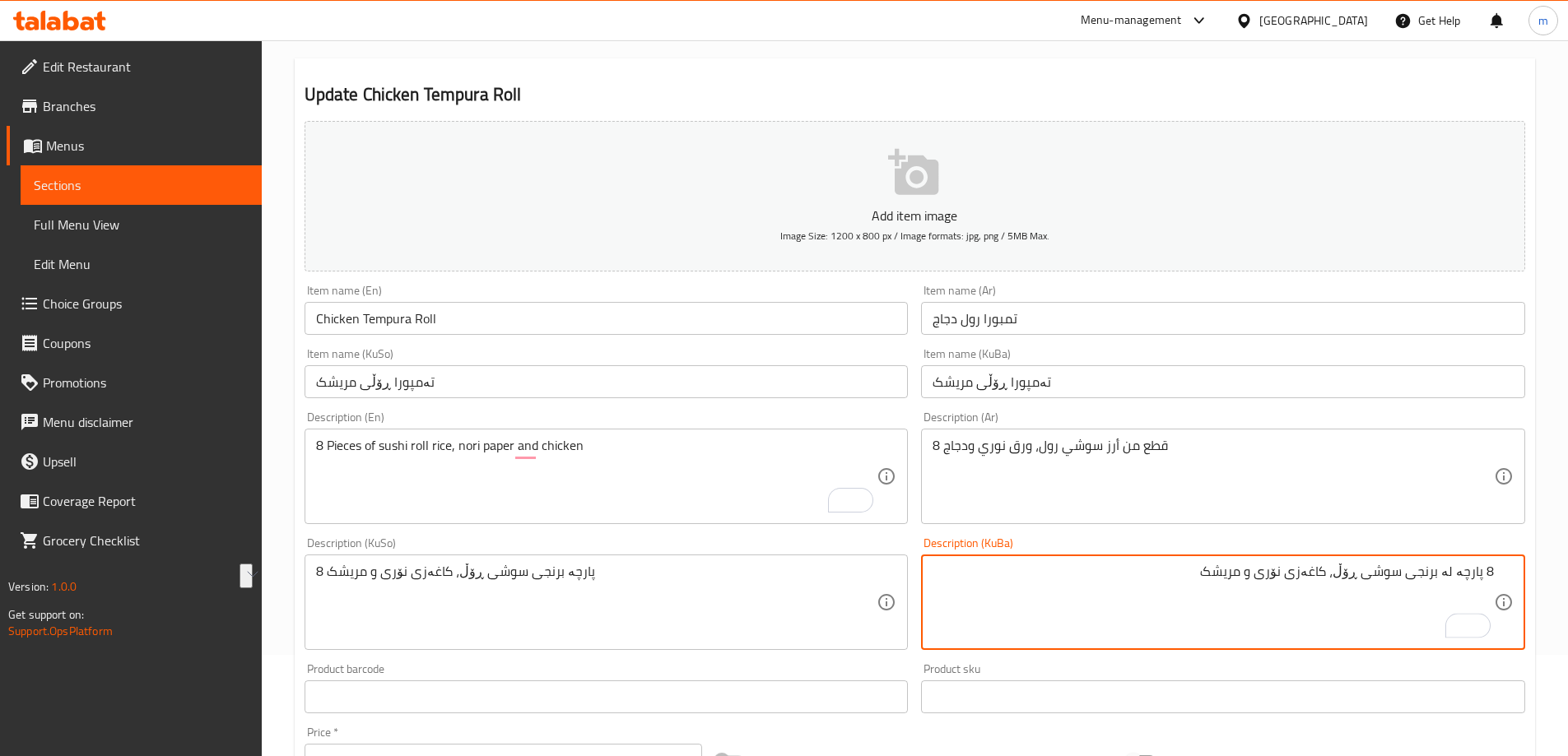
type textarea "8 پارچە لە برنجی سوشی ڕۆڵ، کاغەزی نۆری و مریشک"
click at [497, 567] on textarea "8 پارچە برنجی سوشی ڕۆڵ، کاغەزی نۆری و مریشک" at bounding box center [597, 602] width 562 height 78
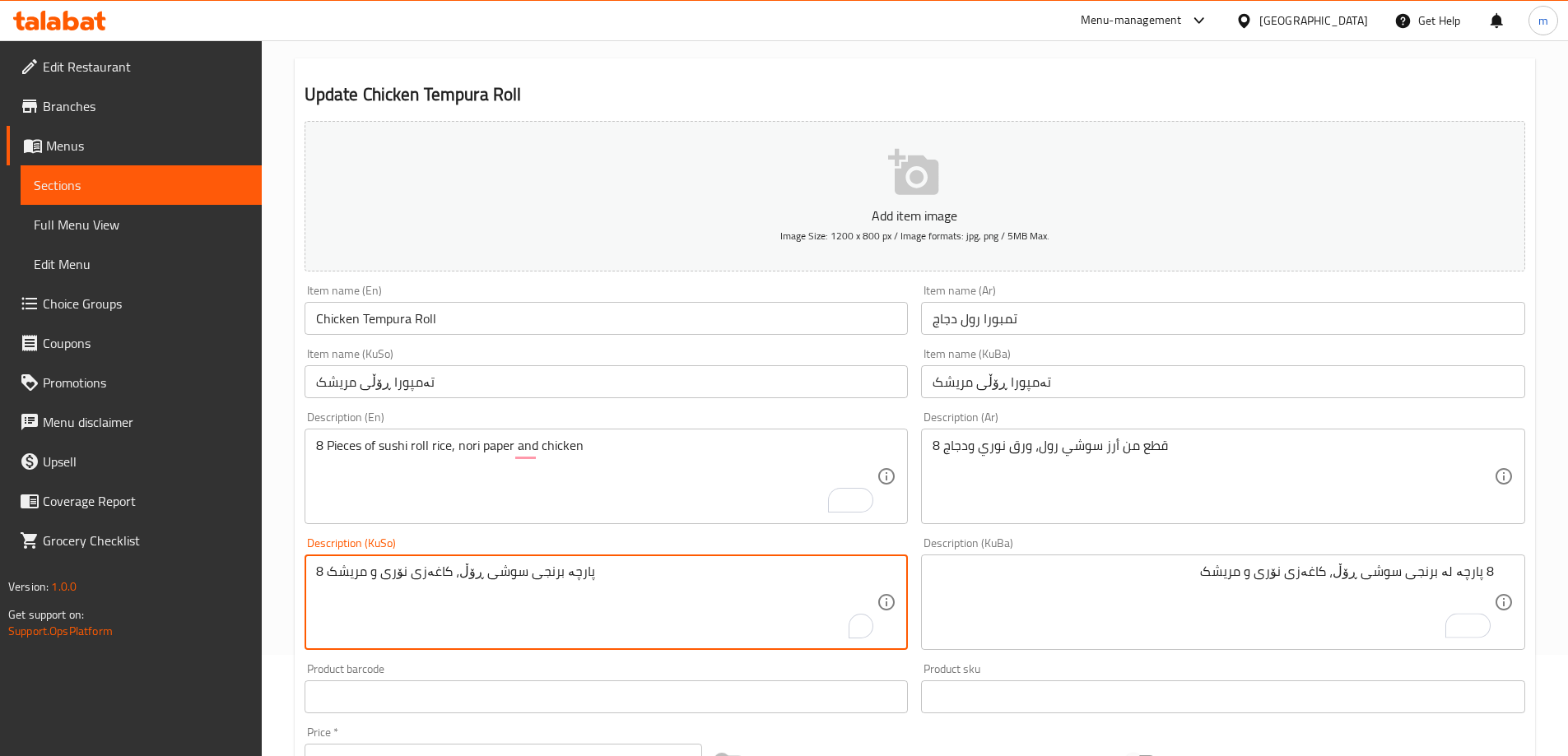
click at [497, 567] on textarea "8 پارچە برنجی سوشی ڕۆڵ، کاغەزی نۆری و مریشک" at bounding box center [597, 602] width 562 height 78
click at [498, 572] on textarea "8 پارچە برنجی سوشی ڕۆڵ، کاغەزی نۆری و مریشک" at bounding box center [597, 602] width 562 height 78
paste textarea "لە"
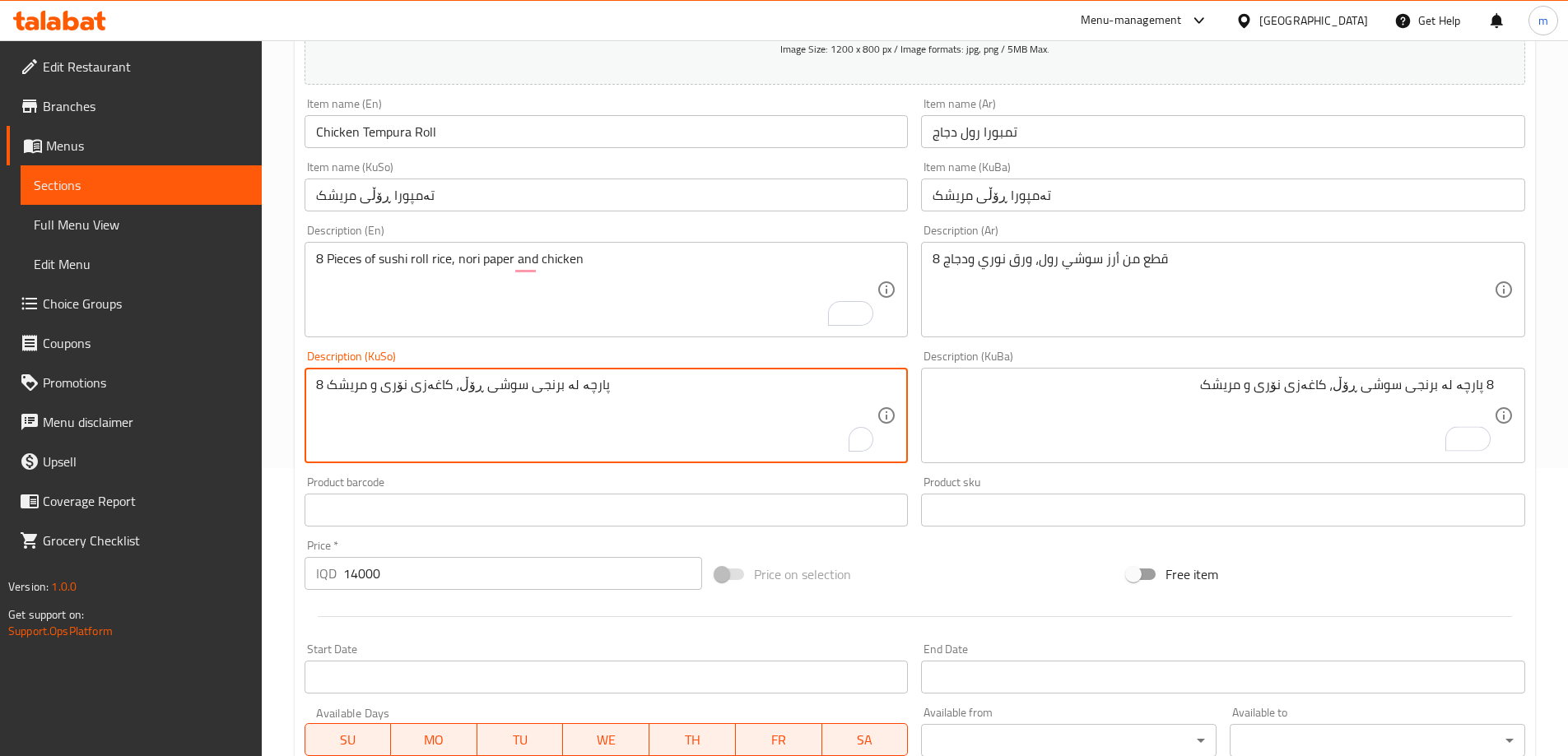
scroll to position [596, 0]
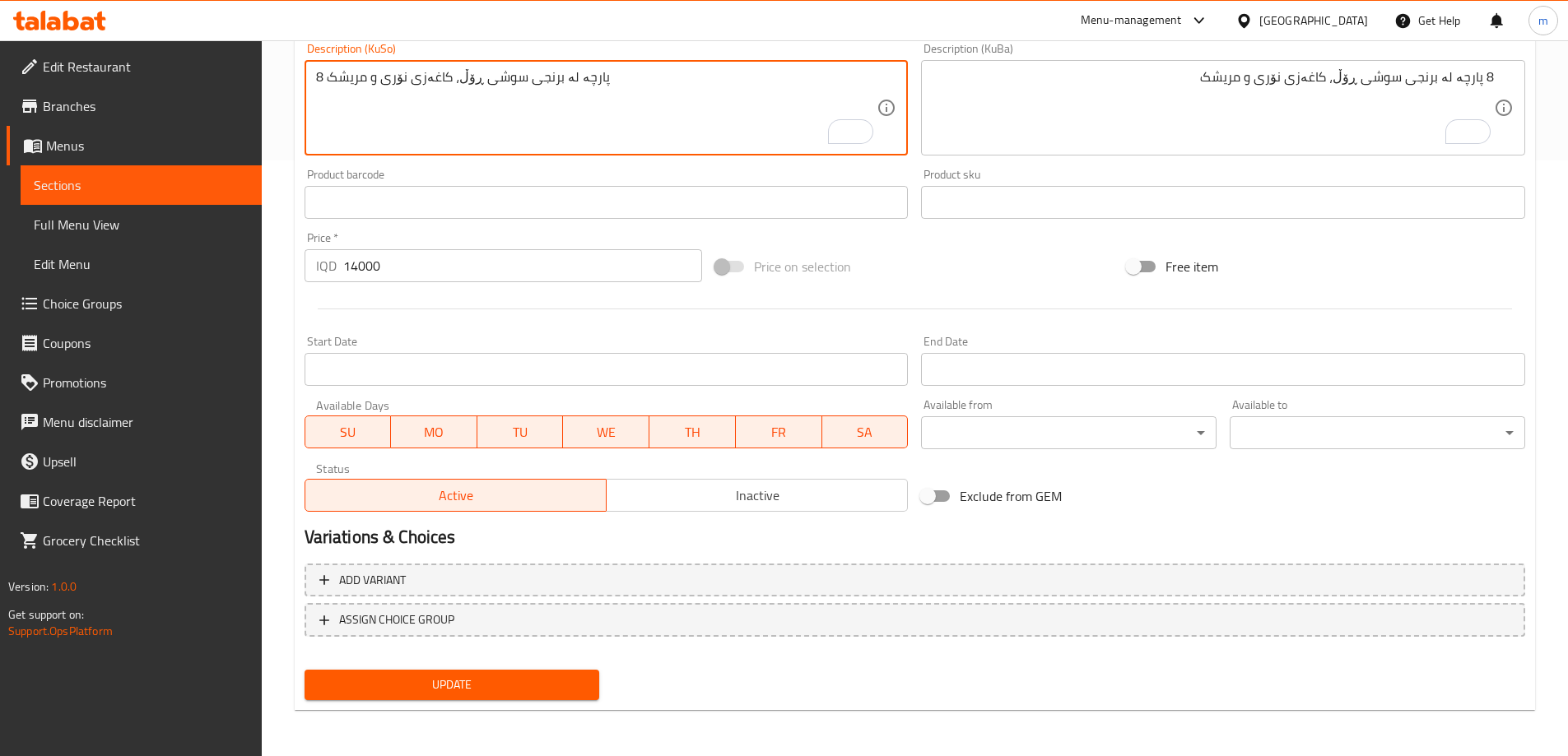
type textarea "8 پارچە لە برنجی سوشی ڕۆڵ، کاغەزی نۆری و مریشک"
click at [463, 688] on span "Update" at bounding box center [452, 685] width 269 height 21
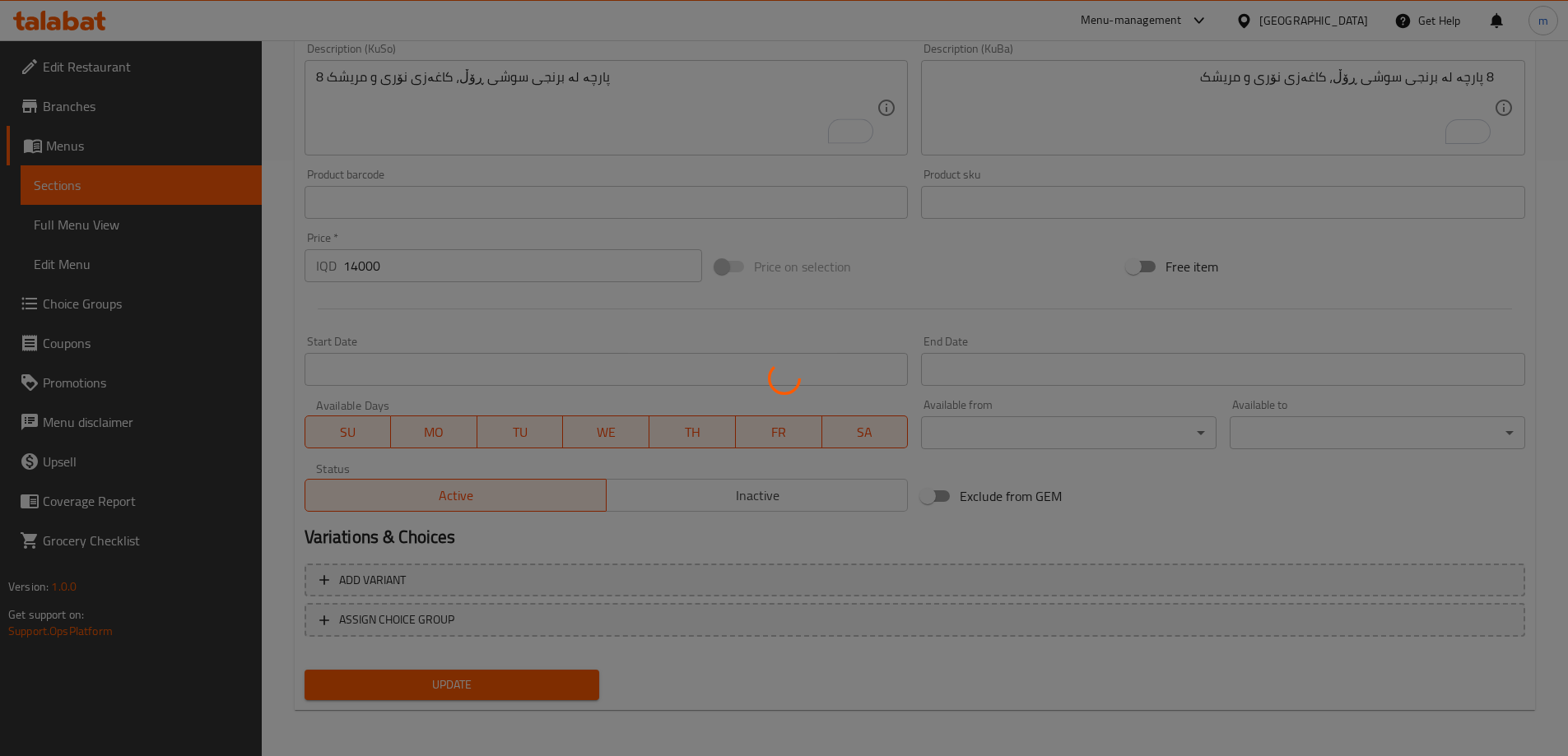
scroll to position [212, 0]
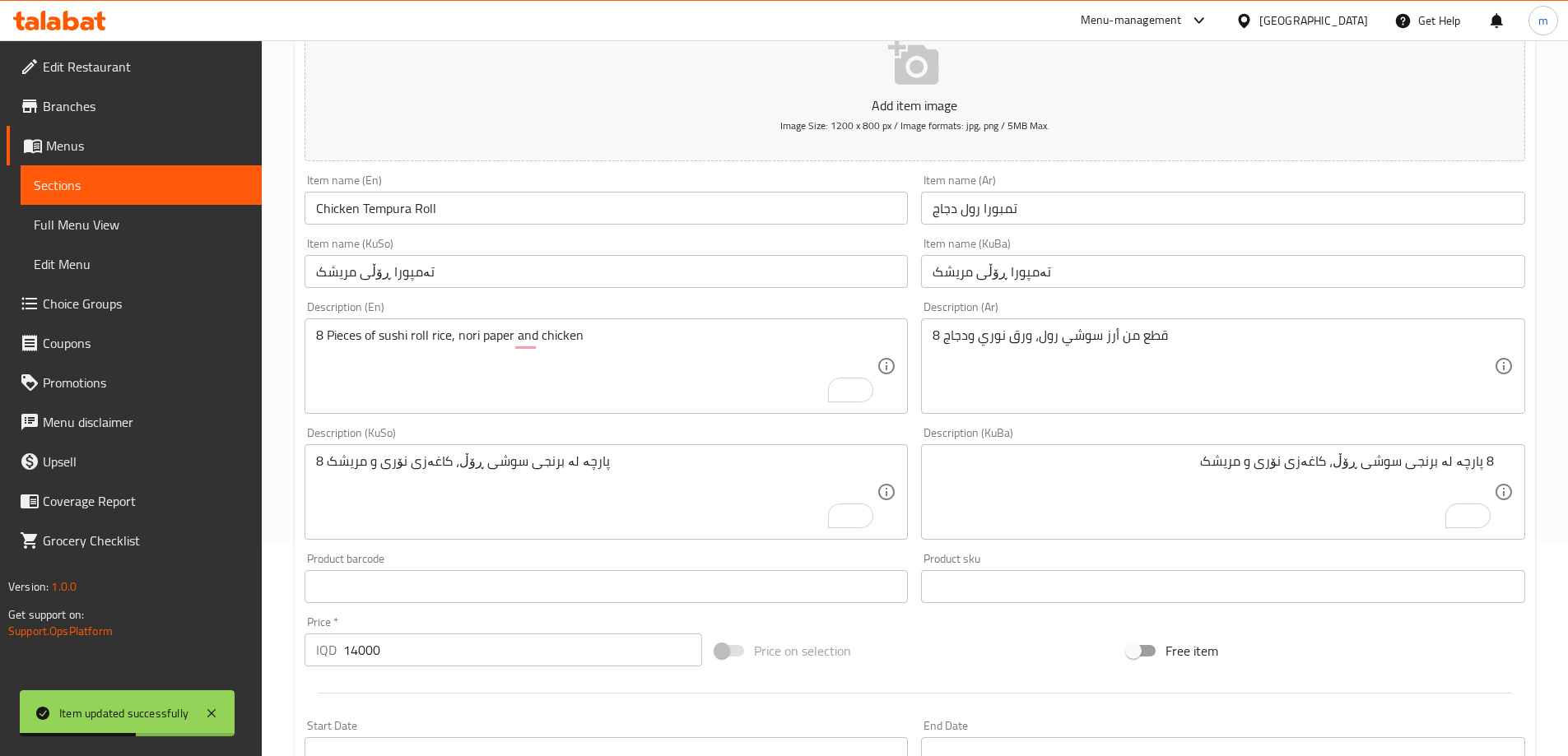
click at [76, 216] on span "Full Menu View" at bounding box center [140, 225] width 215 height 20
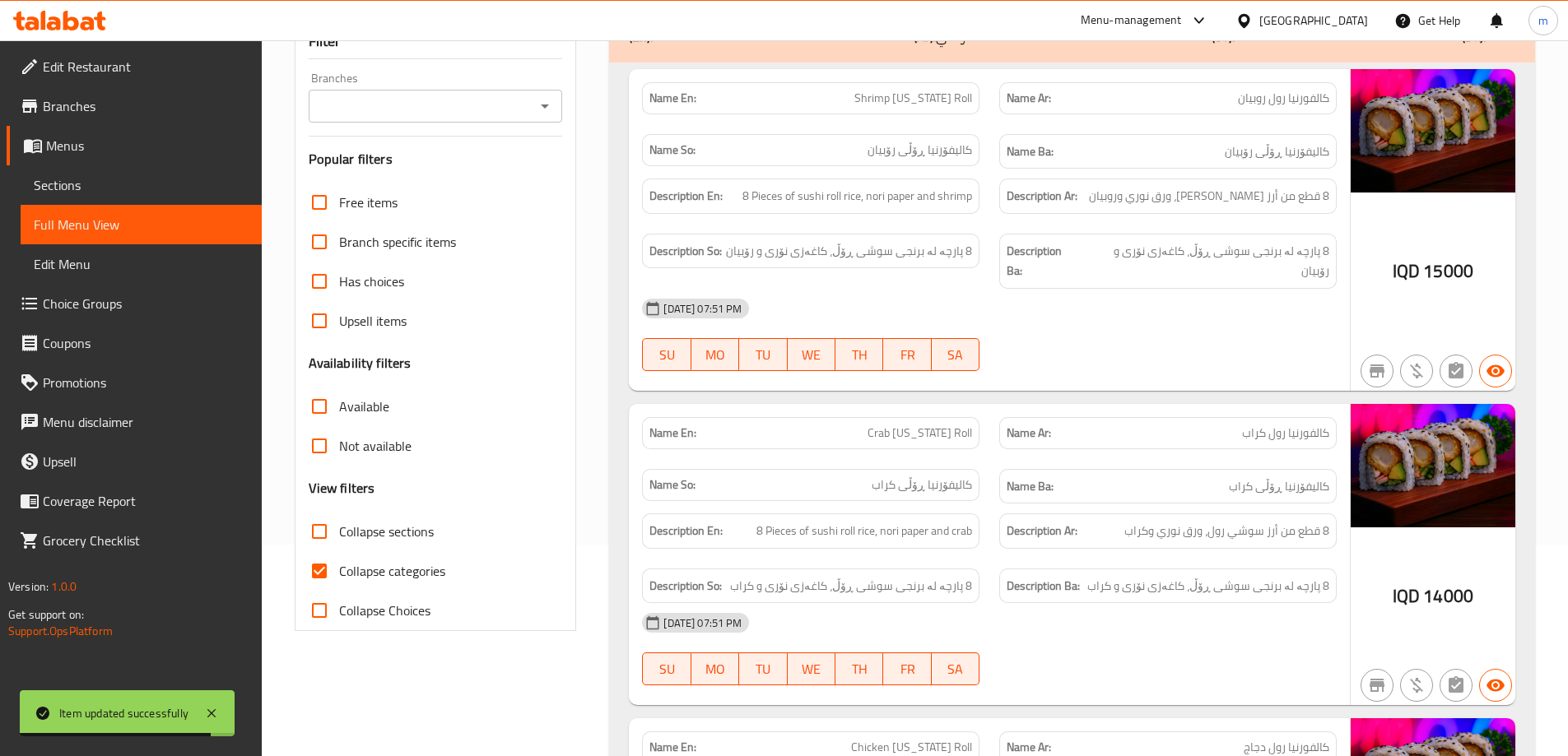
click at [538, 101] on icon "Open" at bounding box center [545, 106] width 20 height 20
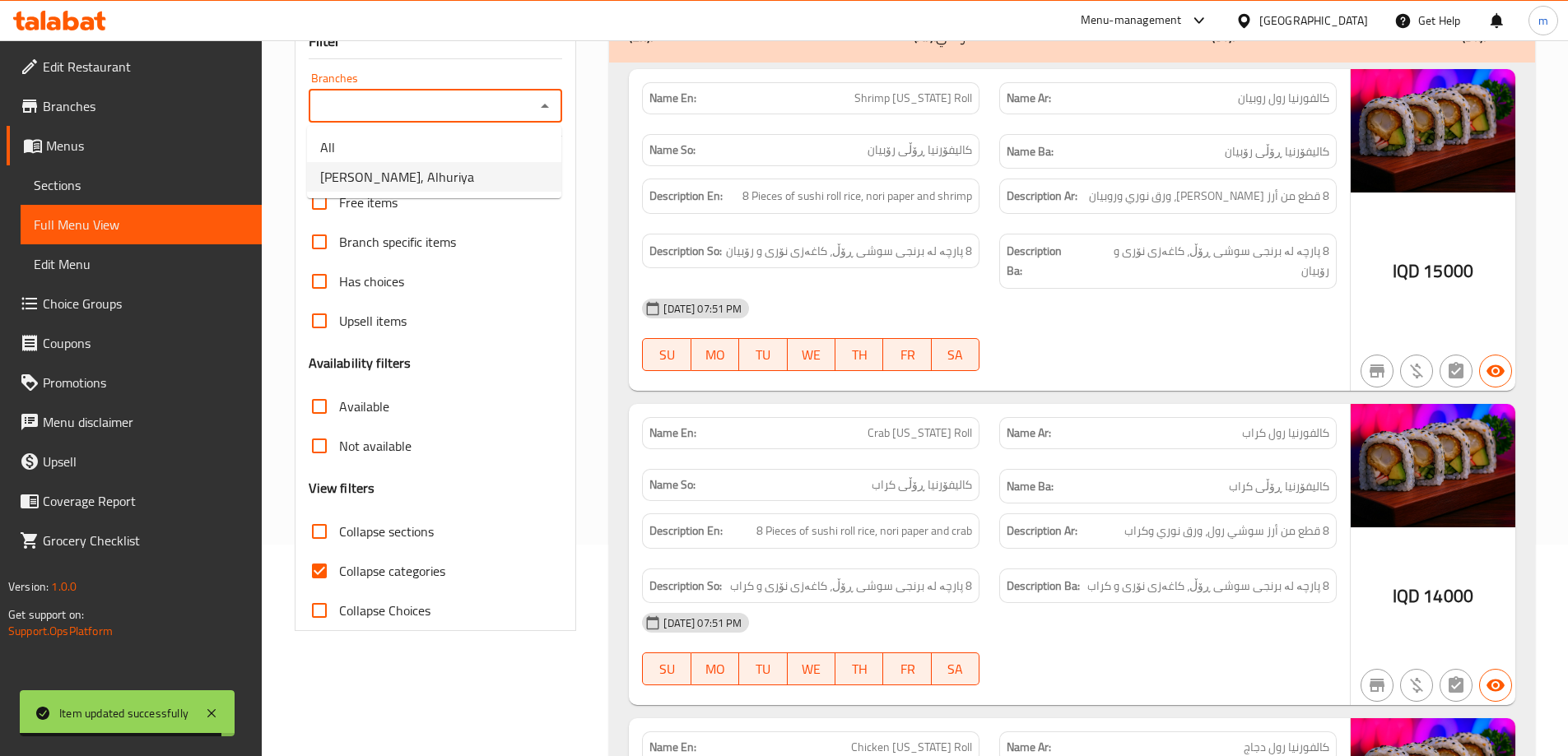
click at [428, 166] on li "[PERSON_NAME], Alhuriya" at bounding box center [434, 176] width 255 height 30
type input "[PERSON_NAME], Alhuriya"
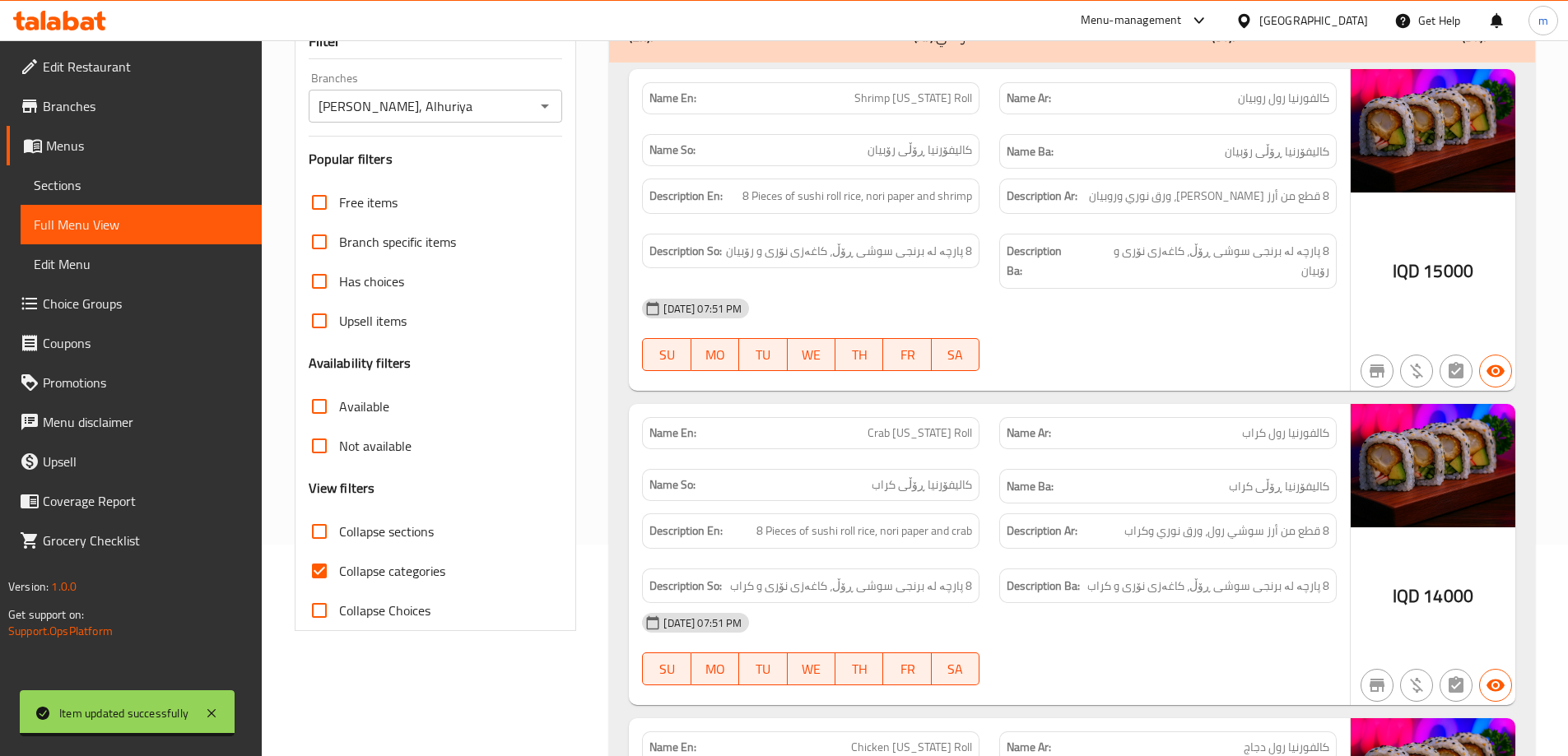
click at [476, 63] on div "Filter Branches Oku Sushi, Alhuriya Branches Popular filters Free items Branch …" at bounding box center [436, 328] width 283 height 608
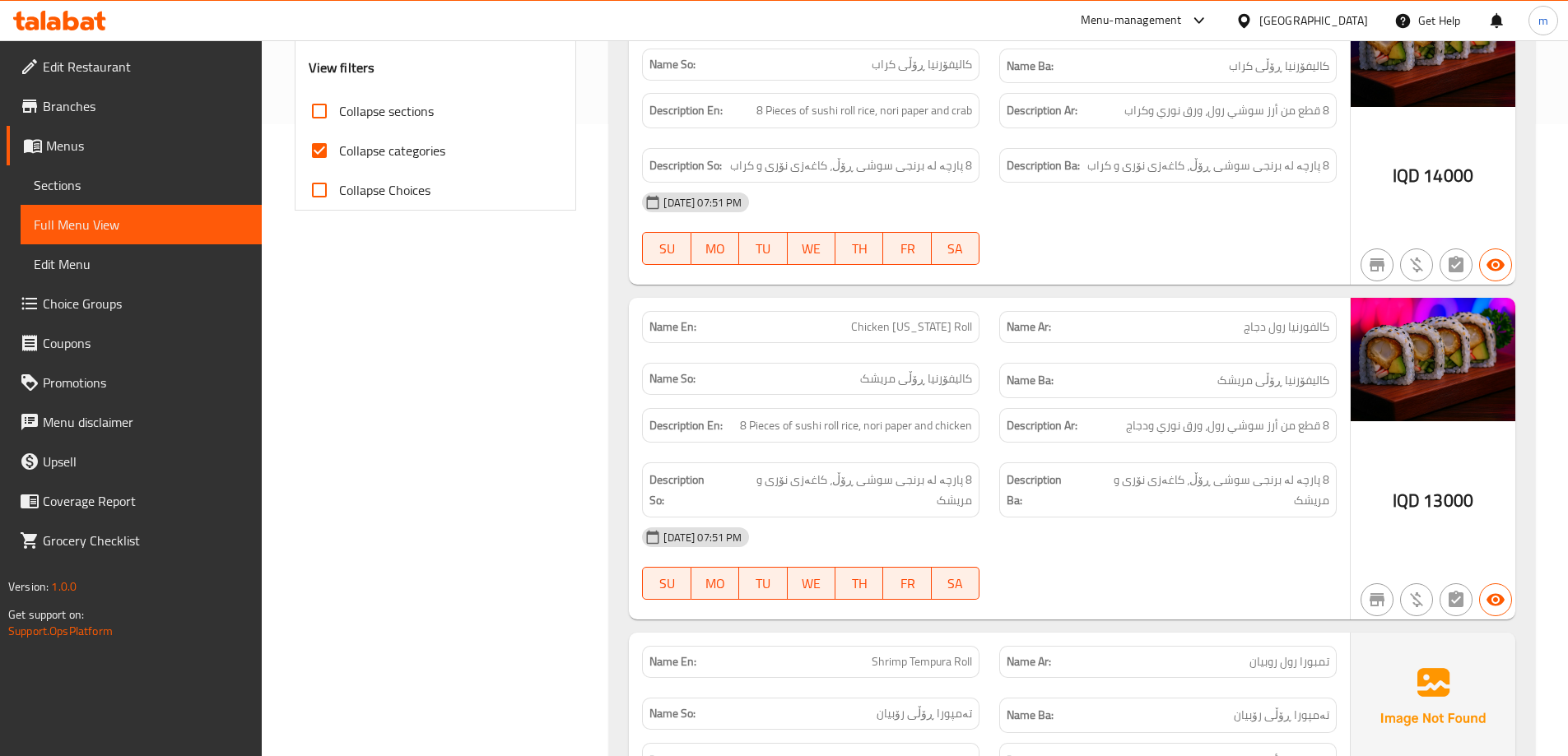
scroll to position [596, 0]
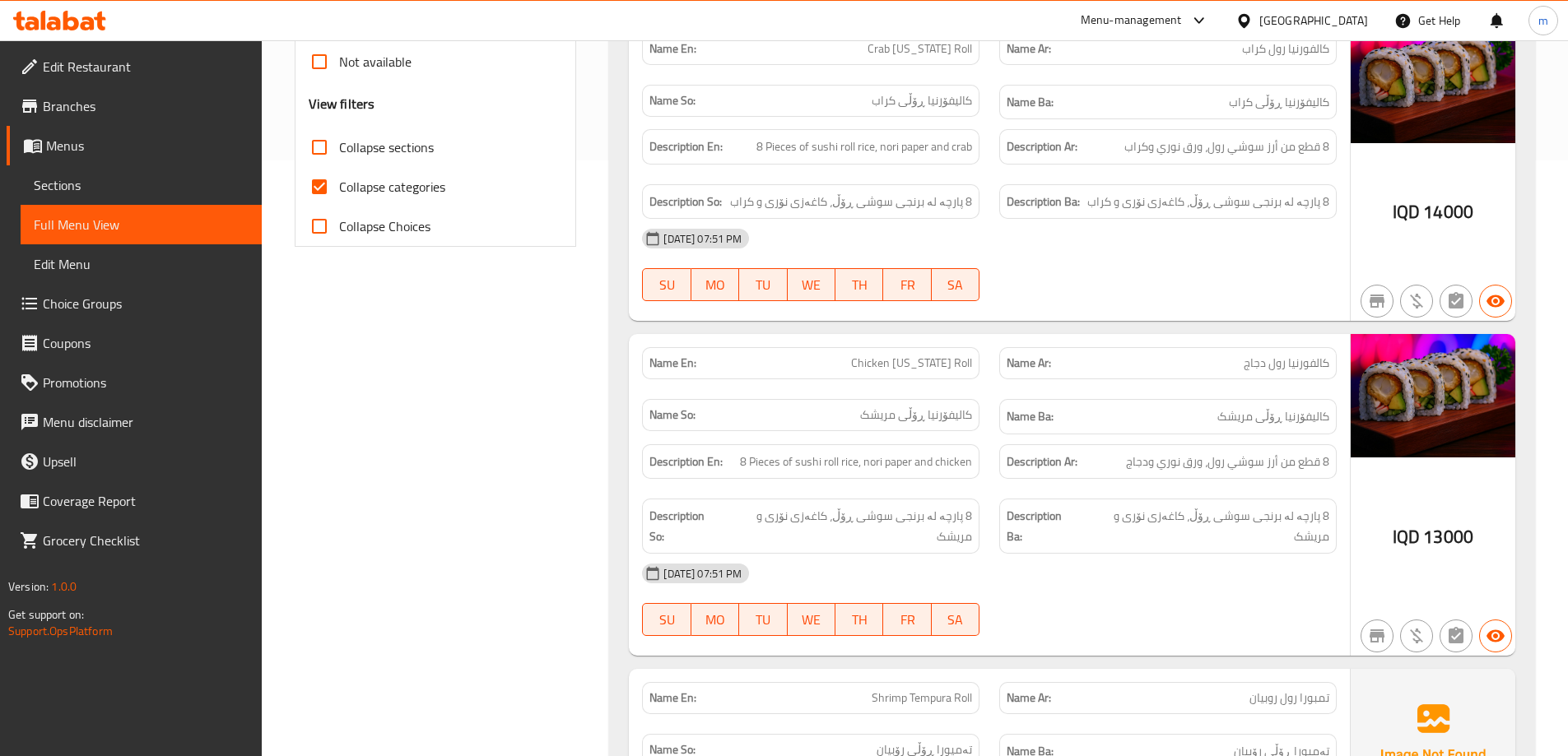
click at [388, 194] on span "Collapse categories" at bounding box center [392, 187] width 106 height 20
click at [339, 194] on input "Collapse categories" at bounding box center [320, 187] width 40 height 40
checkbox input "false"
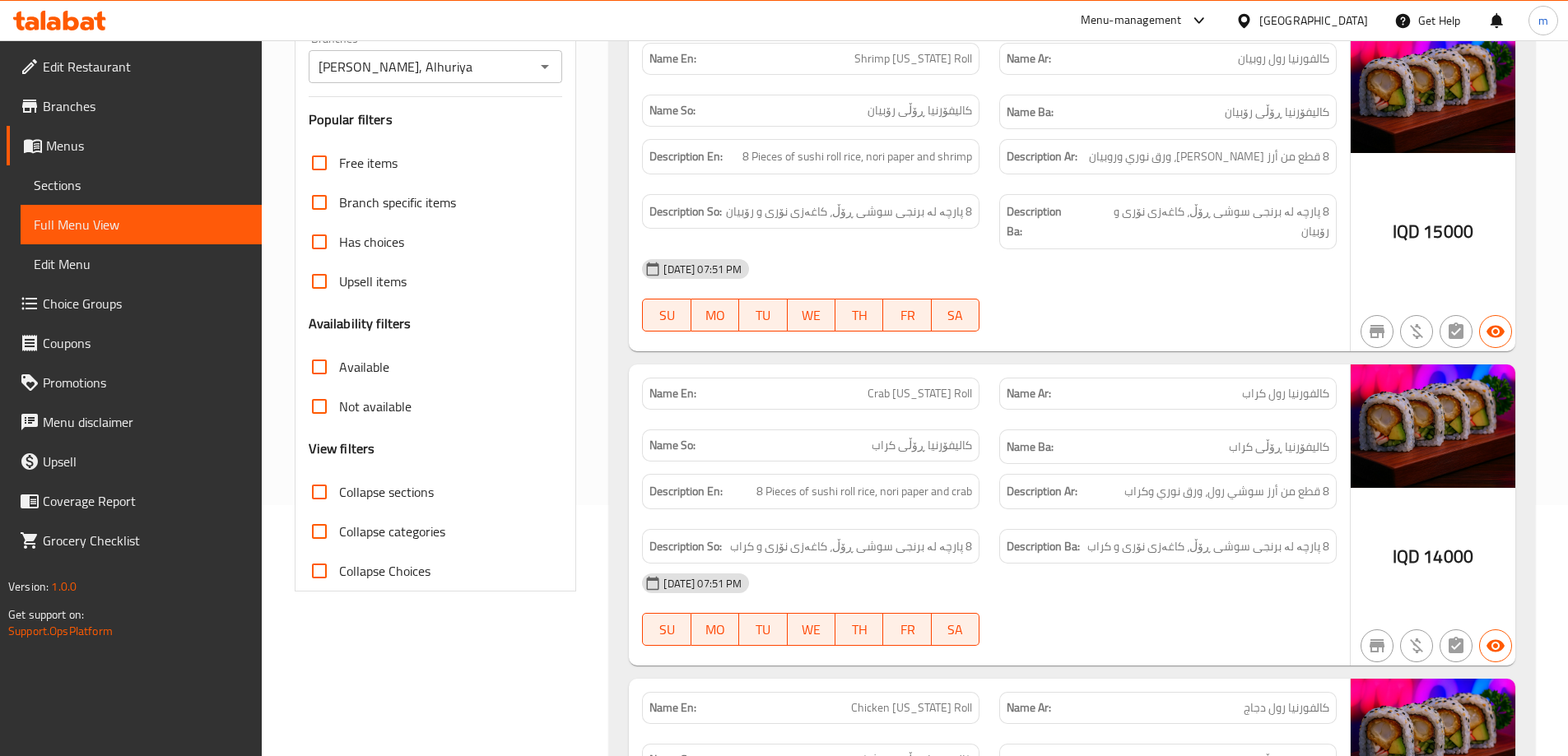
scroll to position [212, 0]
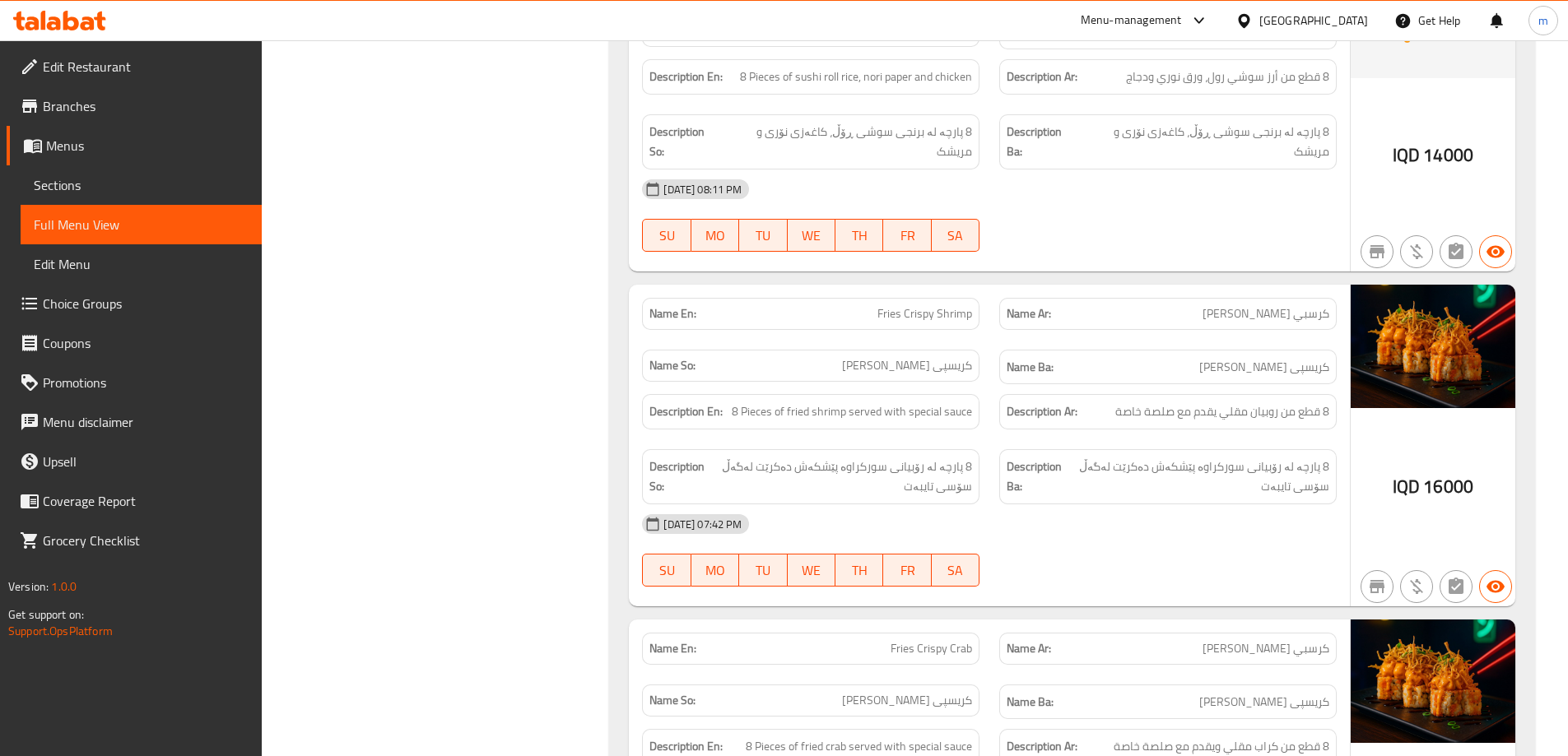
scroll to position [2042, 0]
